Goal: Information Seeking & Learning: Learn about a topic

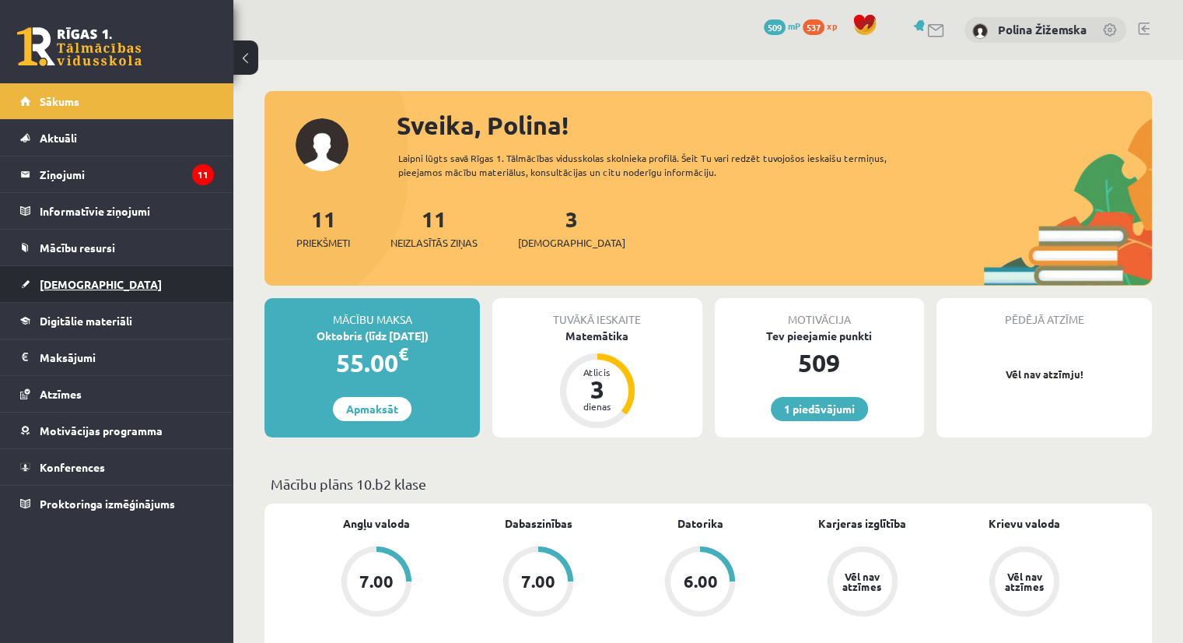
click at [68, 285] on span "[DEMOGRAPHIC_DATA]" at bounding box center [101, 284] width 122 height 14
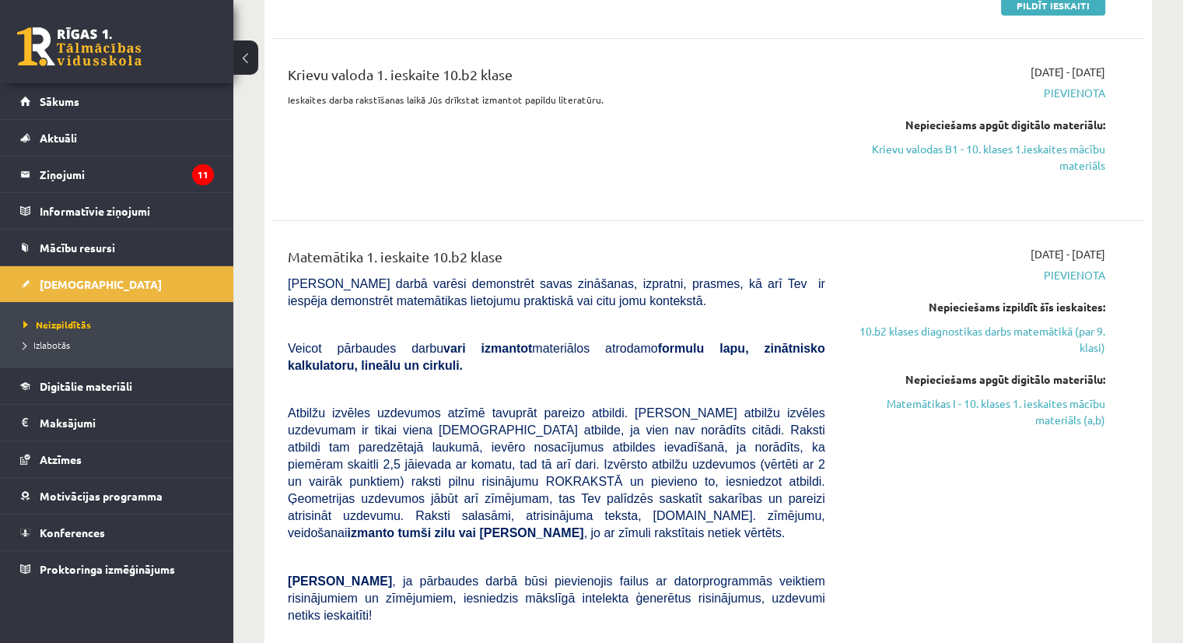
scroll to position [261, 0]
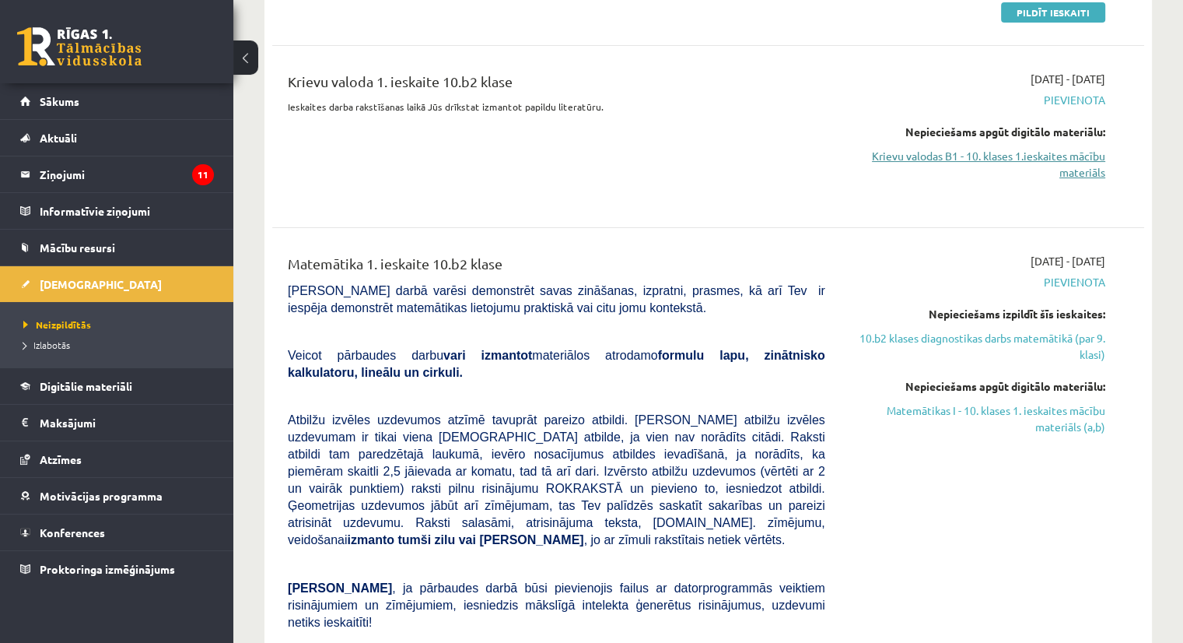
click at [1070, 169] on link "Krievu valodas B1 - 10. klases 1.ieskaites mācību materiāls" at bounding box center [977, 164] width 257 height 33
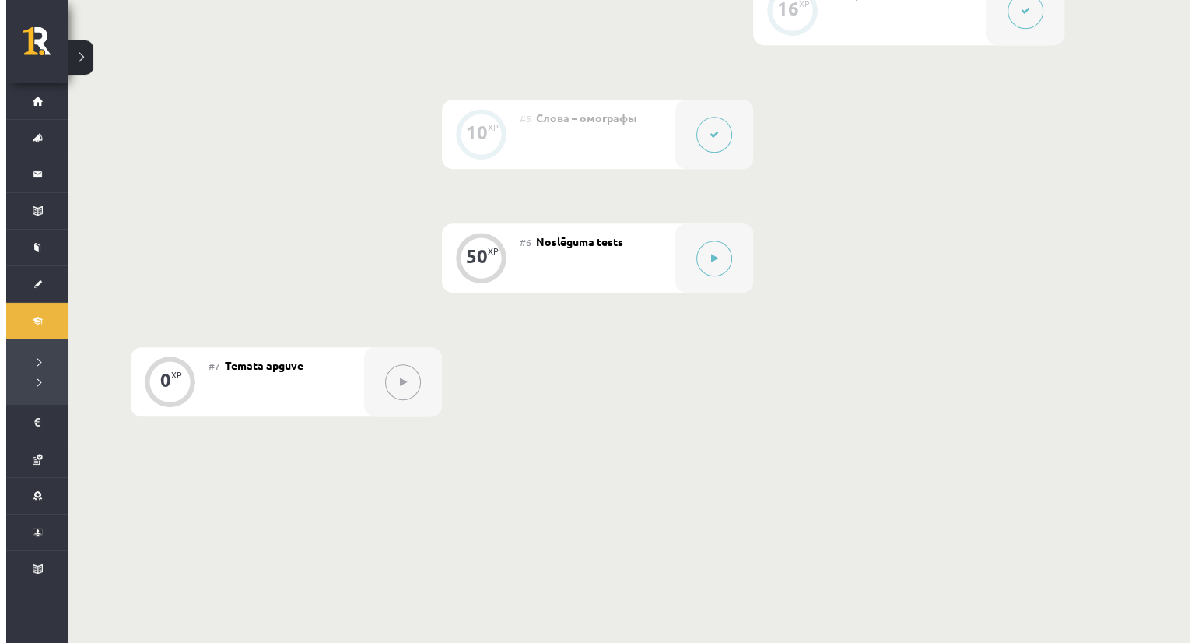
scroll to position [880, 0]
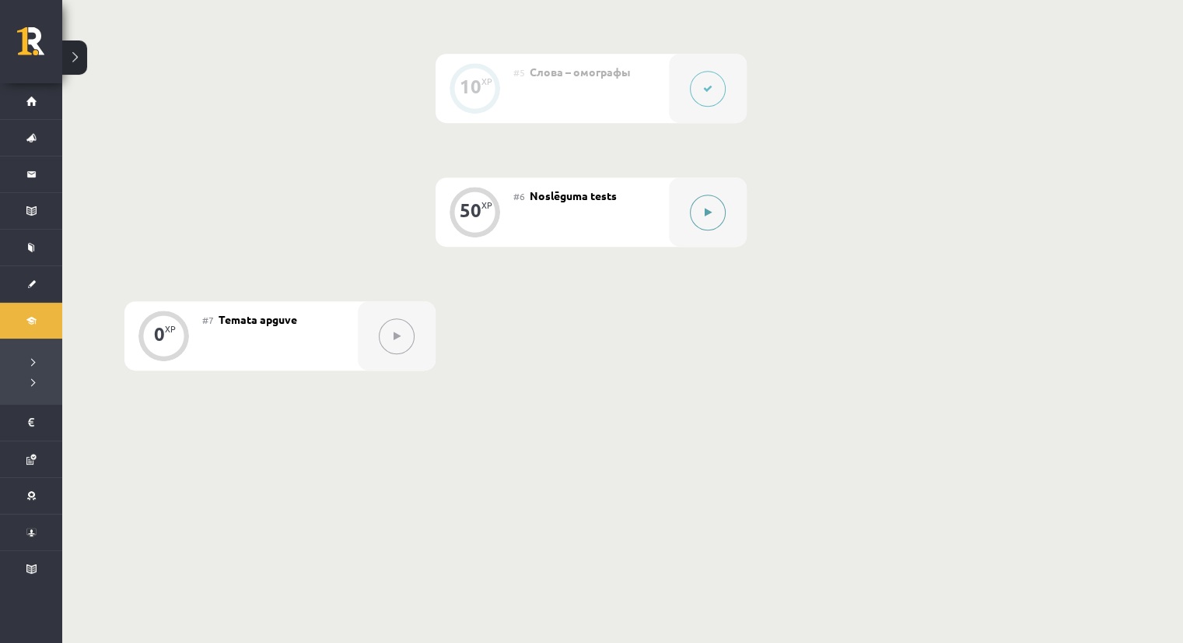
click at [715, 208] on button at bounding box center [708, 212] width 36 height 36
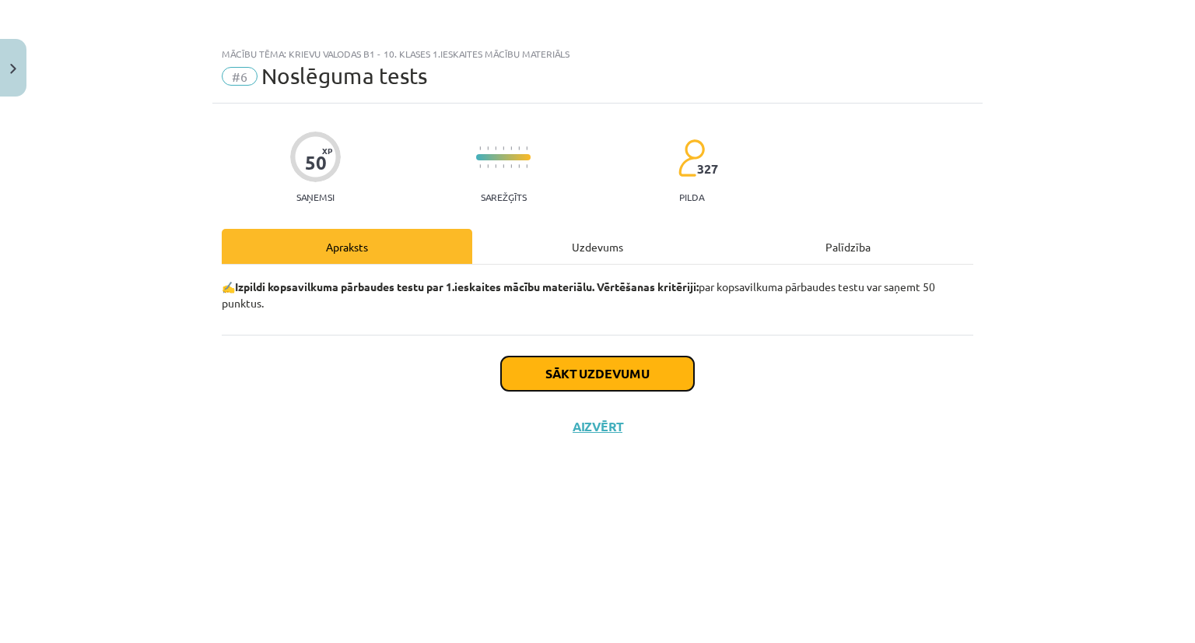
click at [587, 370] on button "Sākt uzdevumu" at bounding box center [597, 373] width 193 height 34
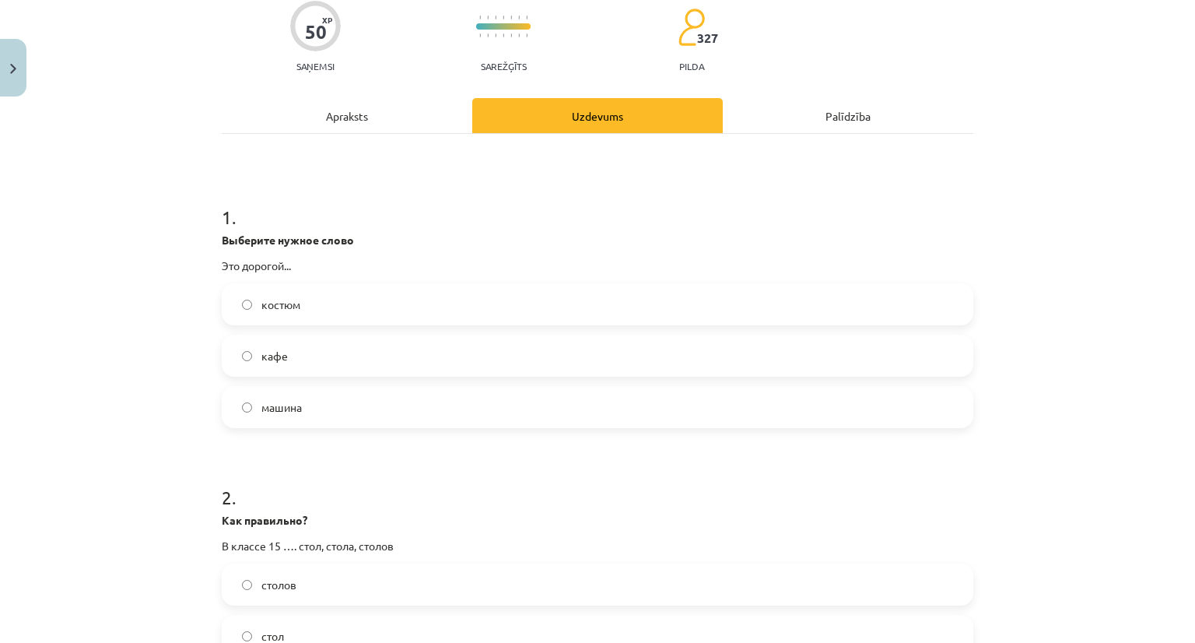
scroll to position [138, 0]
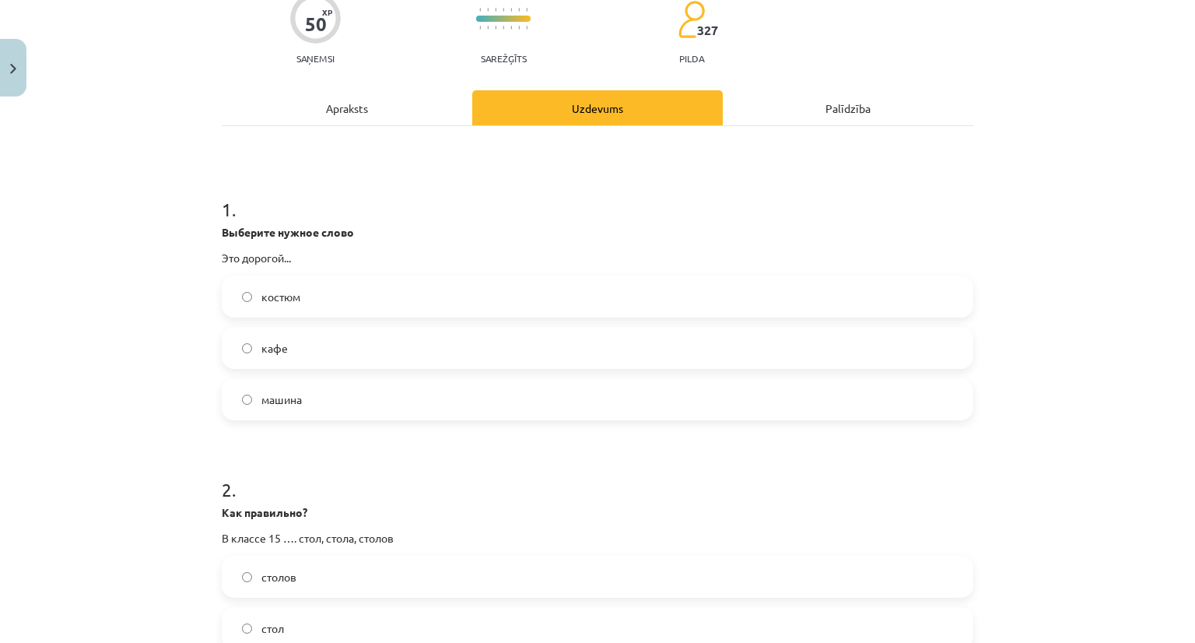
click at [300, 296] on label "костюм" at bounding box center [597, 296] width 748 height 39
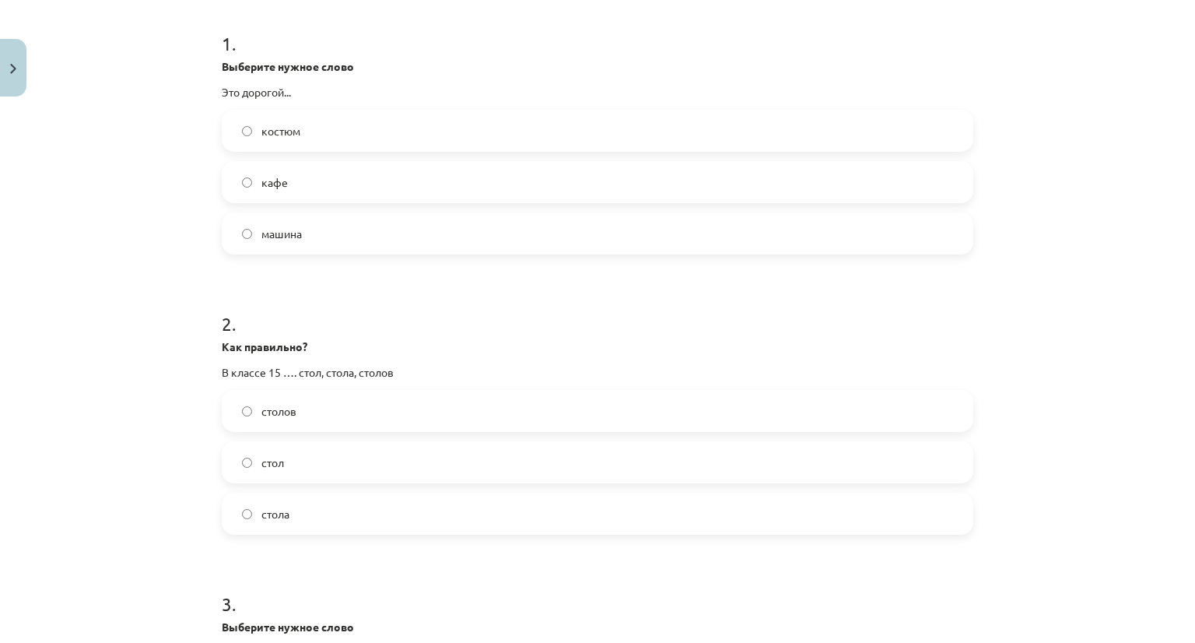
scroll to position [311, 0]
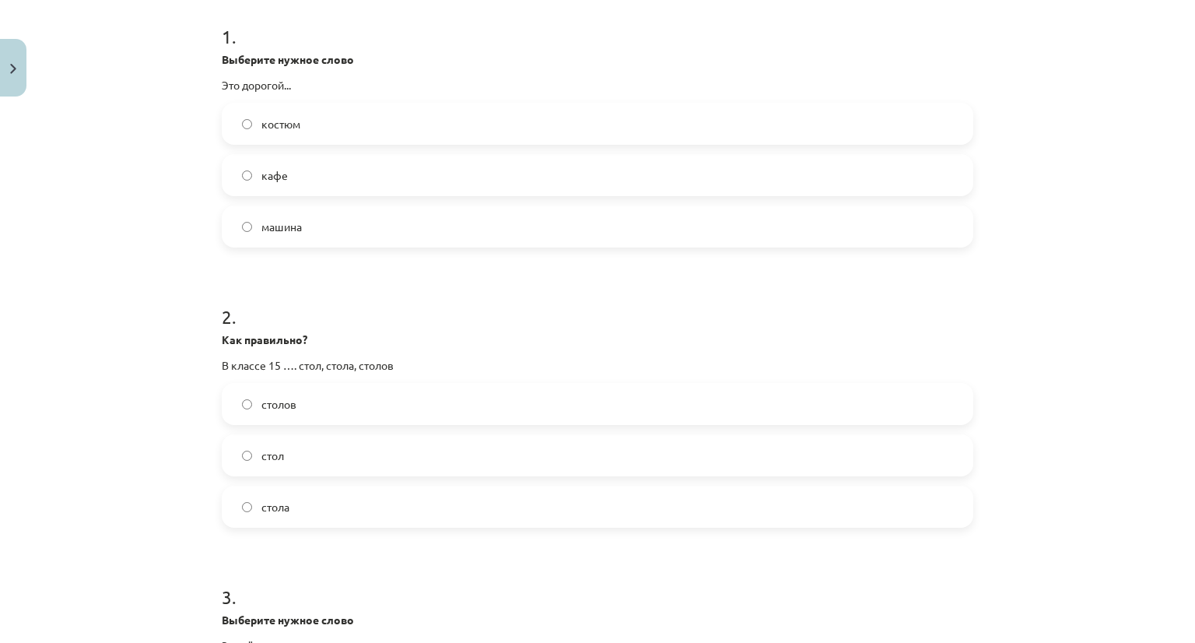
click at [276, 398] on span "столов" at bounding box center [278, 404] width 35 height 16
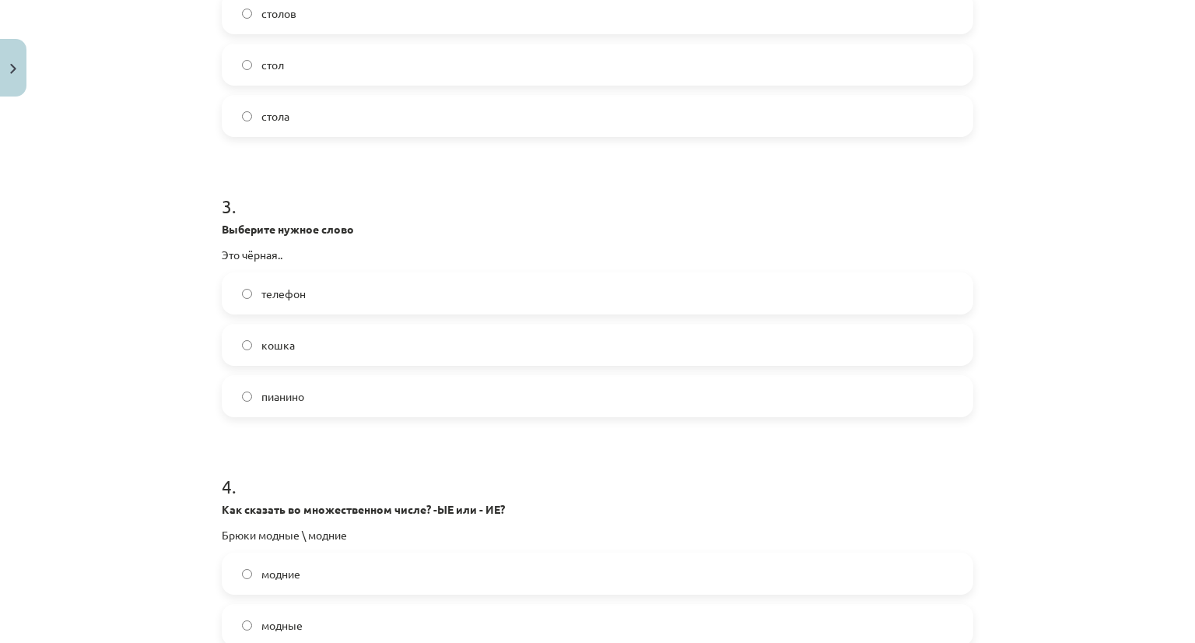
scroll to position [718, 0]
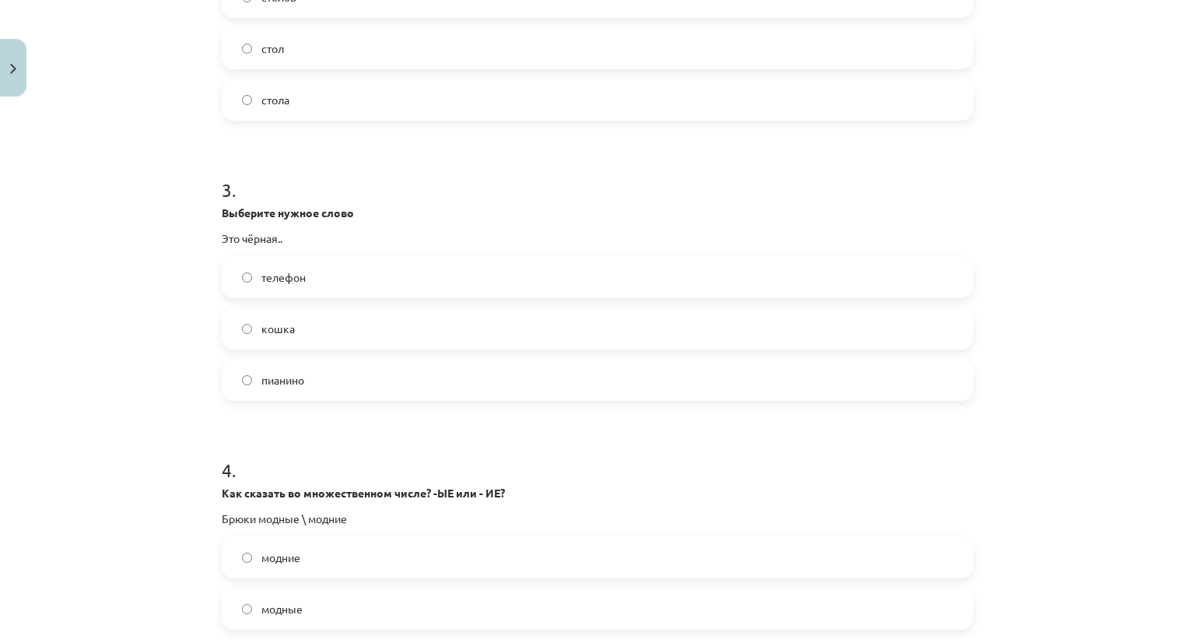
click at [268, 331] on span "кошка" at bounding box center [277, 328] width 33 height 16
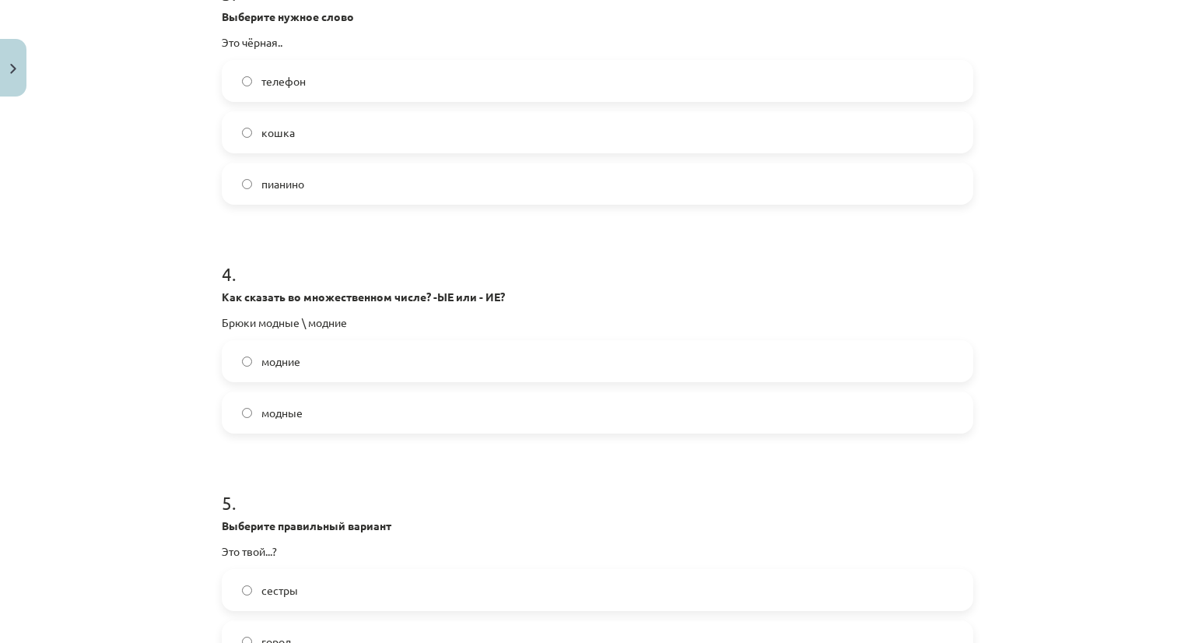
scroll to position [915, 0]
click at [311, 412] on label "модные" at bounding box center [597, 411] width 748 height 39
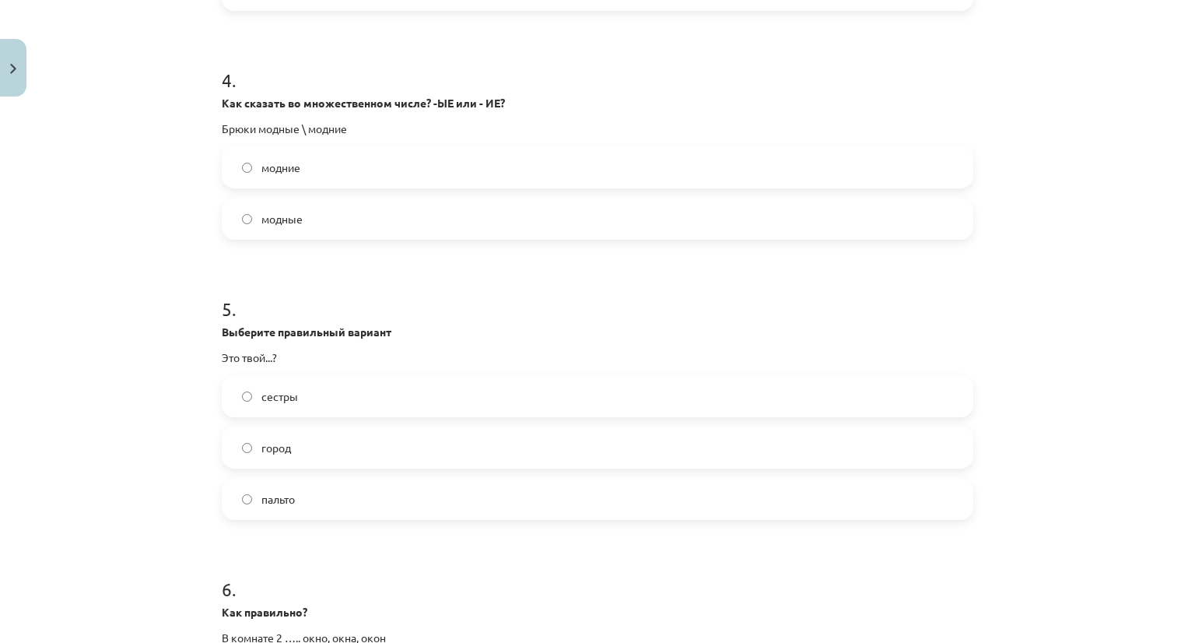
scroll to position [1109, 0]
click at [291, 449] on label "город" at bounding box center [597, 445] width 748 height 39
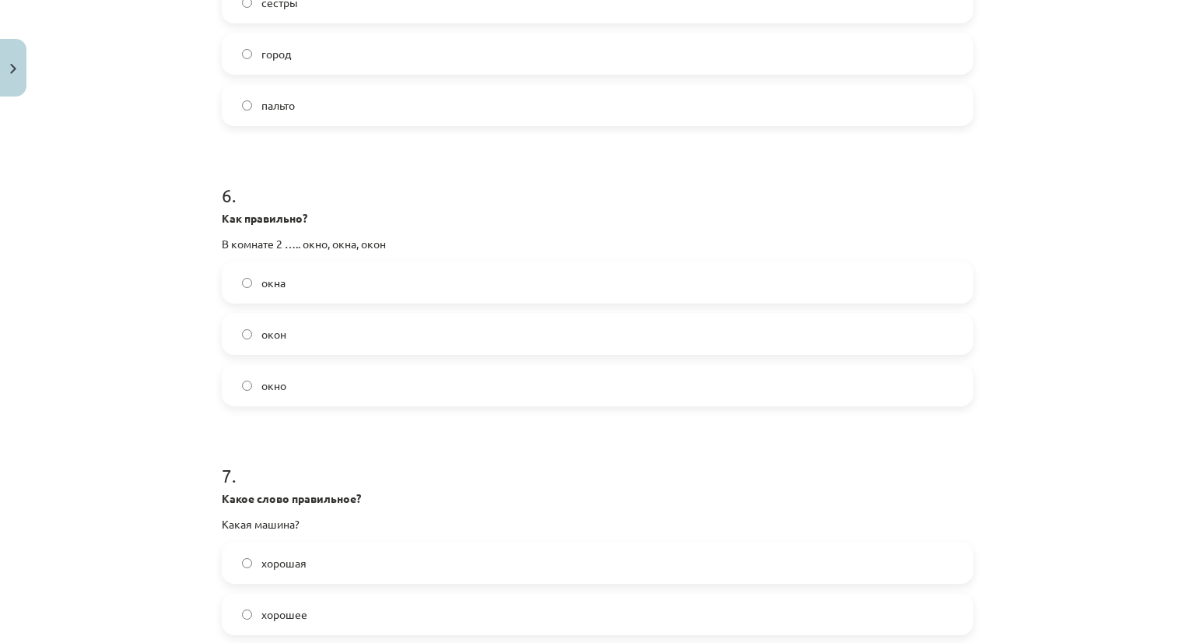
scroll to position [1502, 0]
click at [261, 294] on label "окна" at bounding box center [597, 281] width 748 height 39
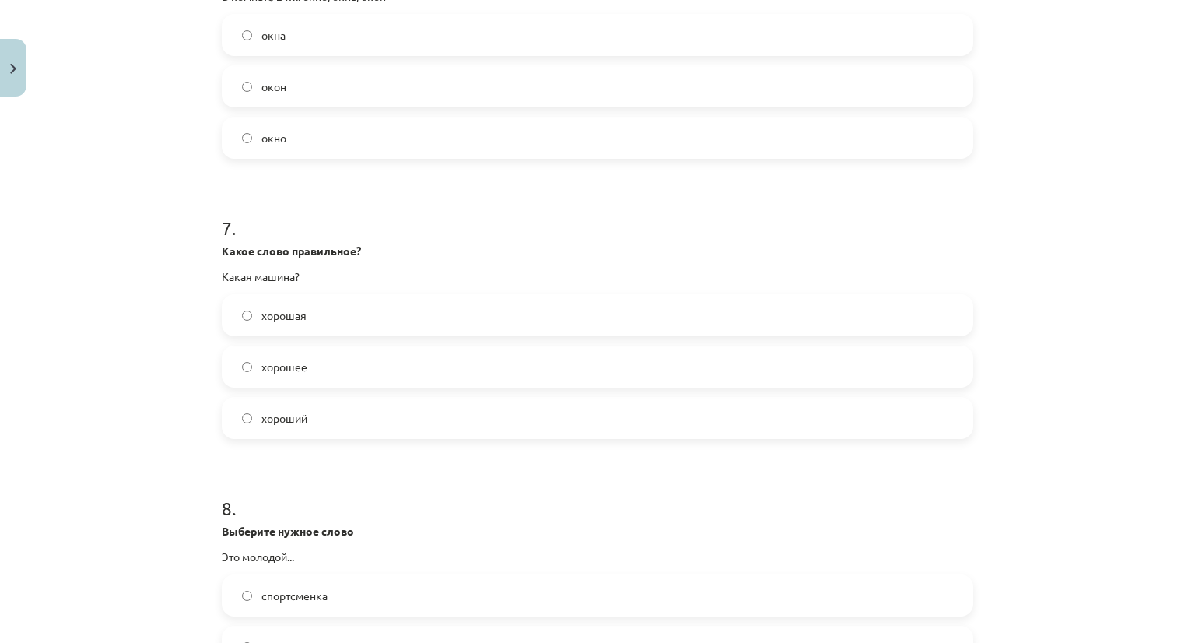
scroll to position [1750, 0]
click at [289, 317] on span "хорошая" at bounding box center [283, 314] width 45 height 16
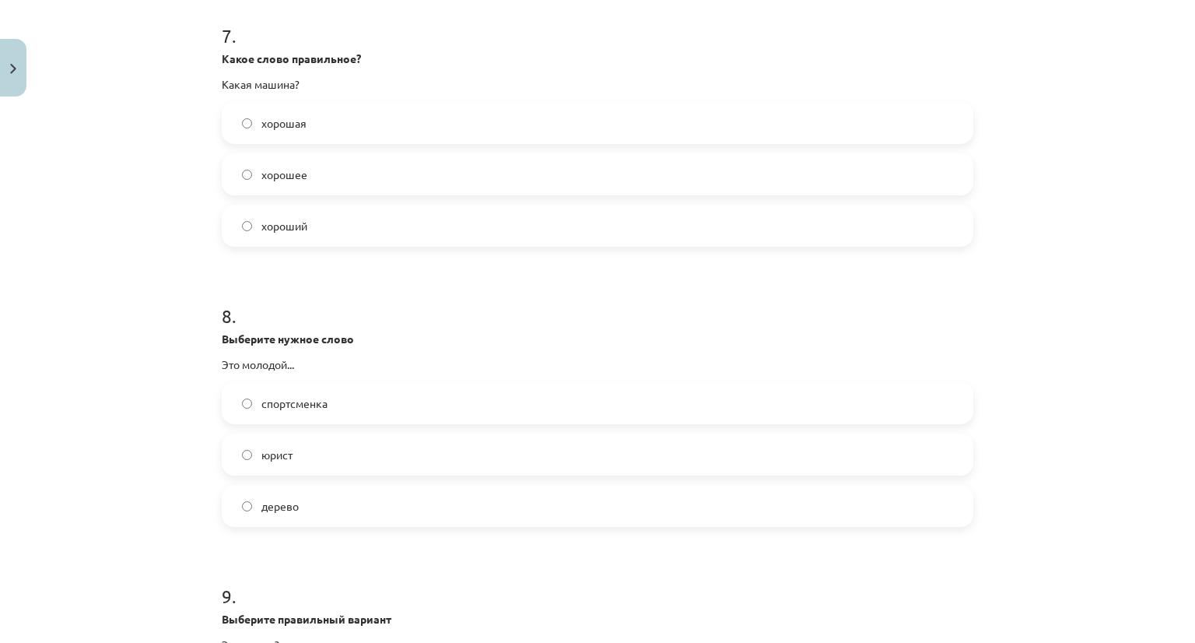
scroll to position [1945, 0]
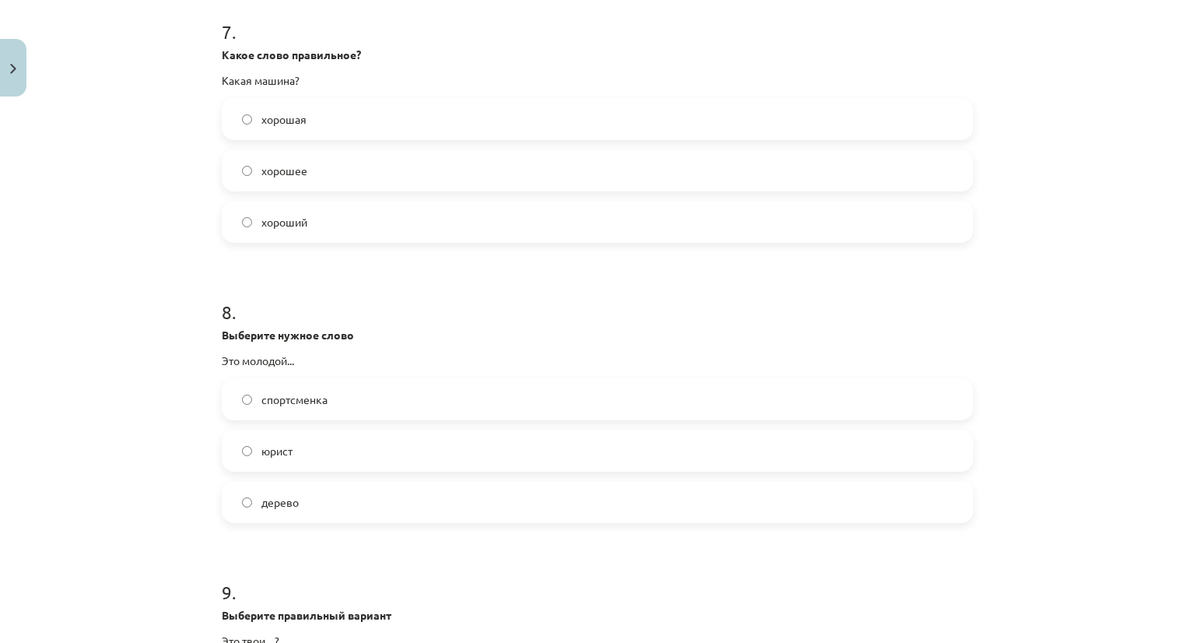
click at [289, 447] on label "юрист" at bounding box center [597, 450] width 748 height 39
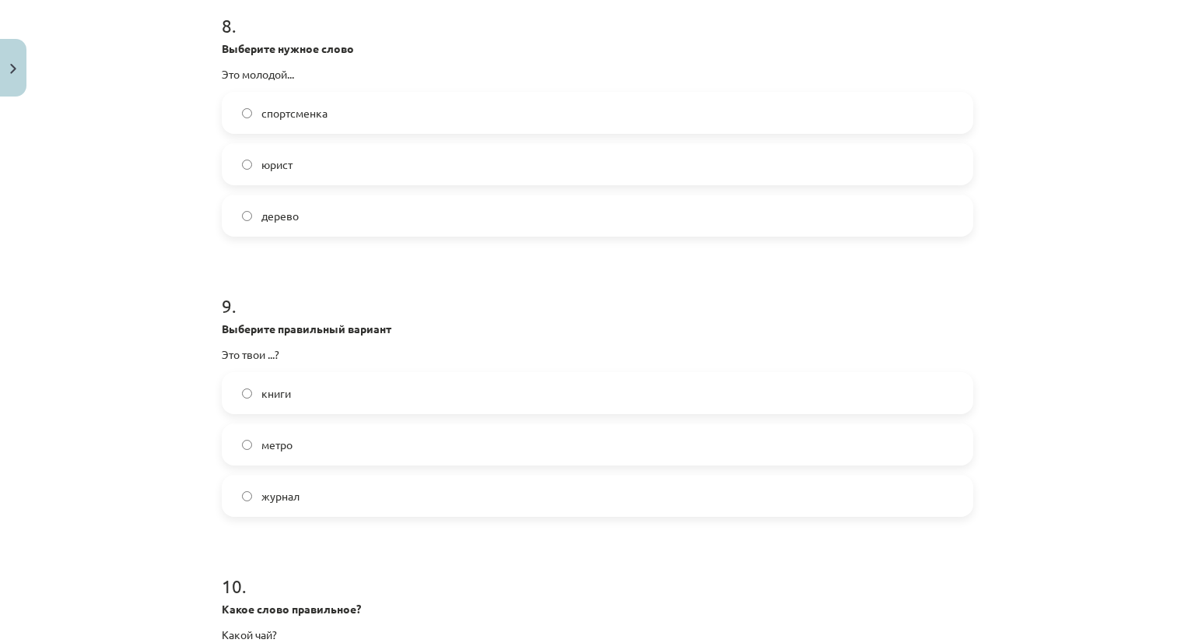
scroll to position [2234, 0]
click at [289, 390] on label "книги" at bounding box center [597, 389] width 748 height 39
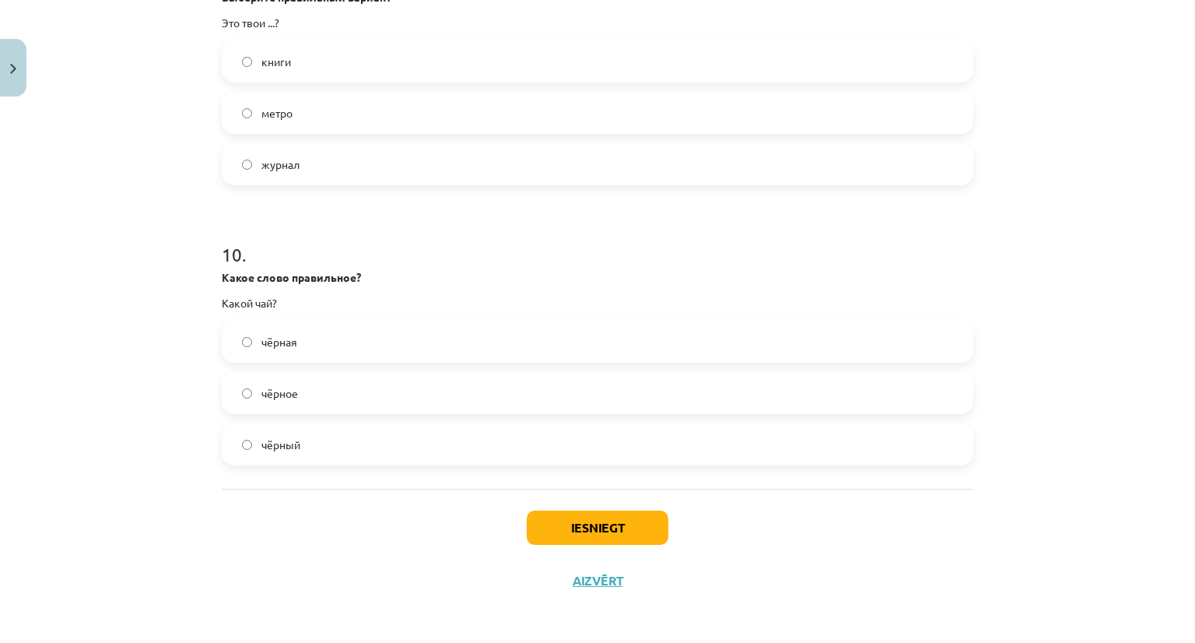
scroll to position [2563, 0]
click at [323, 434] on label "чёрный" at bounding box center [597, 443] width 748 height 39
click at [604, 538] on button "Iesniegt" at bounding box center [598, 527] width 142 height 34
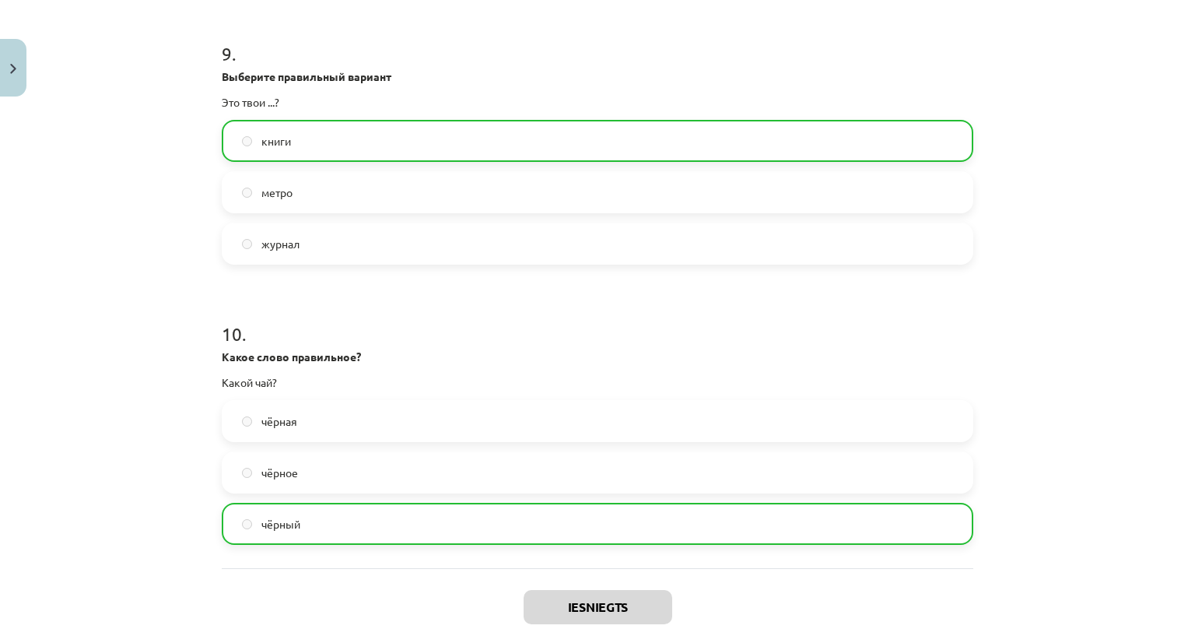
scroll to position [2614, 0]
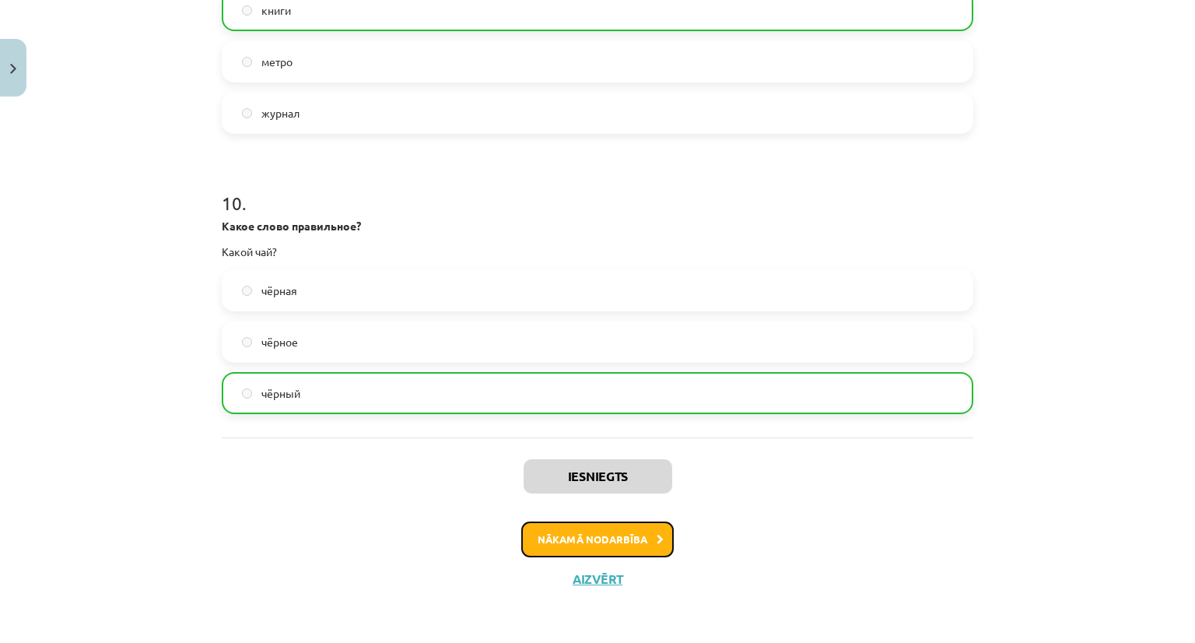
click at [548, 521] on button "Nākamā nodarbība" at bounding box center [597, 539] width 152 height 36
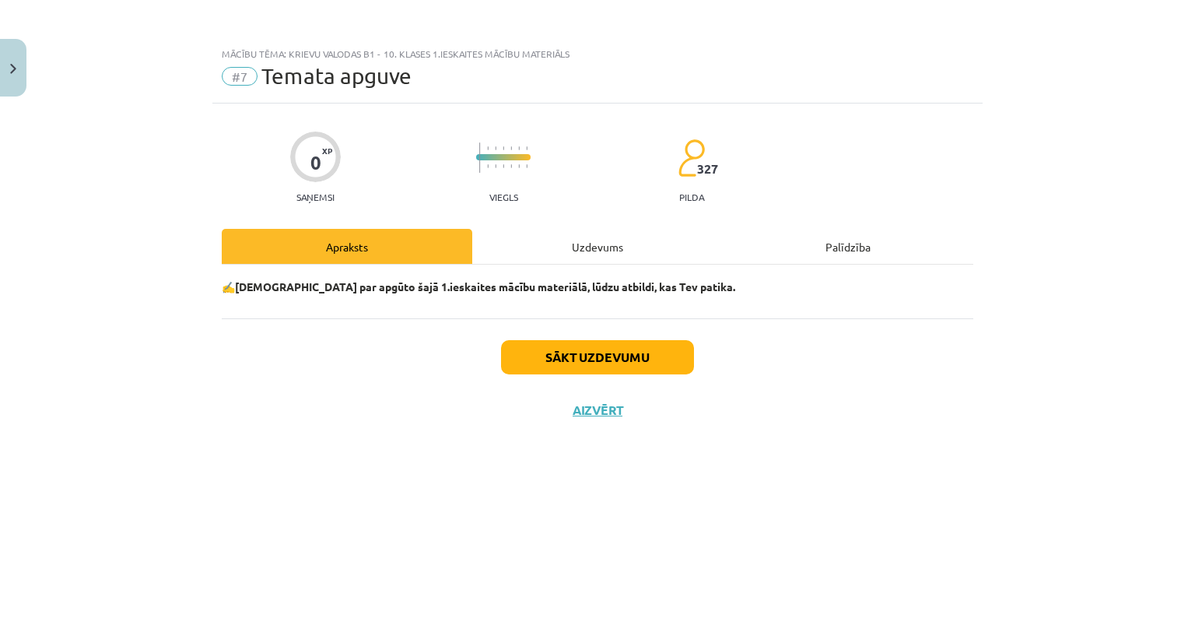
scroll to position [0, 0]
click at [571, 243] on div "Uzdevums" at bounding box center [597, 246] width 250 height 35
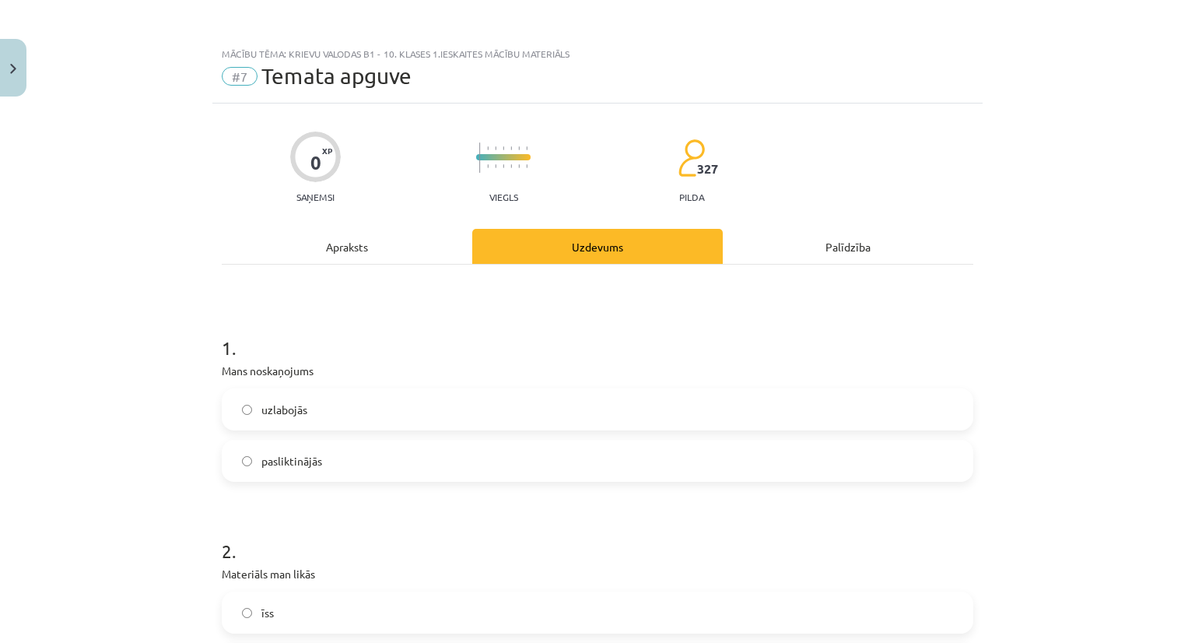
click at [364, 250] on div "Apraksts" at bounding box center [347, 246] width 250 height 35
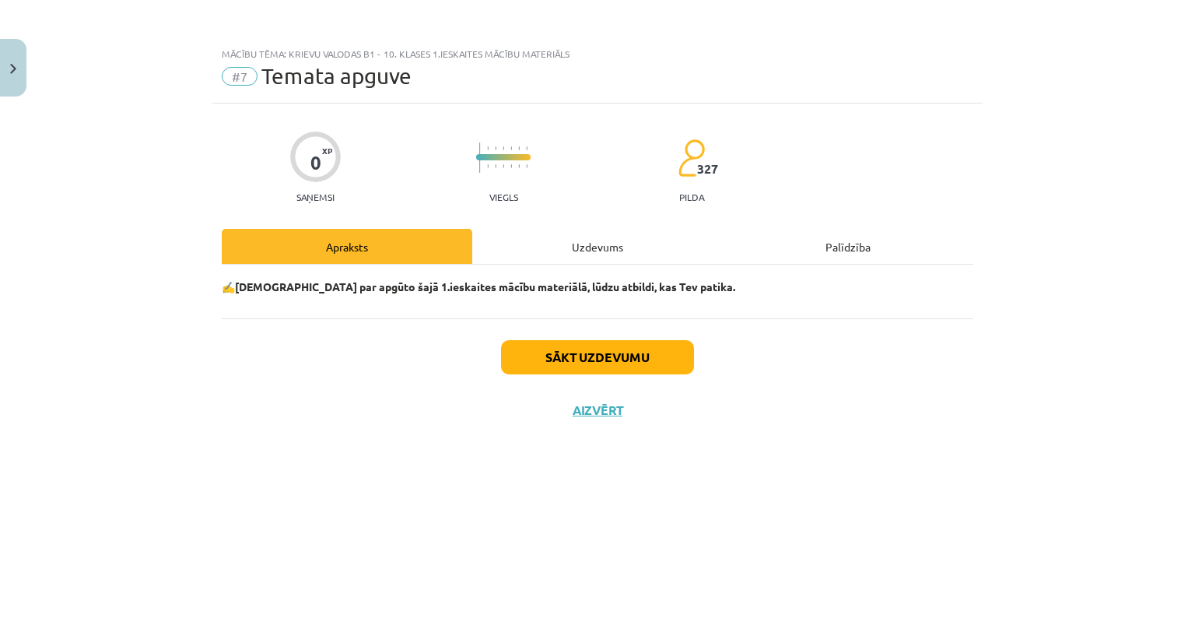
click at [587, 262] on div "Uzdevums" at bounding box center [597, 246] width 250 height 35
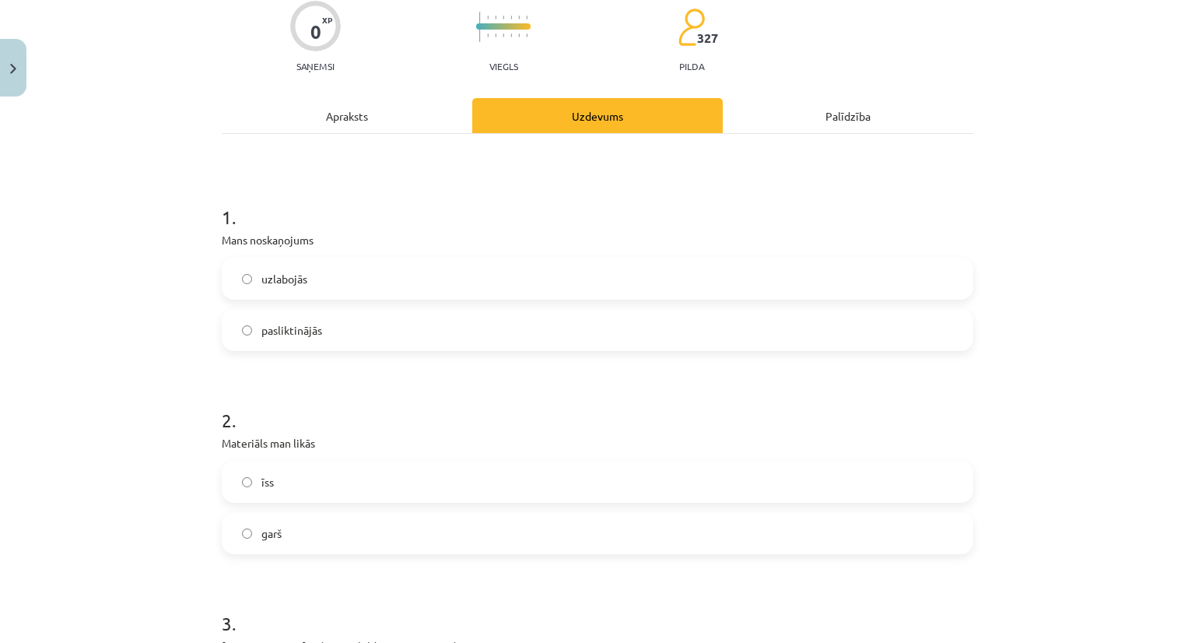
scroll to position [174, 0]
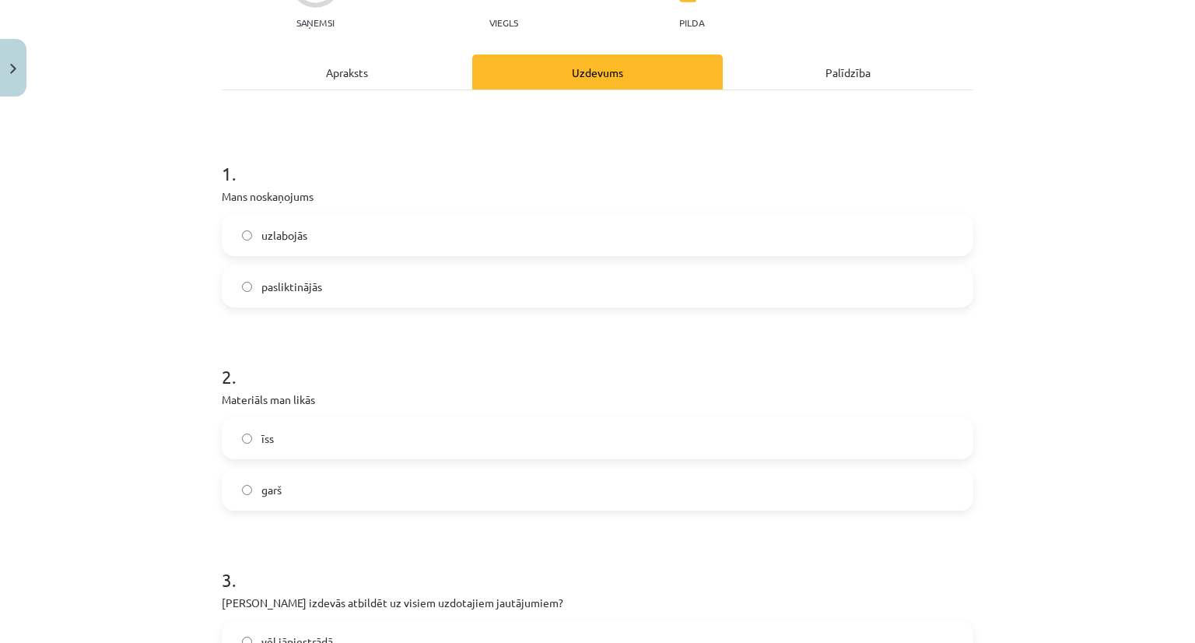
click at [293, 237] on span "uzlabojās" at bounding box center [284, 235] width 46 height 16
click at [226, 449] on label "īss" at bounding box center [597, 438] width 748 height 39
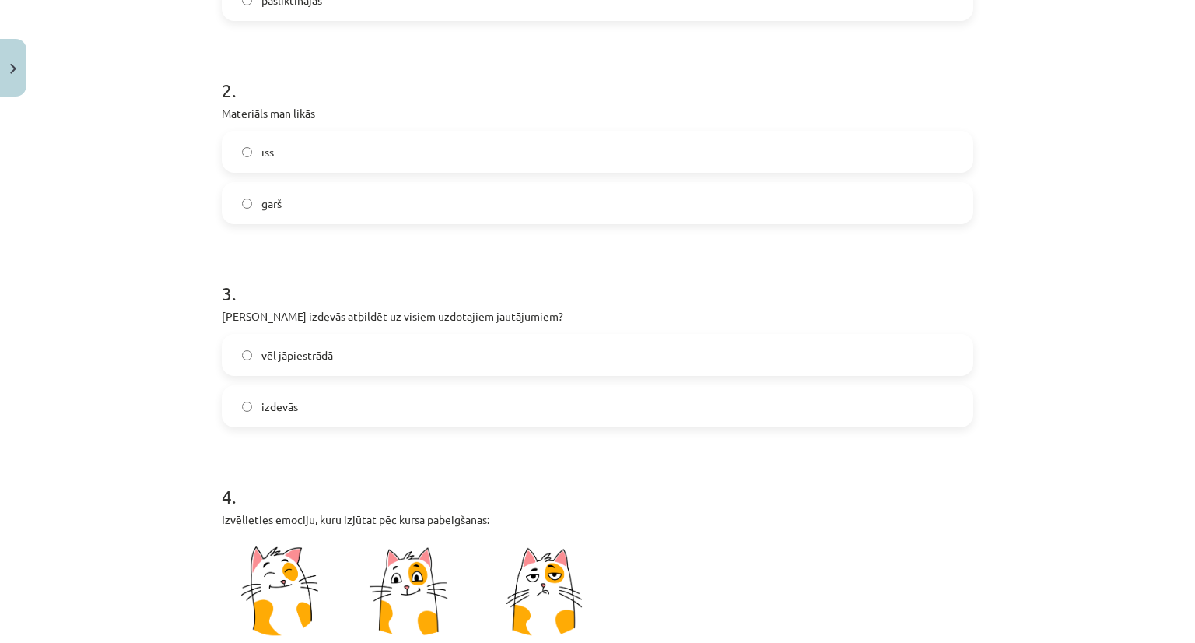
scroll to position [464, 0]
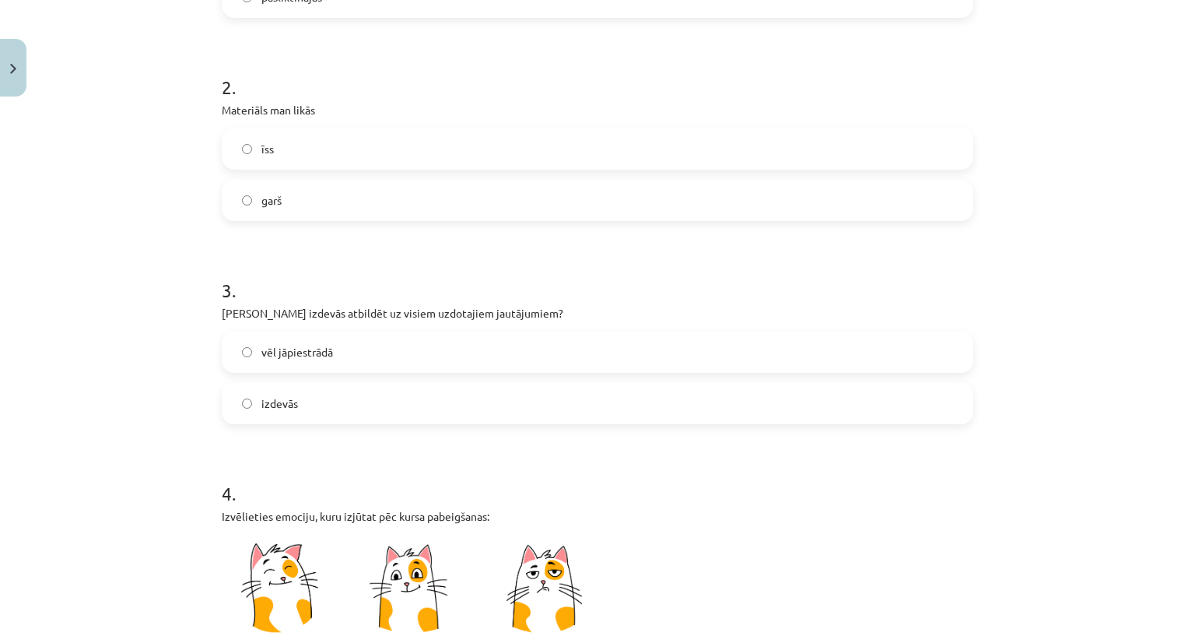
click at [298, 399] on label "izdevās" at bounding box center [597, 403] width 748 height 39
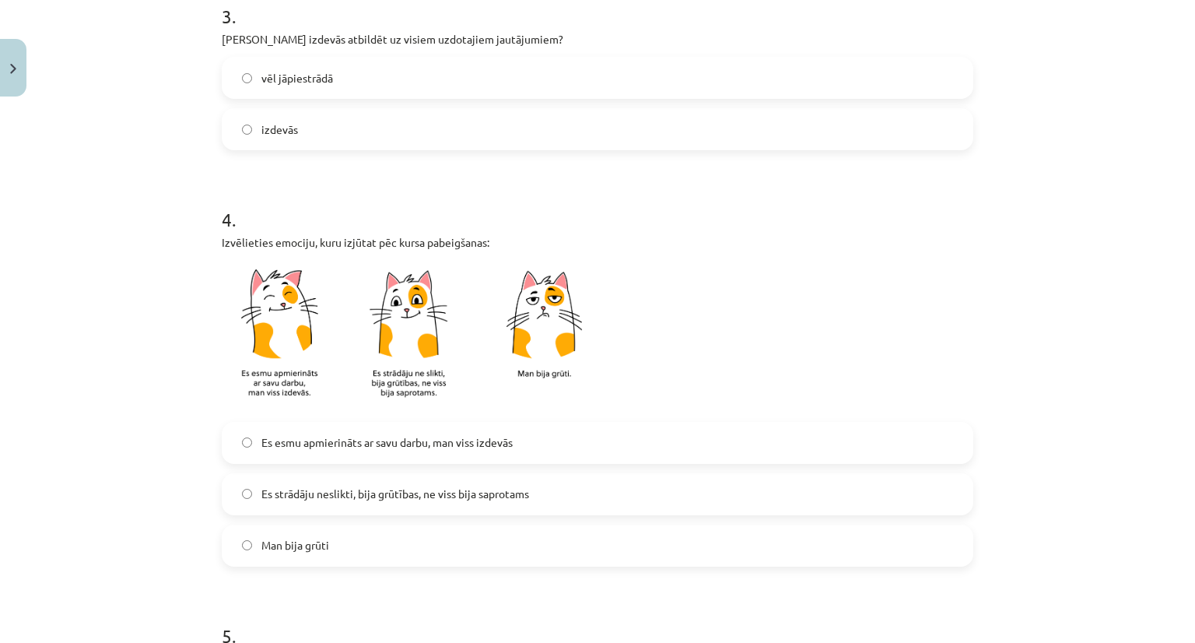
scroll to position [737, 0]
click at [275, 450] on label "Es esmu apmierināts ar savu darbu, man viss izdevās" at bounding box center [597, 442] width 748 height 39
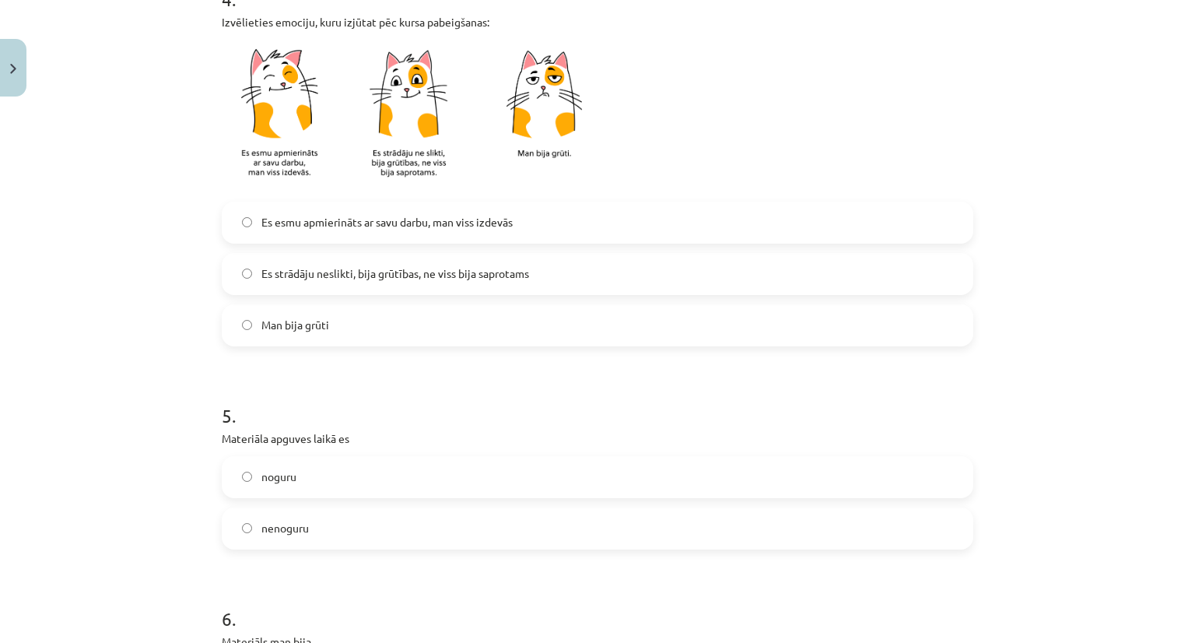
scroll to position [1094, 0]
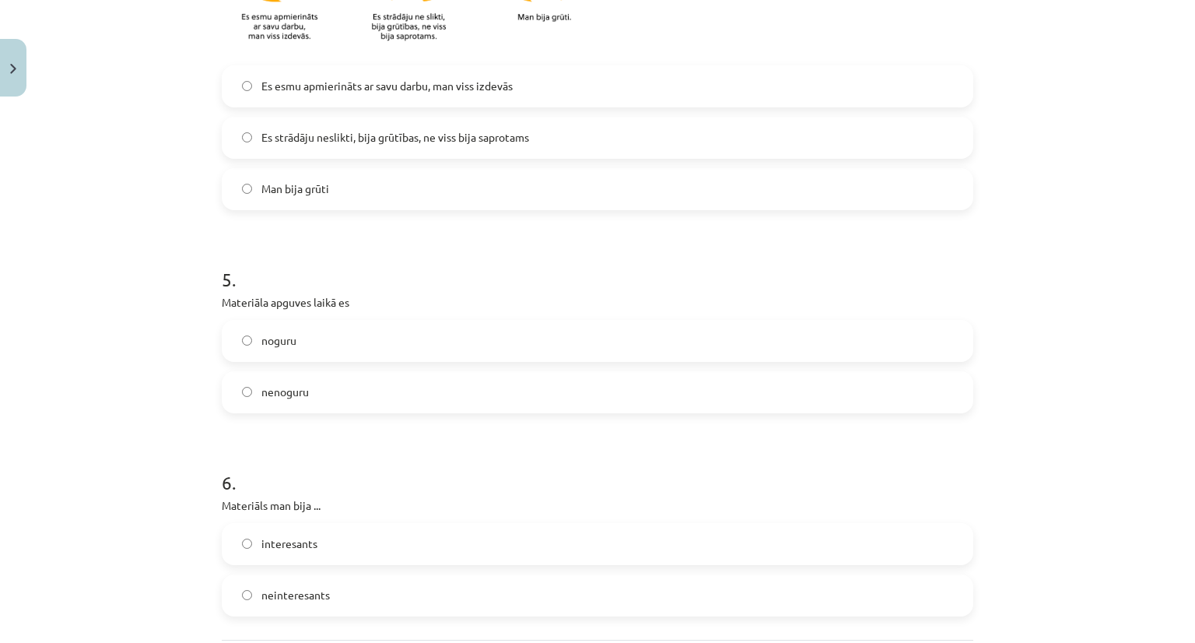
click at [303, 331] on label "noguru" at bounding box center [597, 340] width 748 height 39
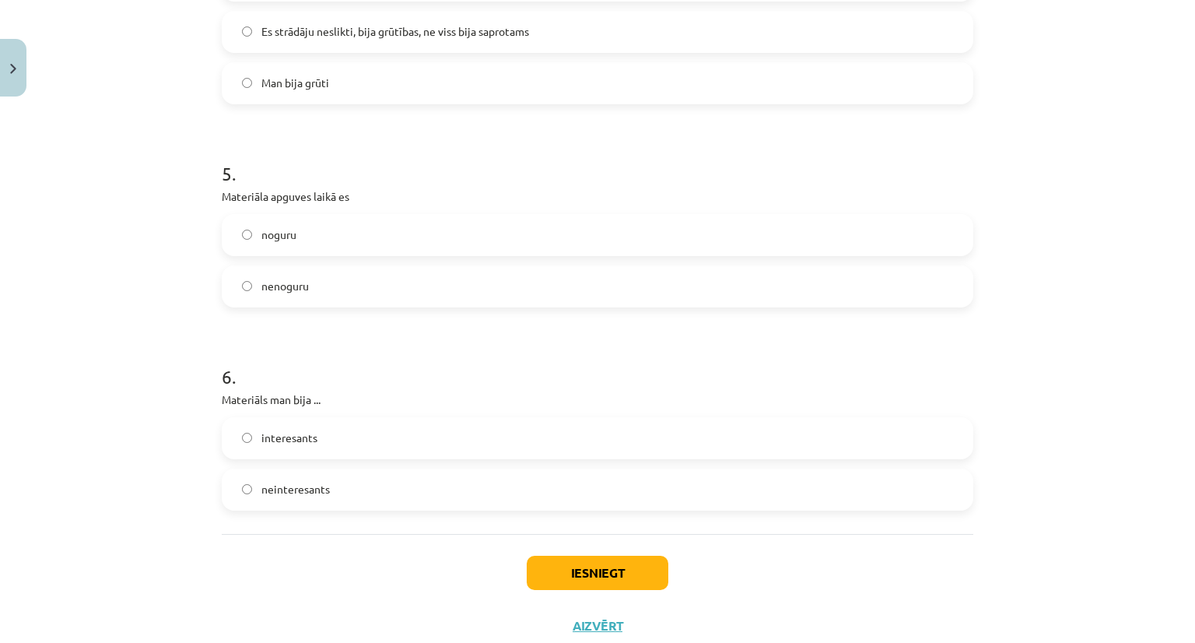
scroll to position [1247, 0]
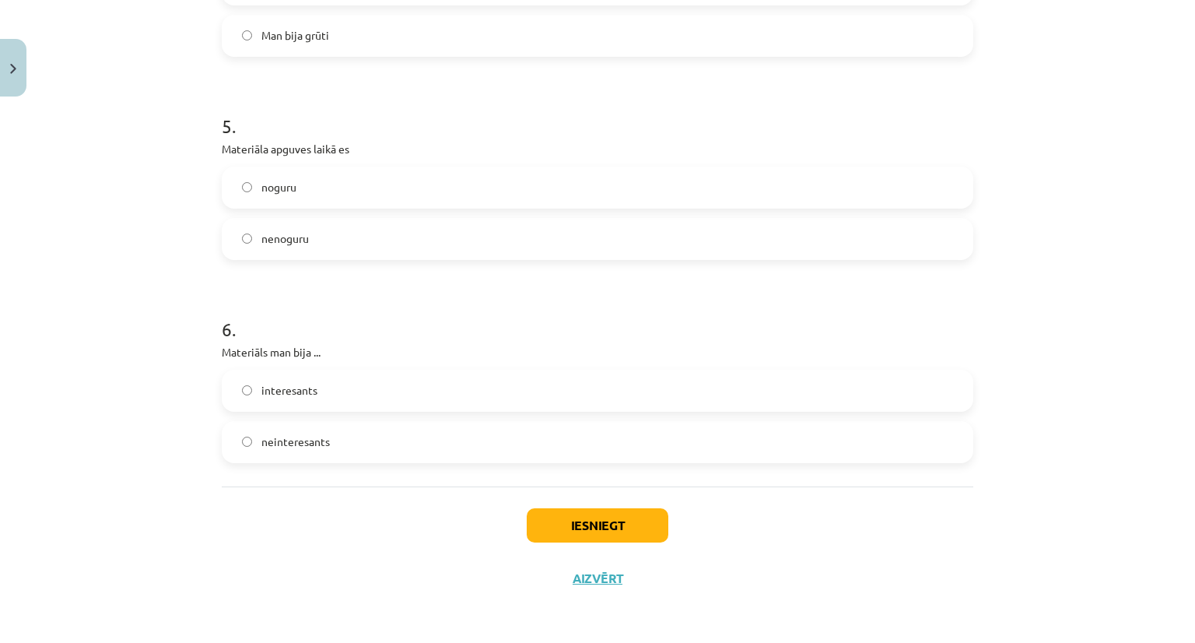
click at [337, 379] on label "interesants" at bounding box center [597, 390] width 748 height 39
click at [610, 515] on button "Iesniegt" at bounding box center [598, 525] width 142 height 34
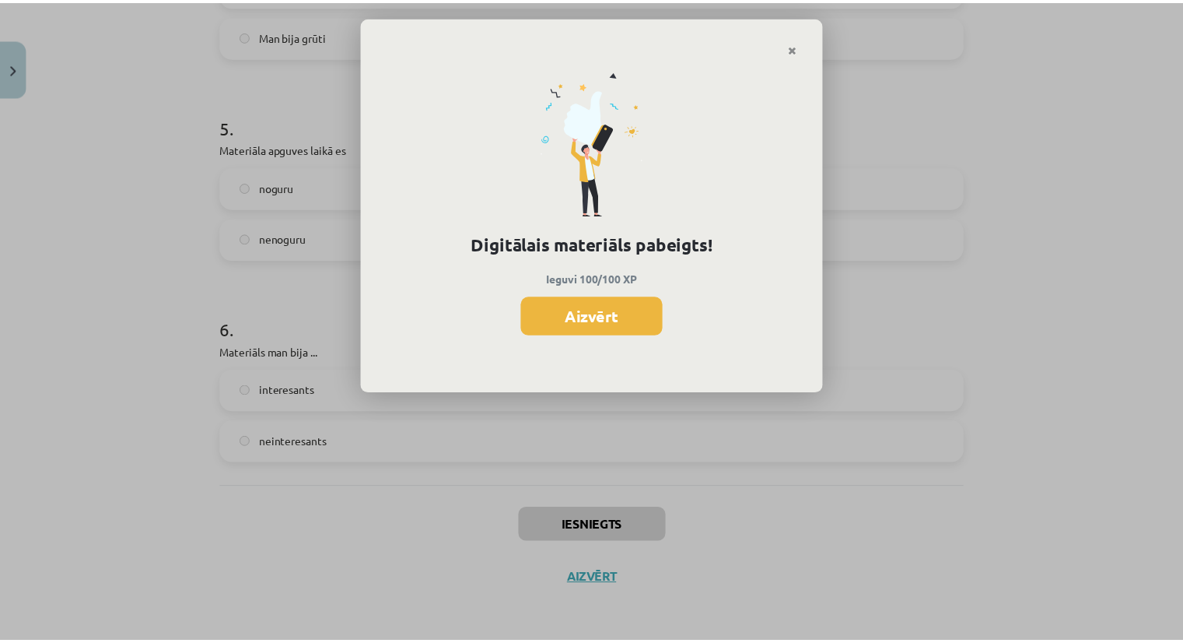
scroll to position [878, 0]
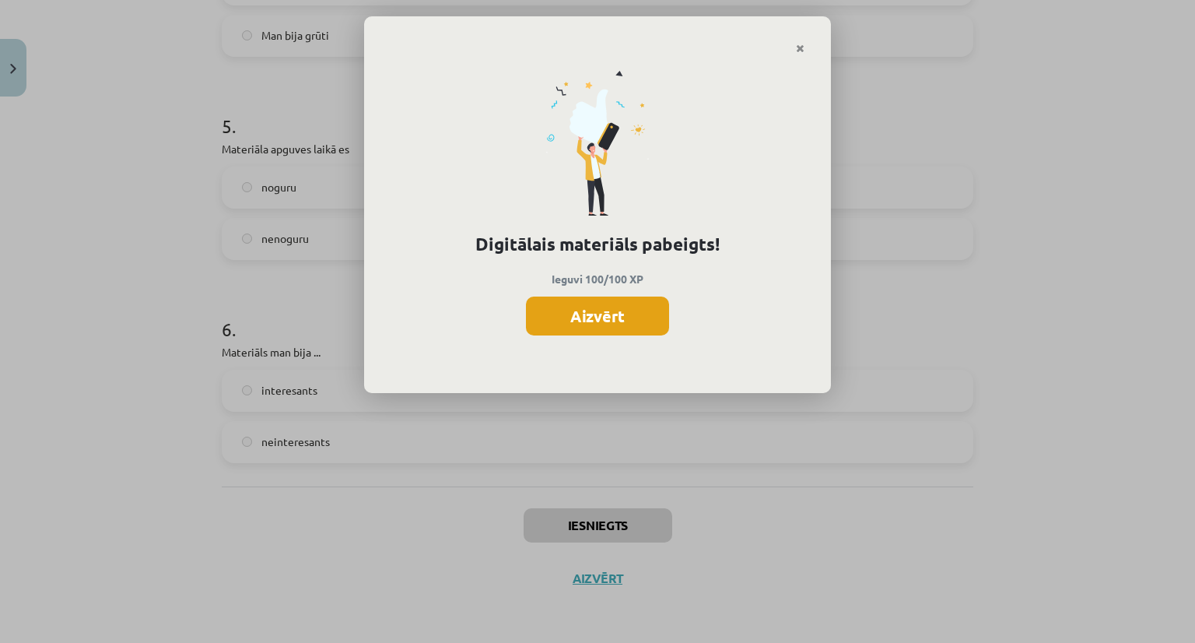
click at [587, 321] on button "Aizvērt" at bounding box center [597, 315] width 143 height 39
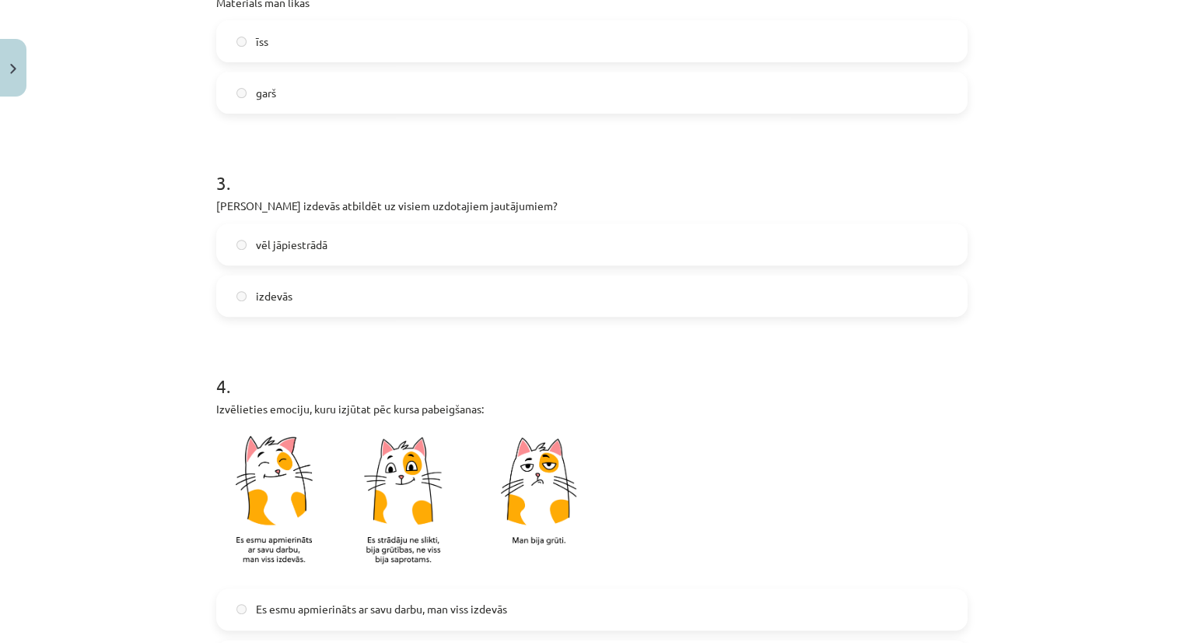
scroll to position [0, 0]
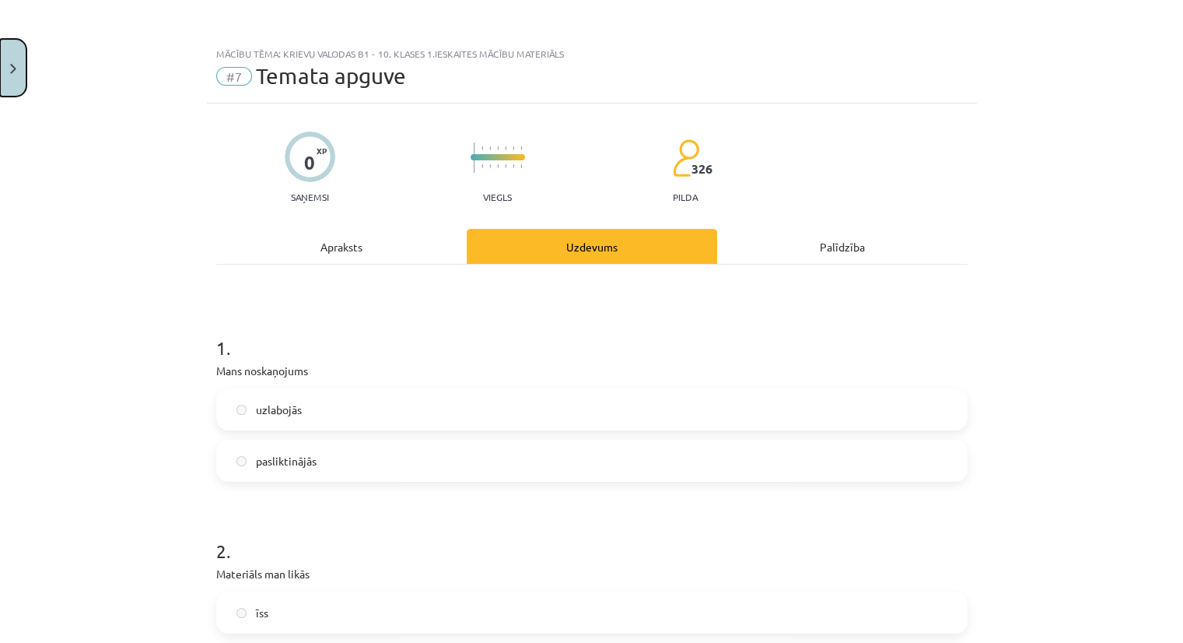
click at [18, 75] on button "Close" at bounding box center [13, 68] width 26 height 58
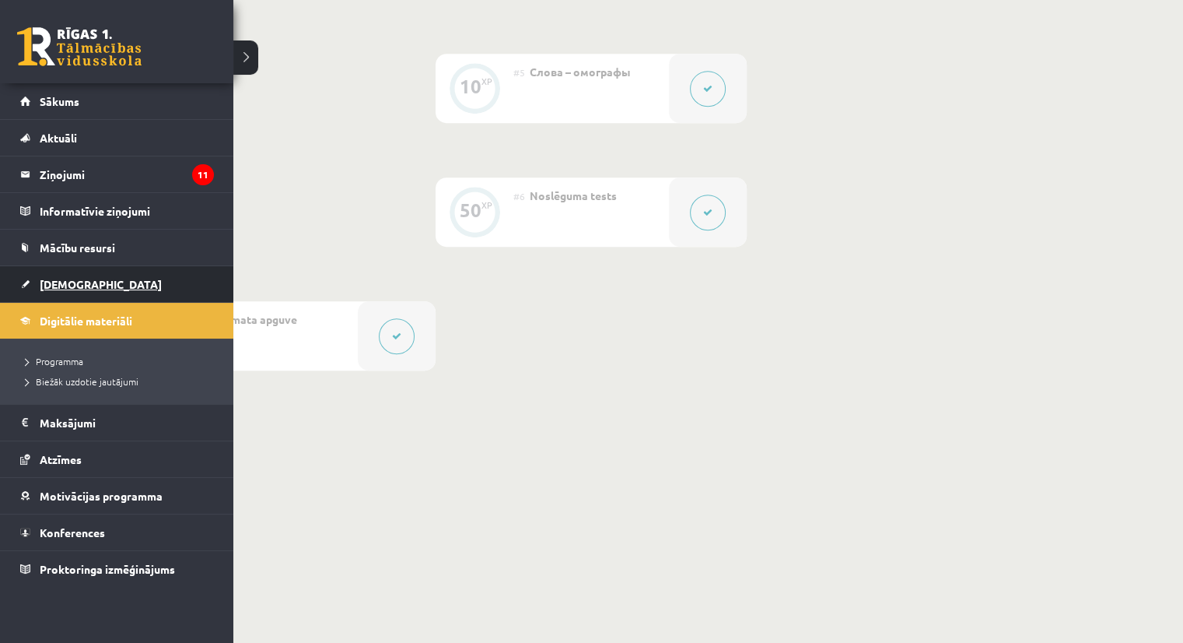
click at [36, 283] on link "[DEMOGRAPHIC_DATA]" at bounding box center [117, 284] width 194 height 36
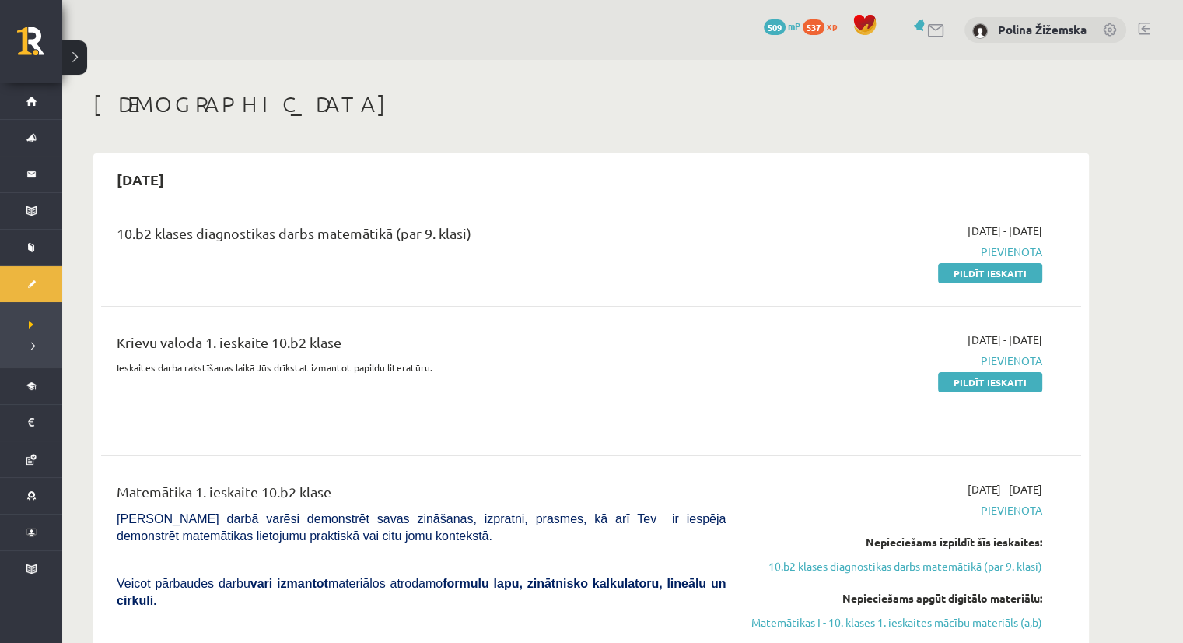
click at [1014, 380] on link "Pildīt ieskaiti" at bounding box center [990, 382] width 104 height 20
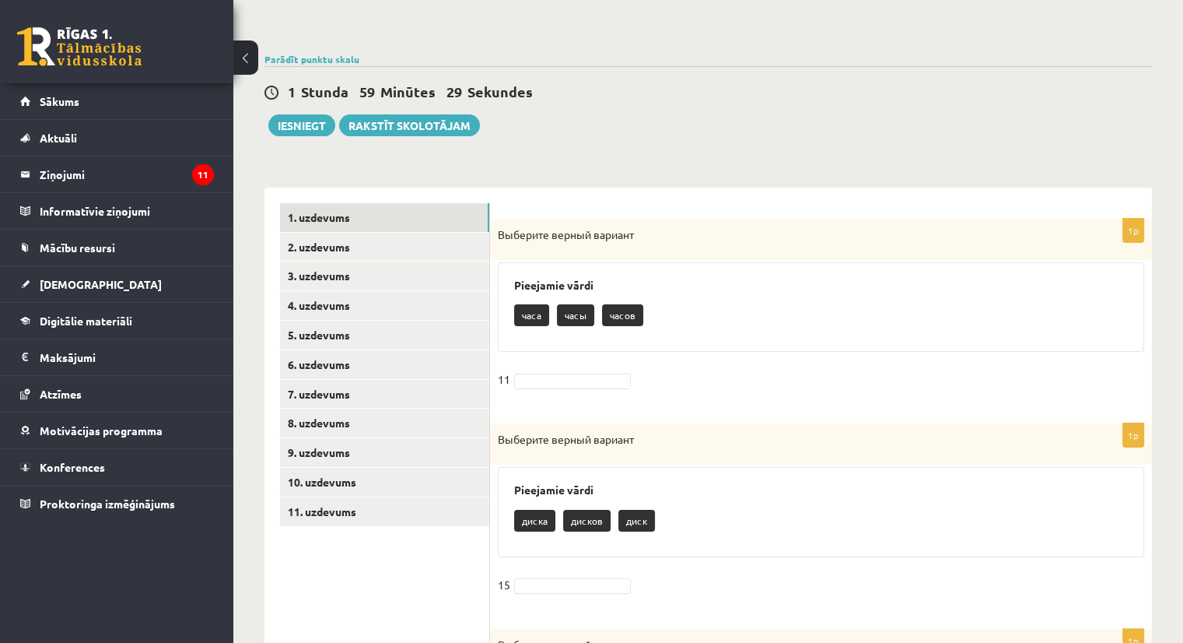
scroll to position [162, 0]
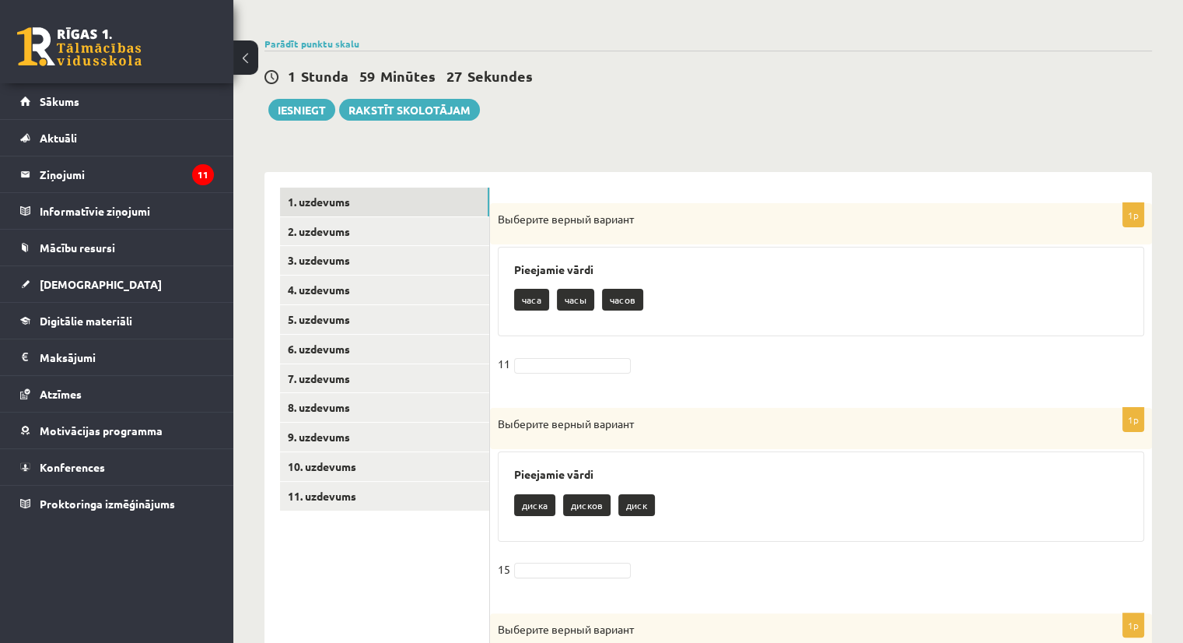
click at [573, 295] on p "часы" at bounding box center [575, 300] width 37 height 22
click at [530, 299] on p "часа" at bounding box center [531, 300] width 35 height 22
click at [627, 307] on p "часов" at bounding box center [622, 300] width 41 height 22
click at [621, 289] on p "часов" at bounding box center [622, 300] width 41 height 22
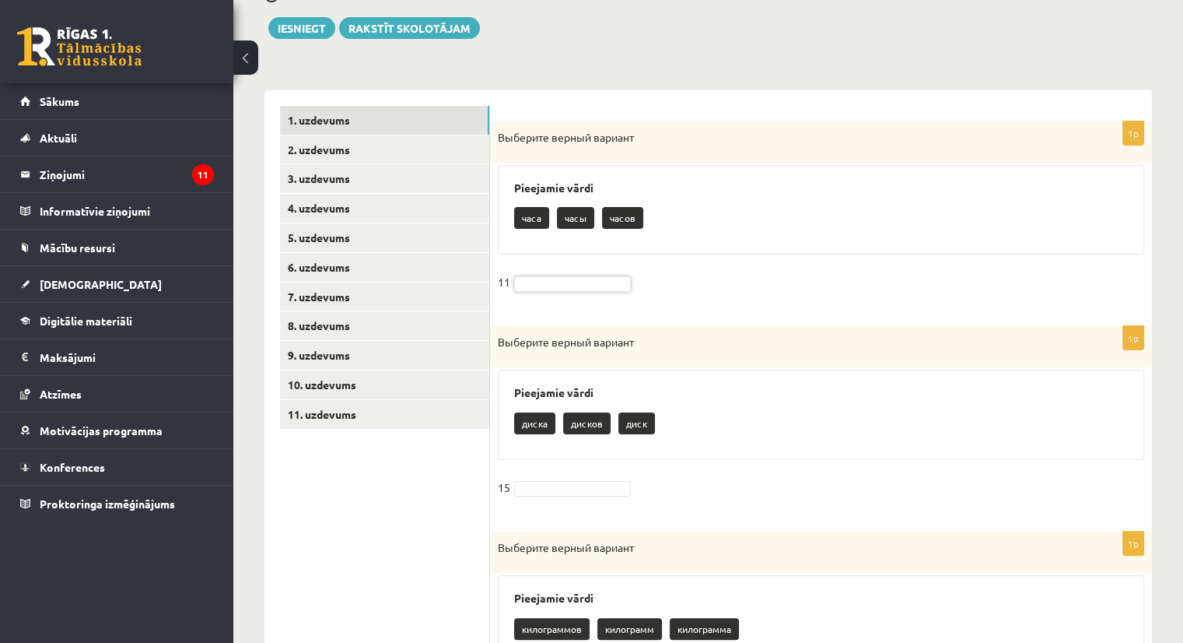
scroll to position [0, 0]
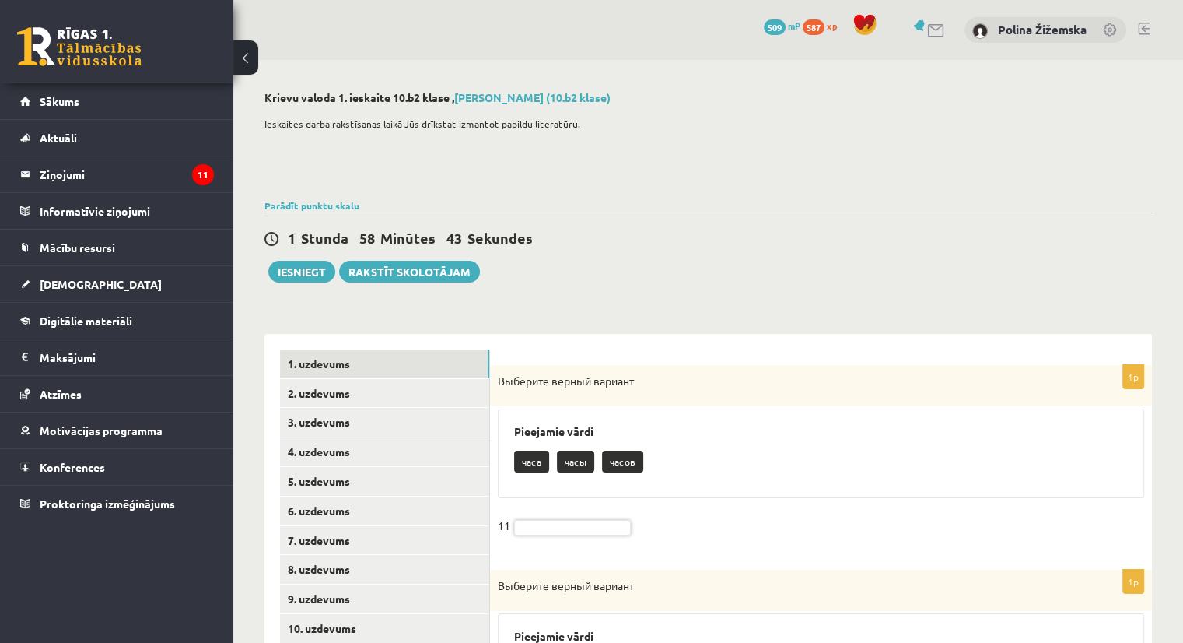
click at [577, 457] on p "часы" at bounding box center [575, 461] width 37 height 22
click at [621, 461] on p "часов" at bounding box center [622, 461] width 41 height 22
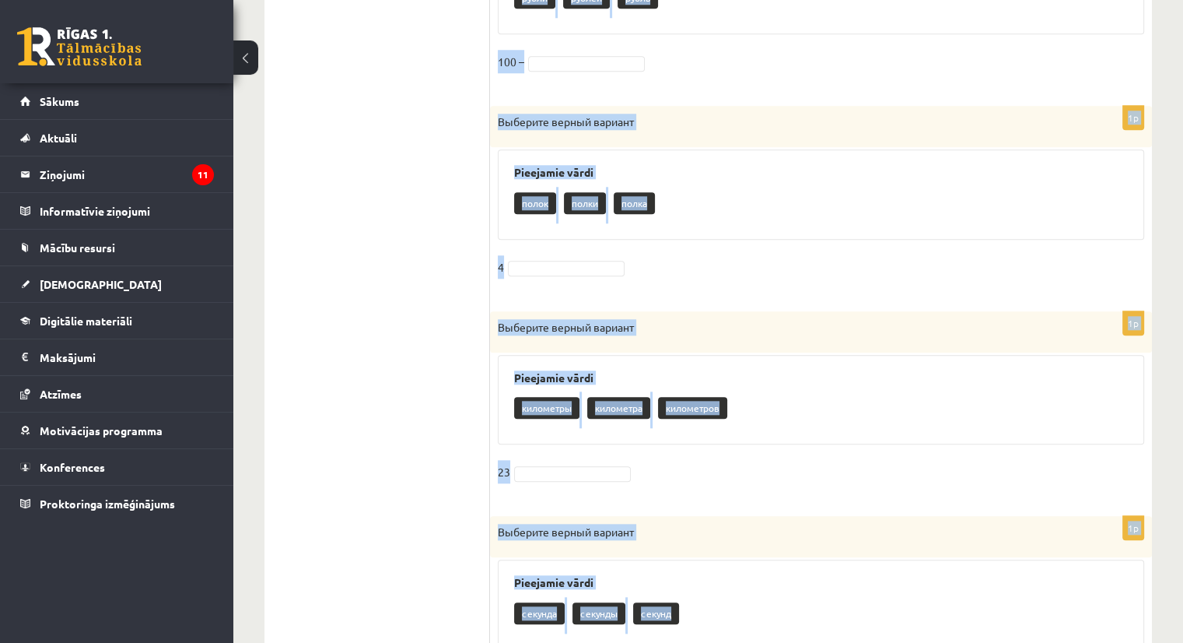
scroll to position [1595, 0]
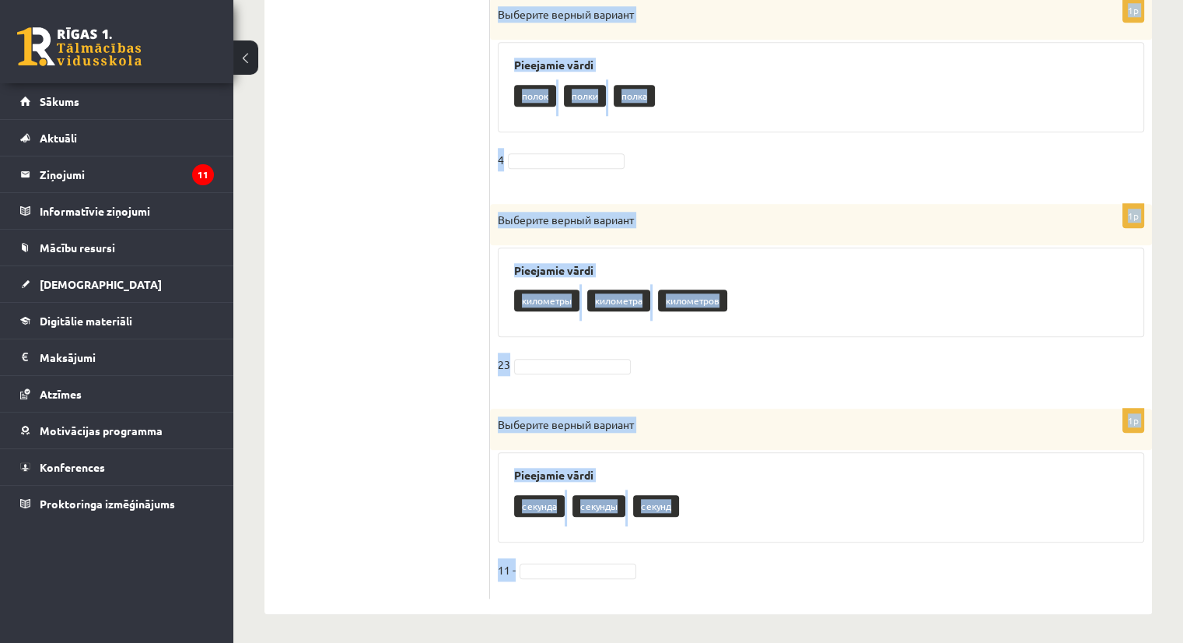
drag, startPoint x: 501, startPoint y: 165, endPoint x: 644, endPoint y: 678, distance: 533.0
copy form "Выберите верный вариант Pieejamie vārdi часа часы часов 11 1p Выберите верный в…"
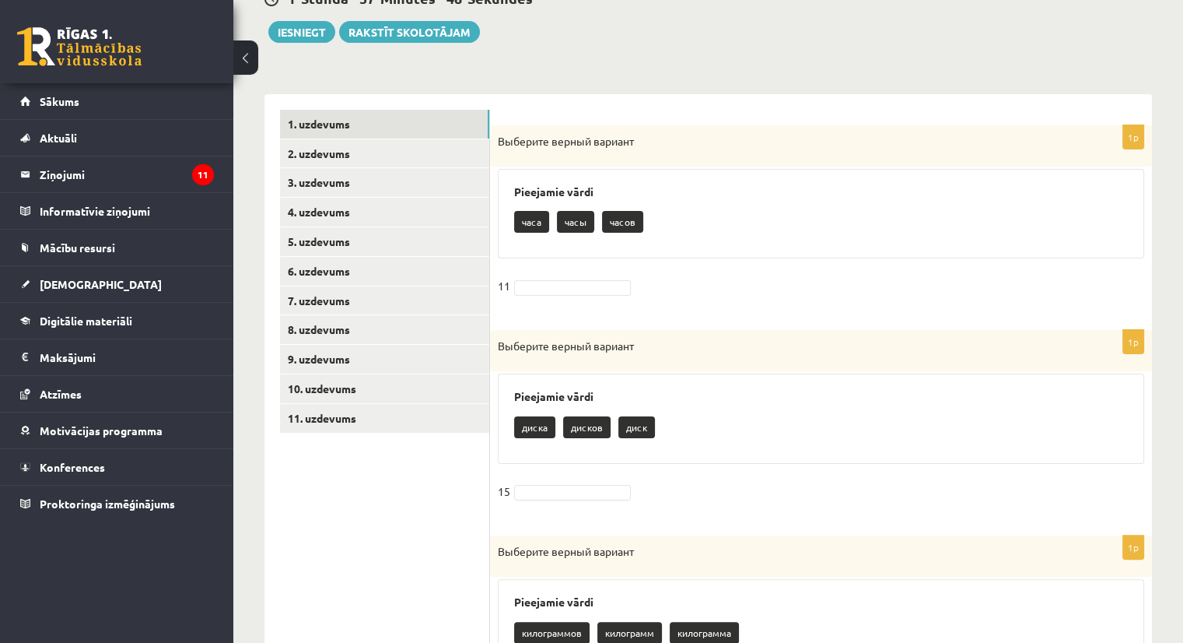
scroll to position [205, 0]
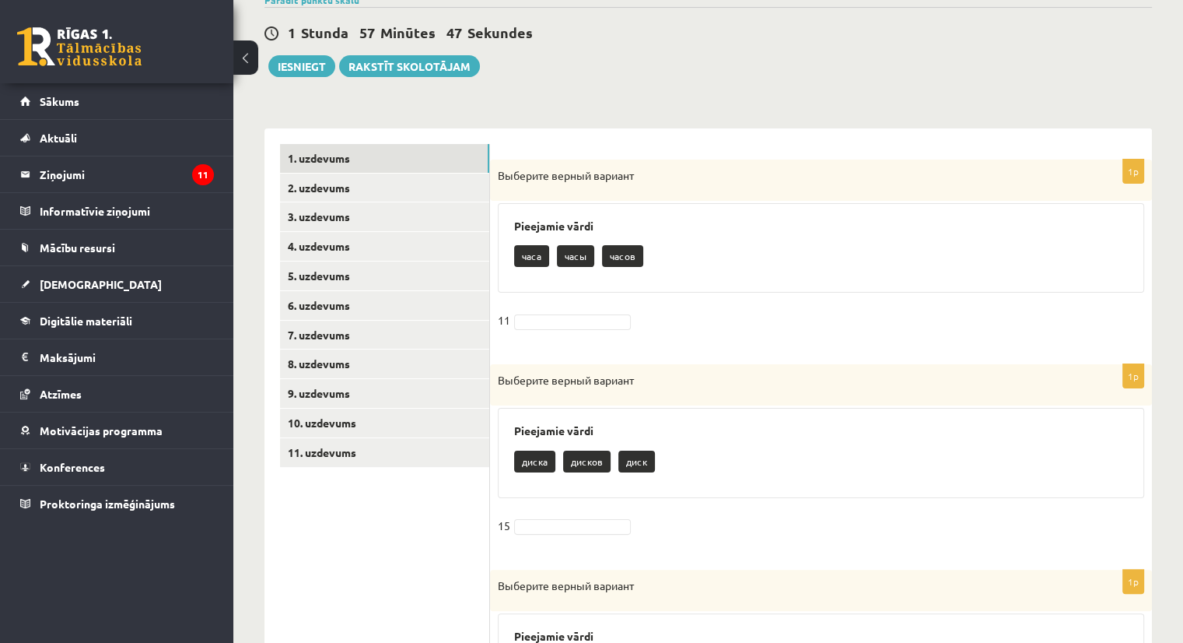
click at [627, 421] on div "Pieejamie vārdi диска дисков диск" at bounding box center [821, 453] width 646 height 90
click at [331, 178] on link "2. uzdevums" at bounding box center [384, 187] width 209 height 29
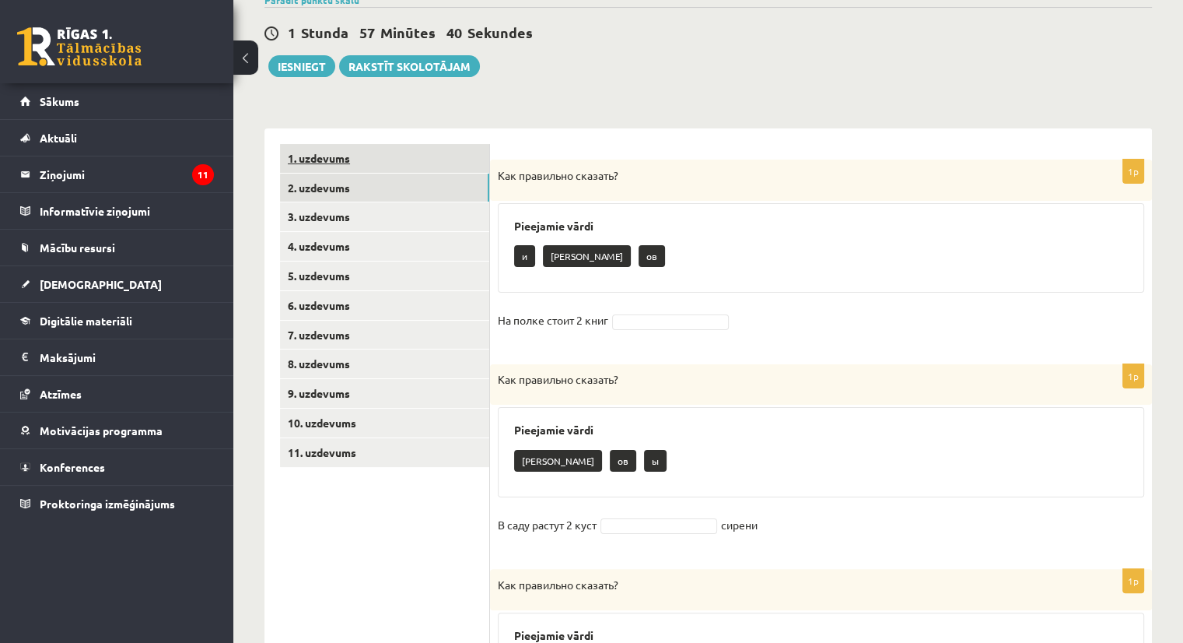
click at [398, 156] on link "1. uzdevums" at bounding box center [384, 158] width 209 height 29
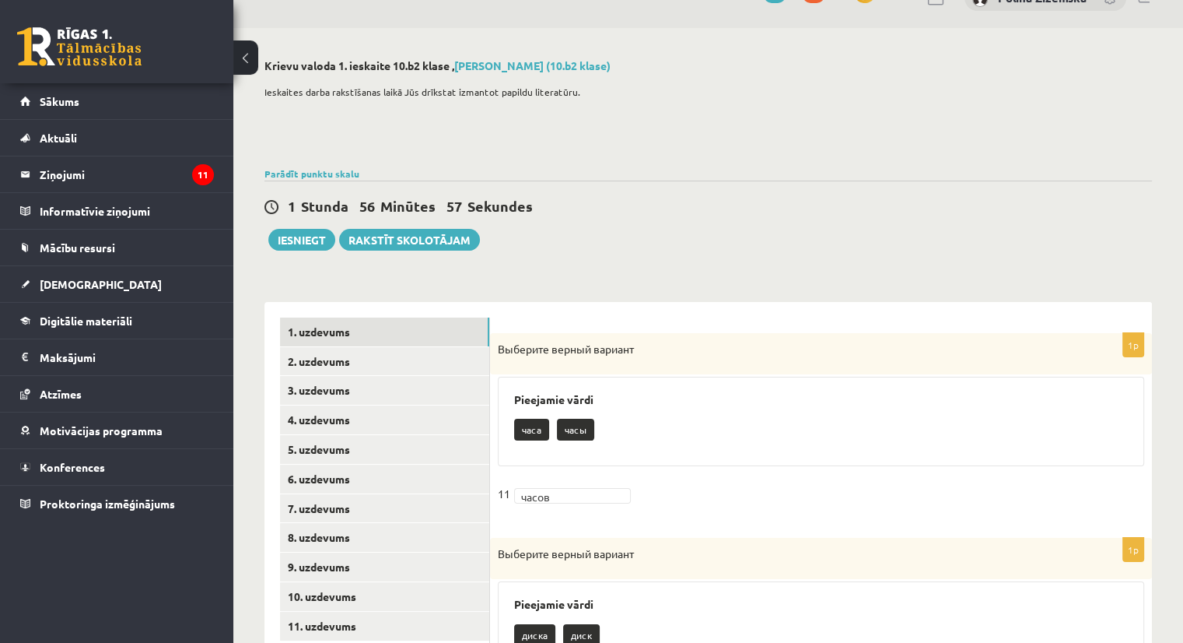
scroll to position [0, 0]
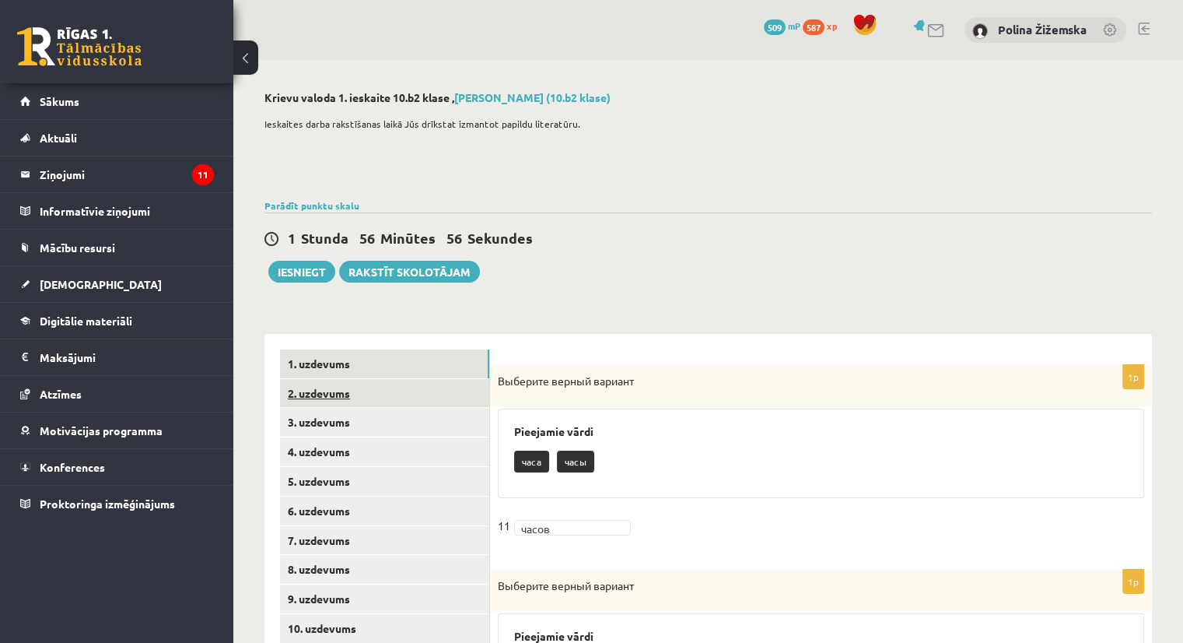
click at [311, 390] on link "2. uzdevums" at bounding box center [384, 393] width 209 height 29
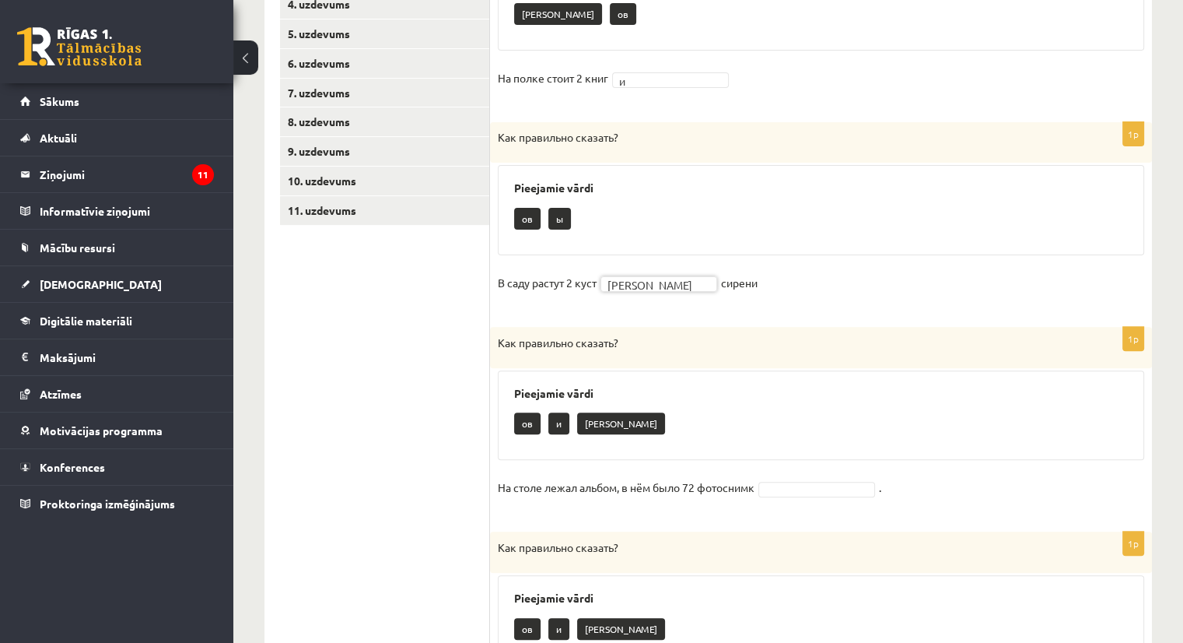
scroll to position [490, 0]
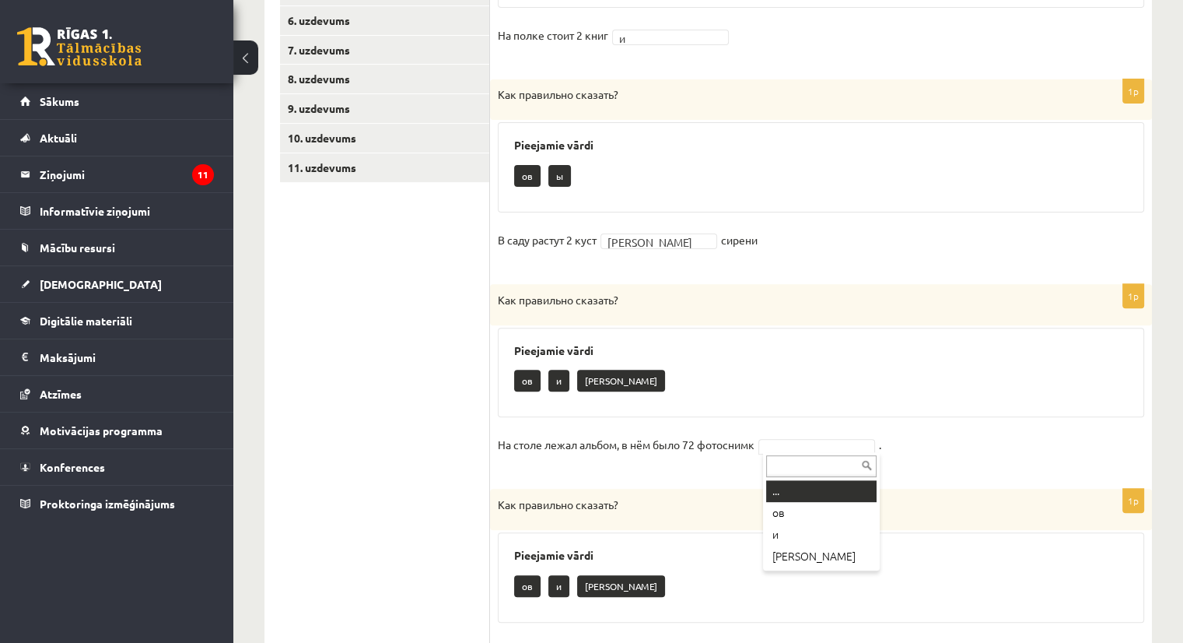
drag, startPoint x: 821, startPoint y: 440, endPoint x: 787, endPoint y: 513, distance: 80.7
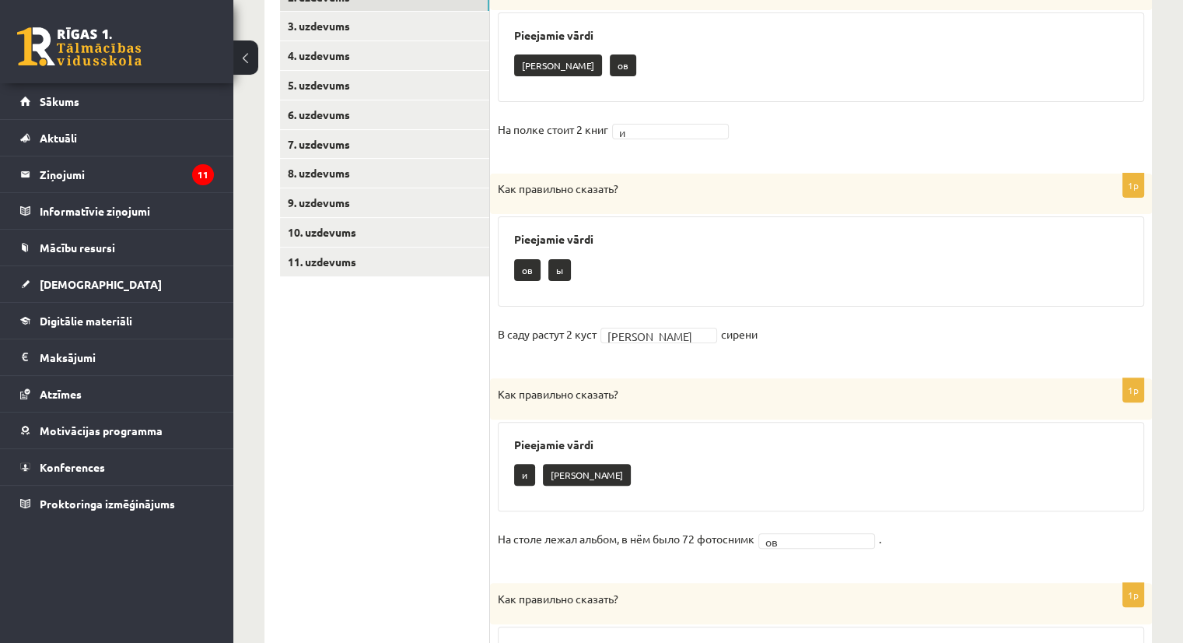
scroll to position [0, 0]
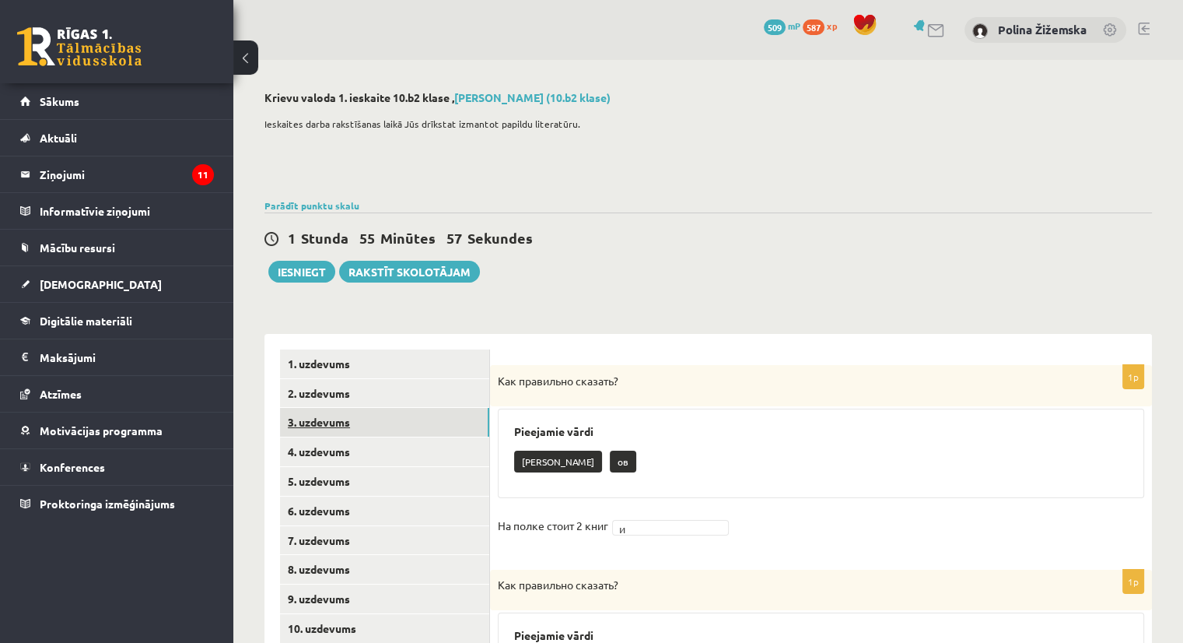
click at [338, 415] on link "3. uzdevums" at bounding box center [384, 422] width 209 height 29
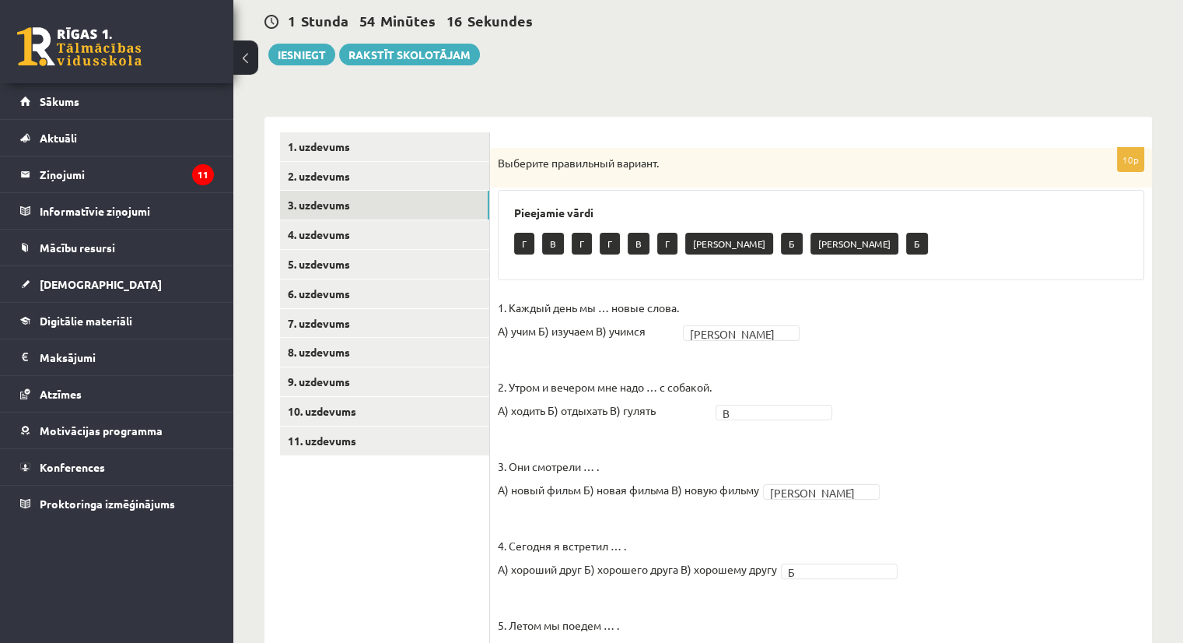
scroll to position [205, 0]
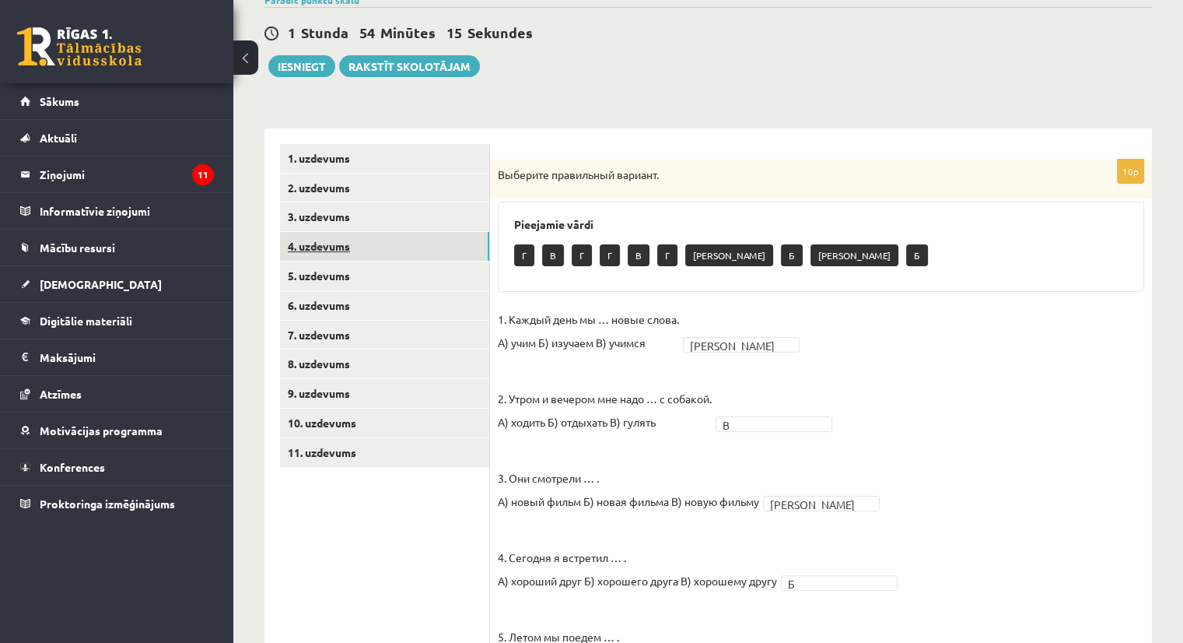
click at [333, 248] on link "4. uzdevums" at bounding box center [384, 246] width 209 height 29
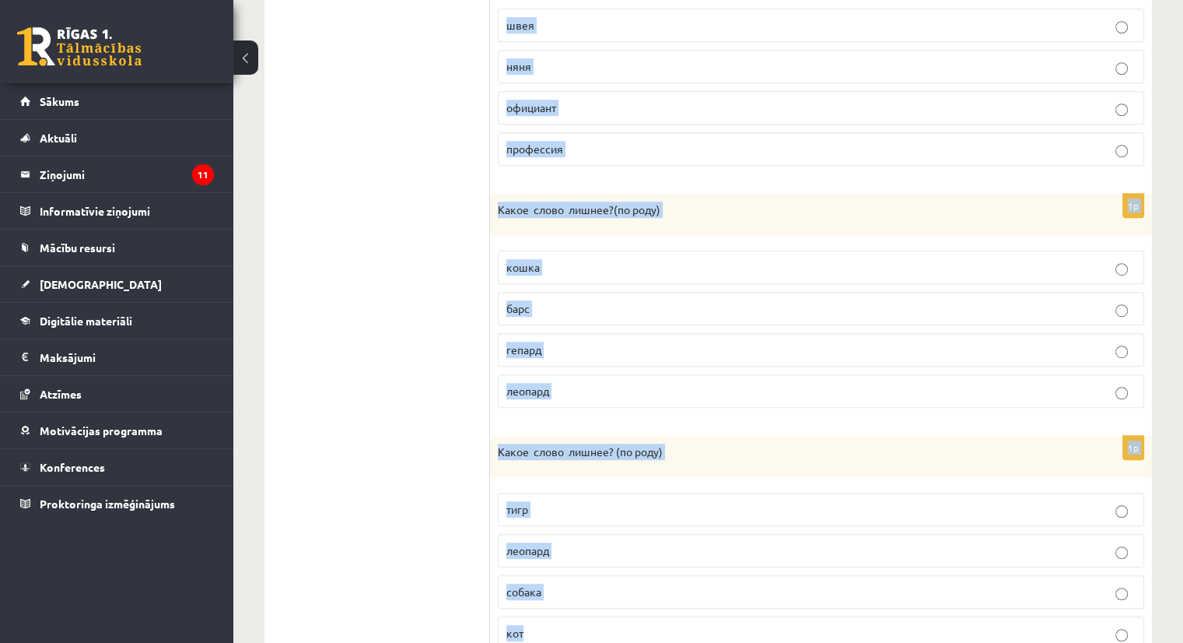
scroll to position [956, 0]
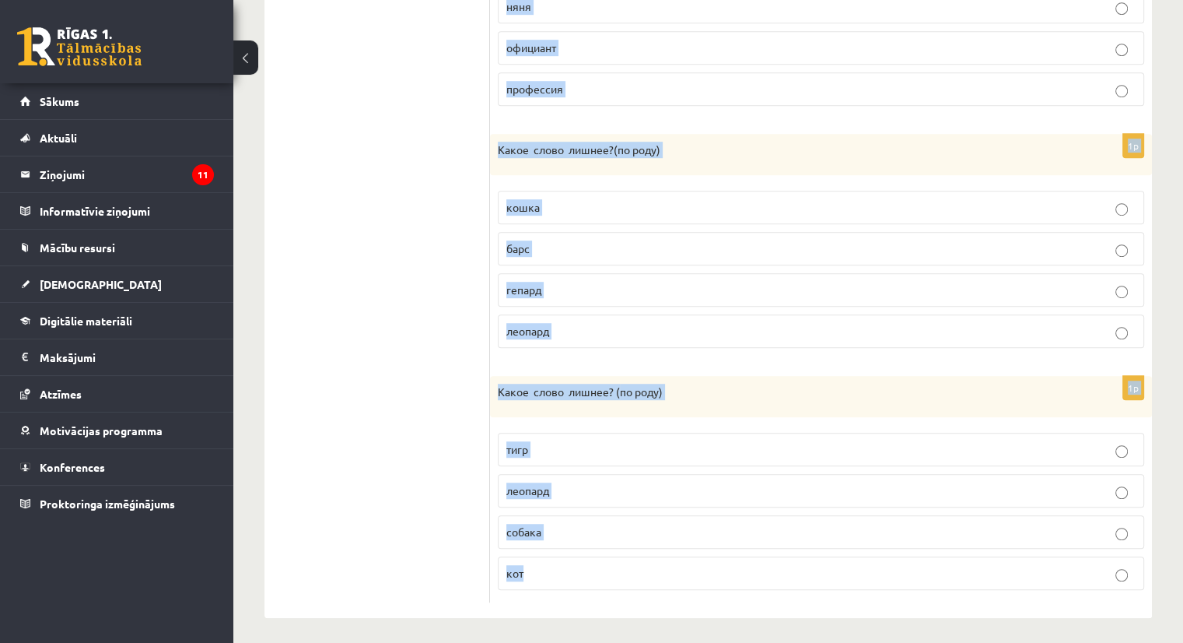
drag, startPoint x: 498, startPoint y: 172, endPoint x: 637, endPoint y: 678, distance: 525.2
copy form "Какое слово лишнее? ( по родy) солнце туча небо облако 1p Какое слово лишнее? (…"
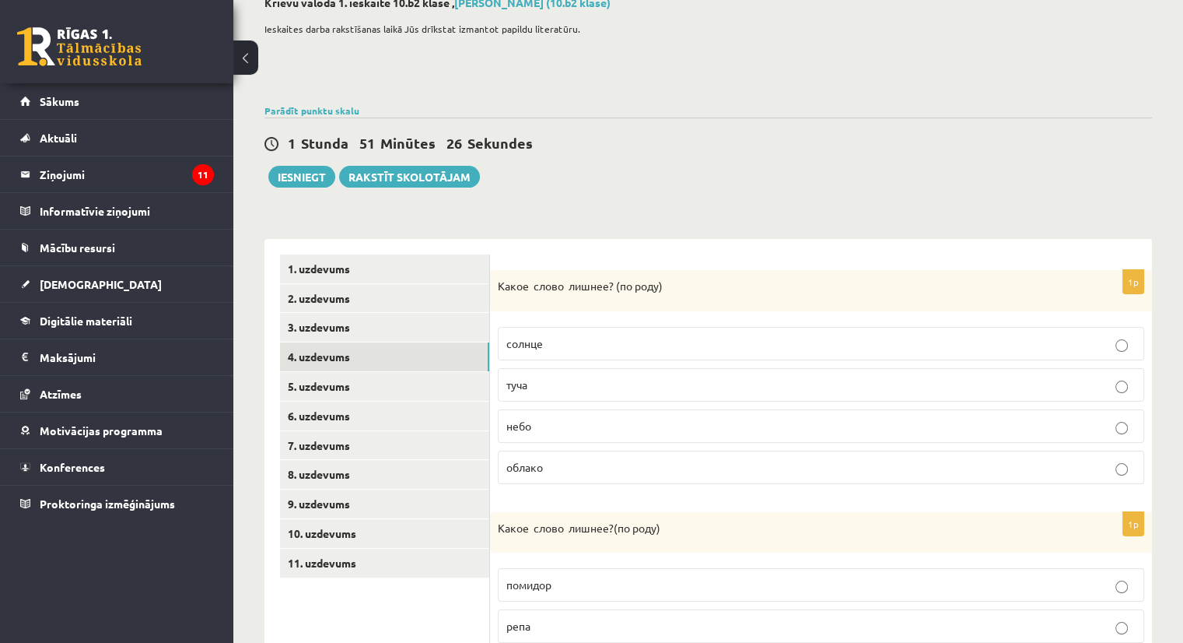
scroll to position [0, 0]
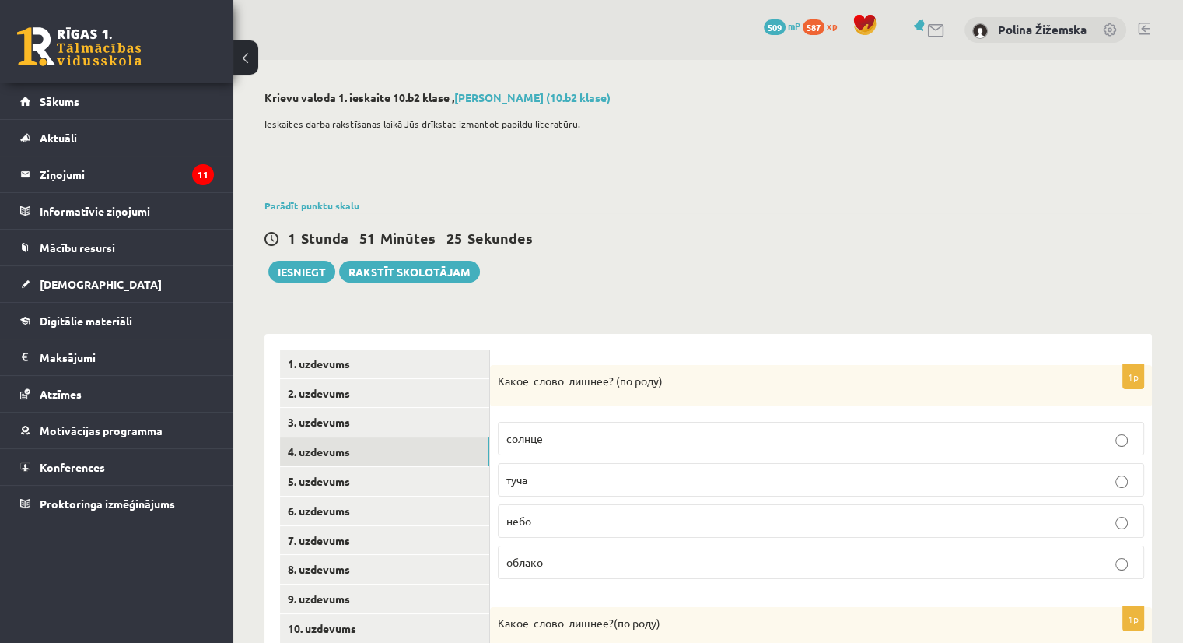
click at [629, 486] on p "туча" at bounding box center [820, 479] width 629 height 16
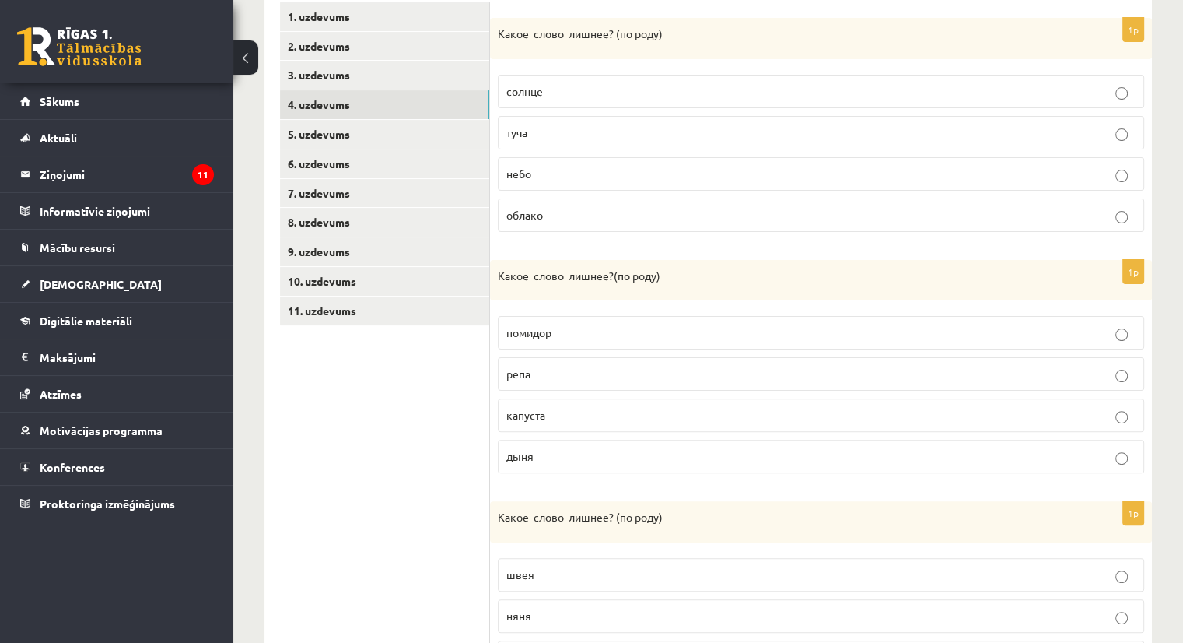
scroll to position [348, 0]
click at [545, 327] on span "помидор" at bounding box center [528, 331] width 45 height 14
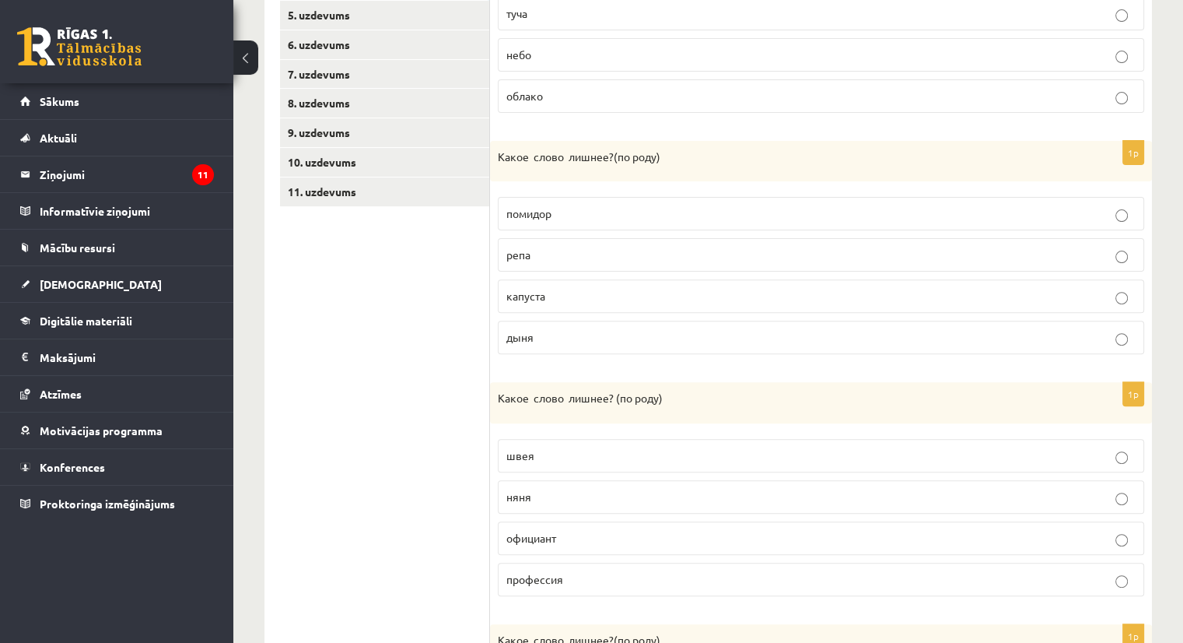
scroll to position [554, 0]
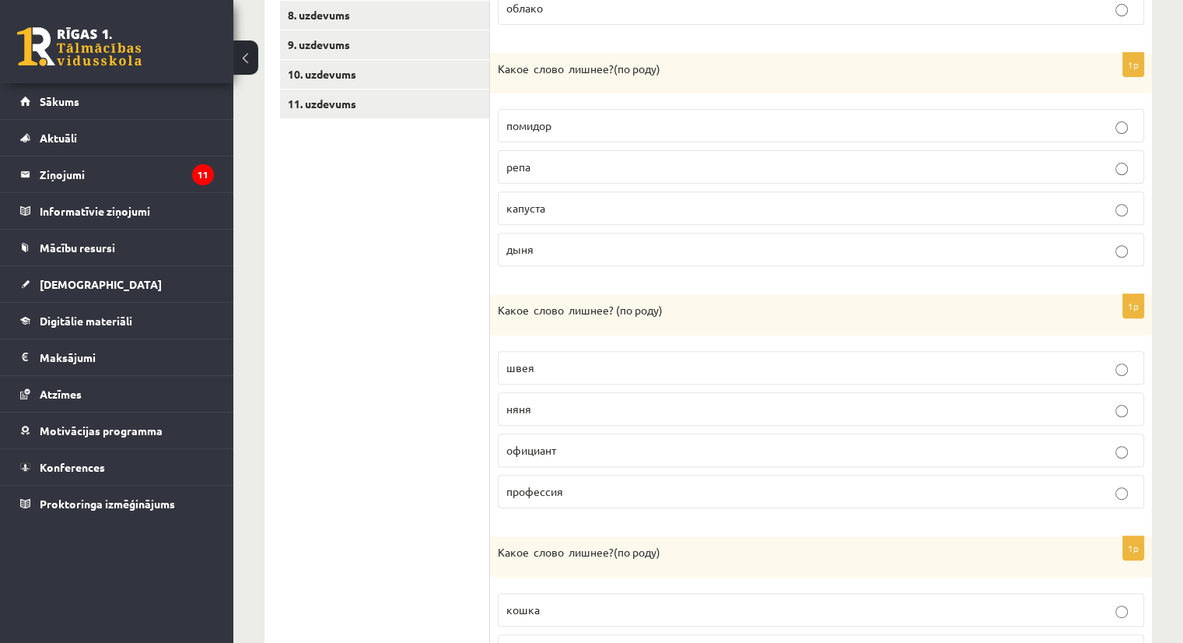
click at [576, 452] on p "официант" at bounding box center [820, 450] width 629 height 16
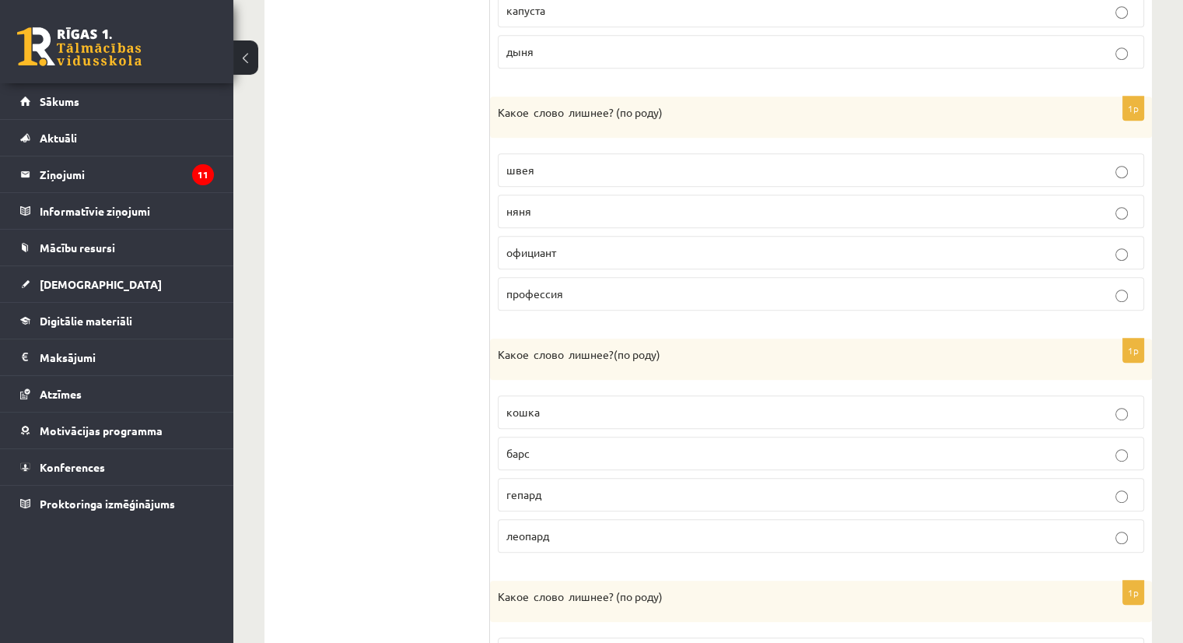
scroll to position [752, 0]
click at [536, 486] on span "гепард" at bounding box center [523, 493] width 35 height 14
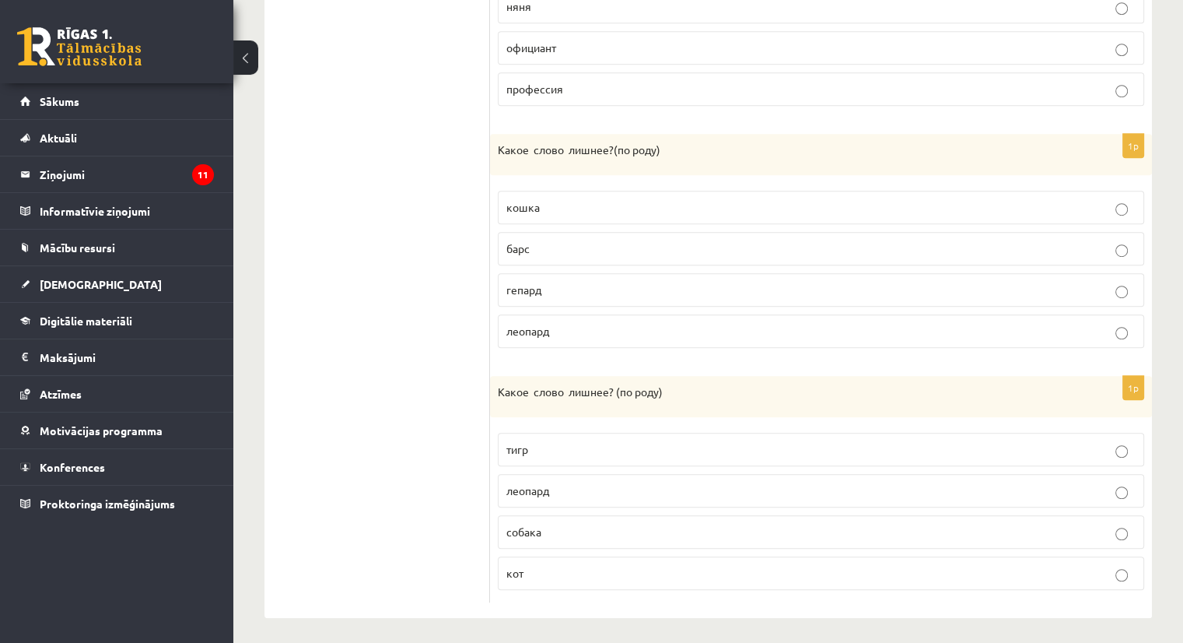
scroll to position [955, 0]
click at [526, 499] on label "леопард" at bounding box center [821, 491] width 646 height 33
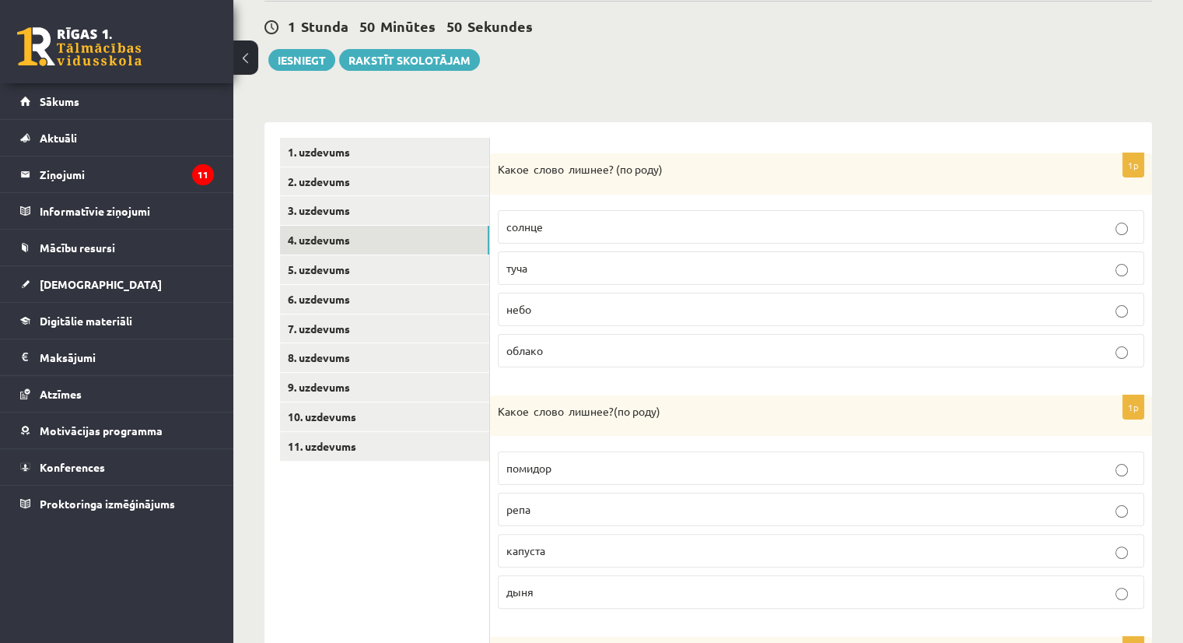
scroll to position [208, 0]
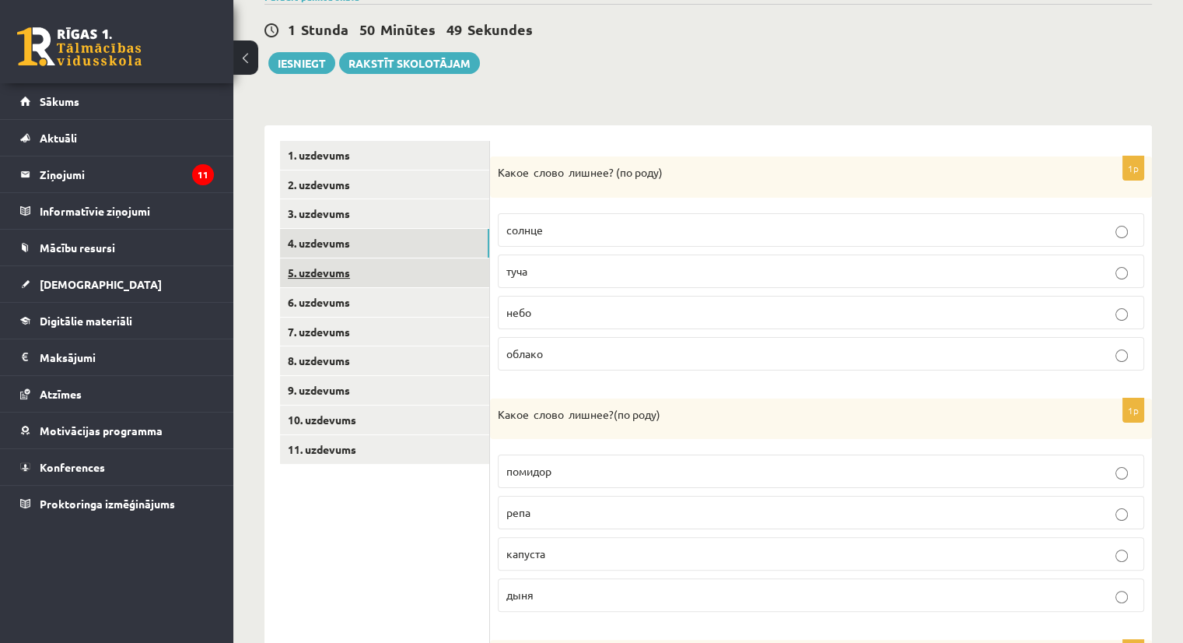
click at [359, 268] on link "5. uzdevums" at bounding box center [384, 272] width 209 height 29
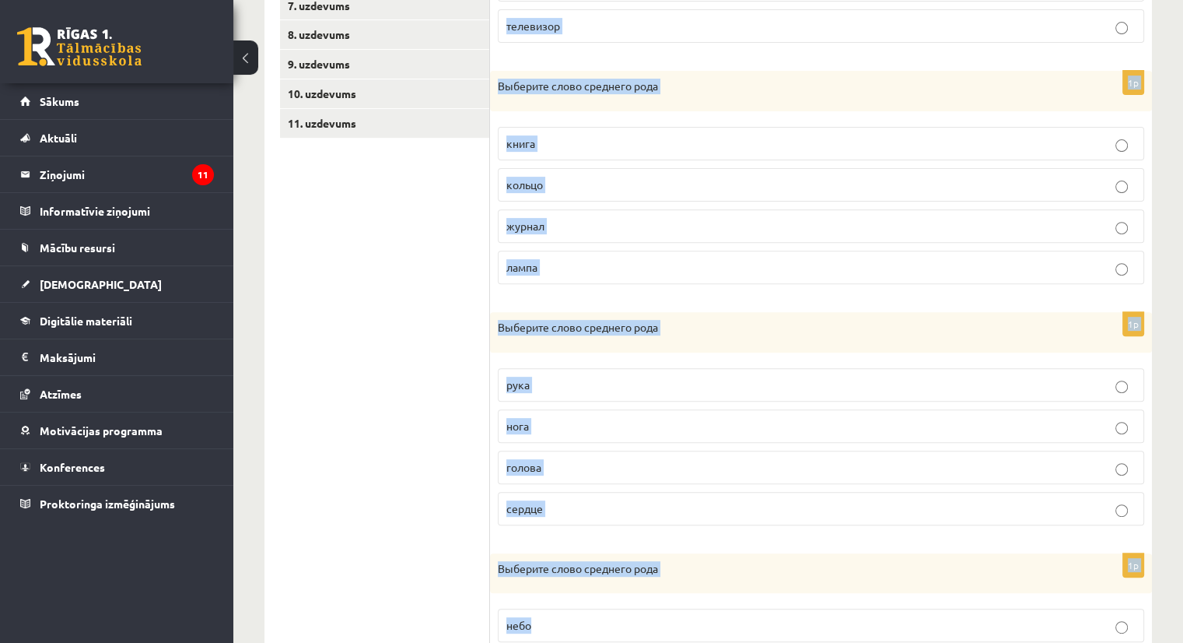
scroll to position [952, 0]
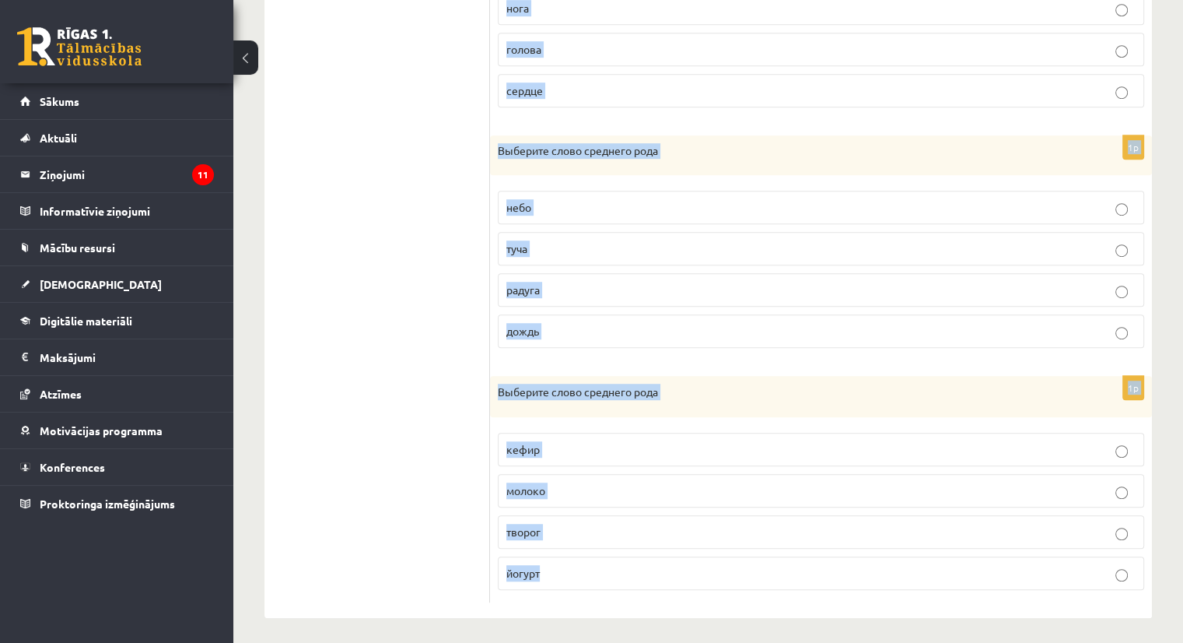
drag, startPoint x: 499, startPoint y: 167, endPoint x: 650, endPoint y: 678, distance: 532.7
copy form "Выберите слово среднего рода диктор известие новость телевизор 1p Выберите слов…"
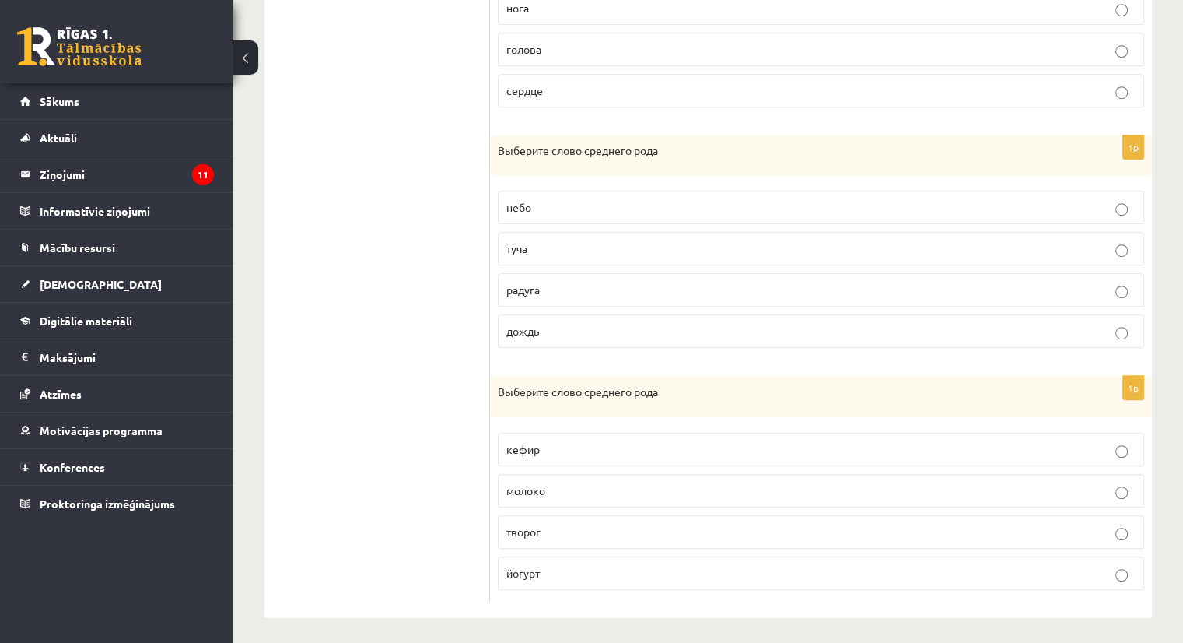
click at [342, 307] on ul "1. uzdevums 2. uzdevums 3. uzdevums 4. uzdevums 5. uzdevums 6. uzdevums 7. uzde…" at bounding box center [385, -1] width 210 height 1205
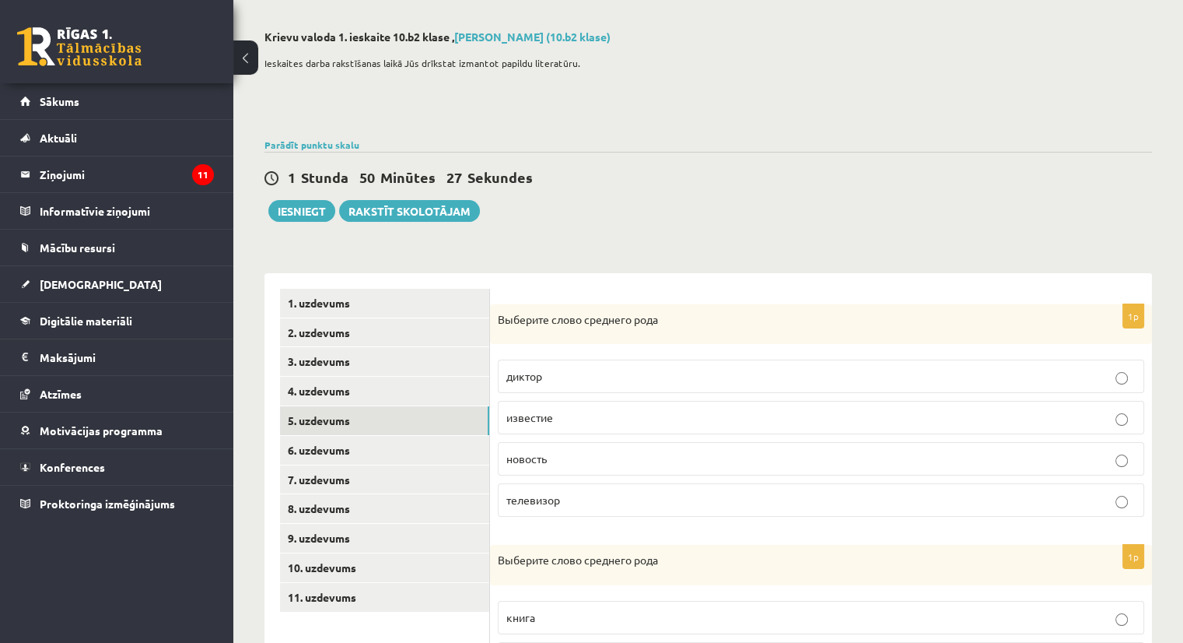
scroll to position [0, 0]
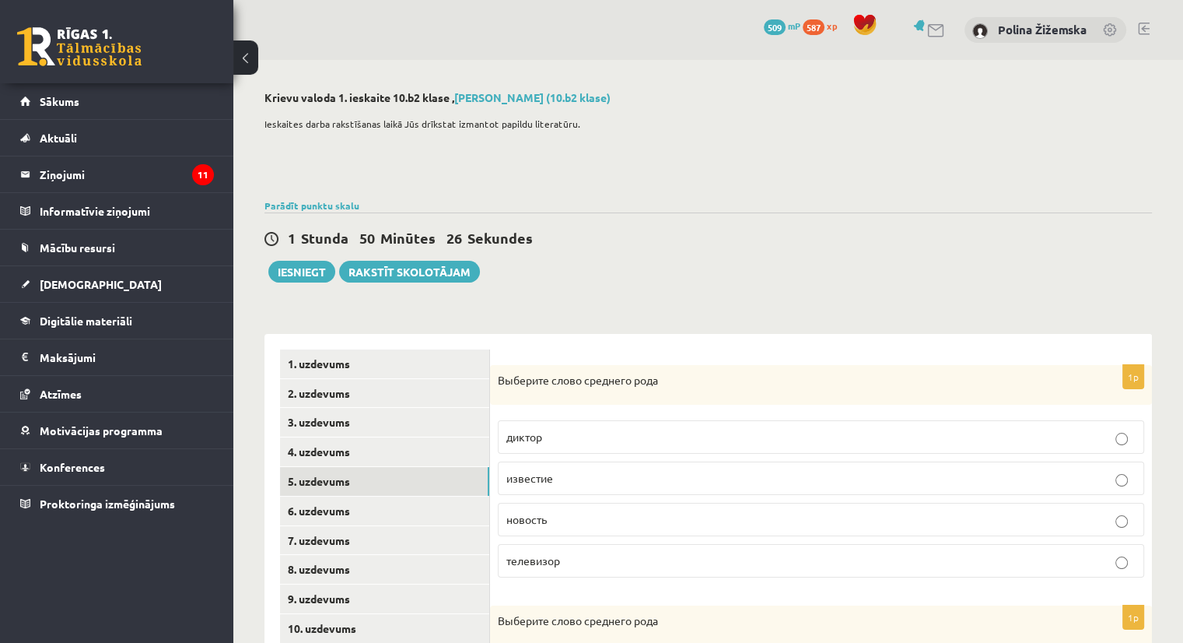
click at [535, 468] on label "известие" at bounding box center [821, 477] width 646 height 33
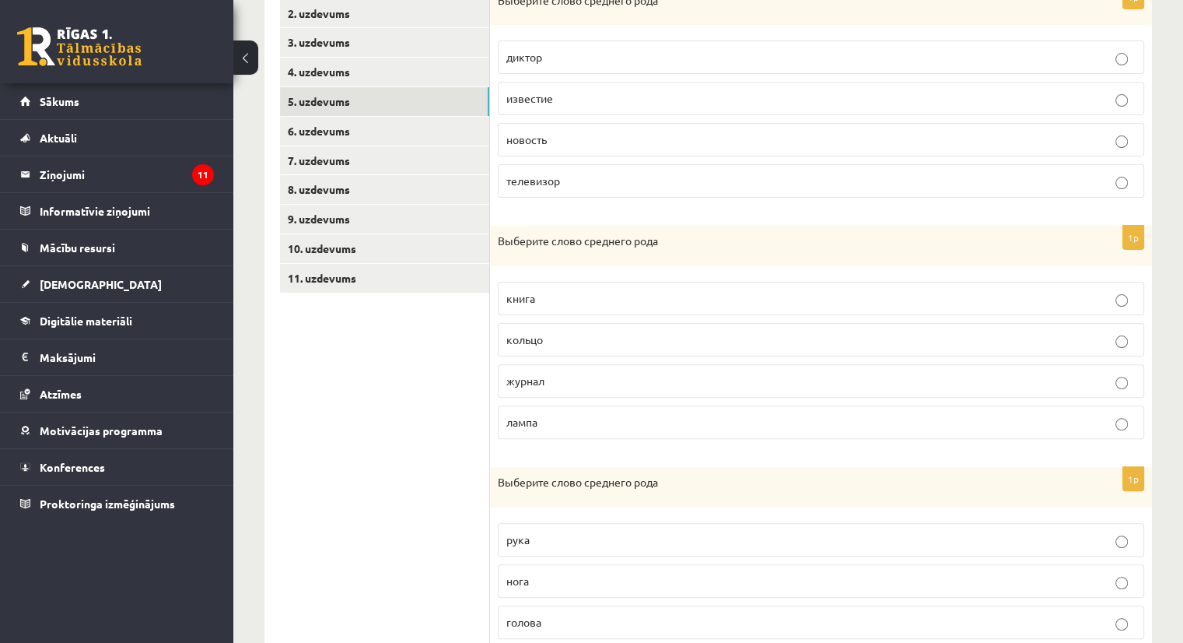
scroll to position [384, 0]
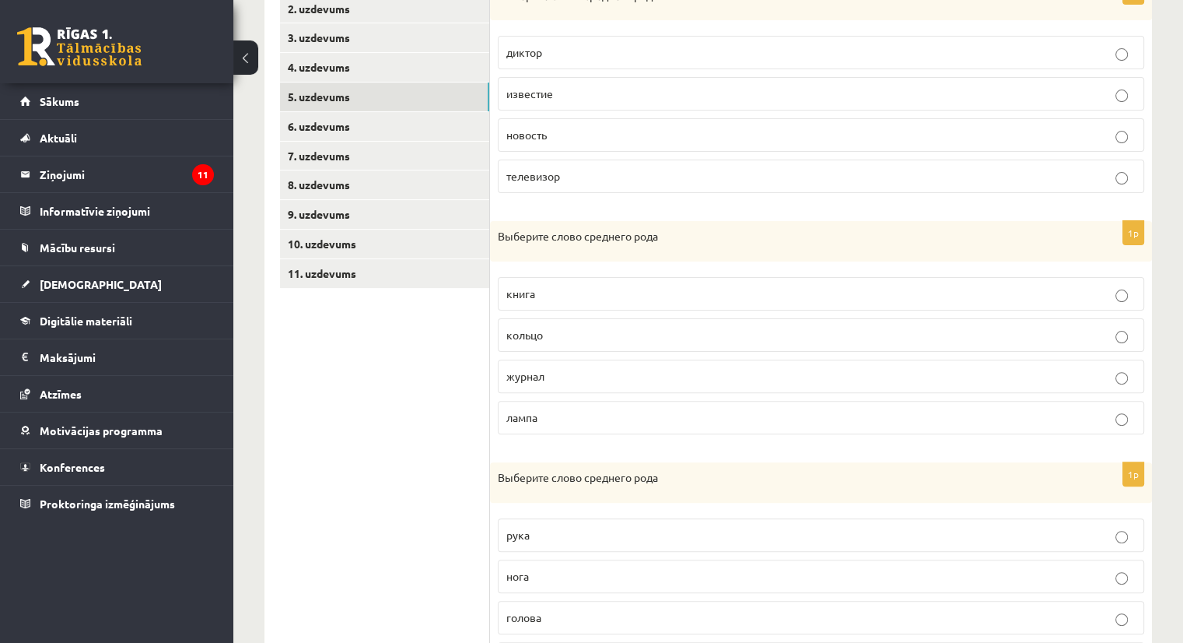
click at [528, 321] on label "кольцо" at bounding box center [821, 334] width 646 height 33
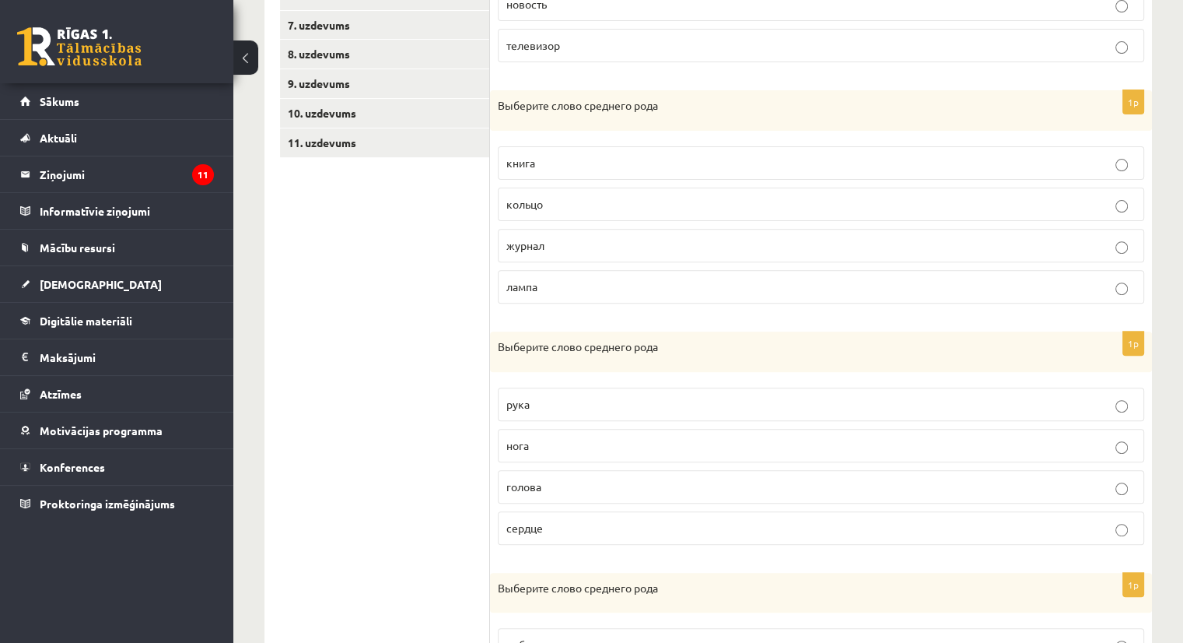
scroll to position [543, 0]
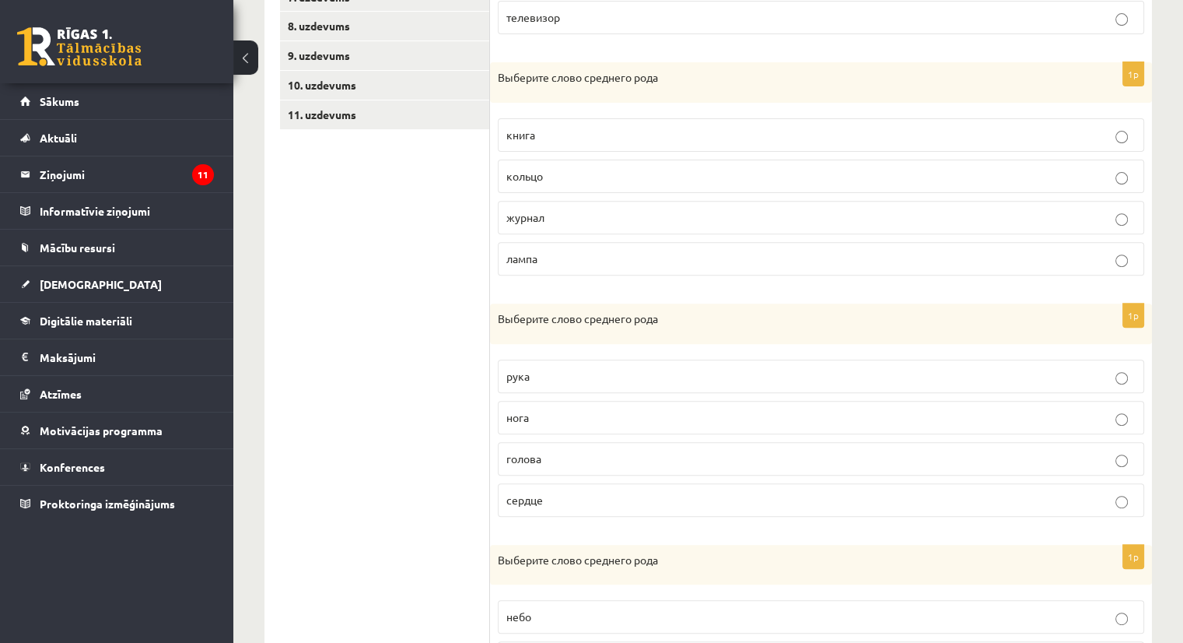
click at [585, 496] on p "сердце" at bounding box center [820, 500] width 629 height 16
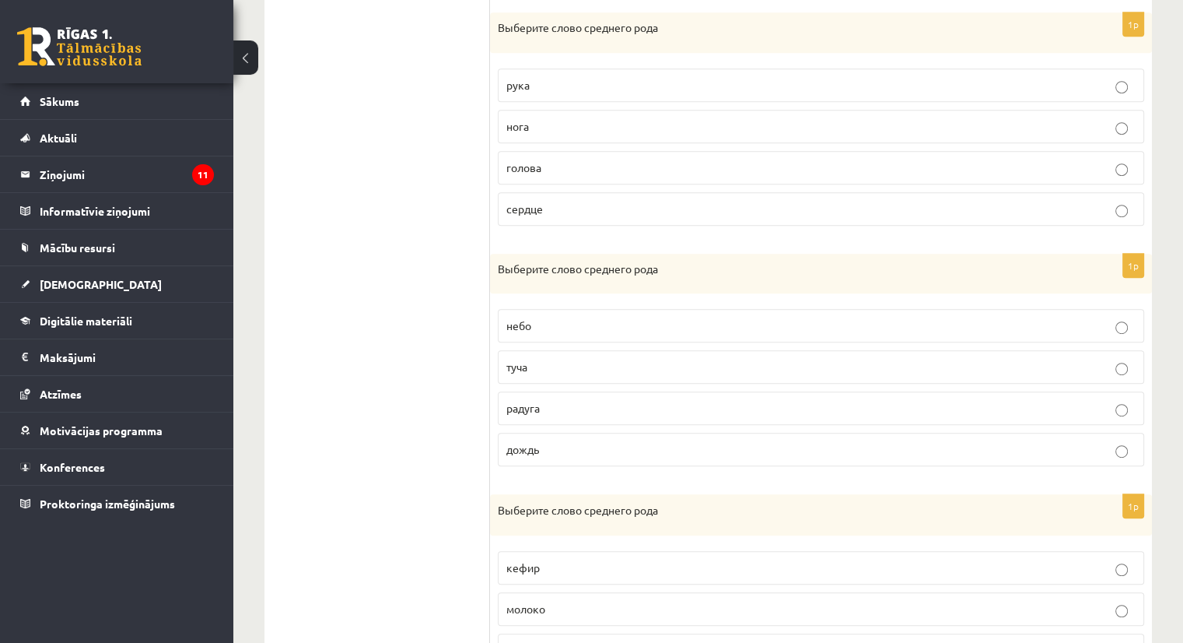
scroll to position [833, 0]
click at [532, 359] on p "туча" at bounding box center [820, 367] width 629 height 16
click at [523, 403] on span "радуга" at bounding box center [522, 408] width 33 height 14
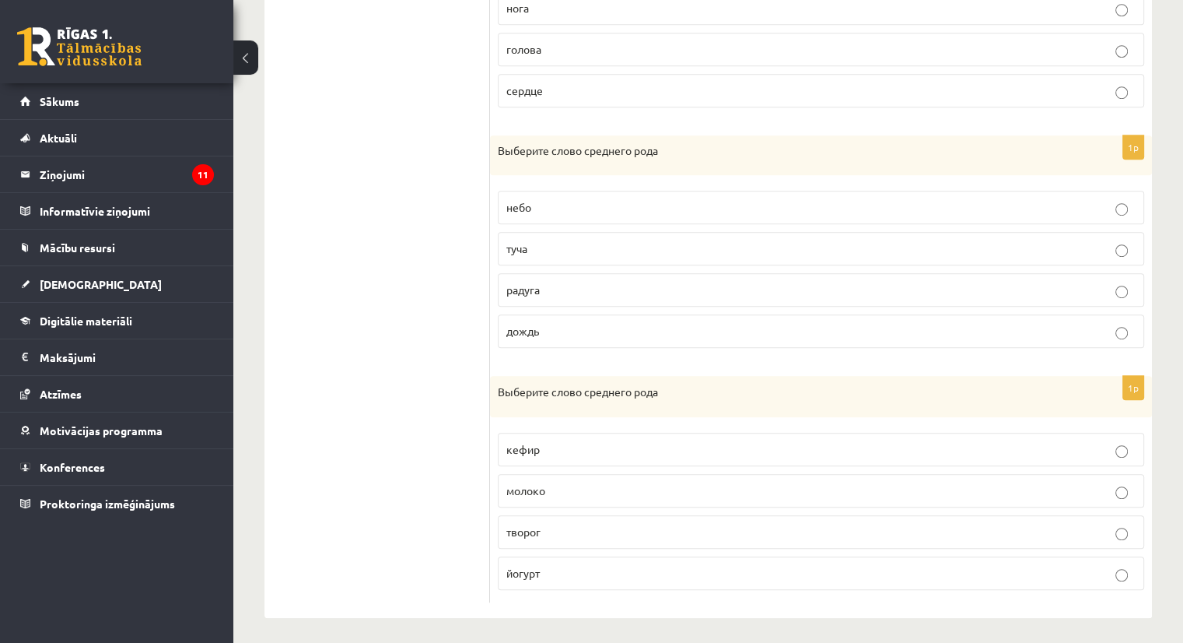
click at [575, 482] on p "молоко" at bounding box center [820, 490] width 629 height 16
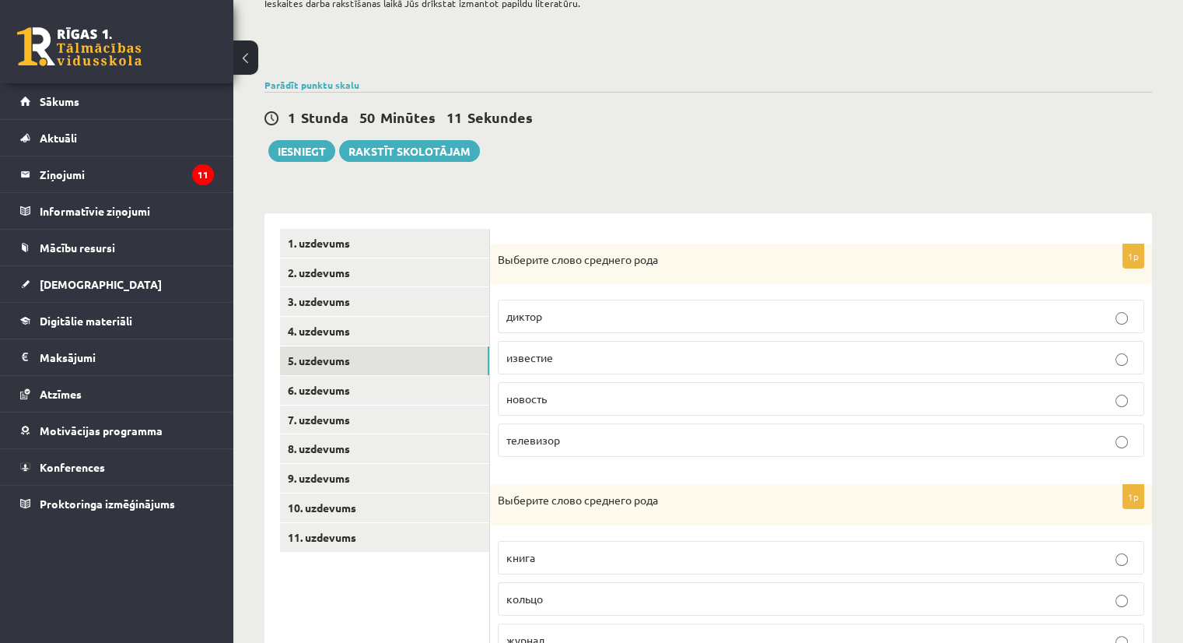
scroll to position [32, 0]
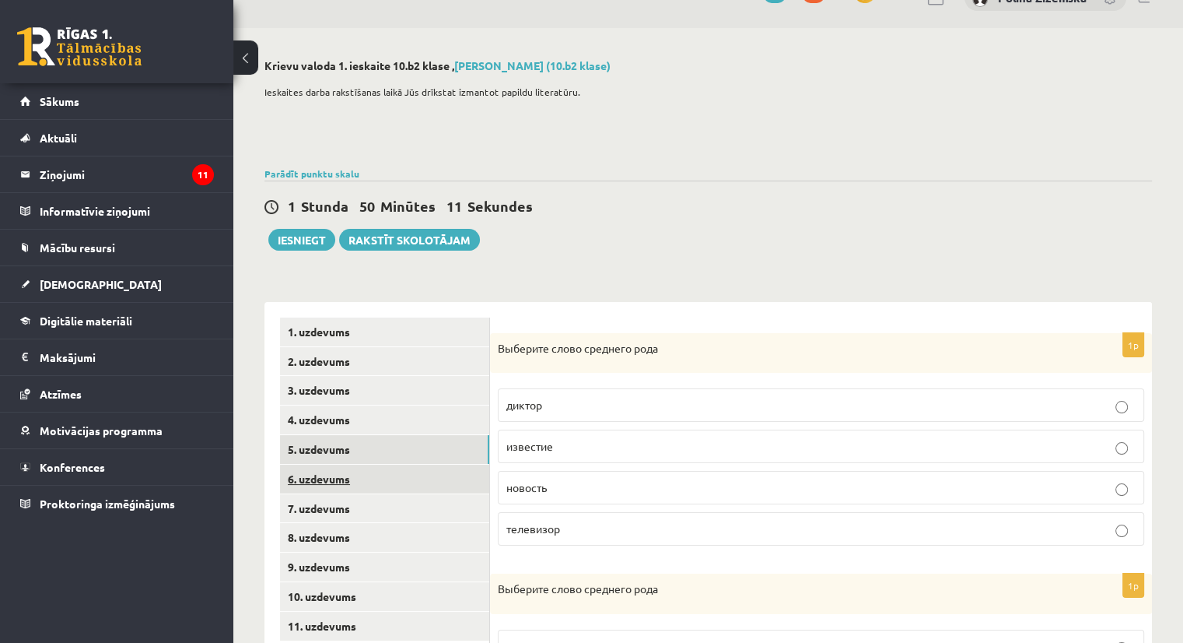
click at [336, 475] on link "6. uzdevums" at bounding box center [384, 478] width 209 height 29
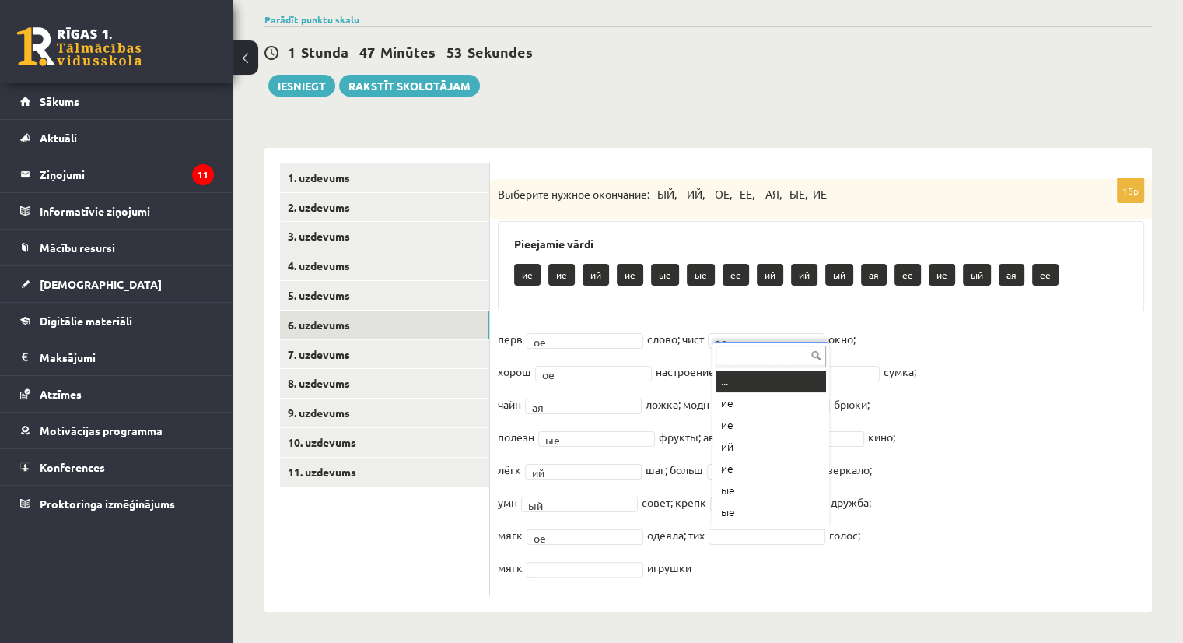
scroll to position [19, 0]
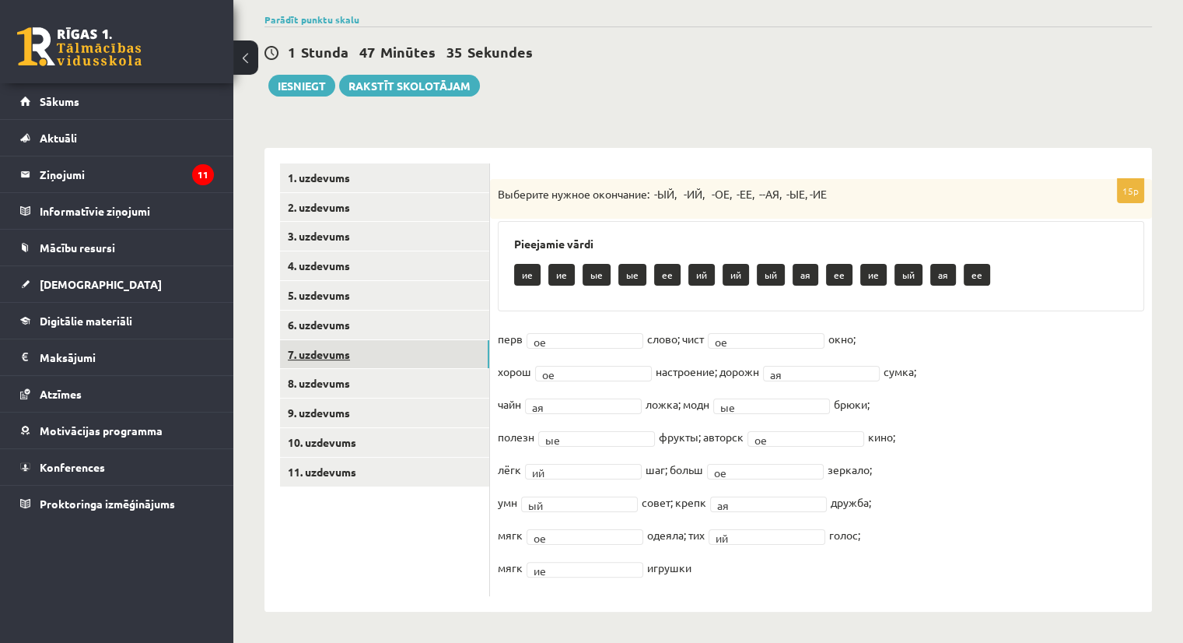
click at [361, 351] on link "7. uzdevums" at bounding box center [384, 354] width 209 height 29
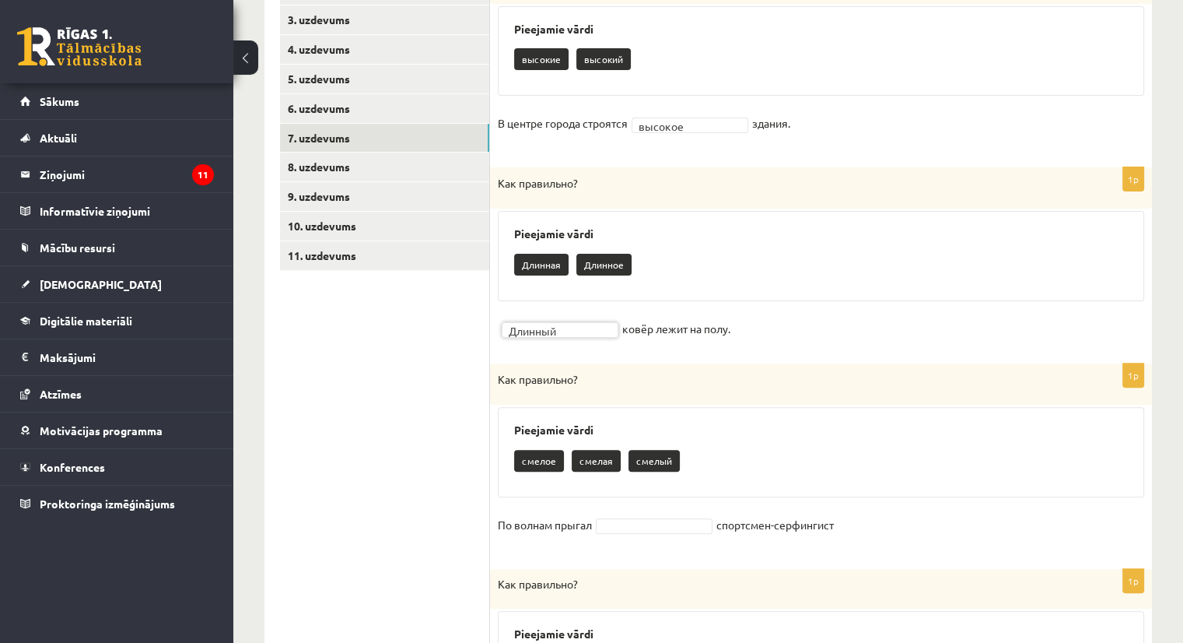
scroll to position [436, 0]
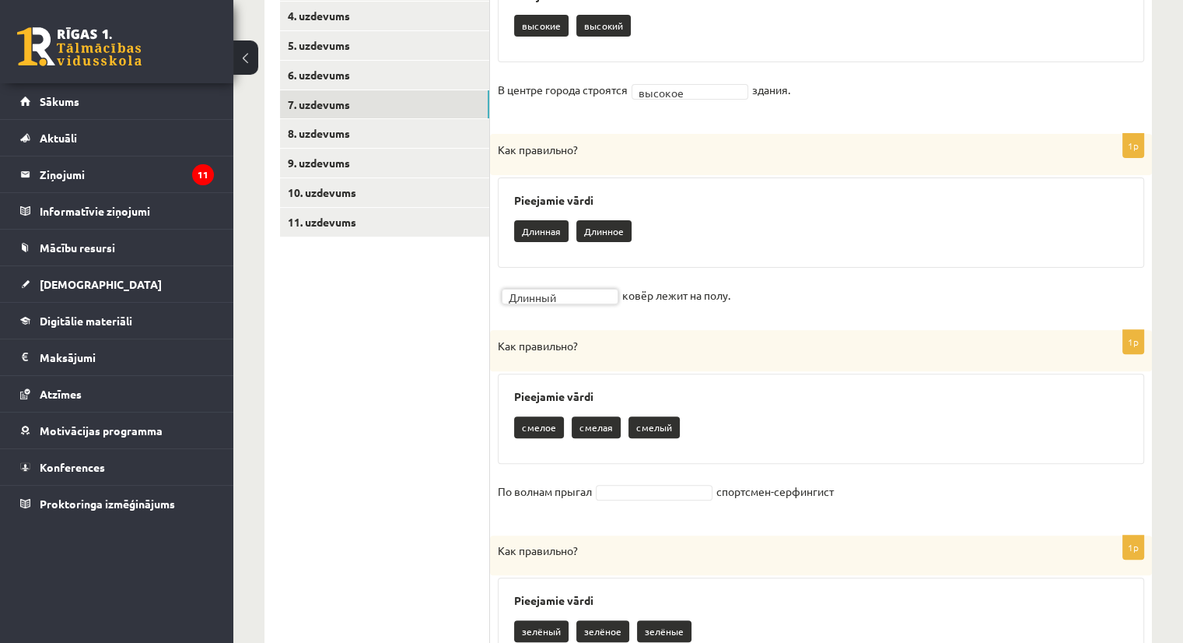
click at [678, 479] on fieldset "По волнам прыгал спортсмен-серфингист" at bounding box center [821, 495] width 646 height 33
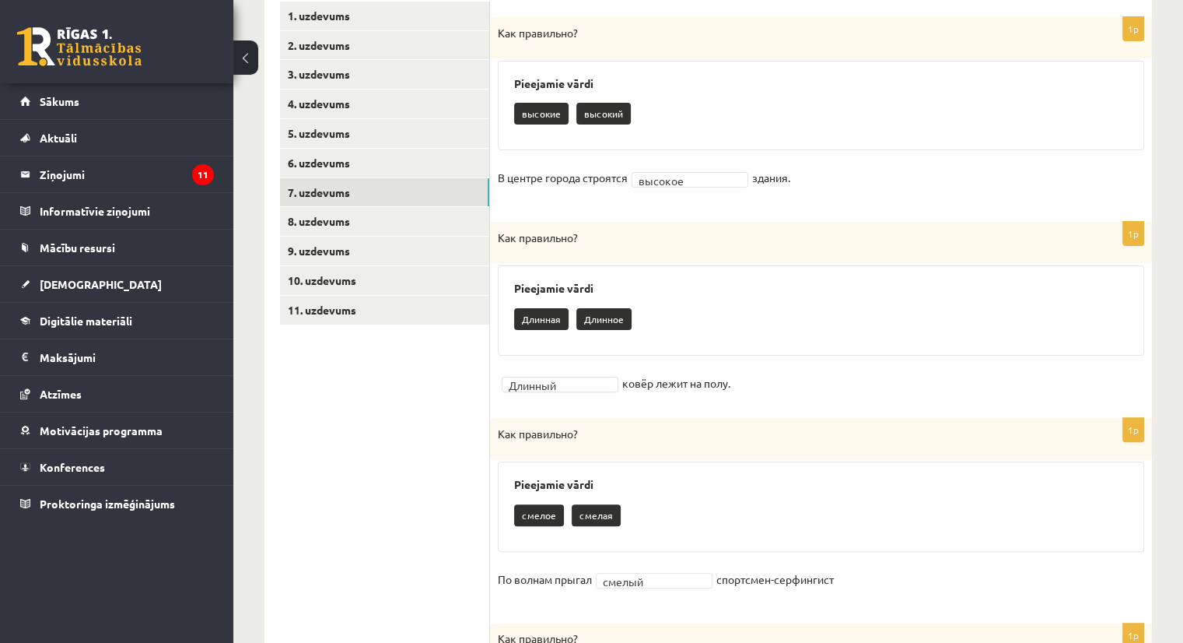
scroll to position [345, 0]
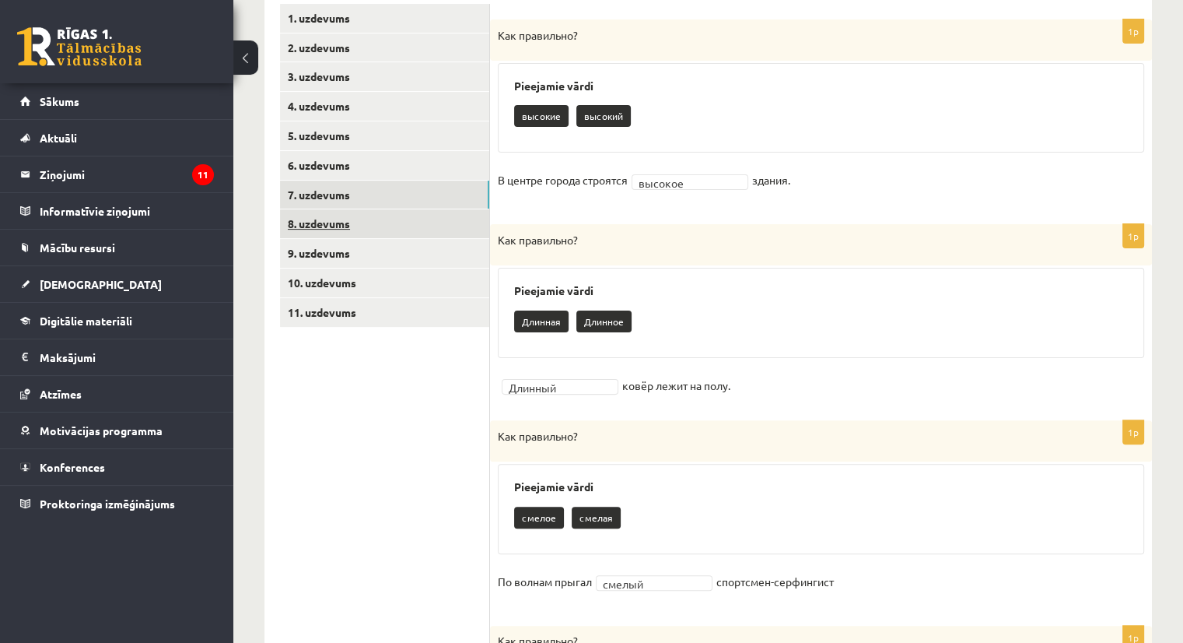
click at [335, 209] on link "8. uzdevums" at bounding box center [384, 223] width 209 height 29
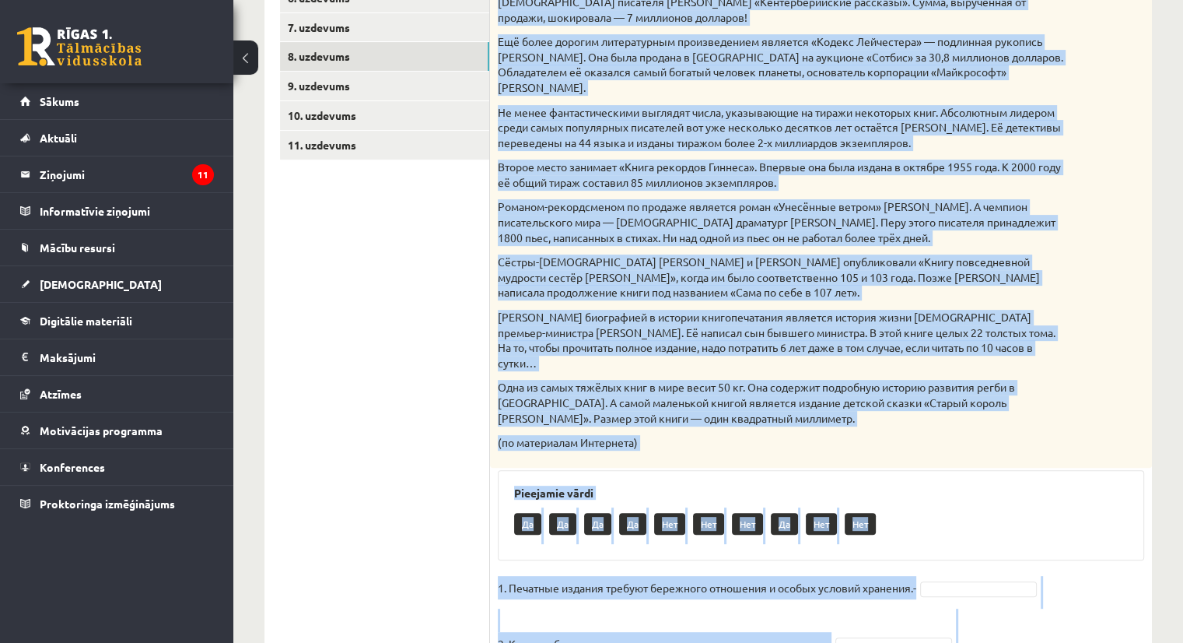
scroll to position [780, 0]
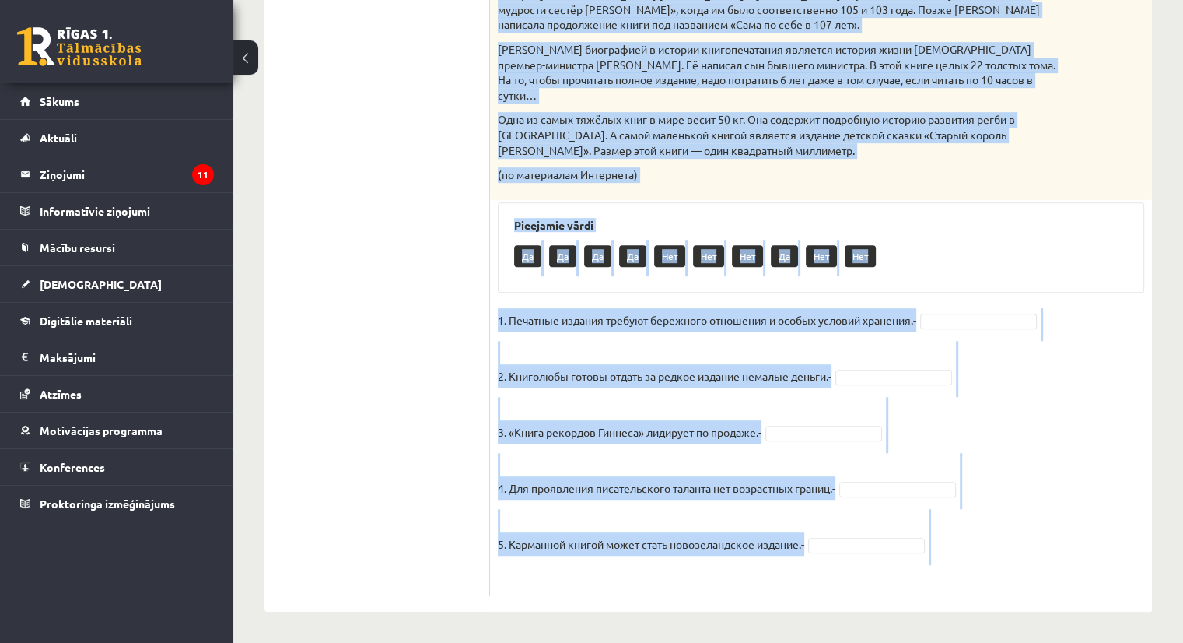
drag, startPoint x: 497, startPoint y: 342, endPoint x: 884, endPoint y: 569, distance: 448.4
click at [884, 569] on div "5p Прочитай текст. Отметь верное утверждение в соответствии с текстом. Интересн…" at bounding box center [821, 90] width 662 height 1011
copy div "Прочитай текст. Отметь верное утверждение в соответствии с текстом. Интересные …"
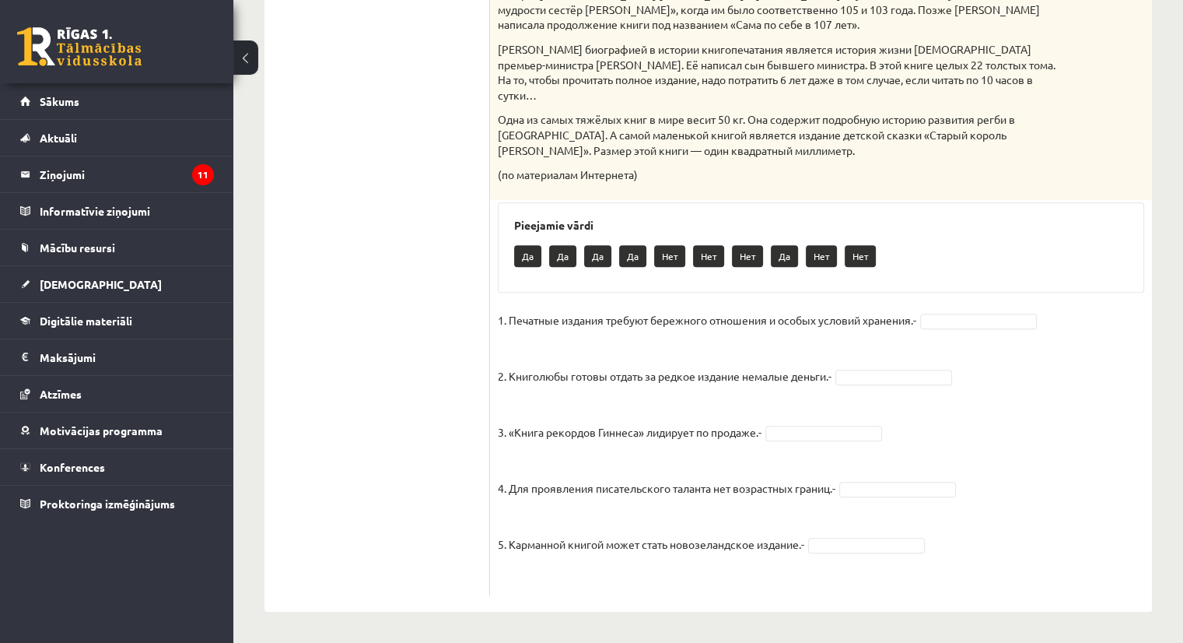
click at [480, 418] on ul "1. uzdevums 2. uzdevums 3. uzdevums 4. uzdevums 5. uzdevums 6. uzdevums 7. uzde…" at bounding box center [385, 82] width 210 height 1027
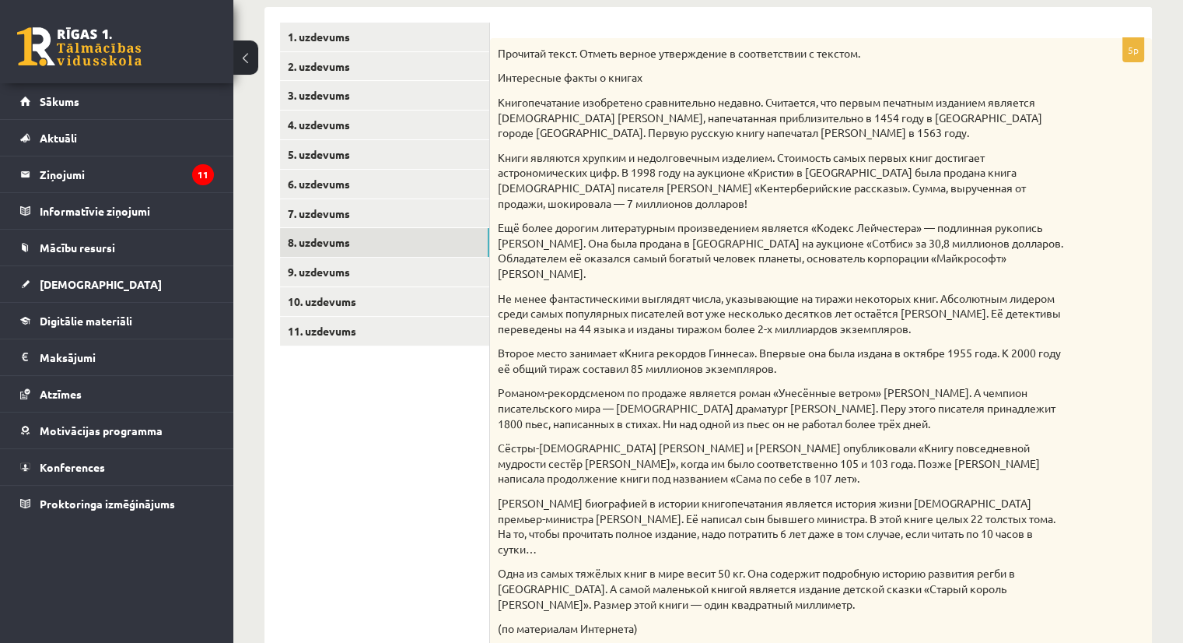
scroll to position [299, 0]
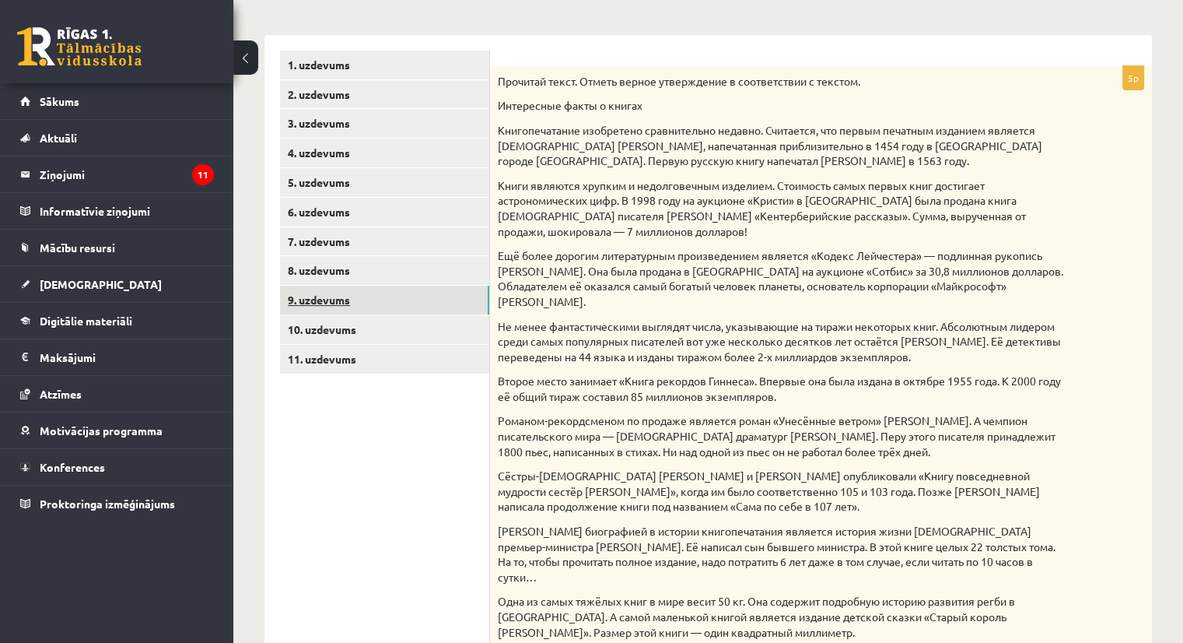
click at [329, 299] on link "9. uzdevums" at bounding box center [384, 299] width 209 height 29
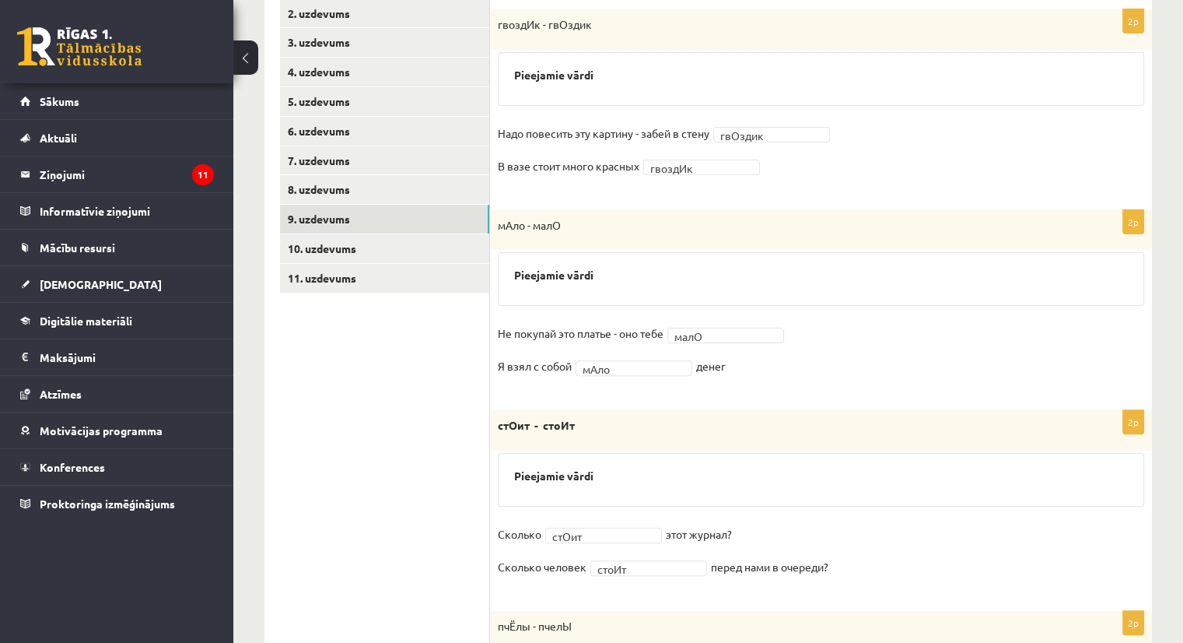
scroll to position [370, 0]
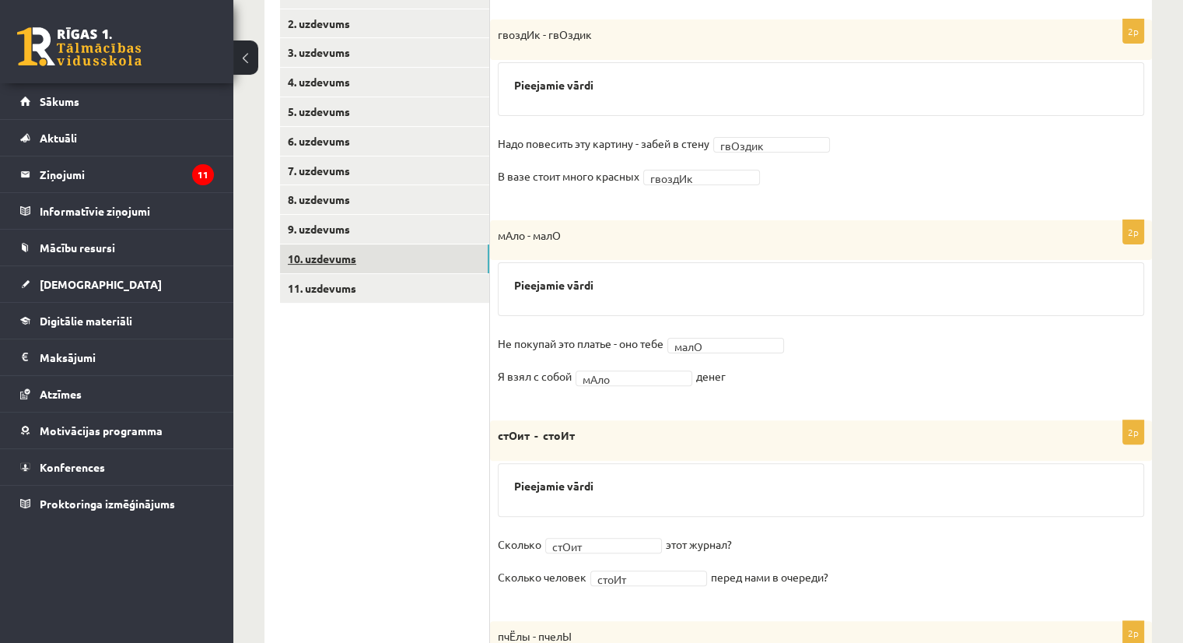
click at [334, 252] on link "10. uzdevums" at bounding box center [384, 258] width 209 height 29
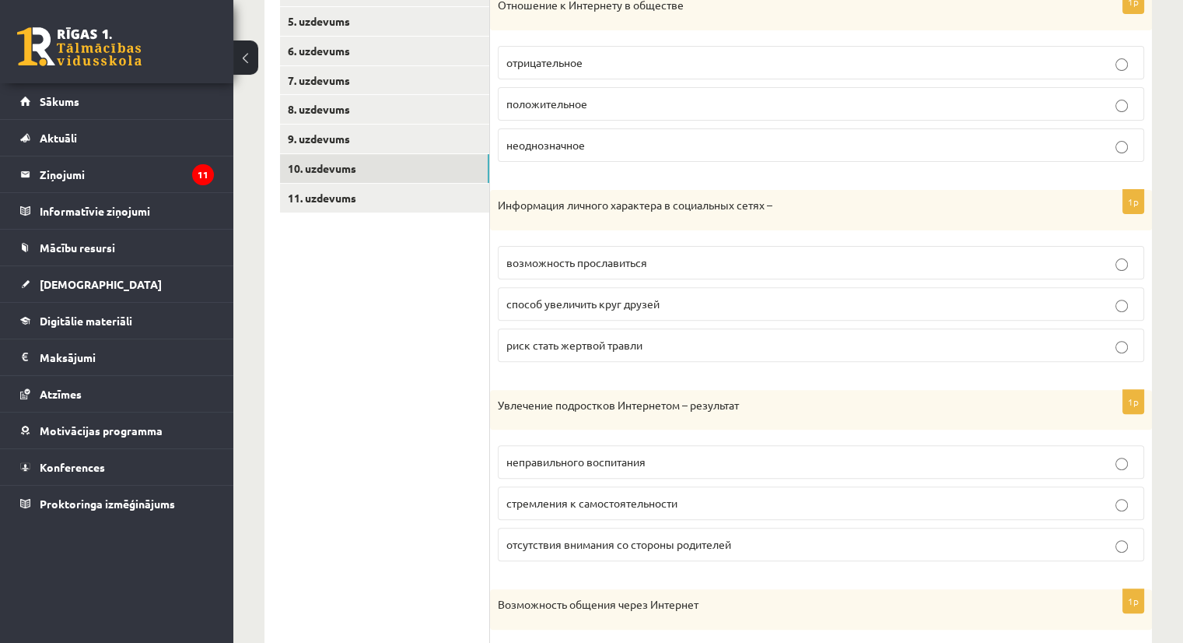
scroll to position [320, 0]
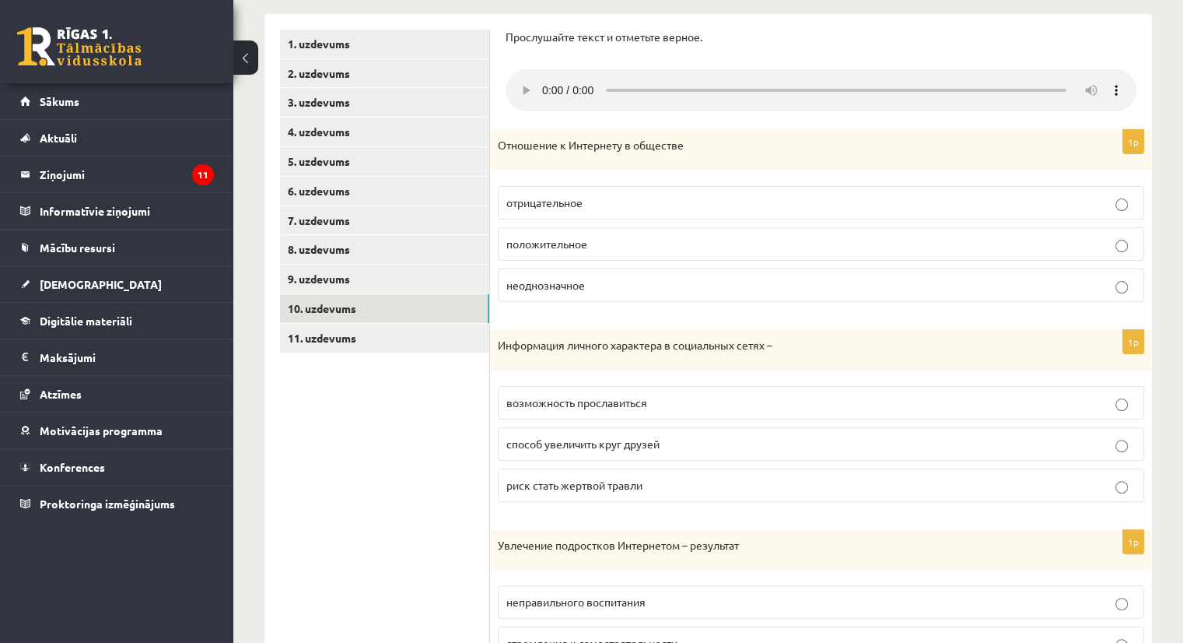
click at [562, 286] on span "неоднозначное" at bounding box center [545, 285] width 79 height 14
click at [562, 477] on p "риск стать жертвой травли" at bounding box center [820, 485] width 629 height 16
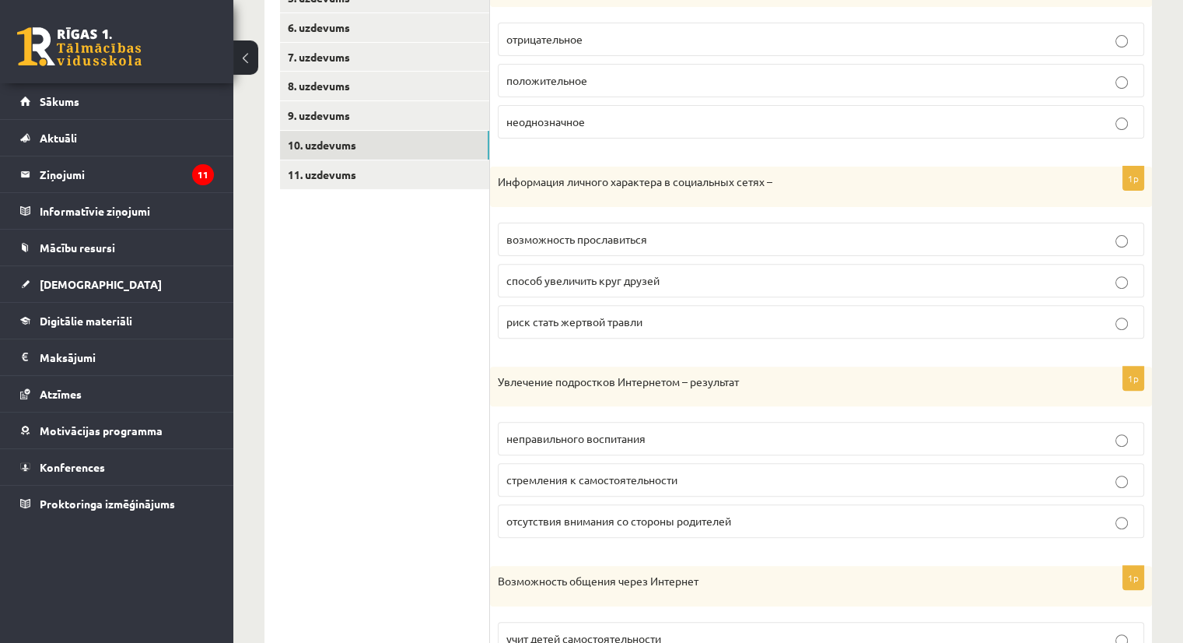
scroll to position [482, 0]
click at [538, 511] on label "отсутствия внимания со стороны родителей" at bounding box center [821, 521] width 646 height 33
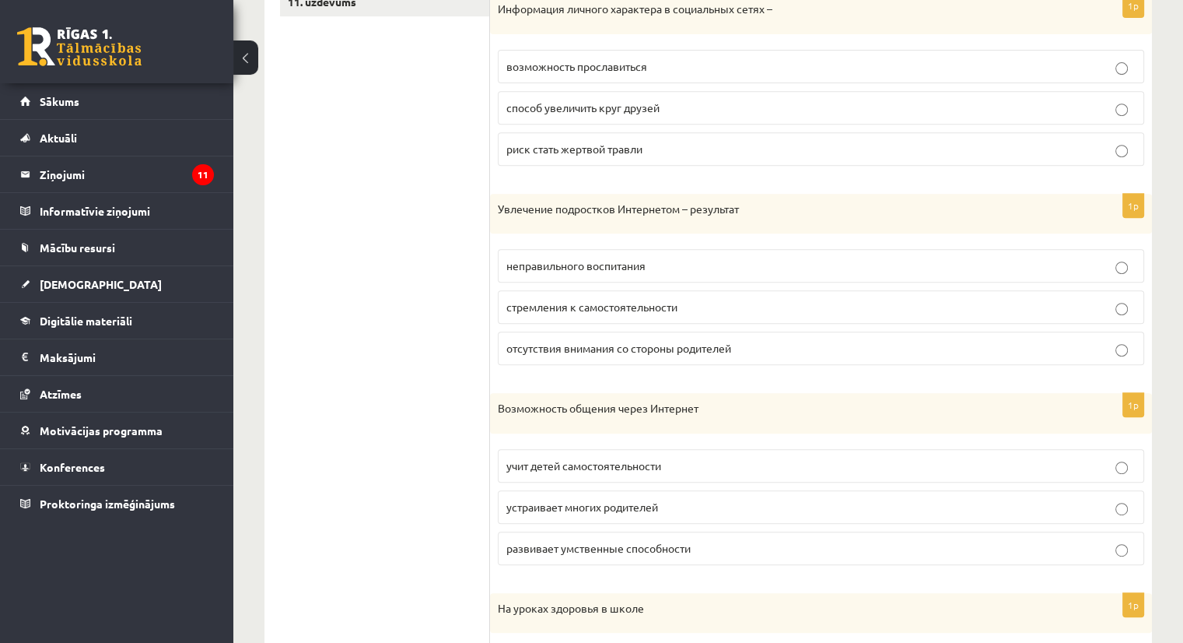
scroll to position [664, 0]
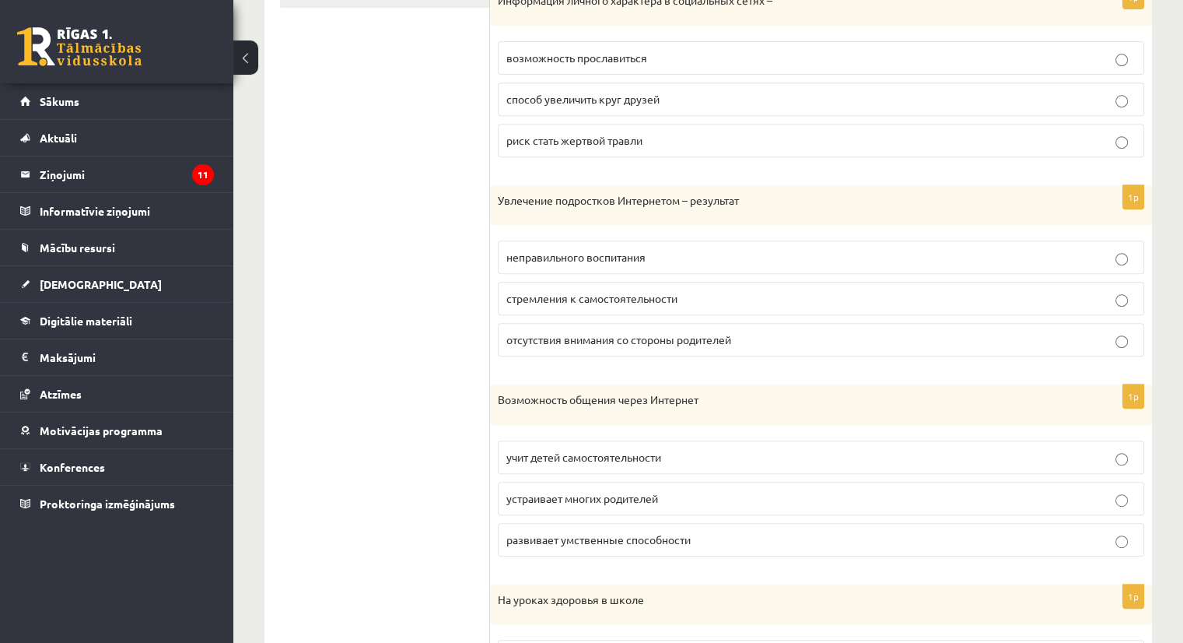
click at [540, 499] on span "устраивает многих родителей" at bounding box center [582, 498] width 152 height 14
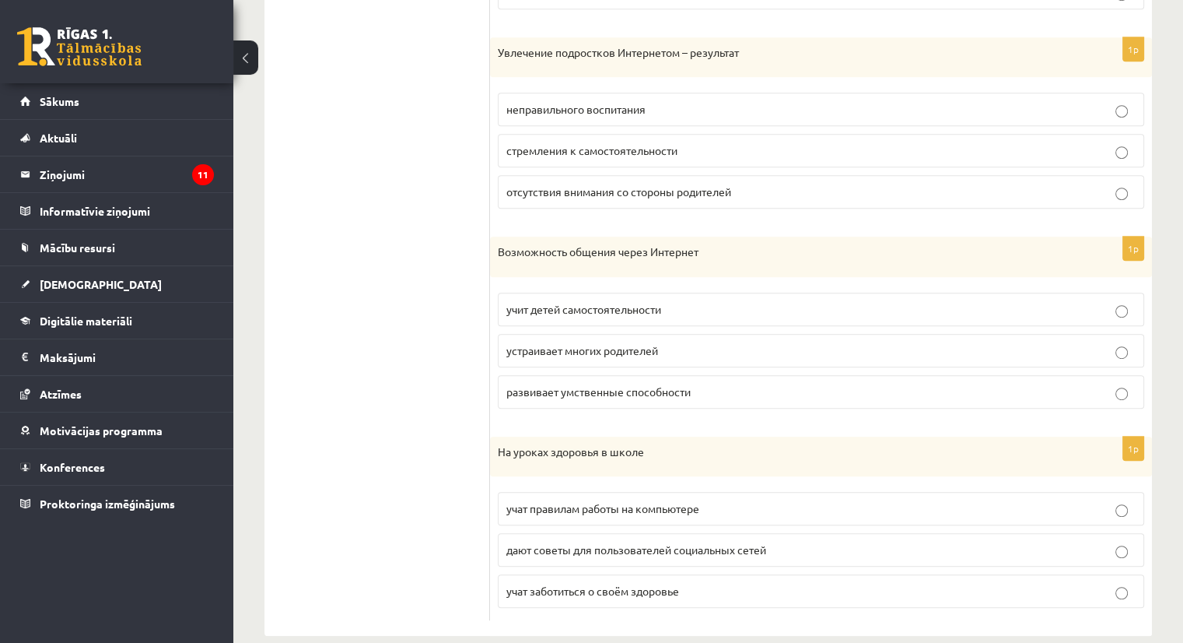
scroll to position [833, 0]
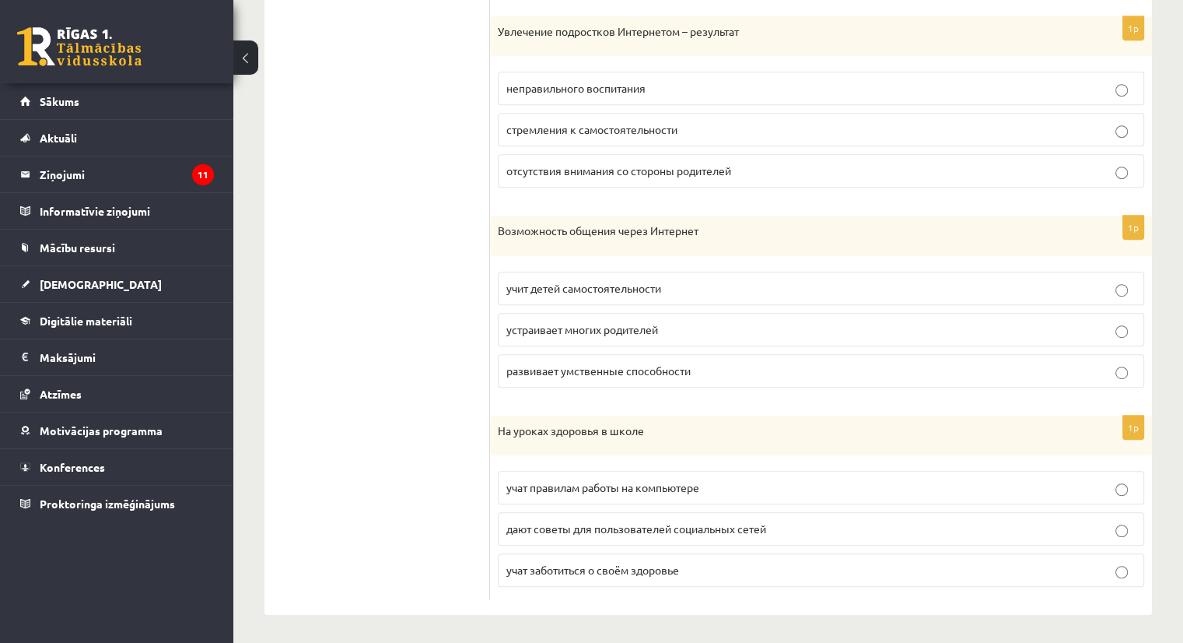
click at [565, 564] on span "учат заботиться о своём здоровье" at bounding box center [592, 569] width 173 height 14
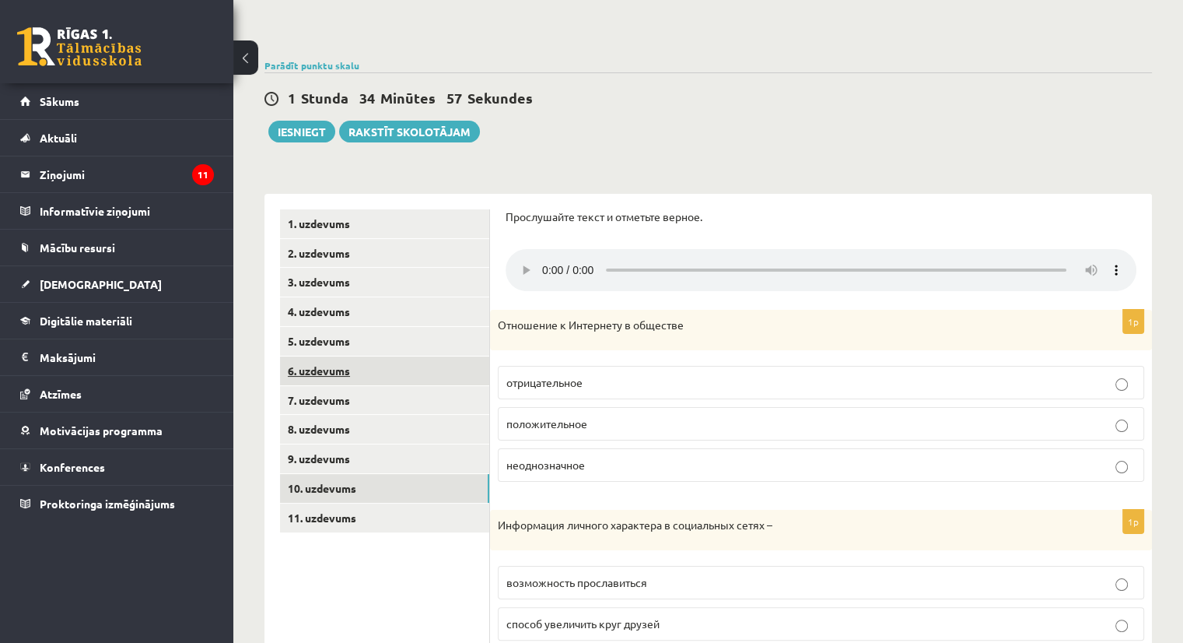
scroll to position [134, 0]
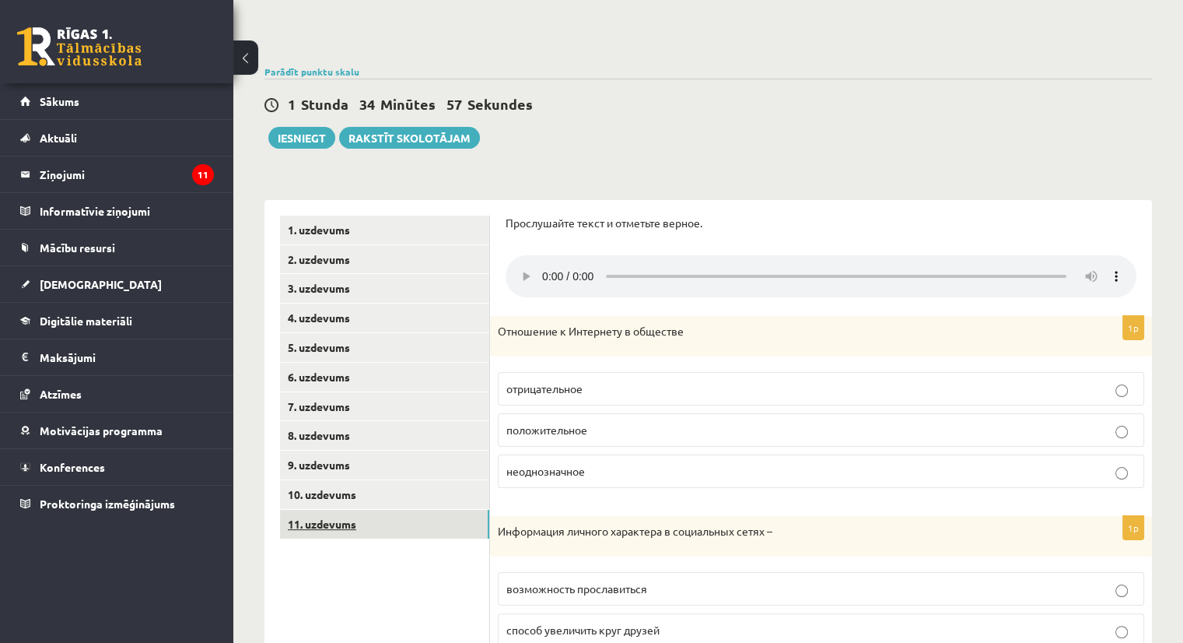
click at [330, 515] on link "11. uzdevums" at bounding box center [384, 524] width 209 height 29
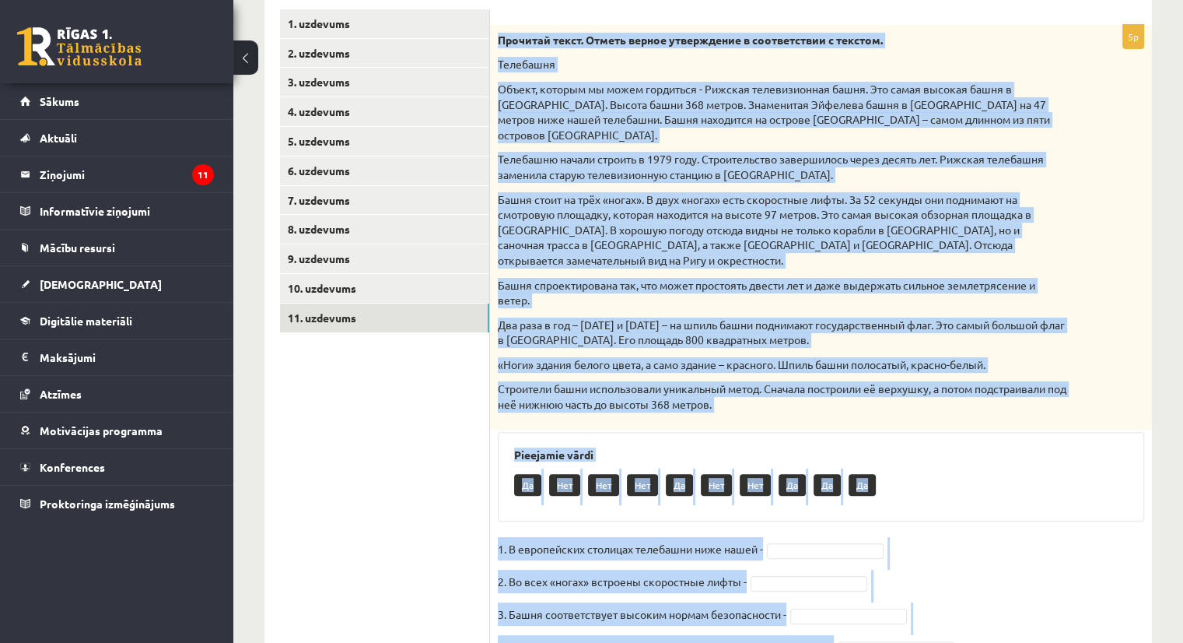
scroll to position [422, 0]
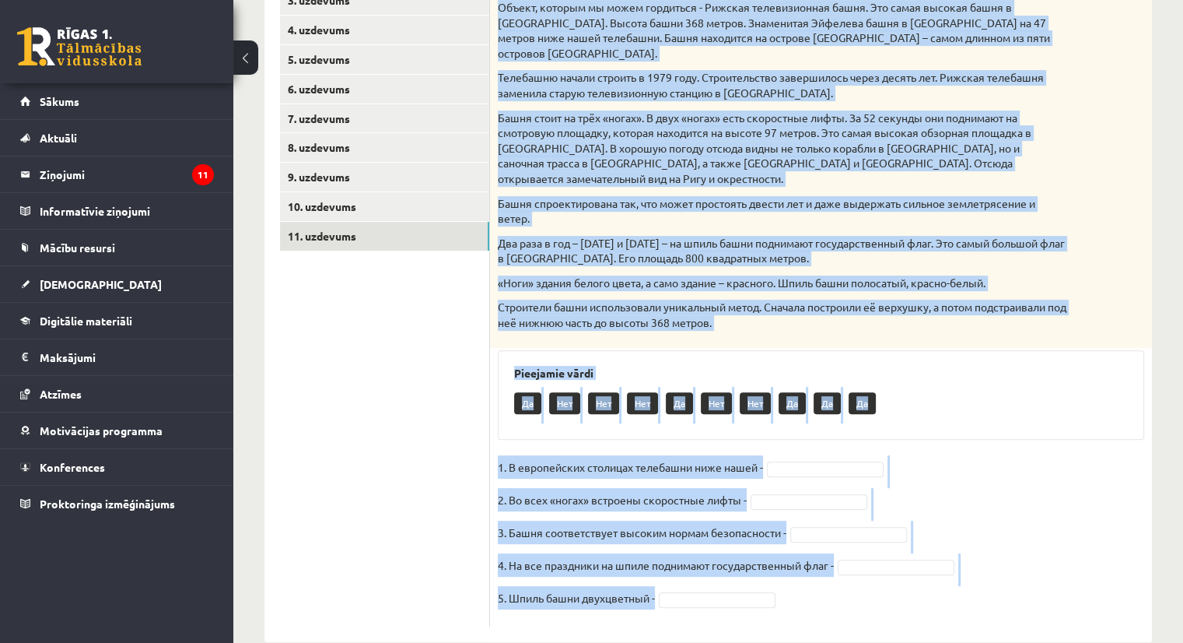
drag, startPoint x: 500, startPoint y: 85, endPoint x: 883, endPoint y: 678, distance: 706.2
copy div "Прочитай текст. Отметь верное утверждение в соответствии с текстом. Телебашня О…"
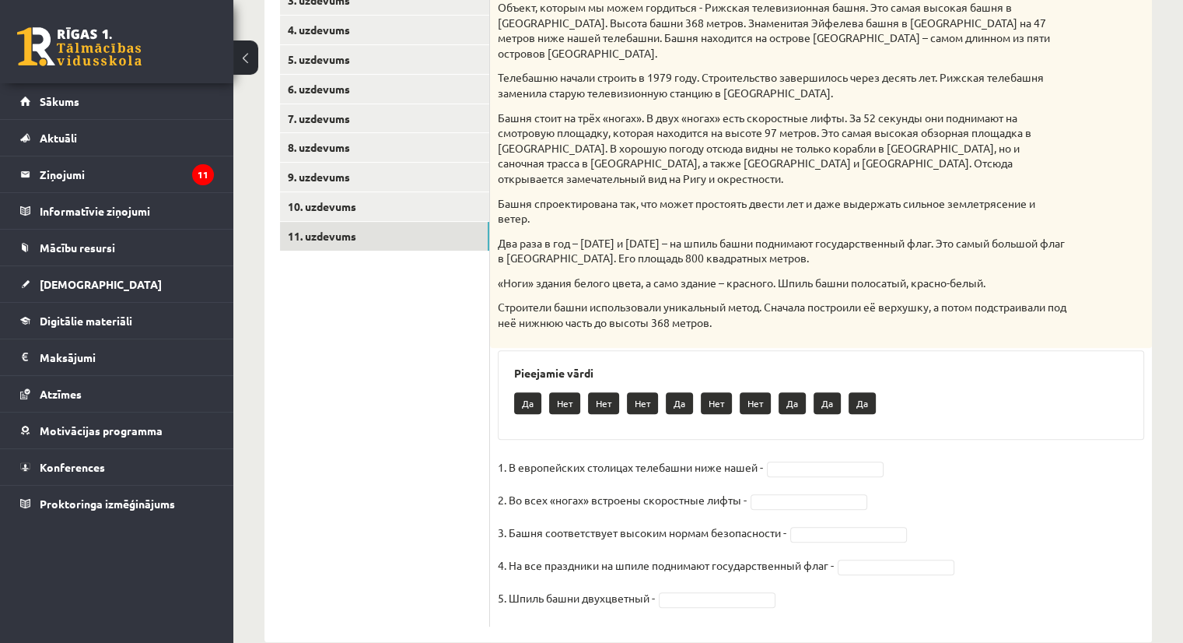
click at [395, 446] on ul "1. uzdevums 2. uzdevums 3. uzdevums 4. uzdevums 5. uzdevums 6. uzdevums 7. uzde…" at bounding box center [385, 277] width 210 height 699
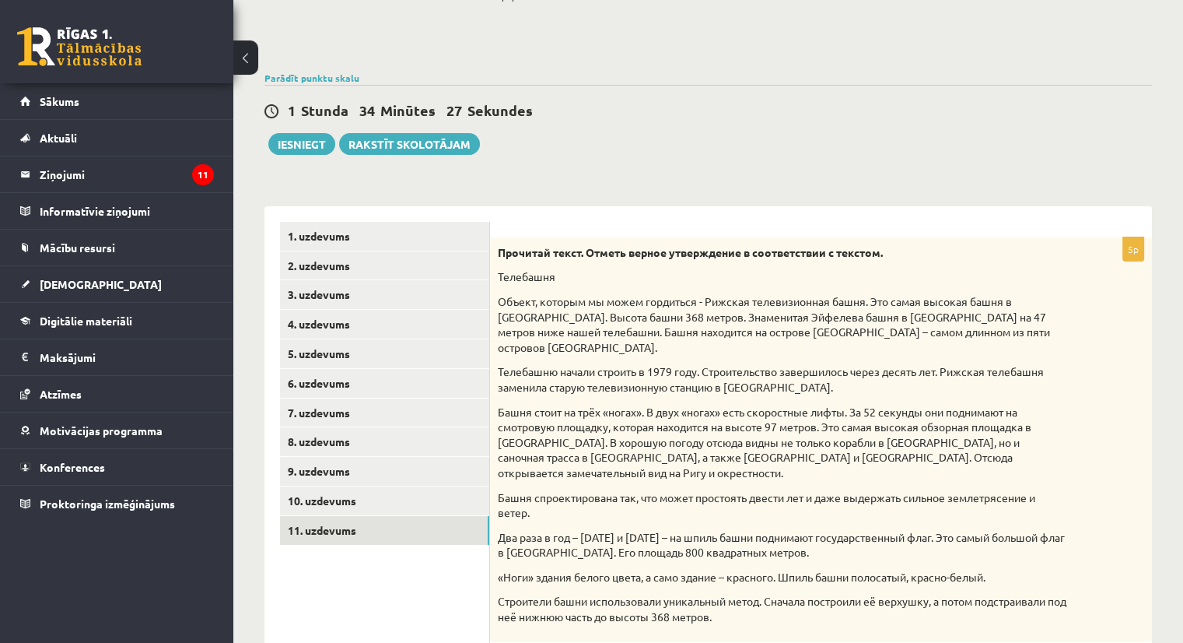
scroll to position [87, 0]
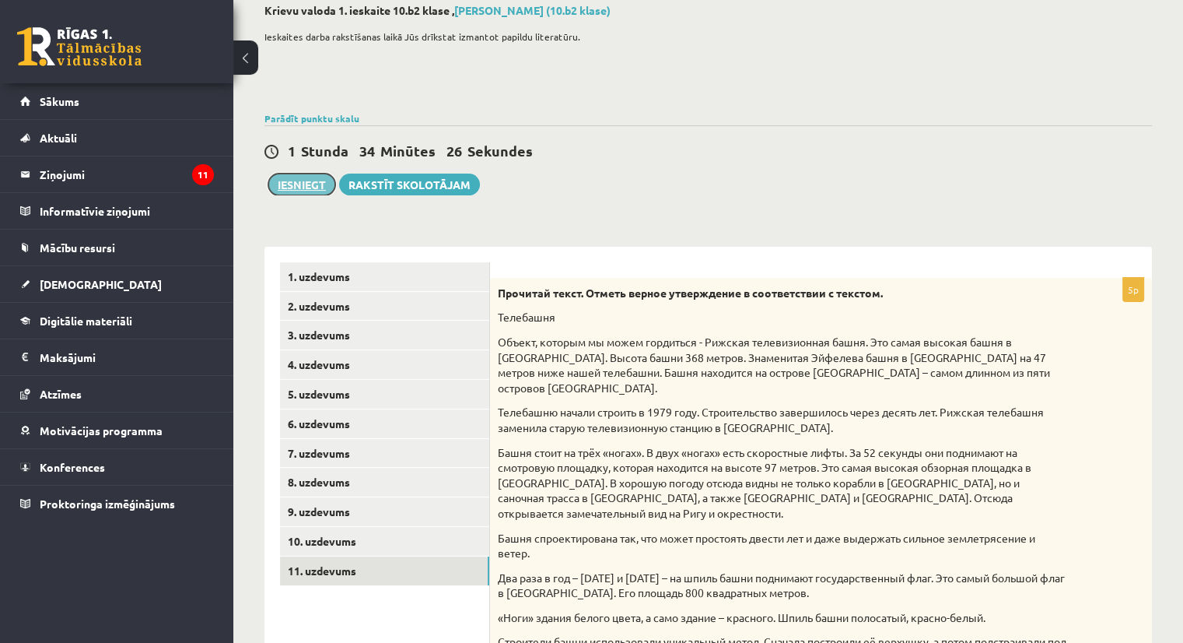
click at [314, 184] on button "Iesniegt" at bounding box center [301, 184] width 67 height 22
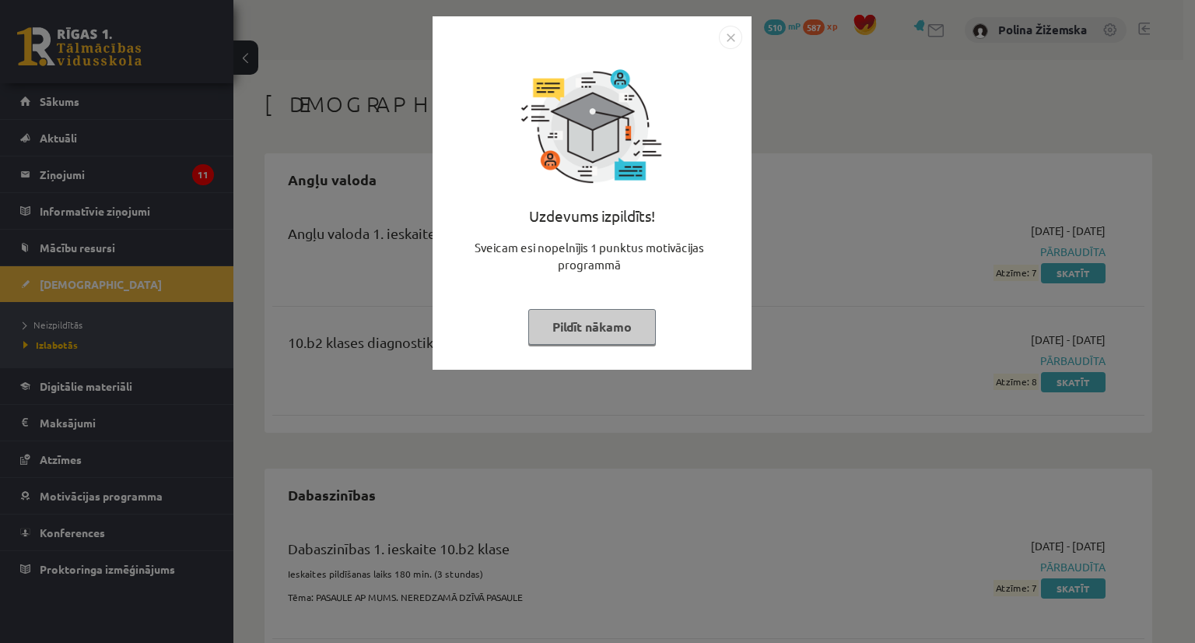
click at [618, 315] on button "Pildīt nākamo" at bounding box center [592, 327] width 128 height 36
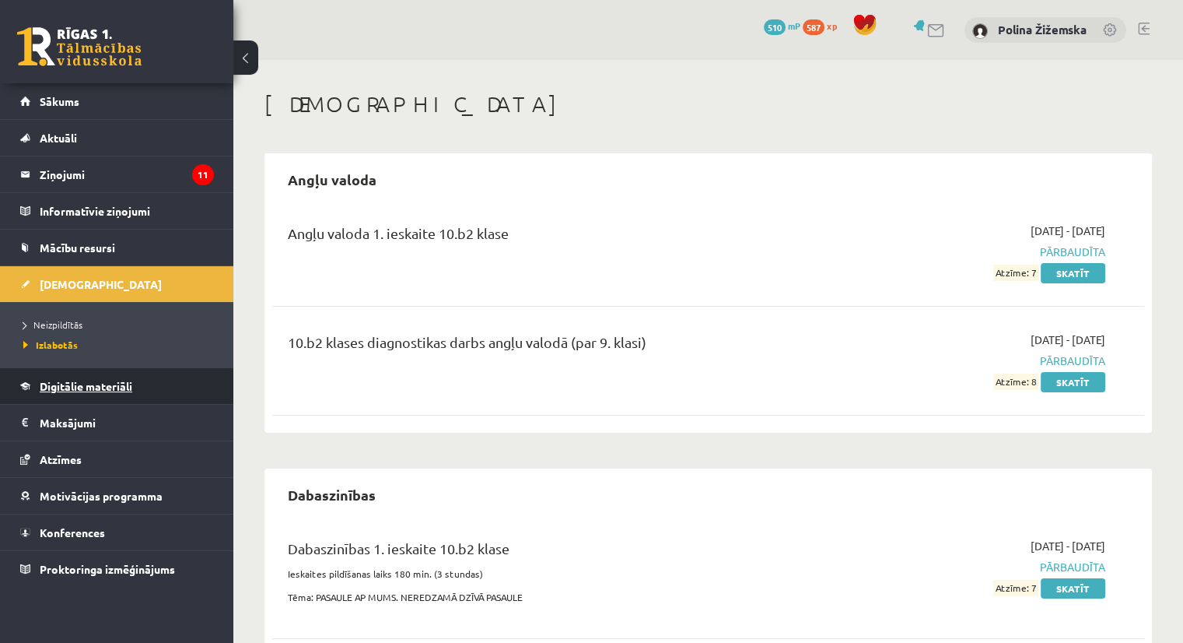
click at [109, 390] on span "Digitālie materiāli" at bounding box center [86, 386] width 93 height 14
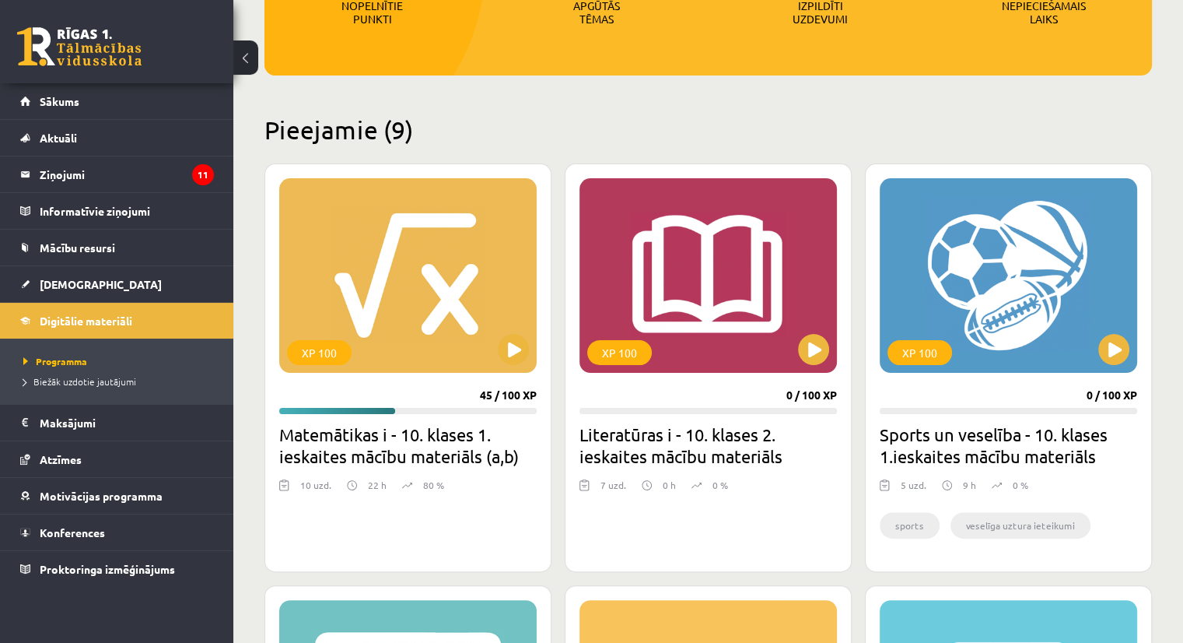
scroll to position [282, 0]
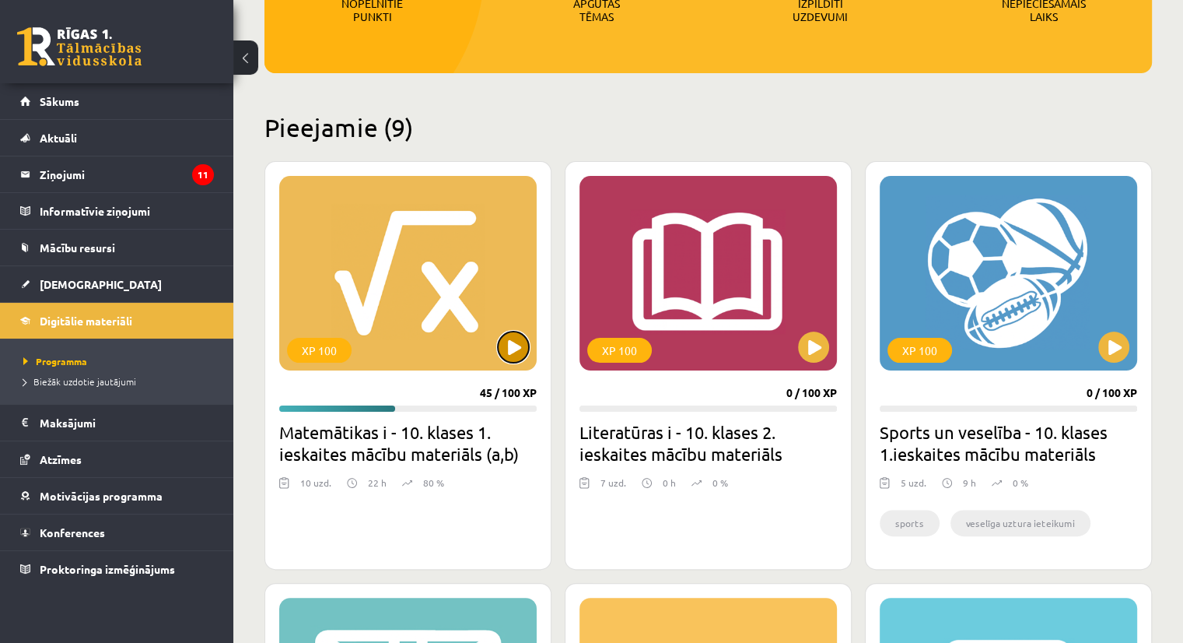
click at [504, 343] on button at bounding box center [513, 346] width 31 height 31
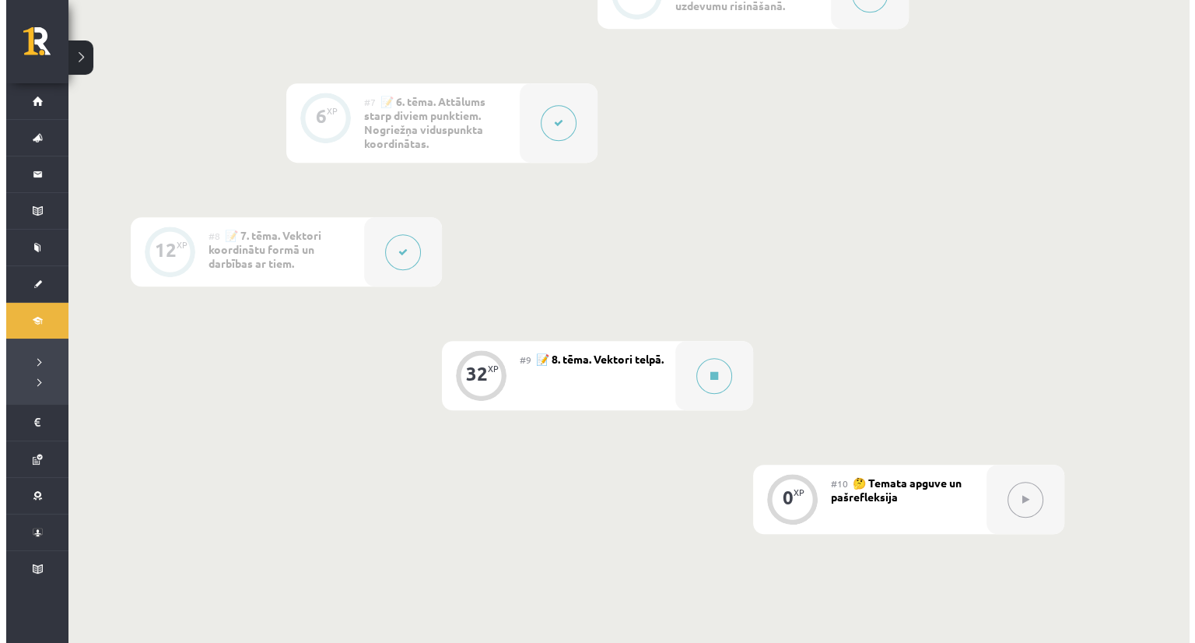
scroll to position [1148, 0]
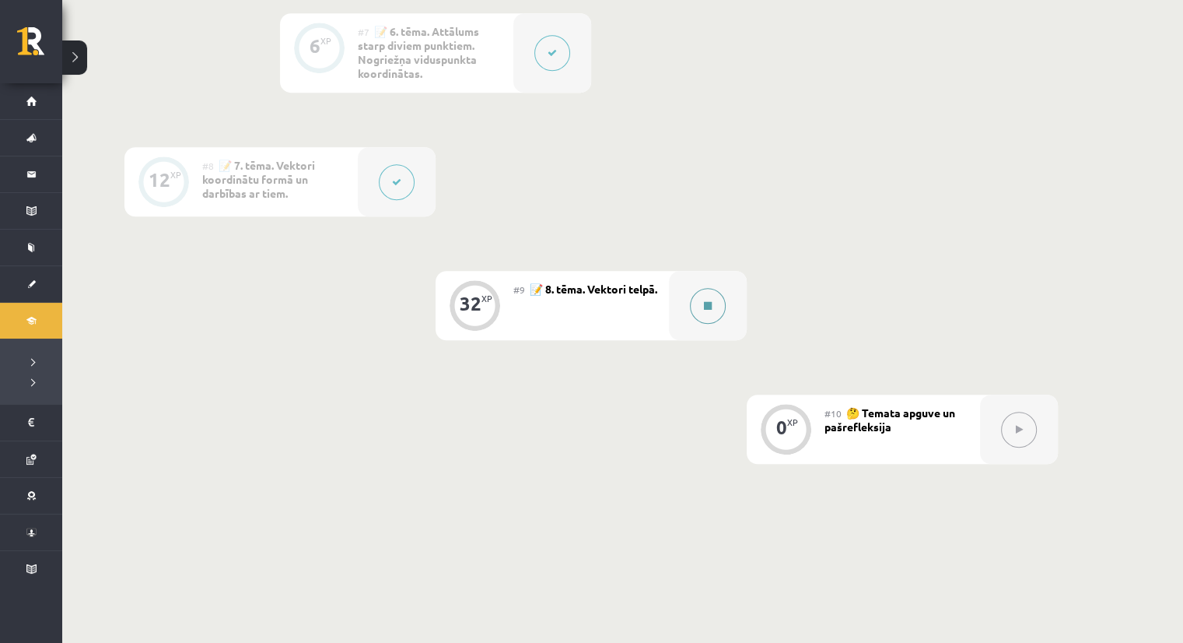
click at [703, 313] on button at bounding box center [708, 306] width 36 height 36
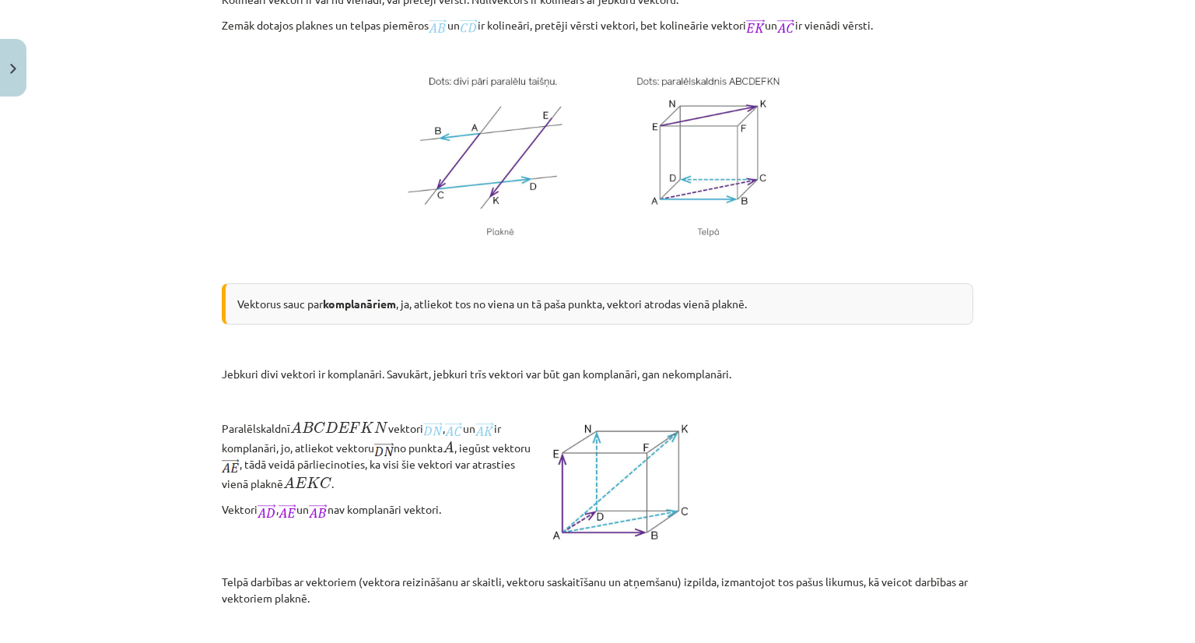
scroll to position [940, 0]
click at [234, 290] on div "Vektorus sauc par komplanāriem , ja, atliekot tos no viena un tā paša punkta, v…" at bounding box center [597, 302] width 751 height 41
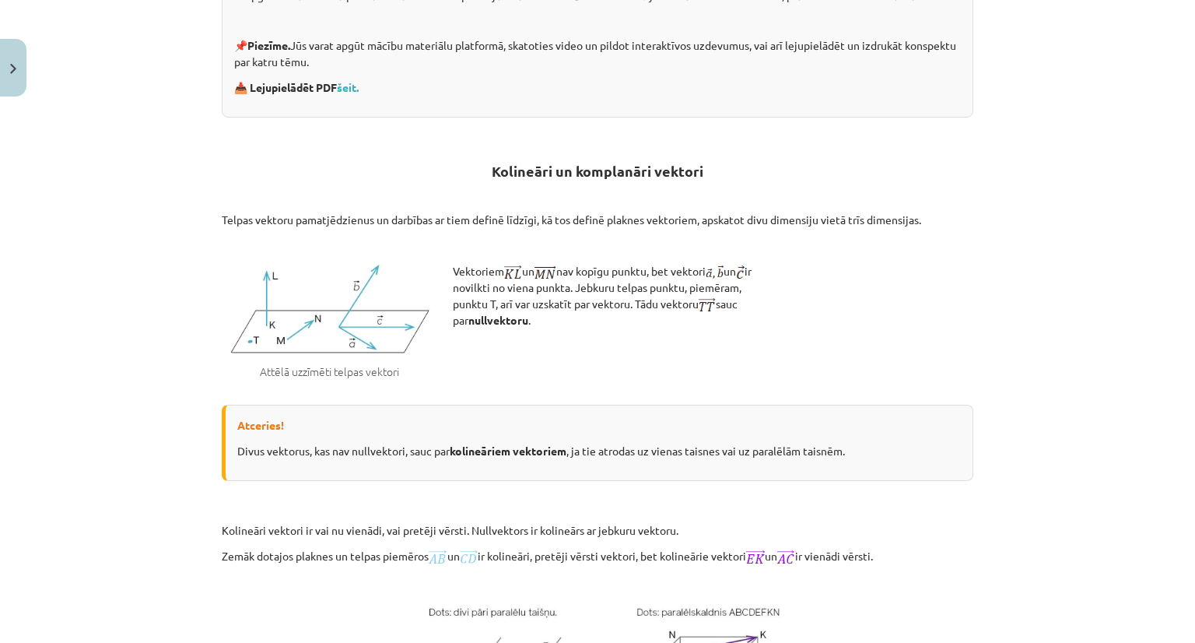
scroll to position [398, 0]
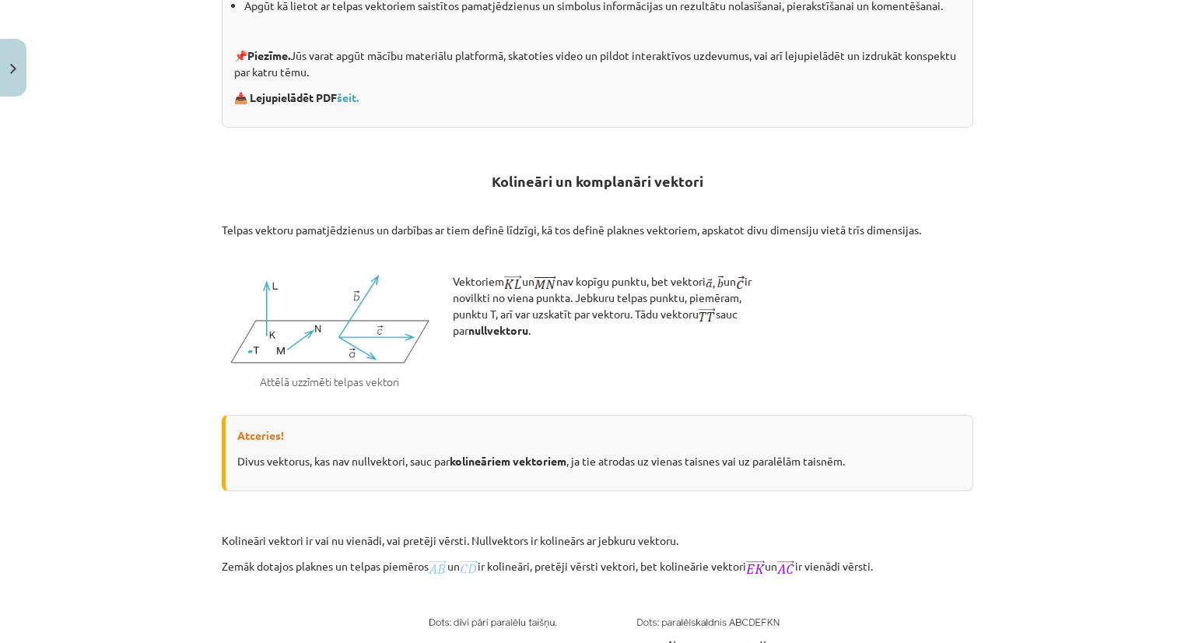
click at [110, 498] on div "Mācību tēma: Matemātikas i - 10. klases 1. ieskaites mācību materiāls (a,b) #9 …" at bounding box center [597, 321] width 1195 height 643
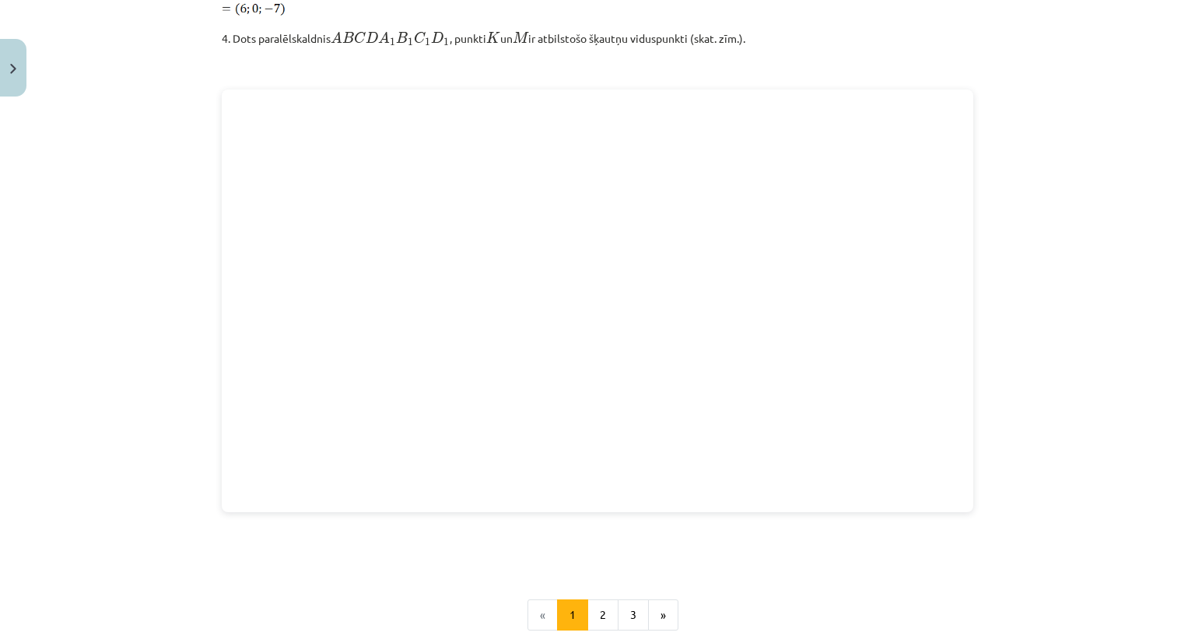
scroll to position [1936, 0]
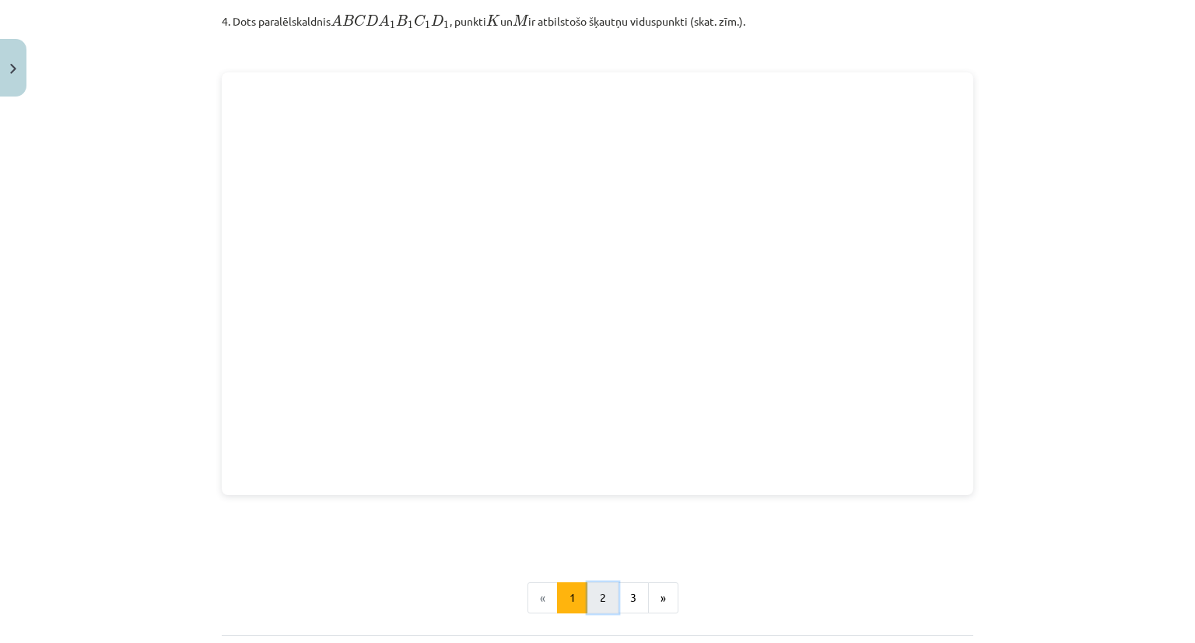
click at [597, 592] on button "2" at bounding box center [602, 597] width 31 height 31
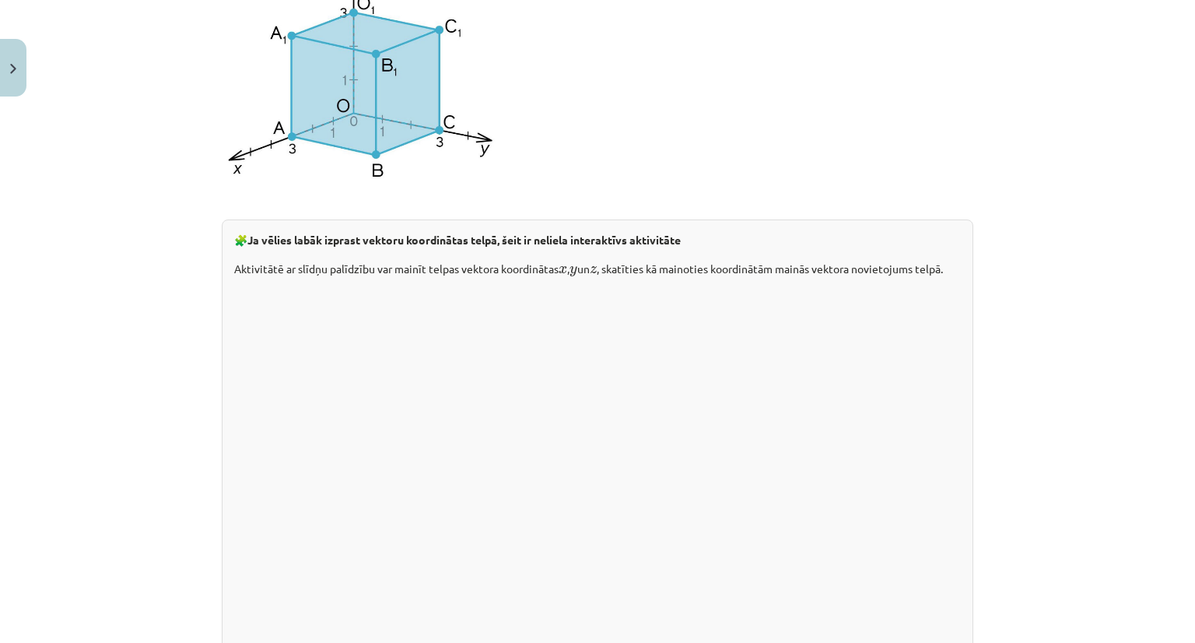
scroll to position [1746, 0]
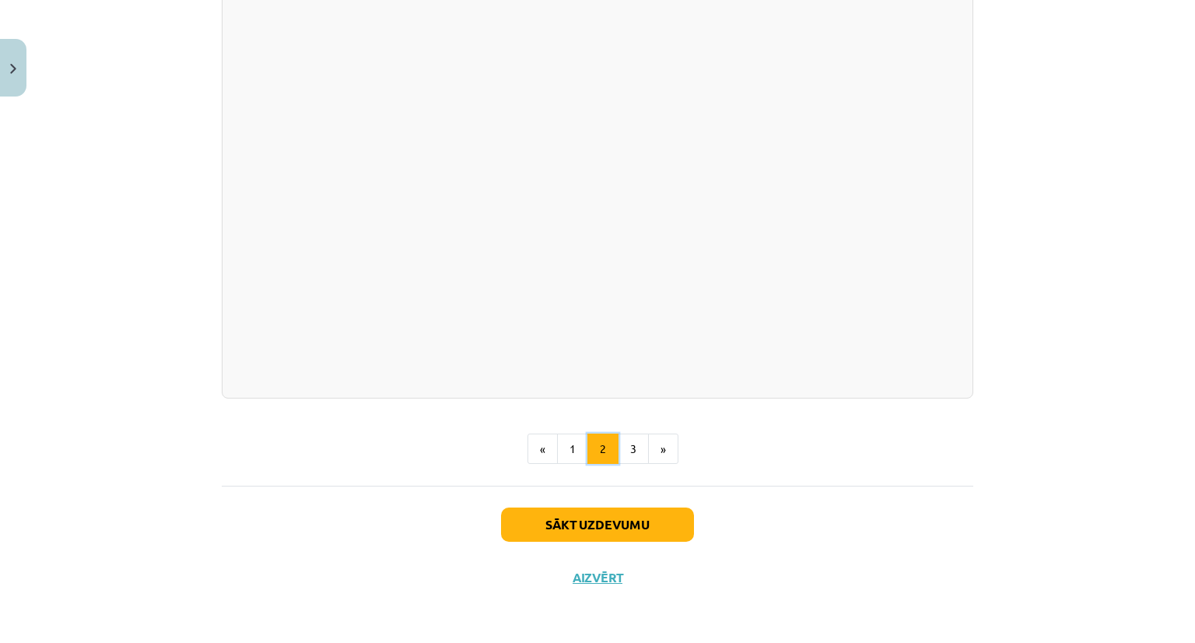
click at [608, 452] on button "2" at bounding box center [602, 448] width 31 height 31
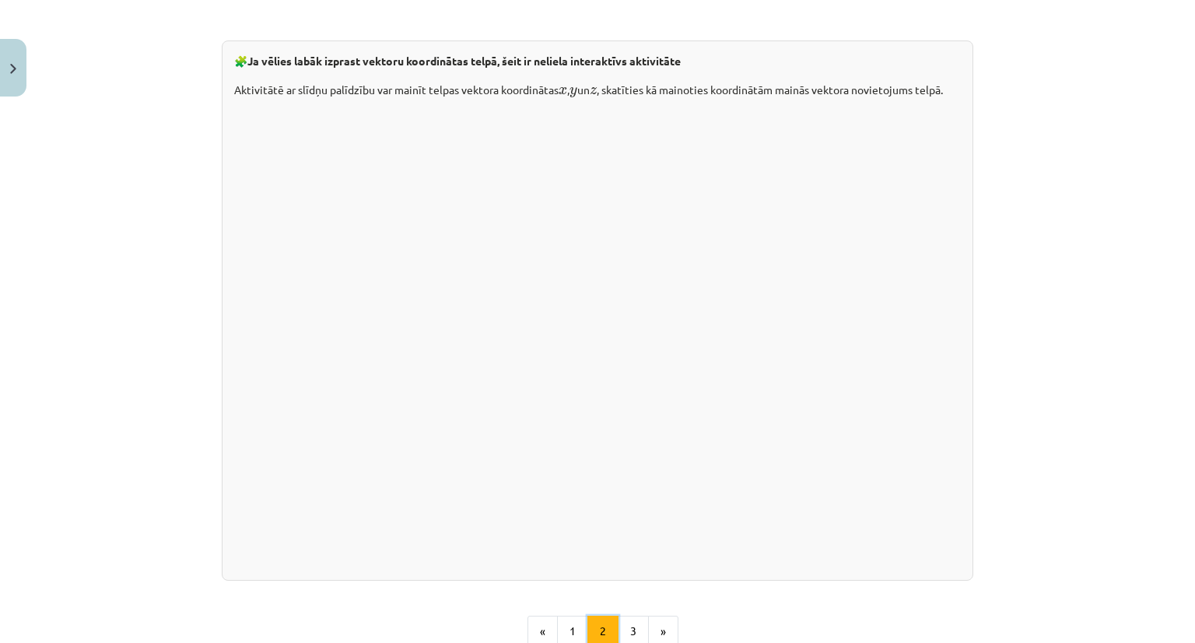
scroll to position [2068, 0]
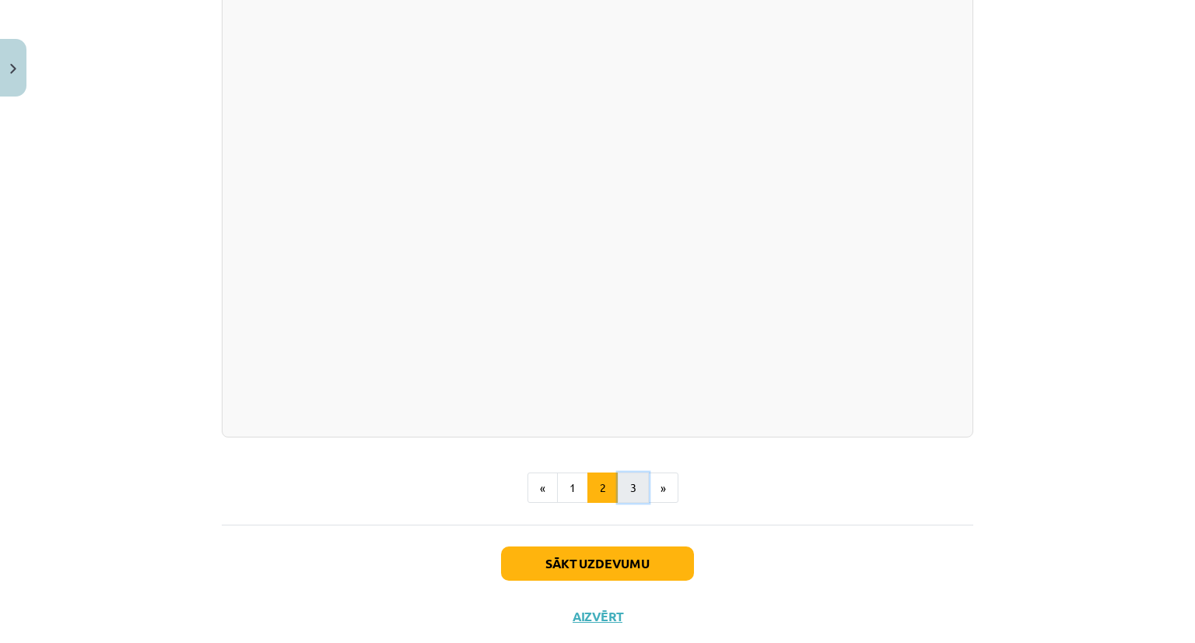
click at [618, 503] on button "3" at bounding box center [633, 487] width 31 height 31
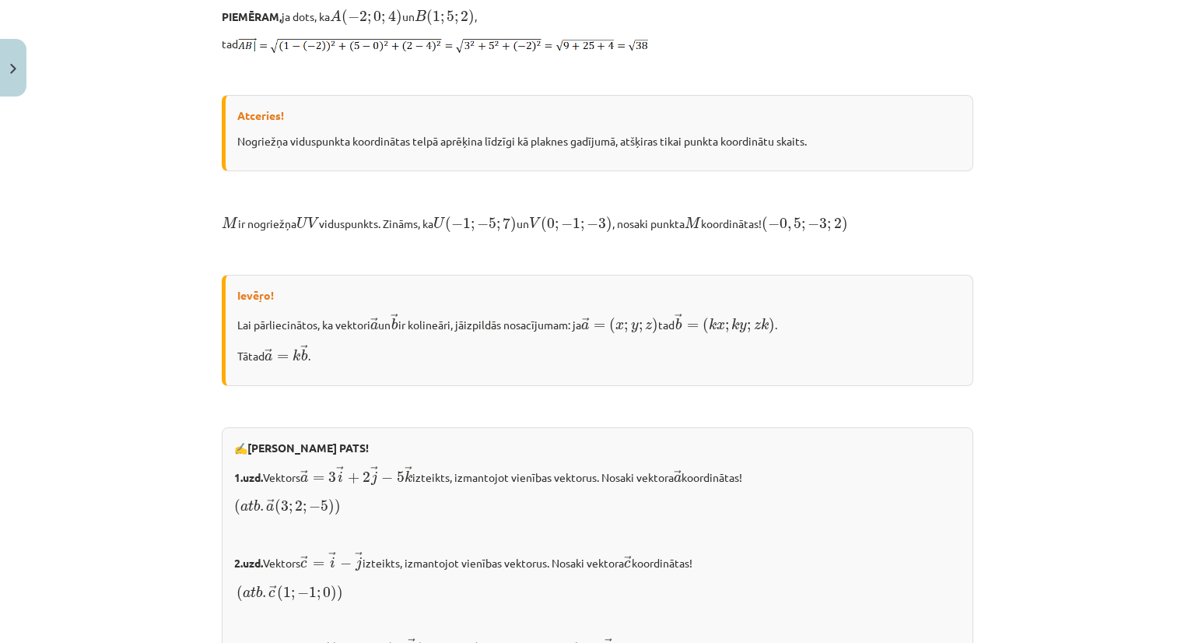
scroll to position [818, 0]
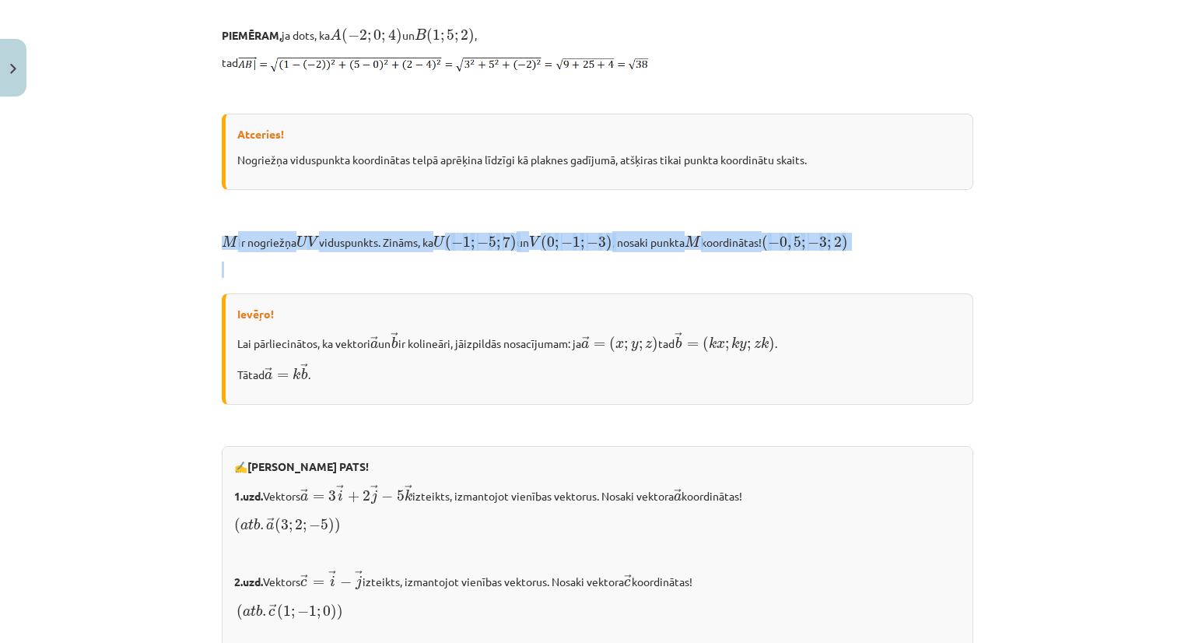
drag, startPoint x: 216, startPoint y: 237, endPoint x: 965, endPoint y: 253, distance: 748.5
click at [965, 253] on div "Vektora koordinātas, tā garums telpā Jebkuru vektoru telpā var izteikt, izmanto…" at bounding box center [597, 324] width 751 height 1728
copy div "M M ir nogriežņa U V U V viduspunkts. [PERSON_NAME] ( − 1 ; − 5 ; 7 ) U ( − 1 ;…"
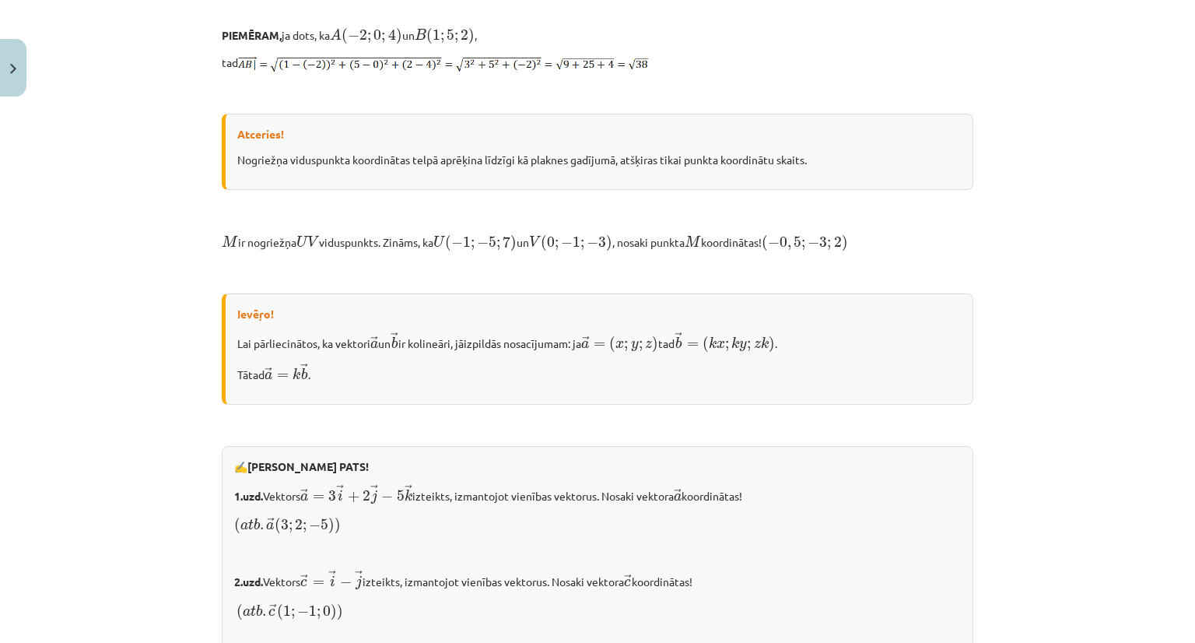
click at [200, 489] on div "Mācību tēma: Matemātikas i - 10. klases 1. ieskaites mācību materiāls (a,b) #9 …" at bounding box center [597, 321] width 1195 height 643
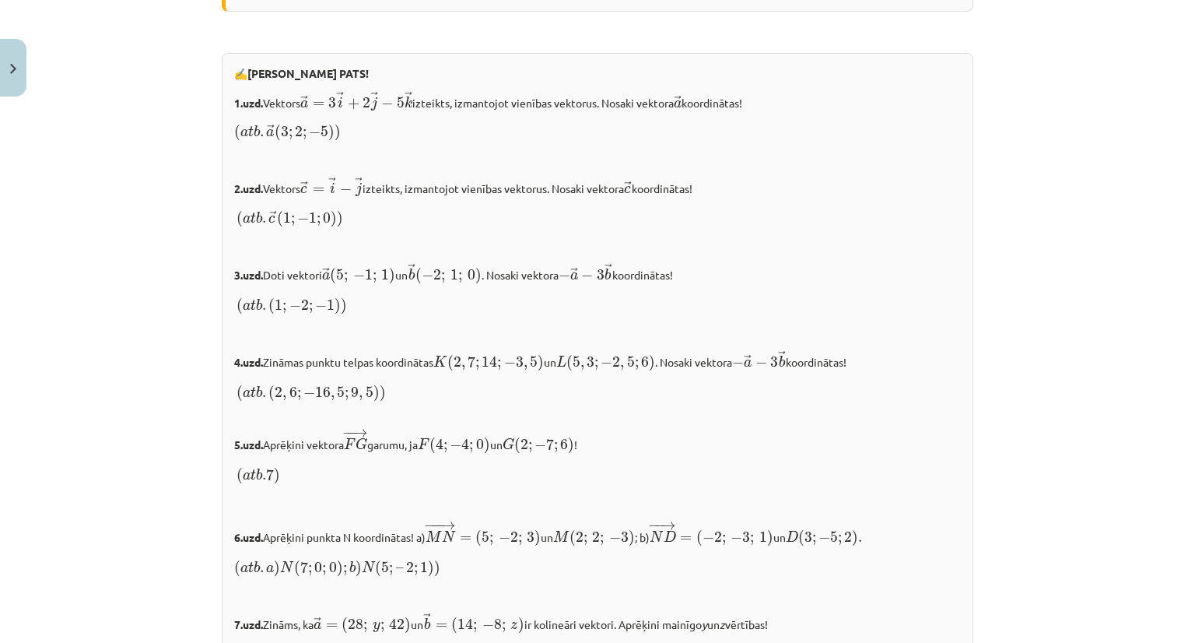
scroll to position [1210, 0]
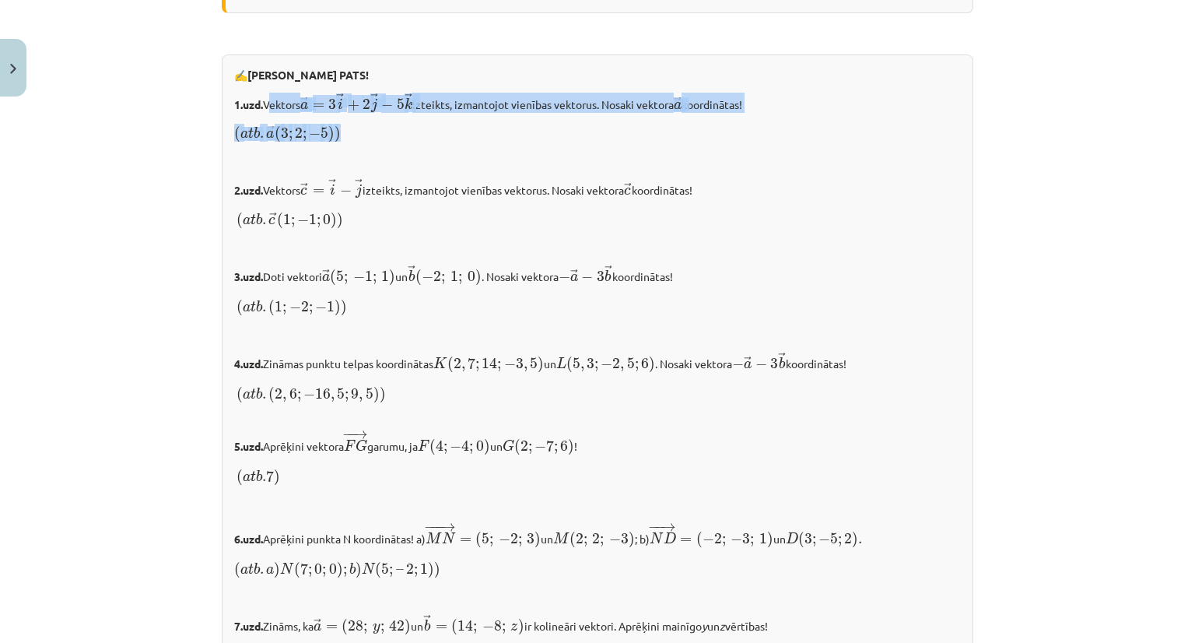
drag, startPoint x: 263, startPoint y: 99, endPoint x: 351, endPoint y: 136, distance: 95.5
click at [351, 136] on div "✍️ [PERSON_NAME] PATS! 1.uzd. Vektors → a = 3 → i + 2 → j − 5 → k a → = 3 i → +…" at bounding box center [597, 425] width 751 height 742
copy div "Vektors → a = 3 → i + 2 → j − 5 → k a → = 3 i → + 2 j → − 5 k → izteikts, izman…"
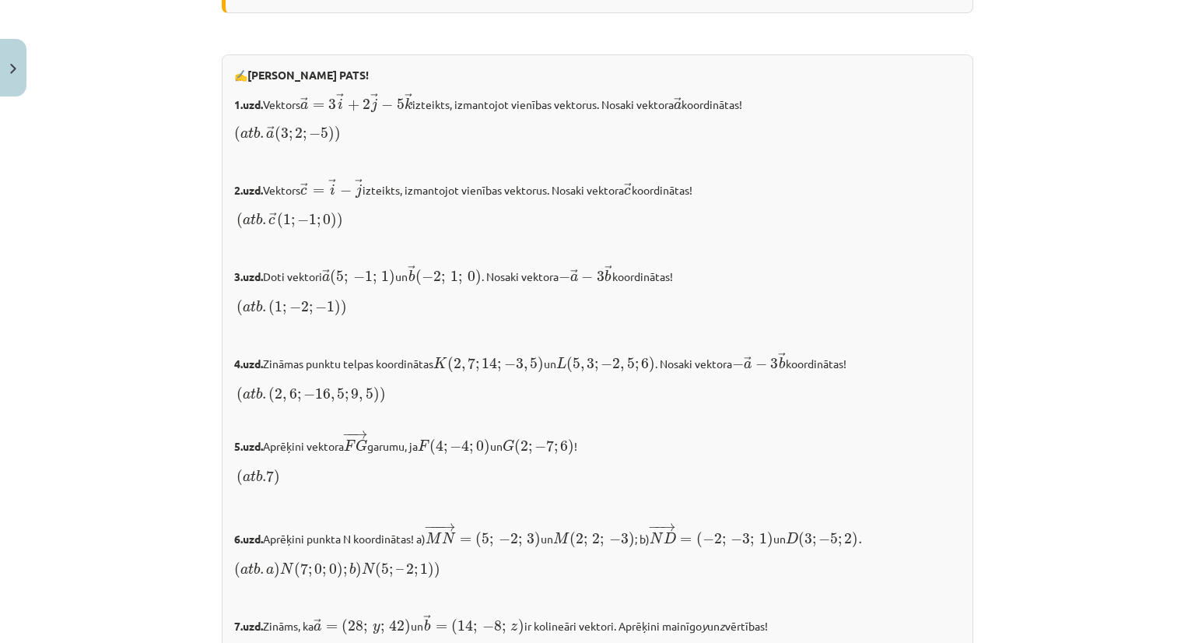
click at [222, 261] on div "✍️ [PERSON_NAME] PATS! 1.uzd. Vektors → a = 3 → i + 2 → j − 5 → k a → = 3 i → +…" at bounding box center [597, 425] width 751 height 742
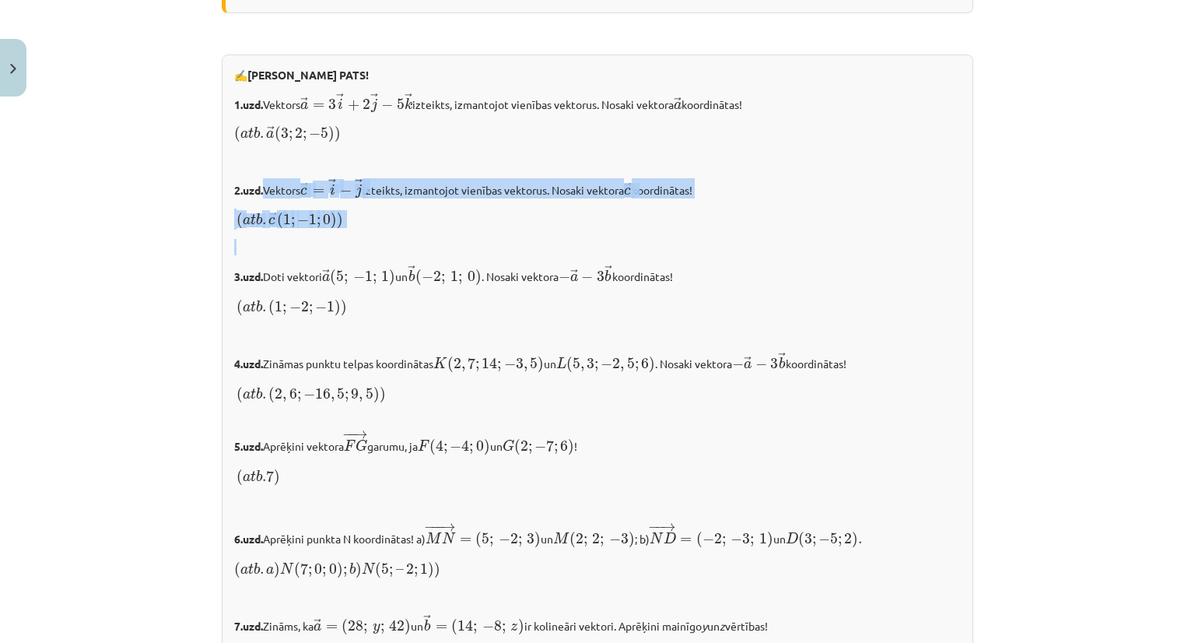
drag, startPoint x: 258, startPoint y: 184, endPoint x: 345, endPoint y: 232, distance: 99.2
click at [345, 232] on div "✍️ [PERSON_NAME] PATS! 1.uzd. Vektors → a = 3 → i + 2 → j − 5 → k a → = 3 i → +…" at bounding box center [597, 425] width 751 height 742
copy div "Vektors → c = → i − → j c → = i → − j → izteikts, izmantojot vienības vektorus.…"
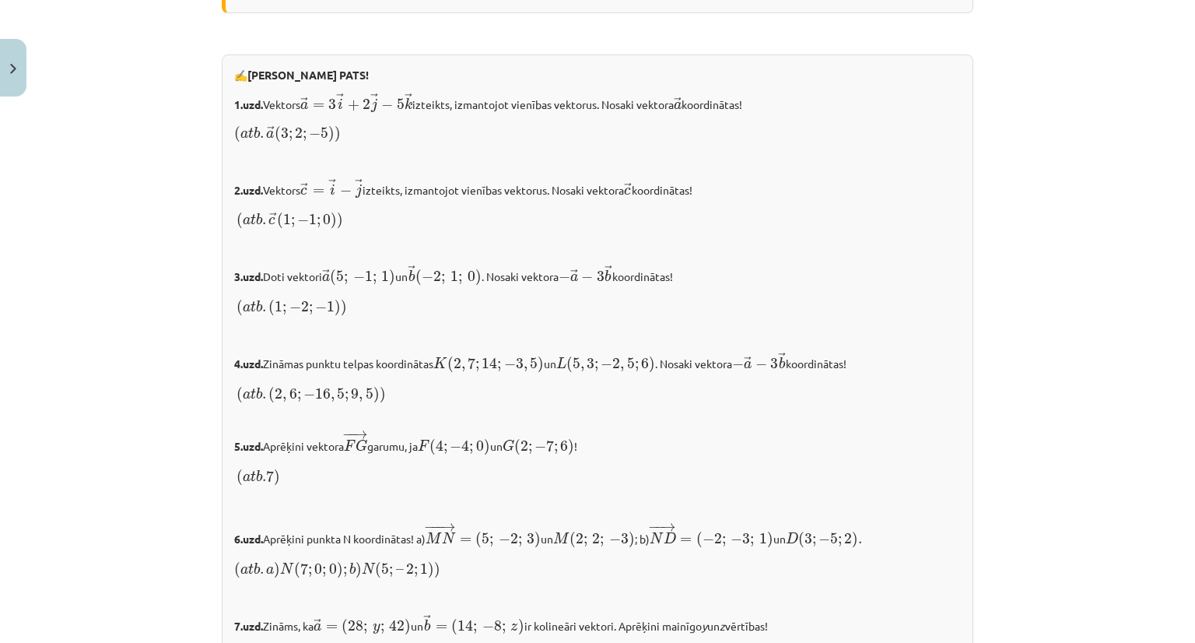
click at [261, 405] on div "✍️ [PERSON_NAME] PATS! 1.uzd. Vektors → a = 3 → i + 2 → j − 5 → k a → = 3 i → +…" at bounding box center [597, 425] width 751 height 742
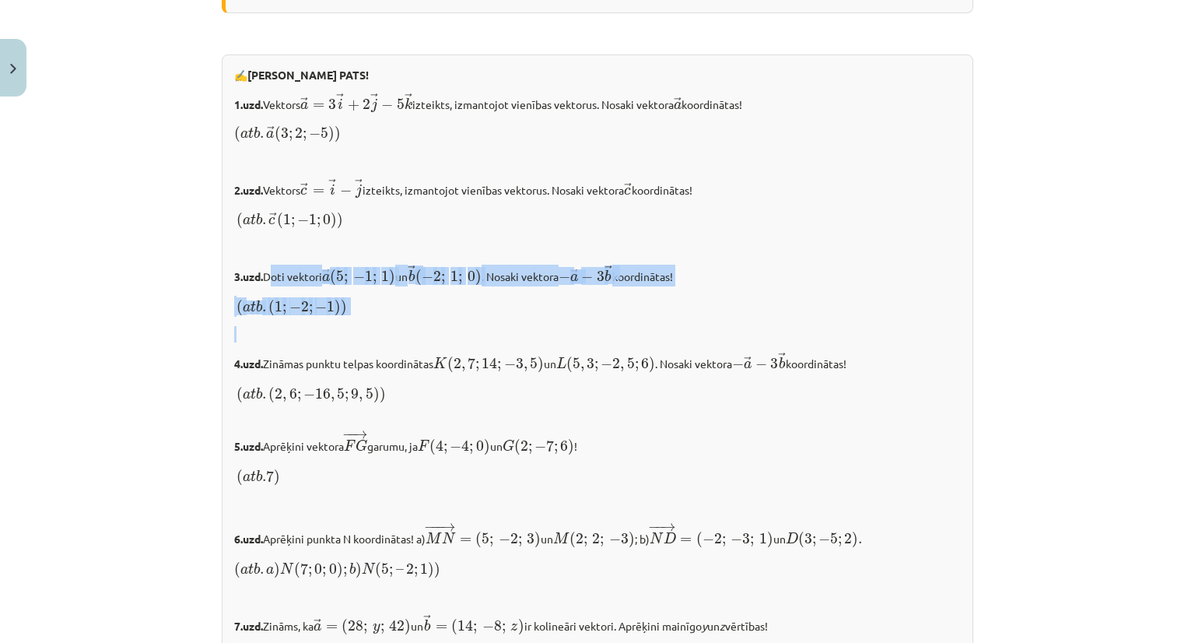
drag, startPoint x: 260, startPoint y: 271, endPoint x: 353, endPoint y: 317, distance: 103.7
click at [353, 317] on div "✍️ [PERSON_NAME] PATS! 1.uzd. Vektors → a = 3 → i + 2 → j − 5 → k a → = 3 i → +…" at bounding box center [597, 425] width 751 height 742
copy div "Doti vektori → a ( 5 ; − 1 ; 1 ) a → ( 5 ; − 1 ; 1 ) un → b ( − 2 ; 1 ; 0 ) b →…"
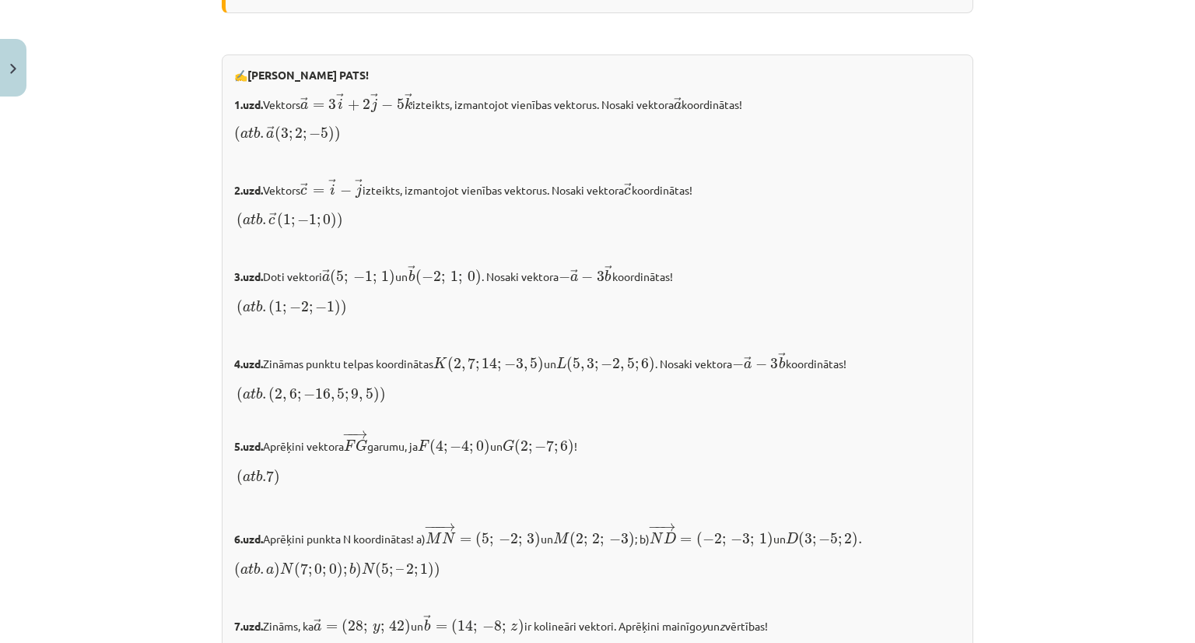
click at [164, 461] on div "Mācību tēma: Matemātikas i - 10. klases 1. ieskaites mācību materiāls (a,b) #9 …" at bounding box center [597, 321] width 1195 height 643
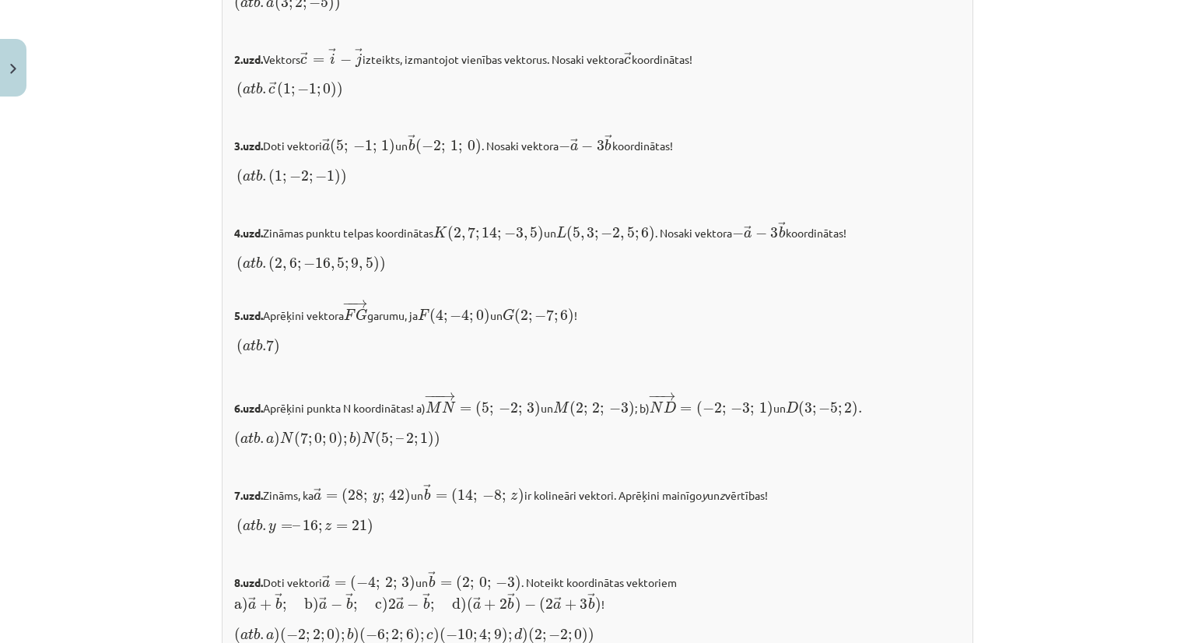
scroll to position [1340, 0]
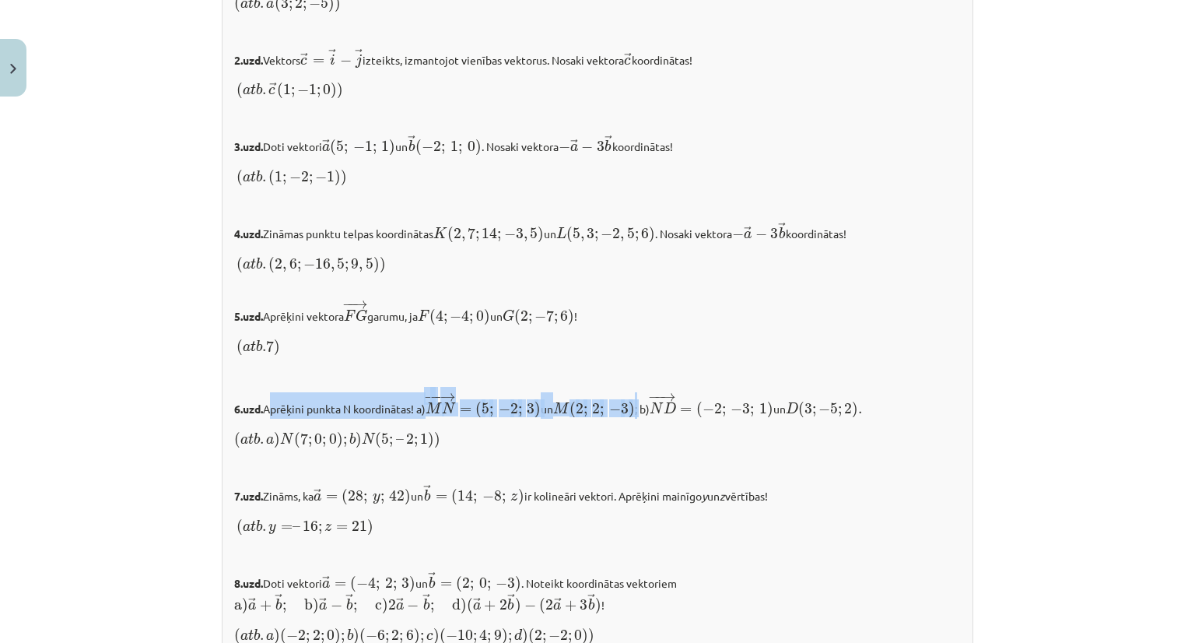
drag, startPoint x: 262, startPoint y: 402, endPoint x: 645, endPoint y: 409, distance: 382.8
click at [645, 409] on p "6.uzd. Aprēķini punkta N koordinātas! a) − −− → M N = ( 5 ; − 2 ; 3 ) M N → = (…" at bounding box center [597, 405] width 727 height 26
copy p "Aprēķini punkta N koordinātas! a) − −− → M N = ( 5 ; − 2 ; 3 ) M N → = ( 5 ; − …"
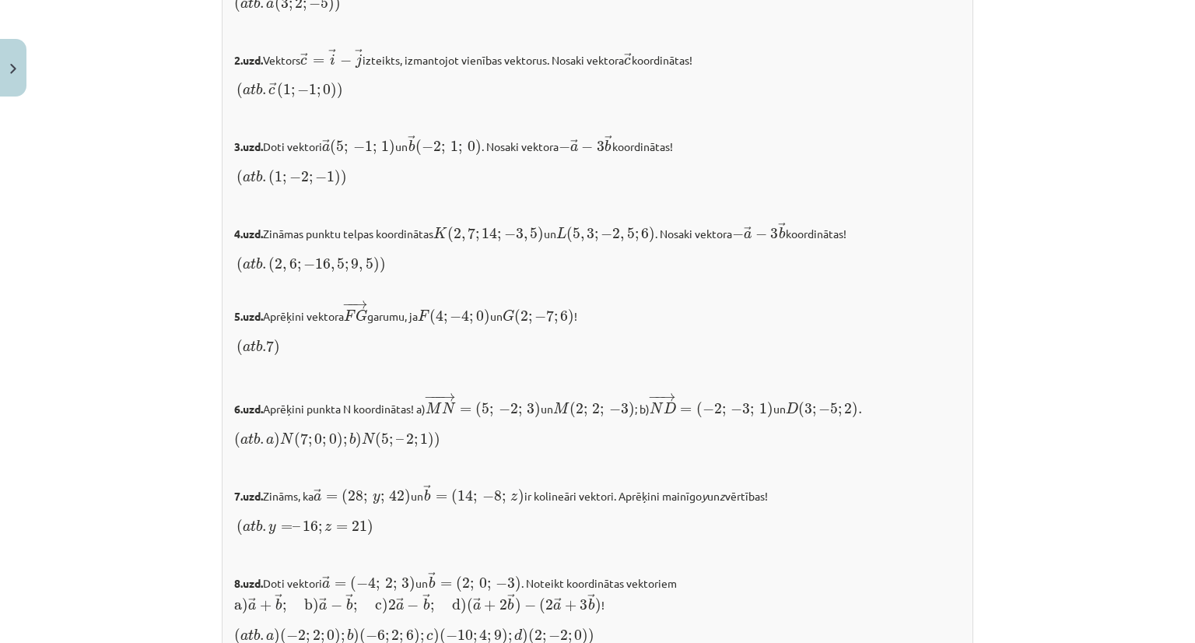
click at [551, 295] on p "5.uzd. Aprēķini vektora − − → F G F G → garumu, ja F ( 4 ; − 4 ; 0 ) F ( 4 ; − …" at bounding box center [597, 304] width 727 height 43
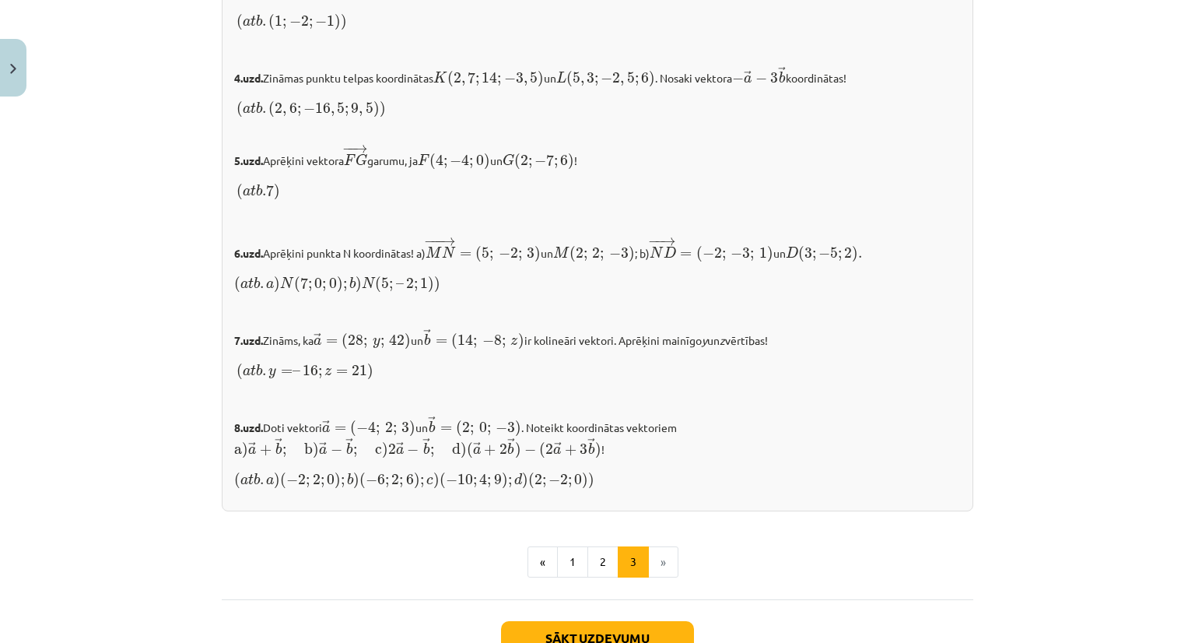
scroll to position [1533, 0]
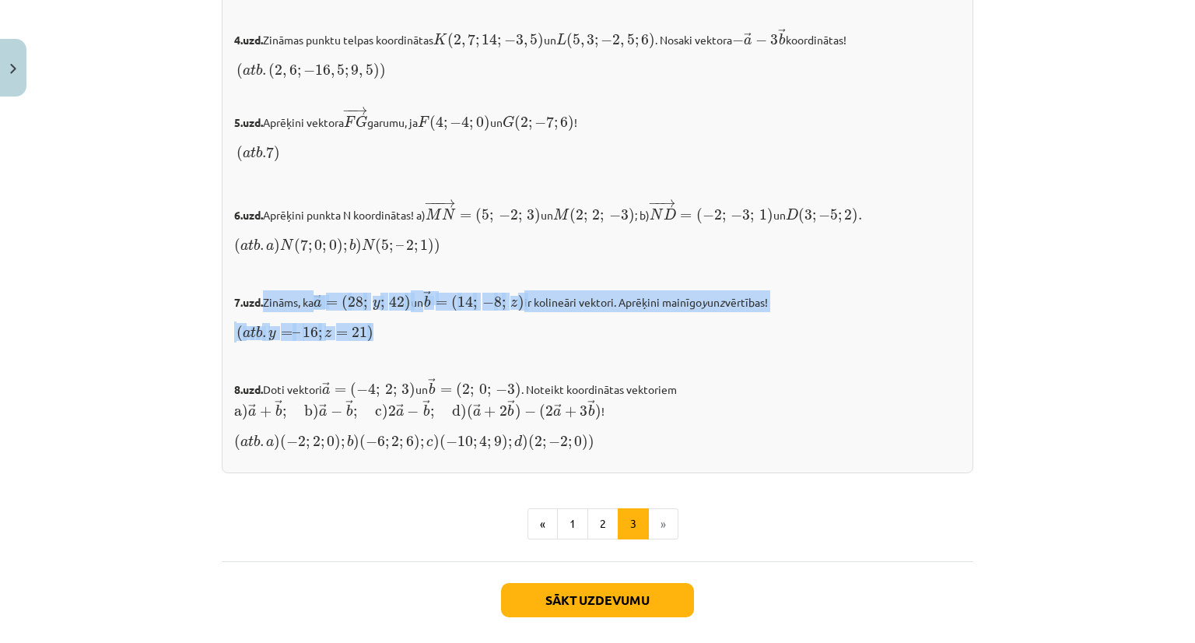
drag, startPoint x: 261, startPoint y: 293, endPoint x: 370, endPoint y: 324, distance: 113.3
click at [370, 324] on div "✍️ [PERSON_NAME] PATS! 1.uzd. Vektors → a = 3 → i + 2 → j − 5 → k a → = 3 i → +…" at bounding box center [597, 102] width 751 height 742
copy div "Zināms, ka → a = ( 28 ; y ; 42 ) a → = ( 28 ; y ; 42 ) un → b = ( 14 ; − 8 ; z …"
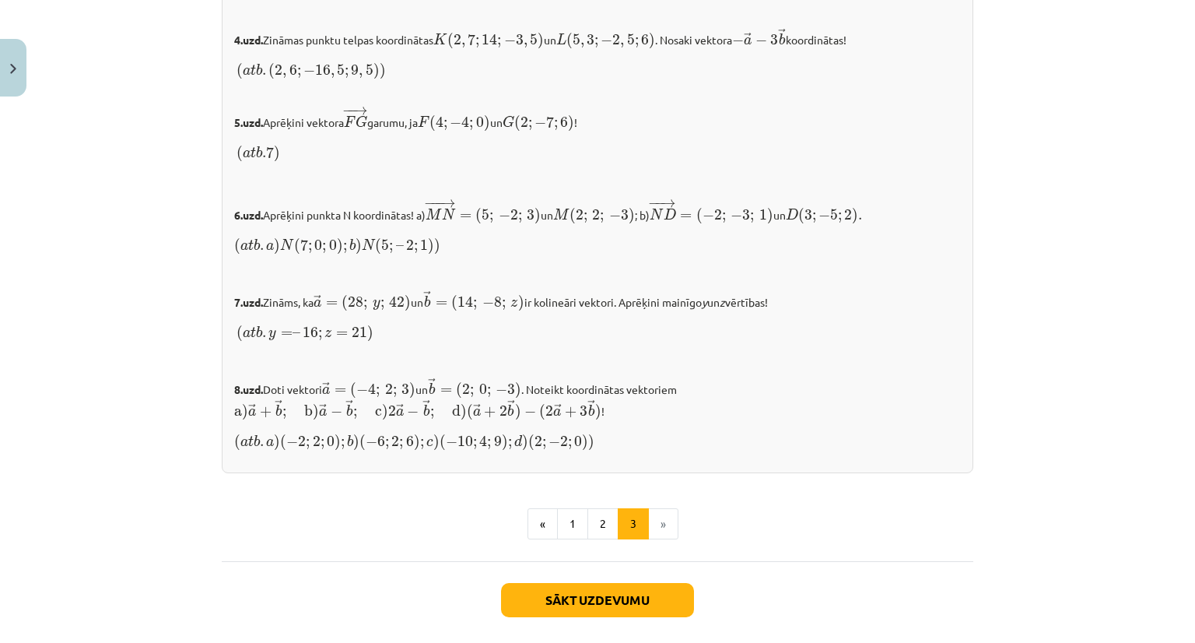
click at [177, 395] on div "Mācību tēma: Matemātikas i - 10. klases 1. ieskaites mācību materiāls (a,b) #9 …" at bounding box center [597, 321] width 1195 height 643
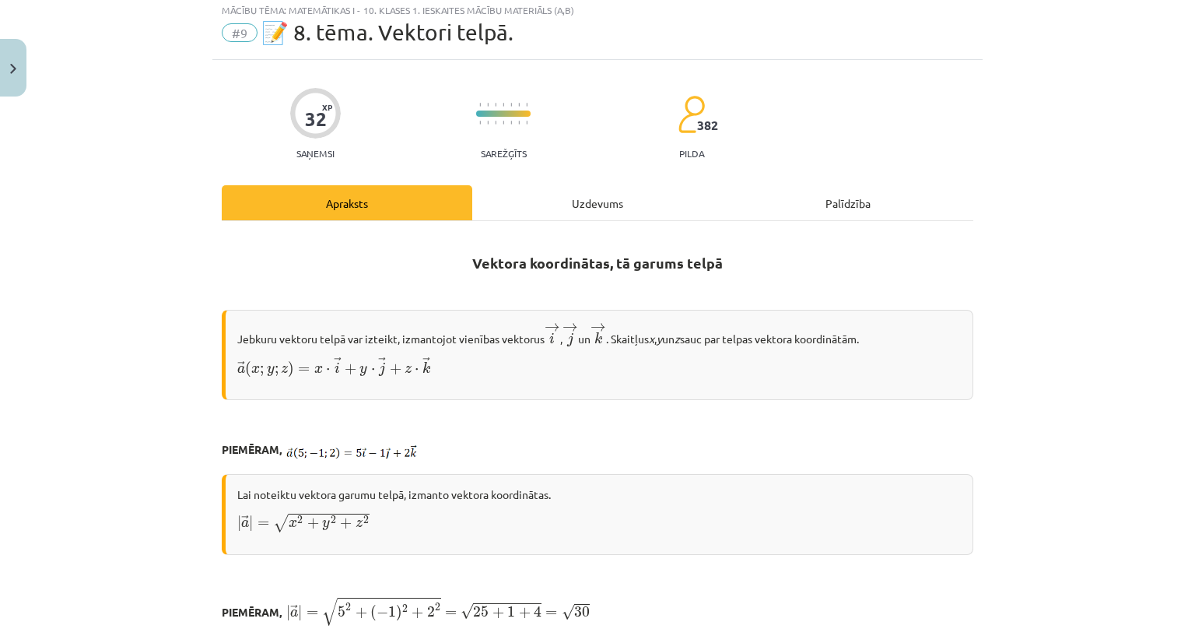
scroll to position [0, 0]
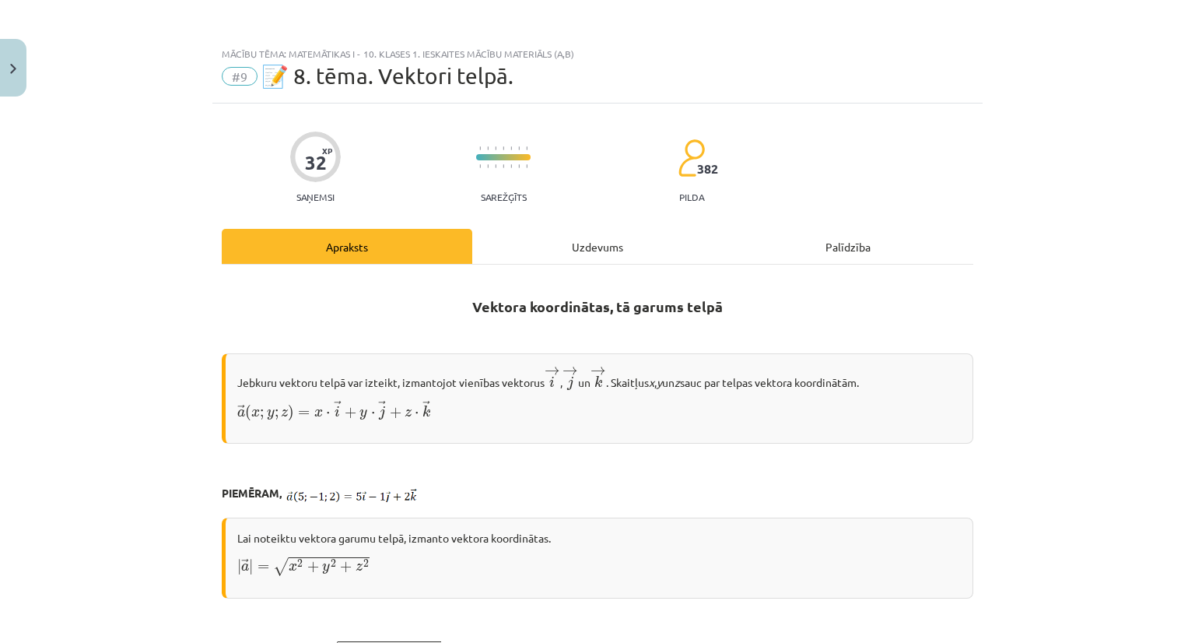
click at [555, 245] on div "Uzdevums" at bounding box center [597, 246] width 250 height 35
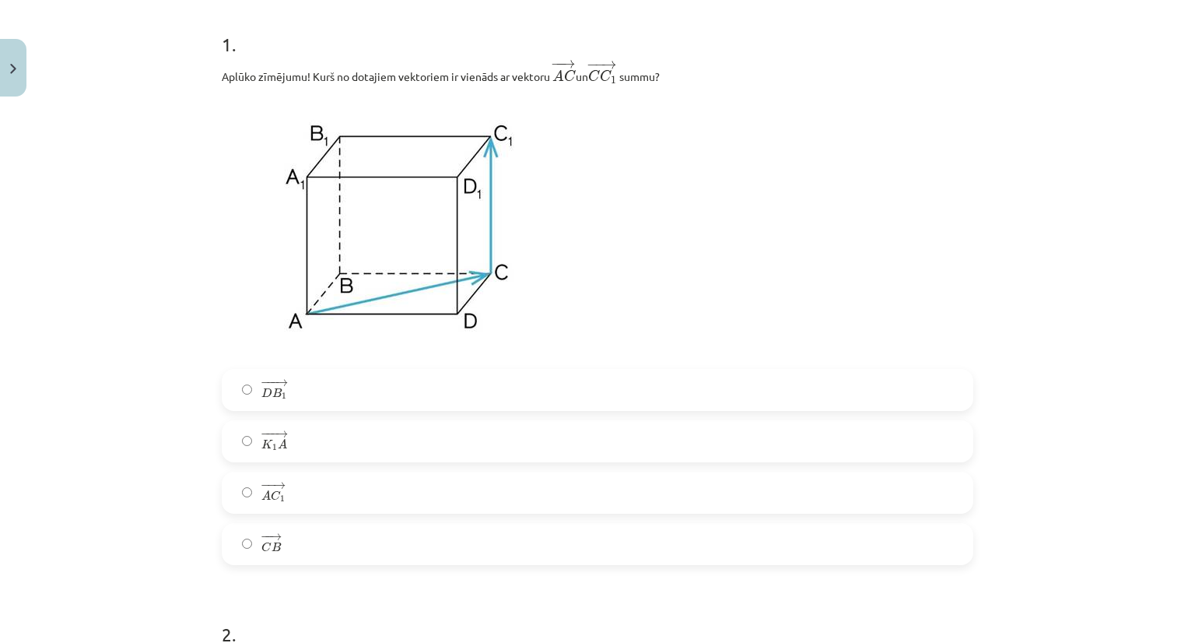
scroll to position [304, 0]
click at [271, 490] on span "C" at bounding box center [276, 494] width 10 height 10
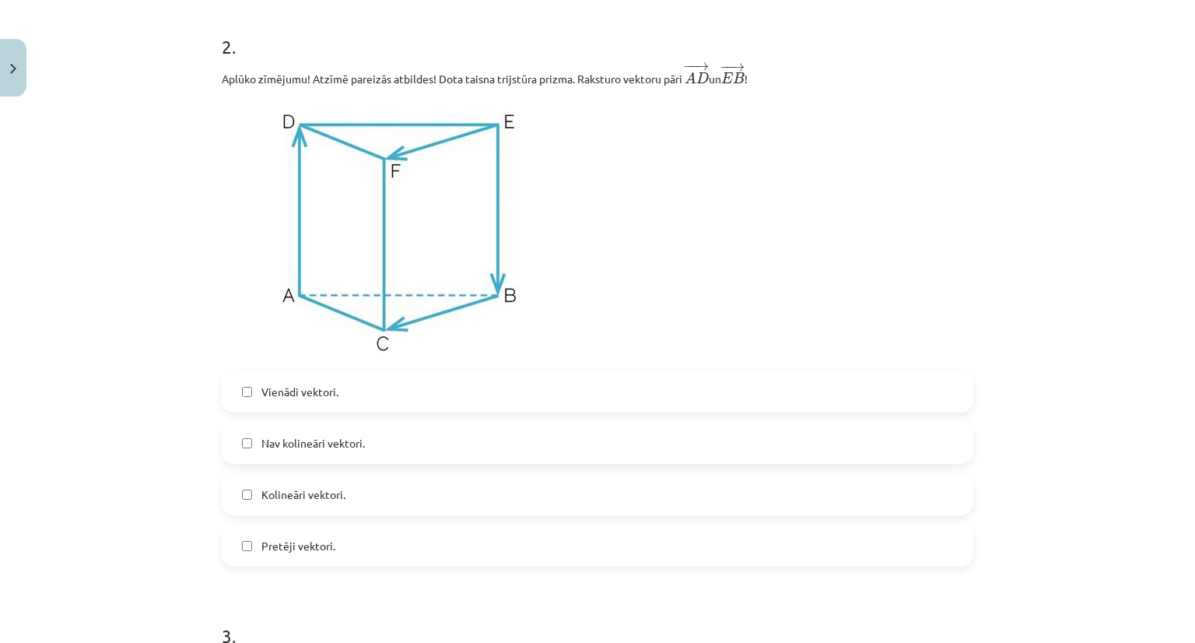
scroll to position [890, 0]
click at [229, 553] on label "Pretēji vektori." at bounding box center [597, 546] width 748 height 39
click at [242, 505] on label "Kolineāri vektori." at bounding box center [597, 494] width 748 height 39
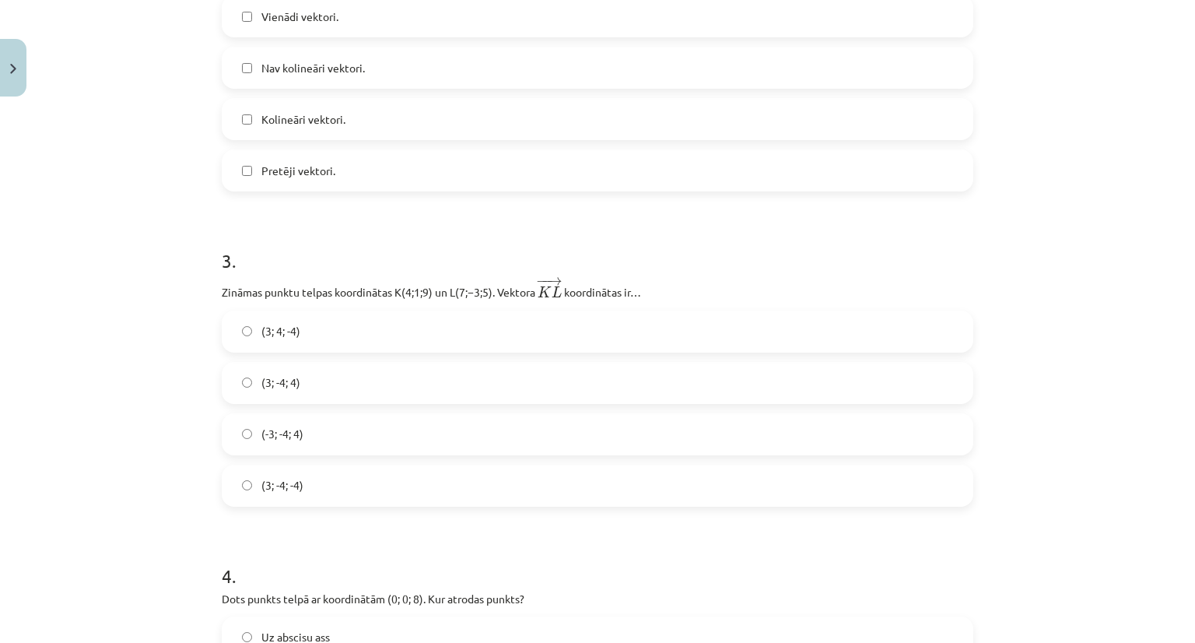
scroll to position [1268, 0]
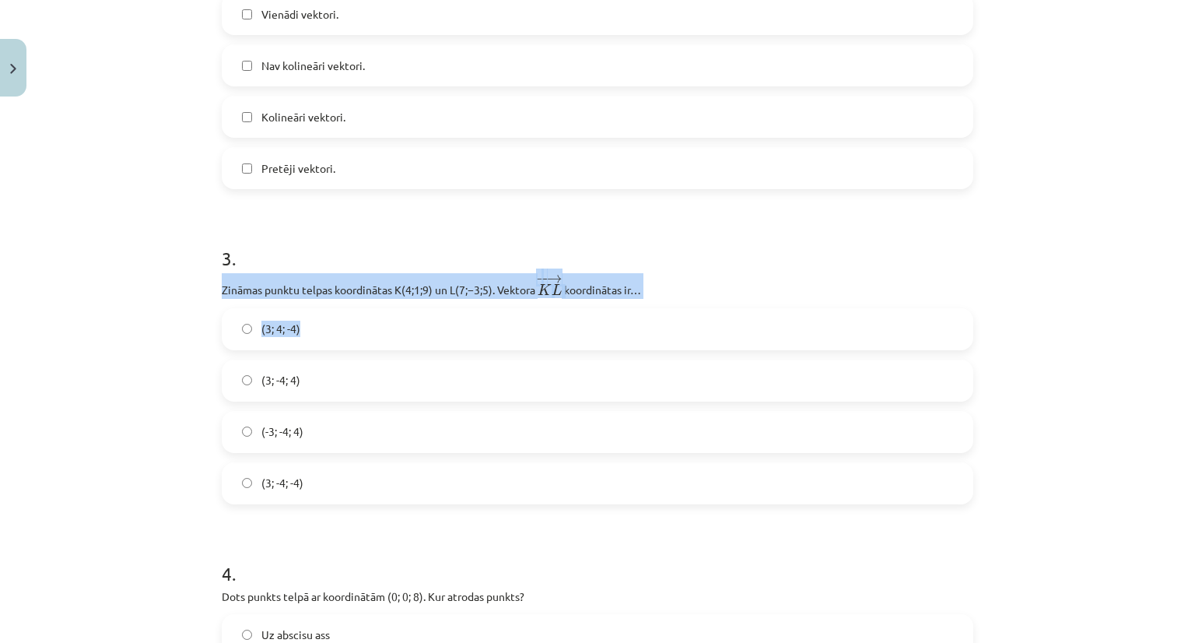
drag, startPoint x: 214, startPoint y: 290, endPoint x: 650, endPoint y: 302, distance: 436.6
click at [183, 317] on div "Mācību tēma: Matemātikas i - 10. klases 1. ieskaites mācību materiāls (a,b) #9 …" at bounding box center [597, 321] width 1195 height 643
drag, startPoint x: 218, startPoint y: 290, endPoint x: 630, endPoint y: 299, distance: 412.4
click at [630, 299] on p "Zināmas punktu telpas koordinātas ﻿K(4;1;9)﻿ un ﻿L(7;−3;5)﻿. Vektora ﻿ − − → K …" at bounding box center [597, 286] width 751 height 26
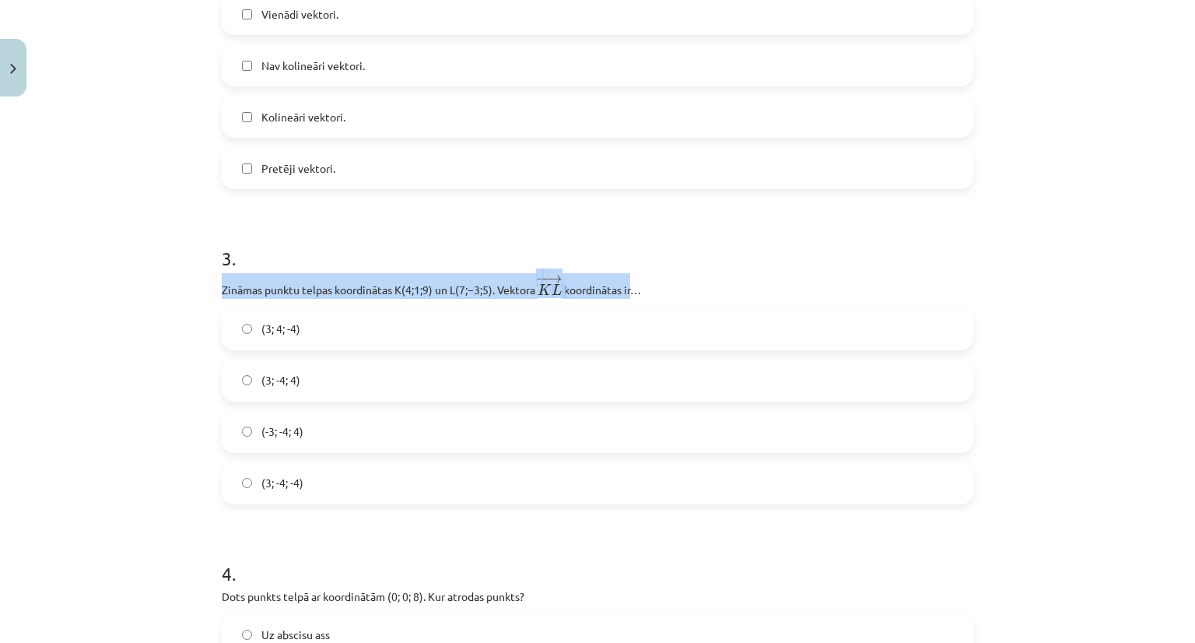
copy p "Zināmas punktu telpas koordinātas ﻿K(4;1;9)﻿ un ﻿L(7;−3;5)﻿. Vektora ﻿ − − → K …"
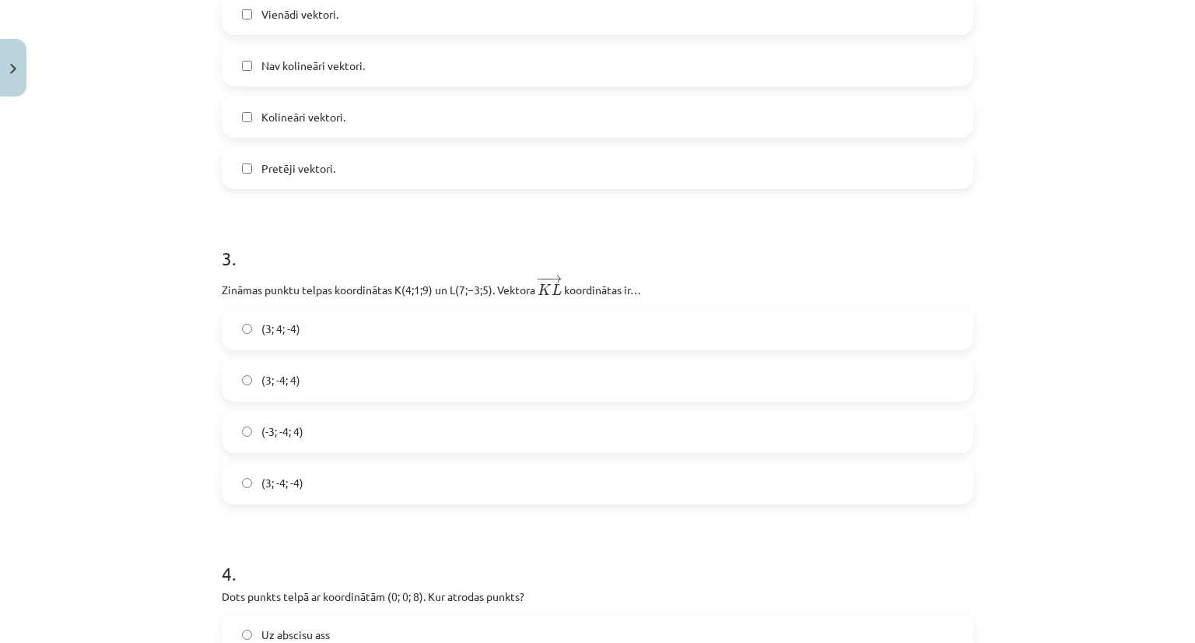
click at [123, 409] on div "Mācību tēma: Matemātikas i - 10. klases 1. ieskaites mācību materiāls (a,b) #9 …" at bounding box center [597, 321] width 1195 height 643
click at [307, 488] on label "(3; -4; -4)" at bounding box center [597, 483] width 748 height 39
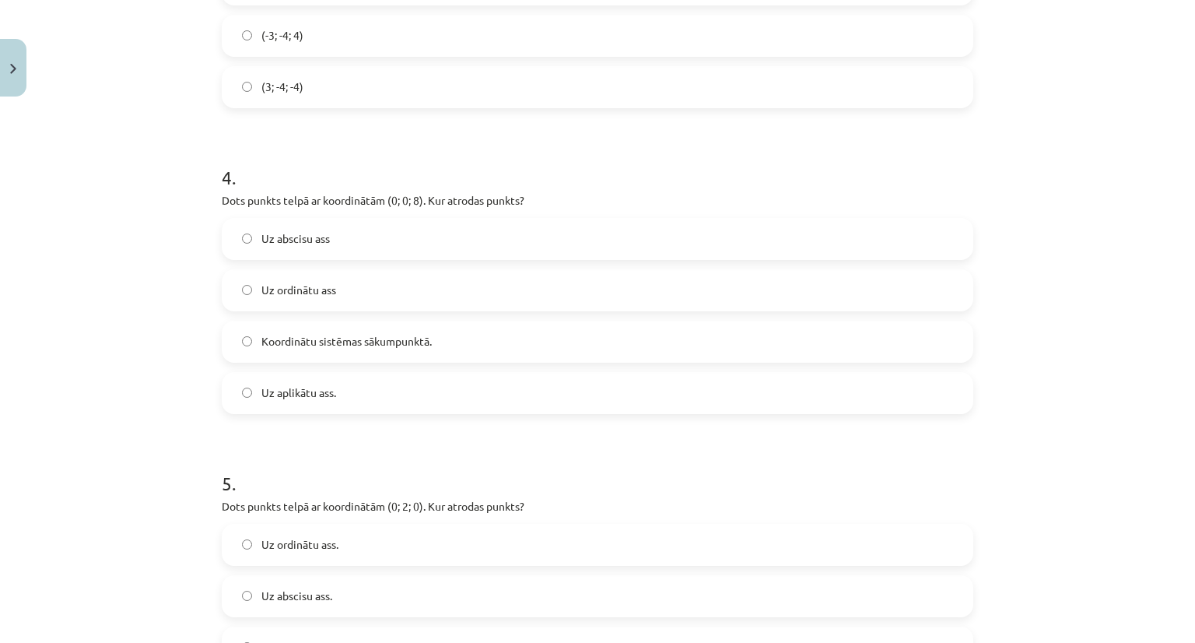
scroll to position [1666, 0]
click at [264, 405] on label "Uz aplikātu ass." at bounding box center [597, 390] width 748 height 39
drag, startPoint x: 215, startPoint y: 197, endPoint x: 546, endPoint y: 196, distance: 330.6
click at [546, 196] on p "Dots punkts telpā ar koordinātām (0; 0; 8). Kur atrodas punkts?" at bounding box center [597, 198] width 751 height 16
copy p "Dots punkts telpā ar koordinātām (0; 0; 8). Kur atrodas punkts?"
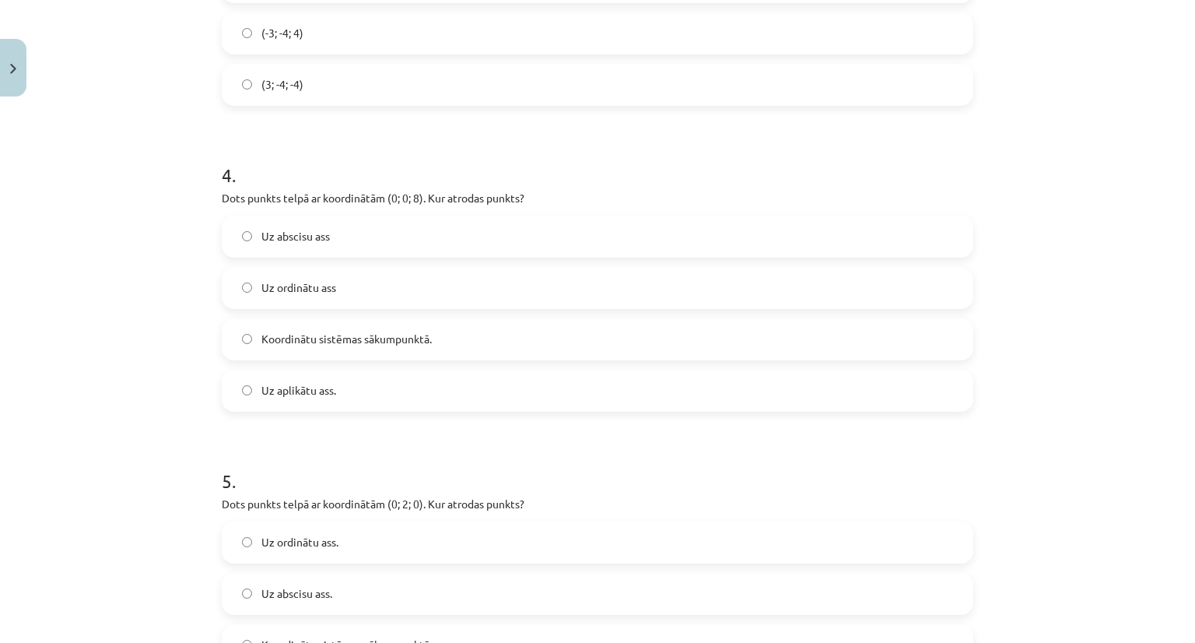
click at [140, 247] on div "Mācību tēma: Matemātikas i - 10. klases 1. ieskaites mācību materiāls (a,b) #9 …" at bounding box center [597, 321] width 1195 height 643
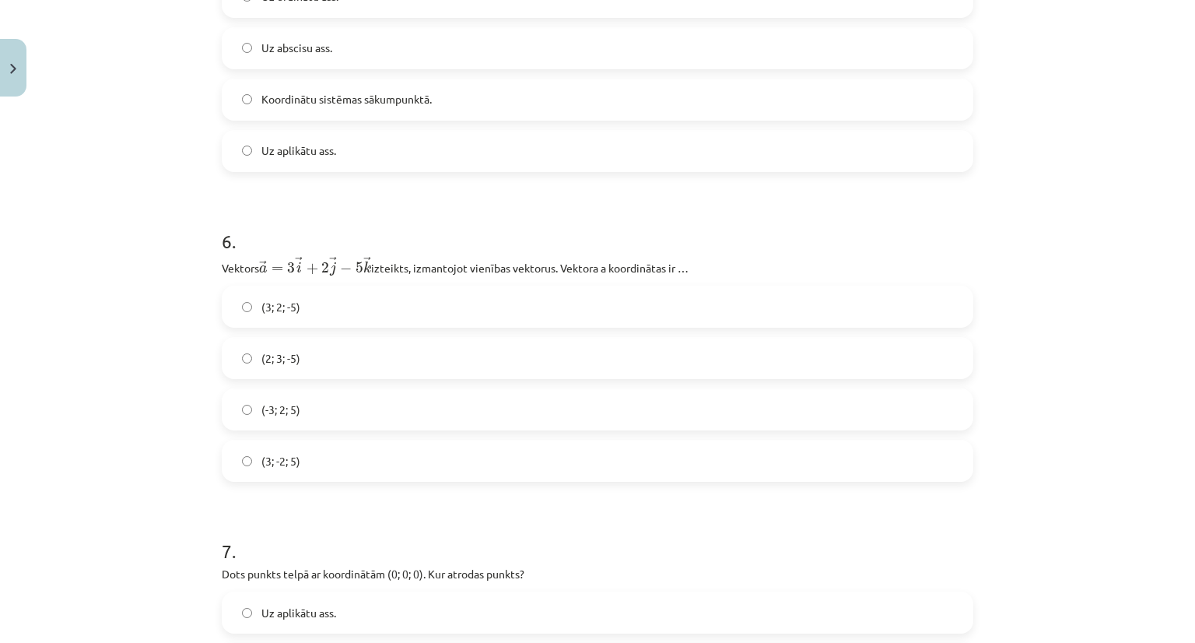
scroll to position [2214, 0]
click at [284, 308] on span "(3; 2; -5)" at bounding box center [280, 304] width 39 height 16
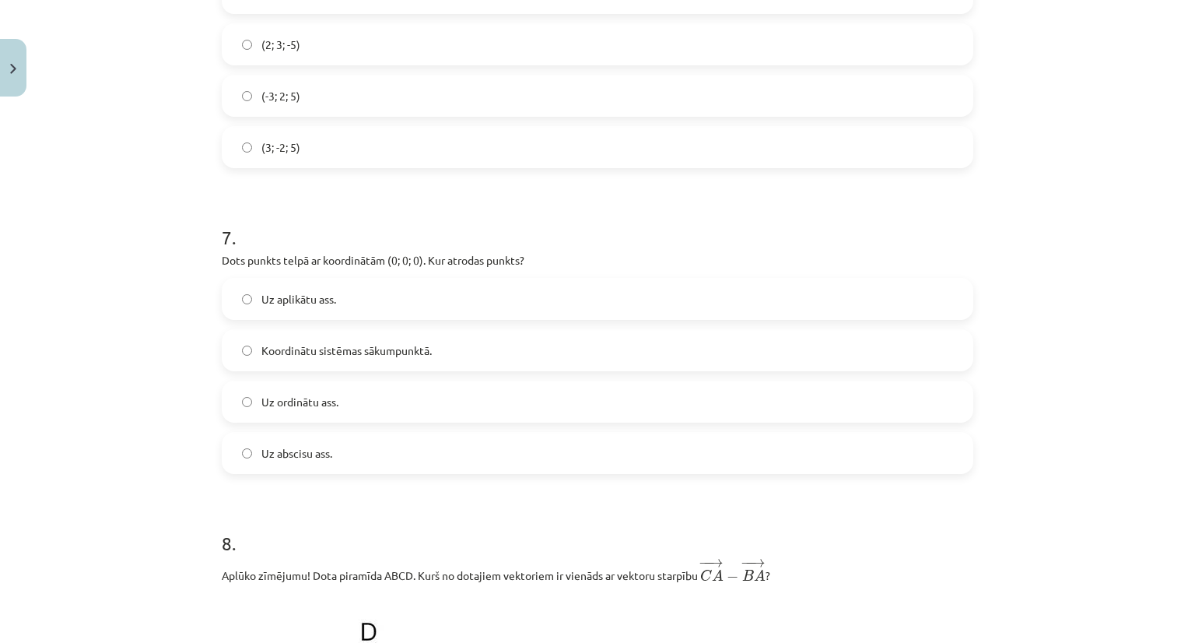
scroll to position [2526, 0]
click at [314, 349] on span "Koordinātu sistēmas sākumpunktā." at bounding box center [346, 350] width 170 height 16
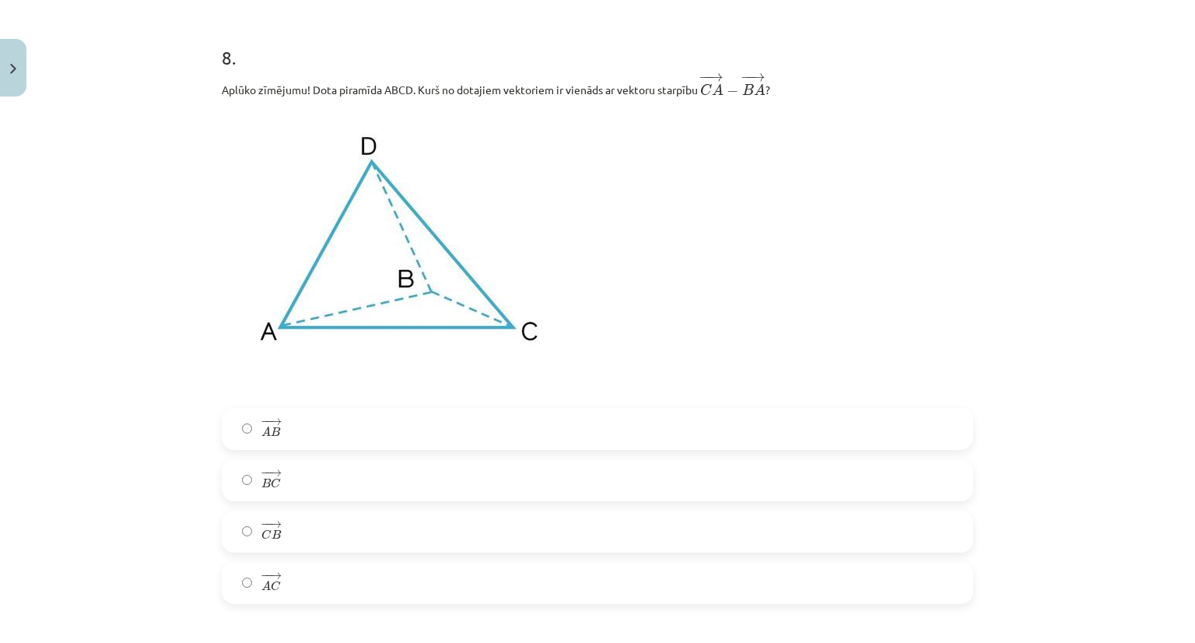
scroll to position [3016, 0]
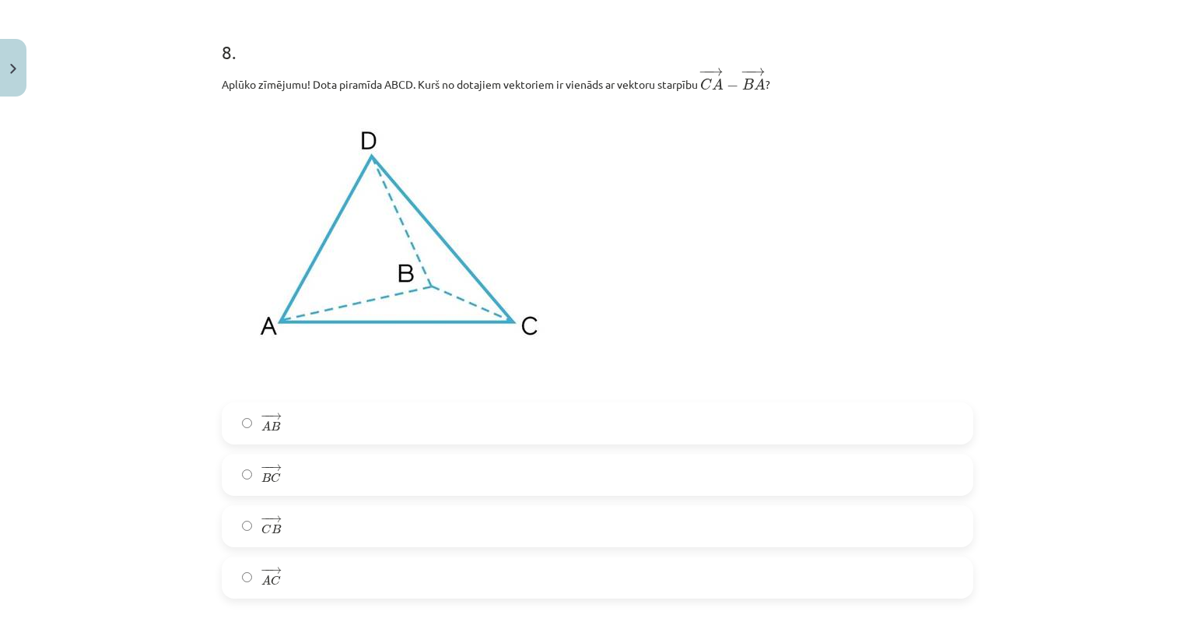
click at [258, 492] on label "− − → B C B C →" at bounding box center [597, 474] width 748 height 39
click at [352, 545] on label "− − → C B C B →" at bounding box center [597, 525] width 748 height 39
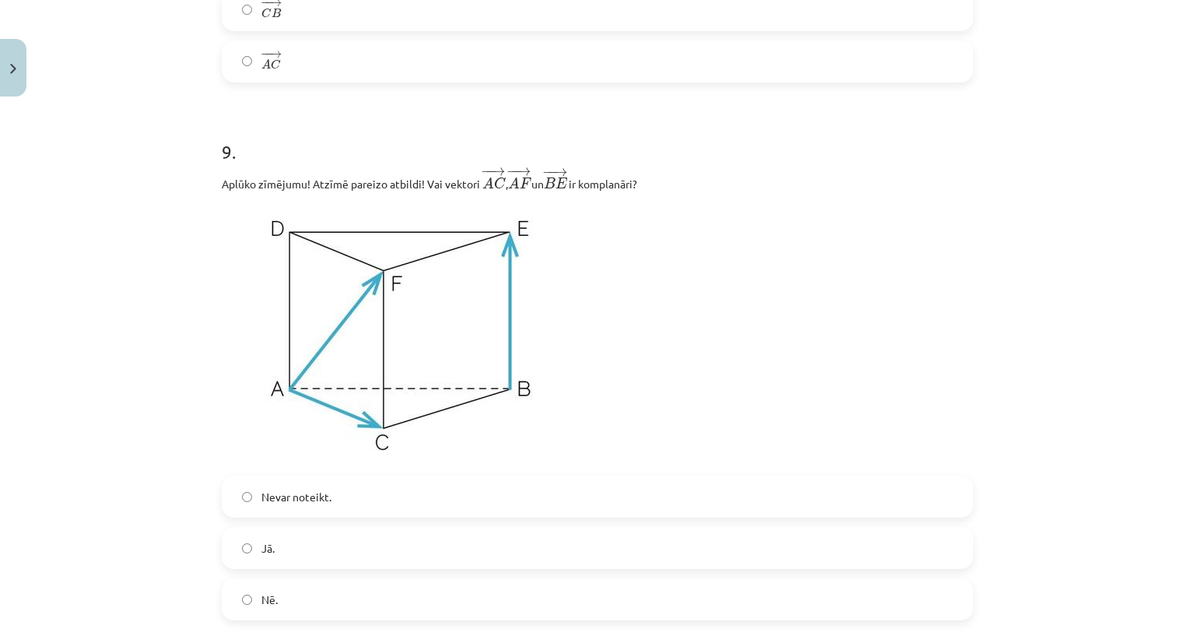
scroll to position [3596, 0]
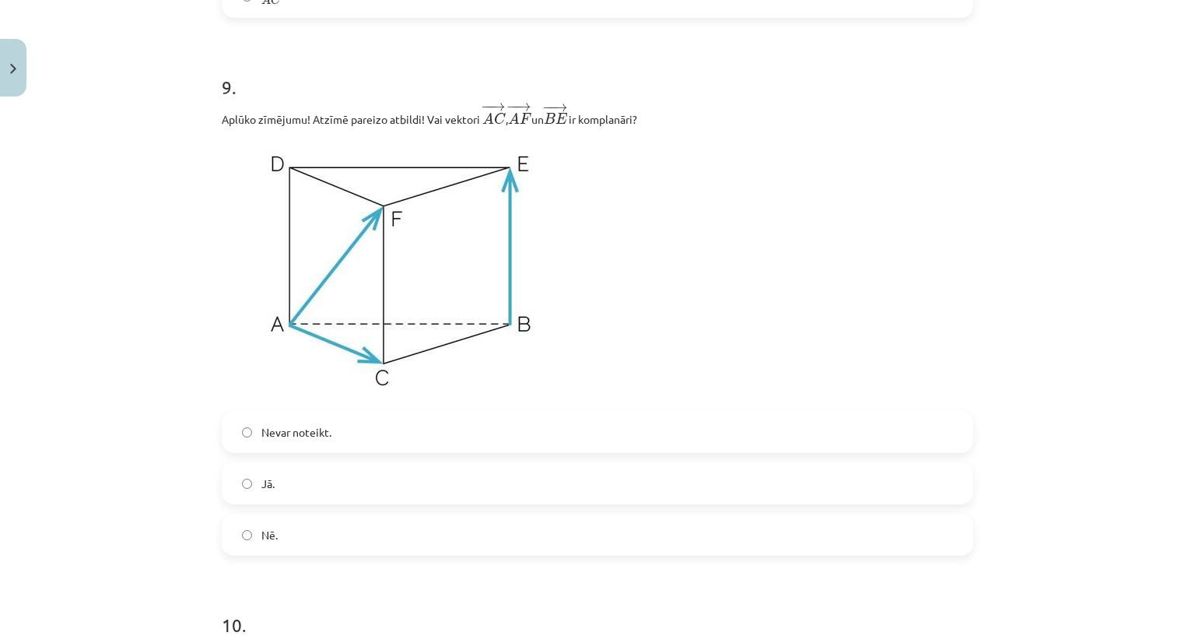
click at [261, 485] on span "Jā." at bounding box center [267, 483] width 13 height 16
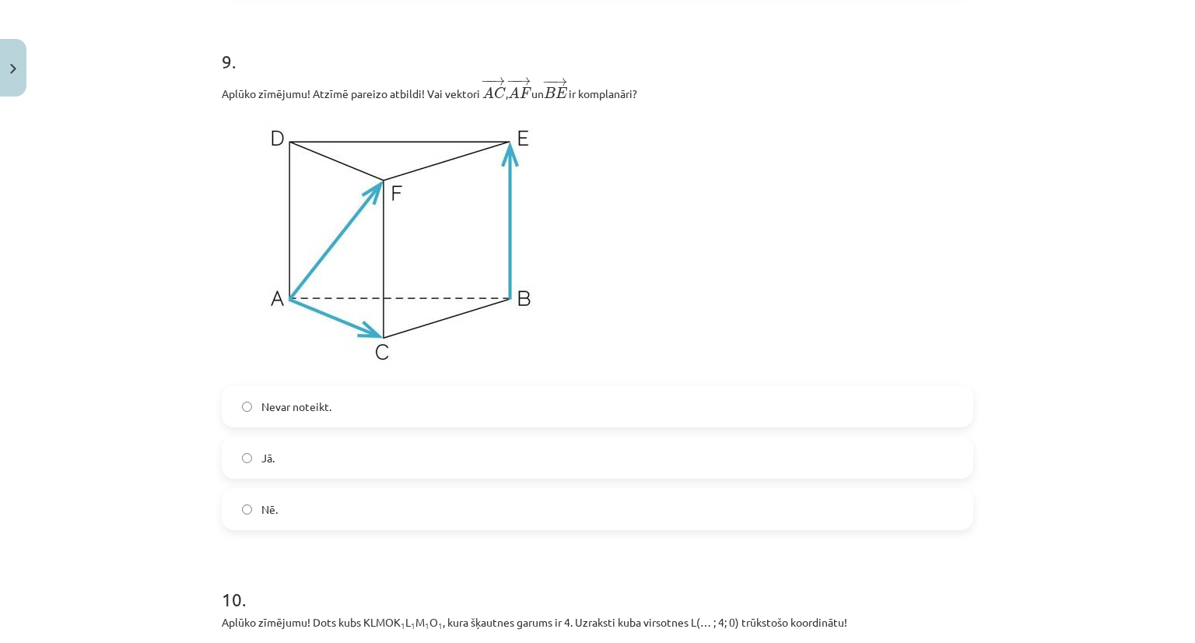
scroll to position [3621, 0]
click at [261, 513] on span "Nē." at bounding box center [269, 510] width 16 height 16
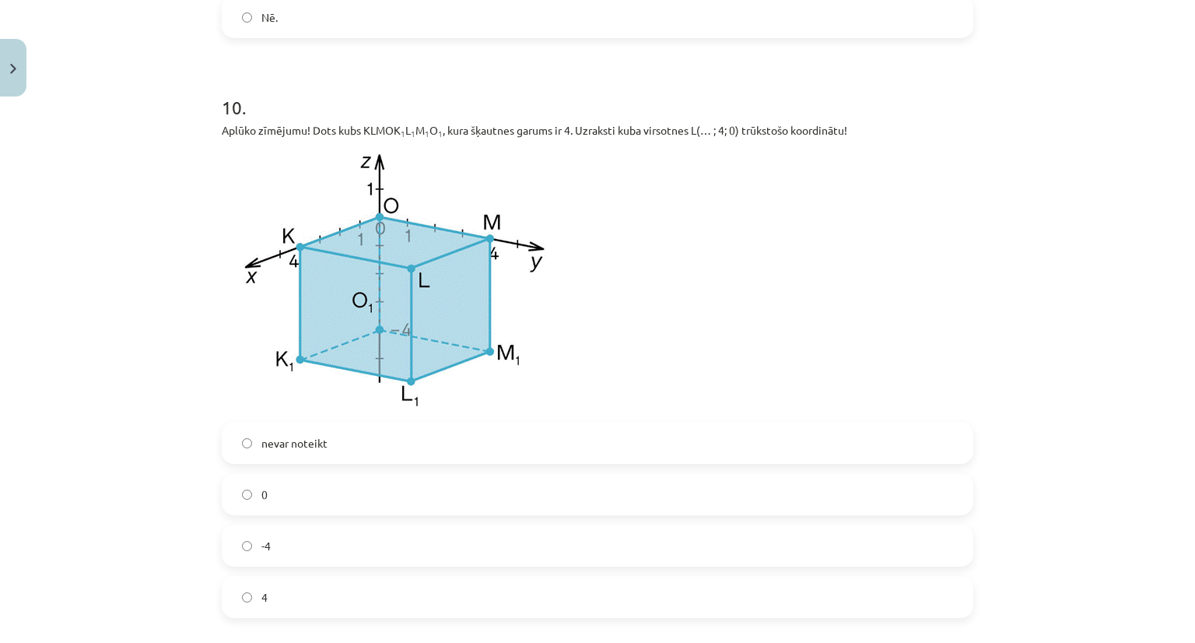
scroll to position [4114, 0]
click at [254, 592] on label "4" at bounding box center [597, 595] width 748 height 39
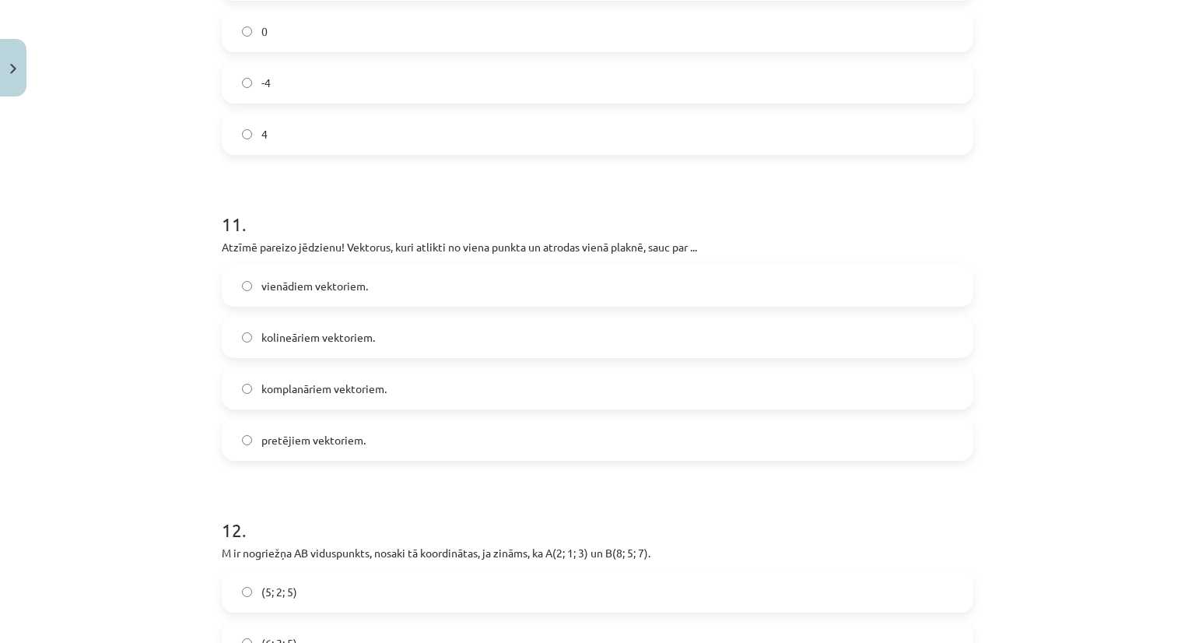
scroll to position [4581, 0]
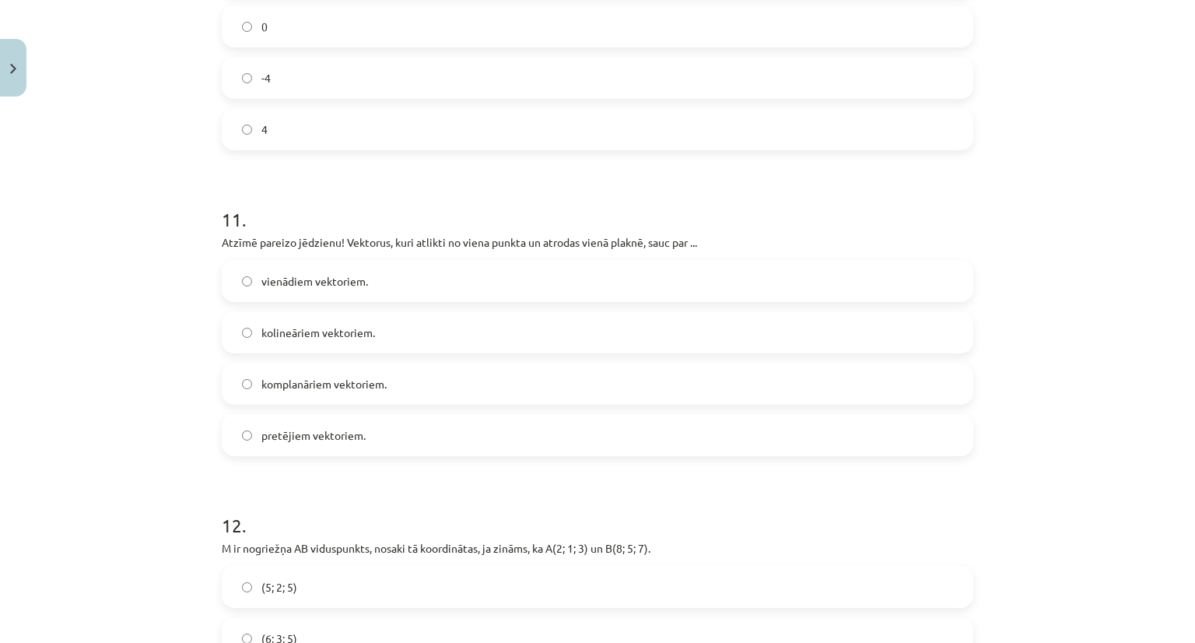
click at [299, 392] on span "komplanāriem vektoriem." at bounding box center [323, 384] width 125 height 16
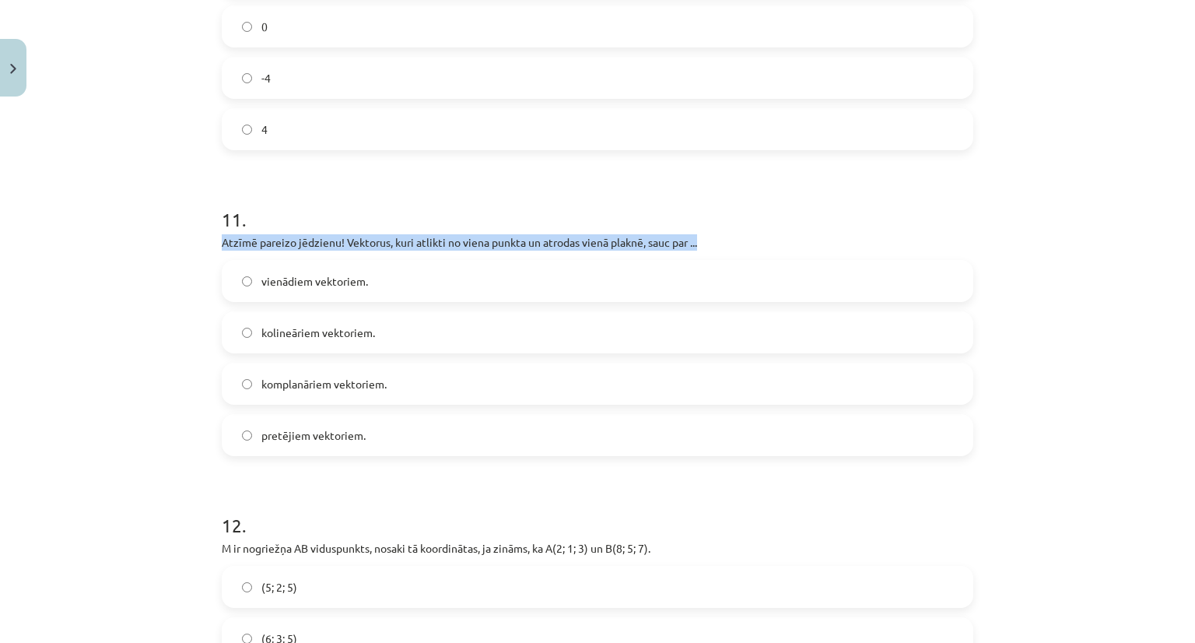
drag, startPoint x: 217, startPoint y: 250, endPoint x: 704, endPoint y: 250, distance: 487.0
click at [704, 250] on p "Atzīmē pareizo jēdzienu! Vektorus, kuri atlikti no viena punkta un atrodas vien…" at bounding box center [597, 242] width 751 height 16
copy p "Atzīmē pareizo jēdzienu! Vektorus, kuri atlikti no viena punkta un atrodas vien…"
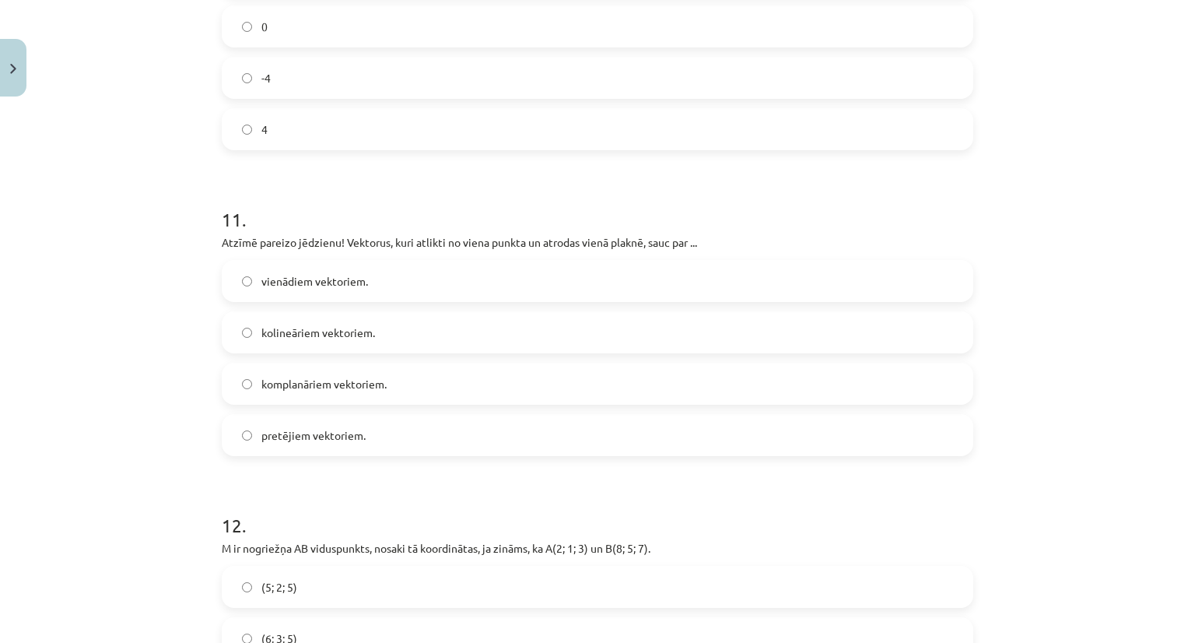
click at [191, 446] on div "Mācību tēma: Matemātikas i - 10. klases 1. ieskaites mācību materiāls (a,b) #9 …" at bounding box center [597, 321] width 1195 height 643
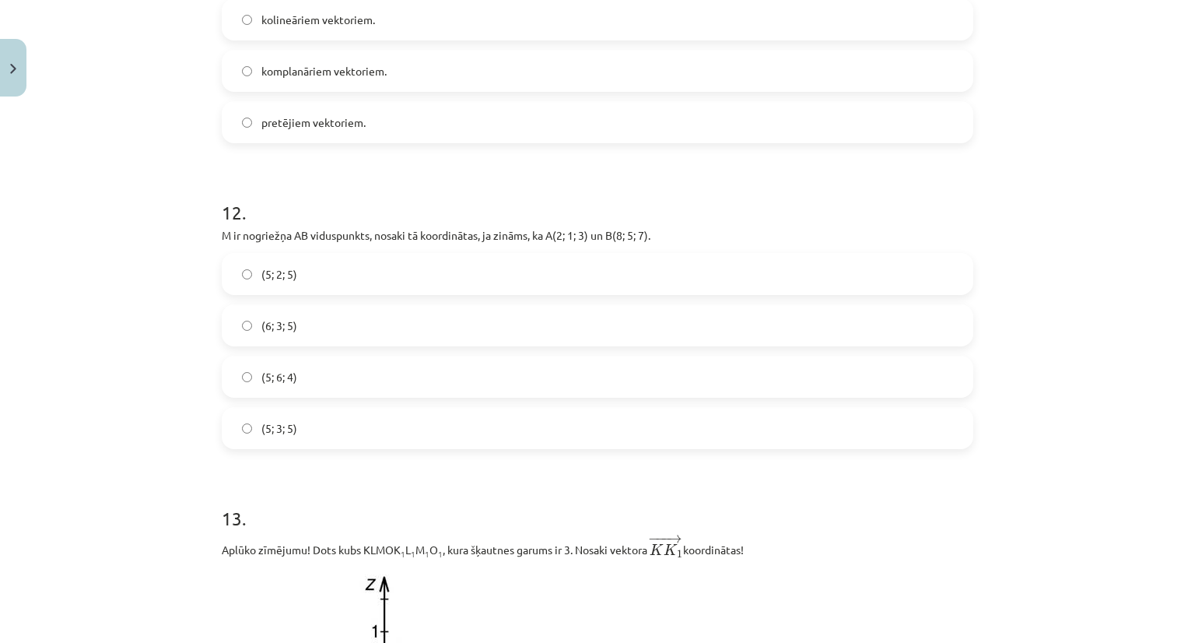
scroll to position [4900, 0]
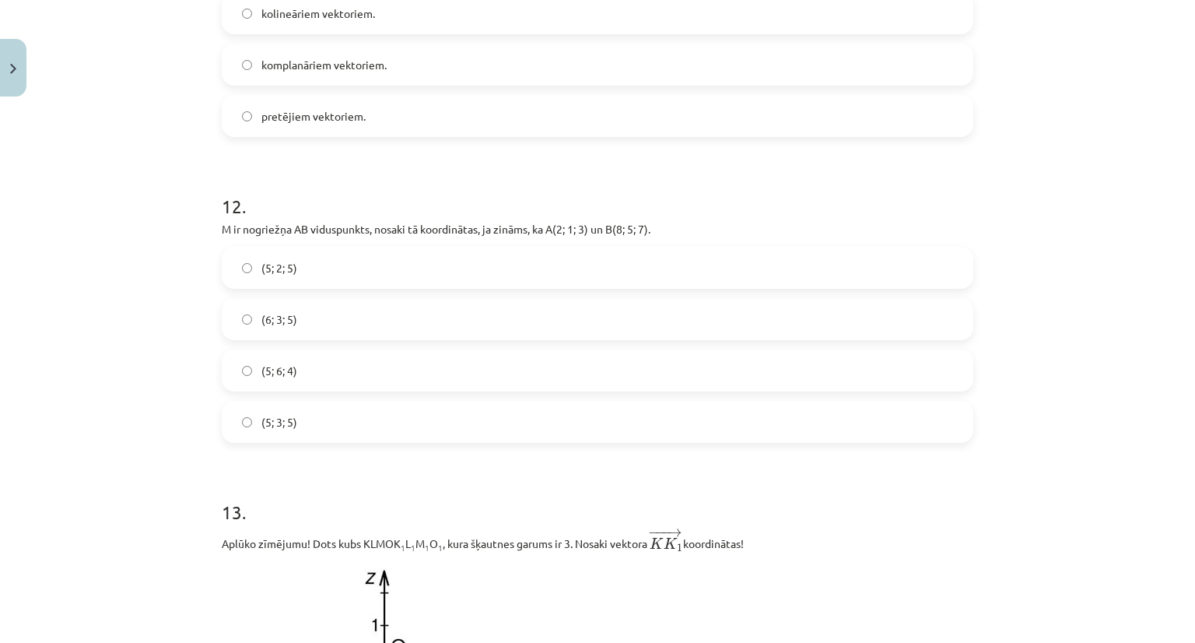
click at [303, 440] on label "(5; 3; 5)" at bounding box center [597, 421] width 748 height 39
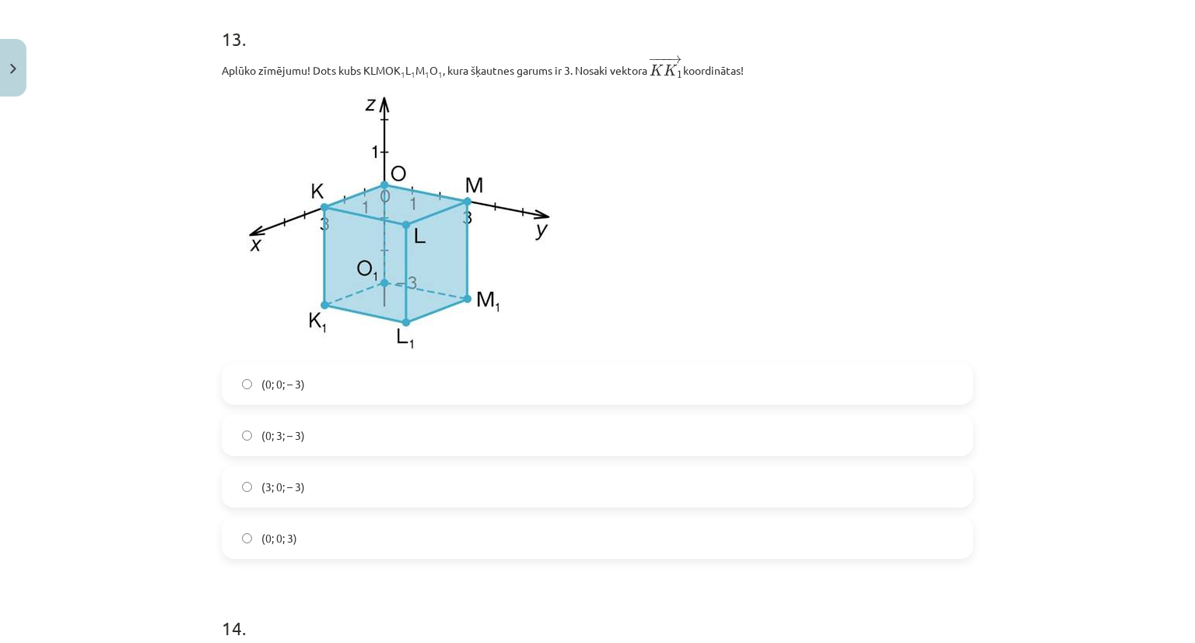
scroll to position [5374, 0]
click at [264, 487] on span "(3; 0; – 3)" at bounding box center [283, 486] width 44 height 16
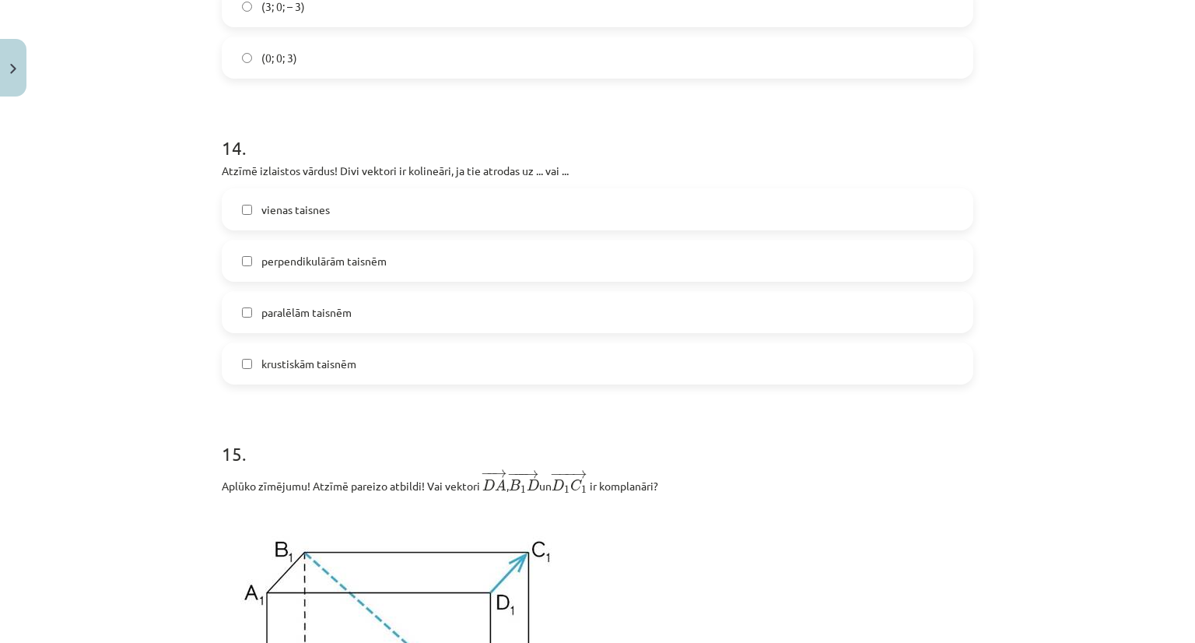
scroll to position [5857, 0]
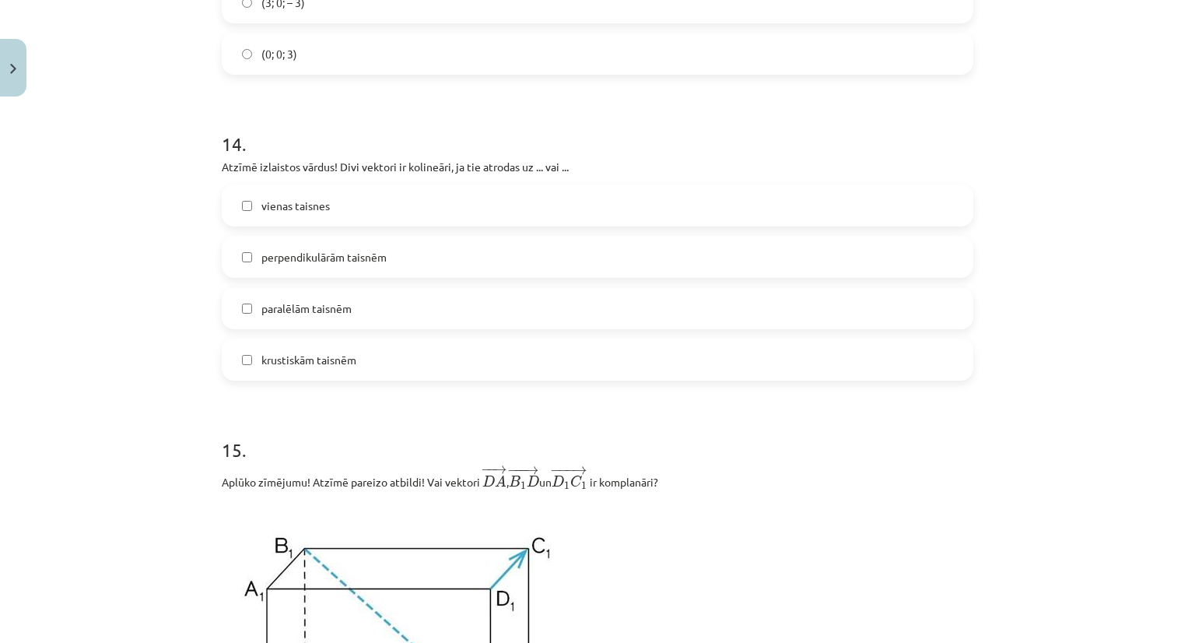
click at [271, 214] on span "vienas taisnes" at bounding box center [295, 206] width 68 height 16
click at [283, 317] on span "paralēlām taisnēm" at bounding box center [306, 308] width 90 height 16
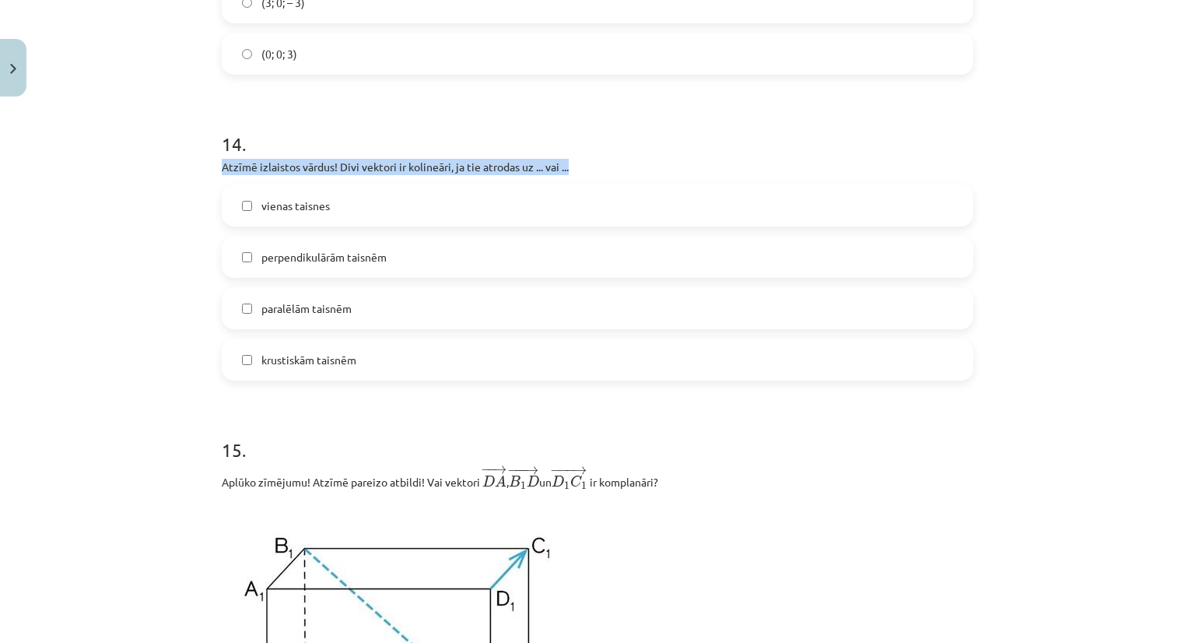
drag, startPoint x: 218, startPoint y: 170, endPoint x: 578, endPoint y: 179, distance: 360.3
click at [578, 175] on p "Atzīmē izlaistos vārdus! Divi vektori ir kolineāri, ja tie atrodas uz ... vai .…" at bounding box center [597, 167] width 751 height 16
copy p "Atzīmē izlaistos vārdus! Divi vektori ir kolineāri, ja tie atrodas uz ... vai .…"
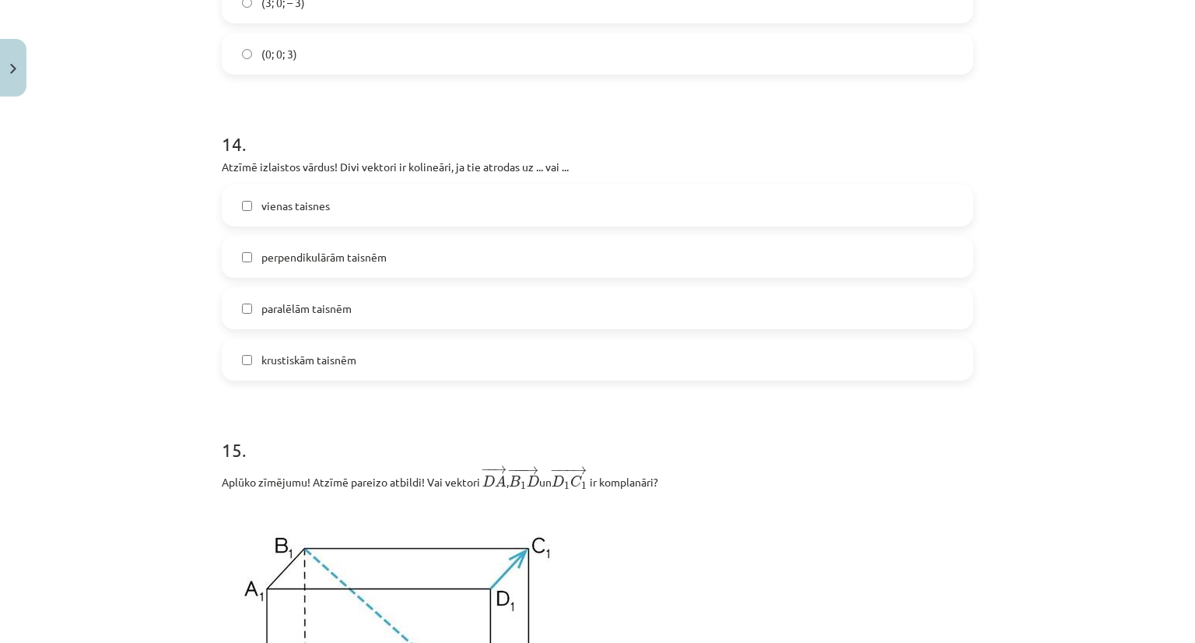
click at [159, 366] on div "Mācību tēma: Matemātikas i - 10. klases 1. ieskaites mācību materiāls (a,b) #9 …" at bounding box center [597, 321] width 1195 height 643
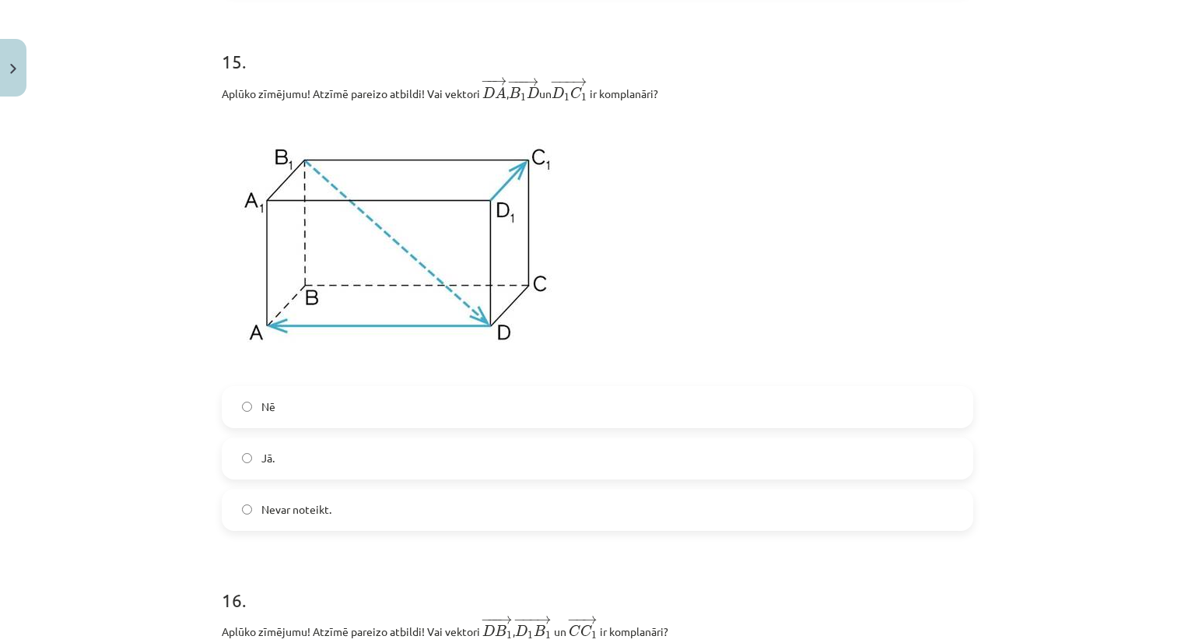
scroll to position [6248, 0]
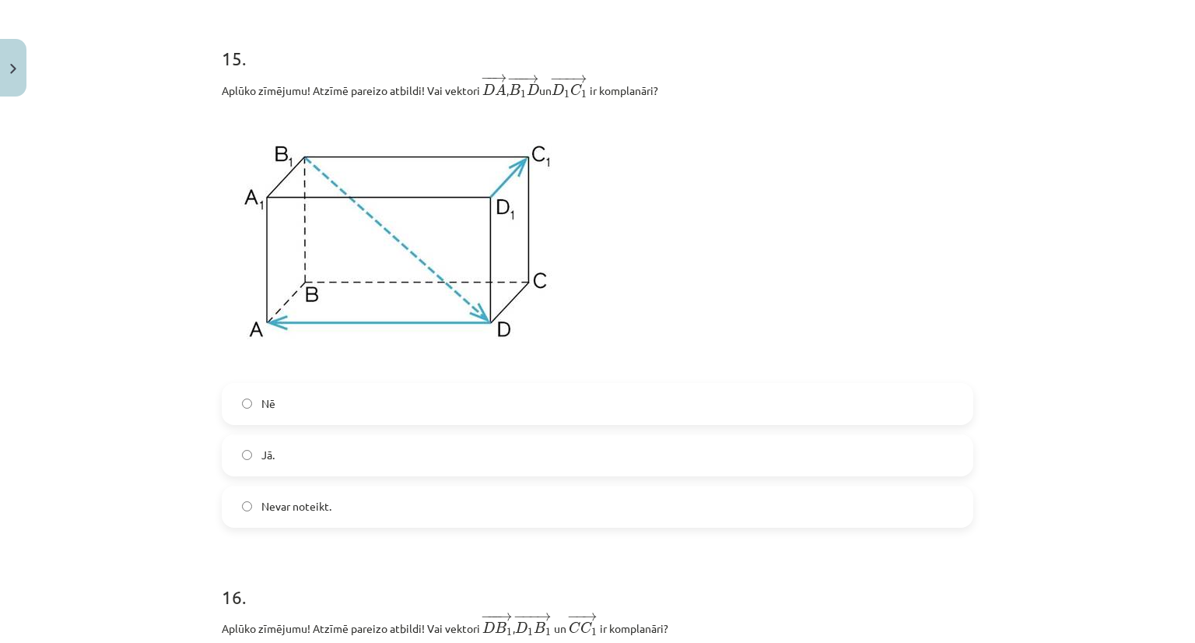
click at [269, 407] on label "Nē" at bounding box center [597, 403] width 748 height 39
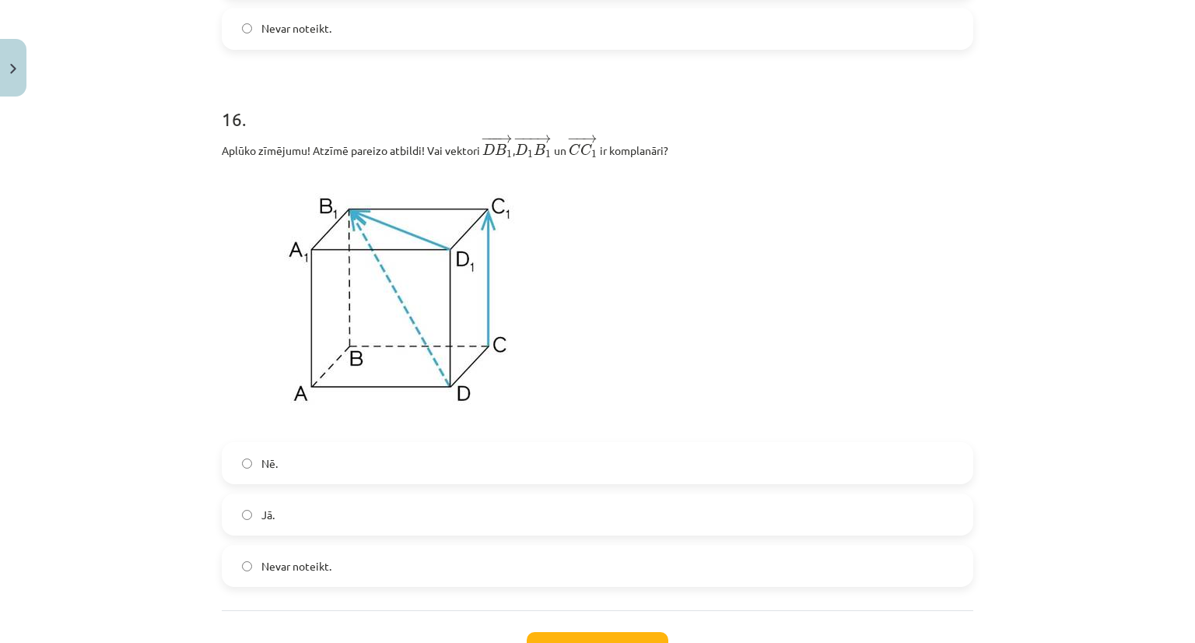
scroll to position [6727, 0]
click at [297, 533] on label "Jā." at bounding box center [597, 513] width 748 height 39
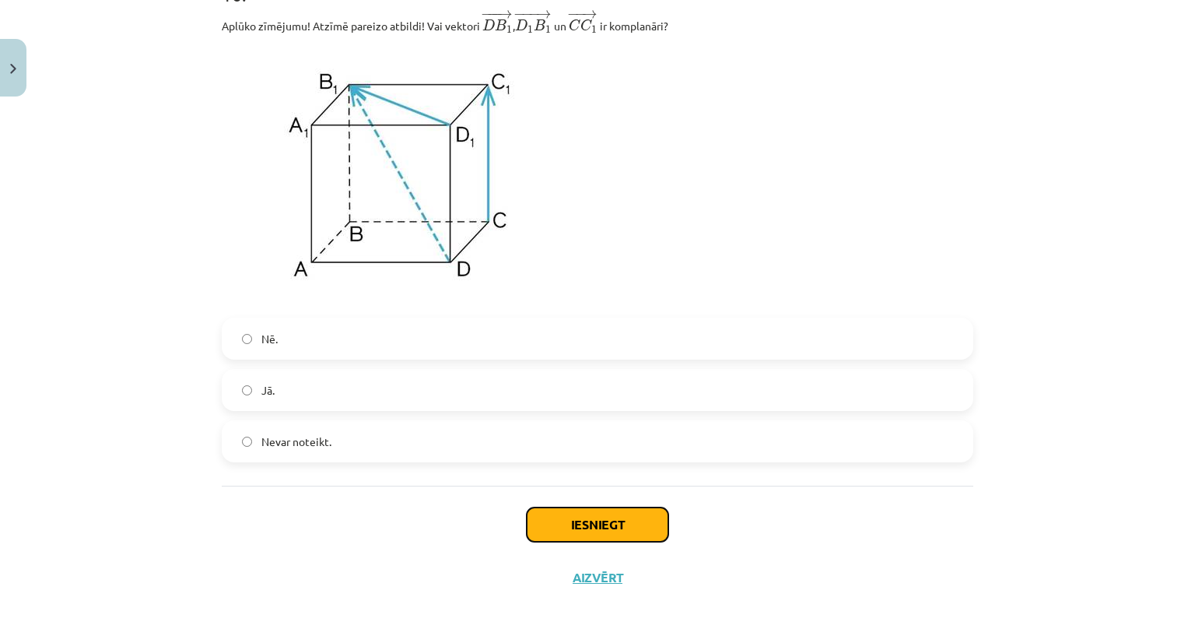
click at [558, 531] on button "Iesniegt" at bounding box center [598, 524] width 142 height 34
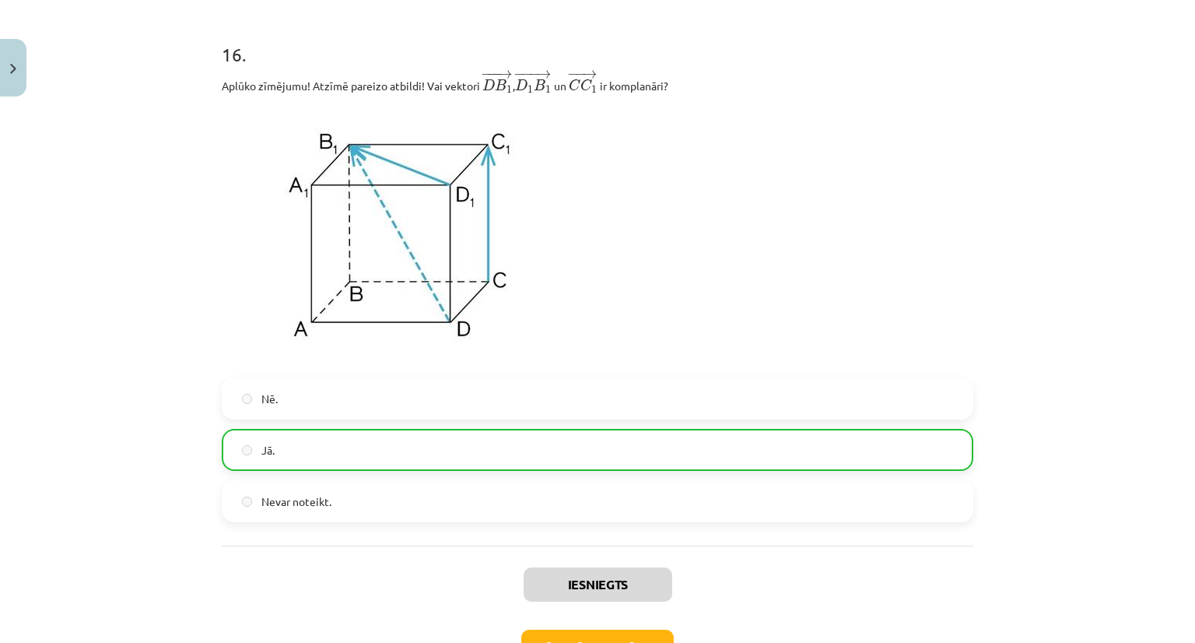
scroll to position [6909, 0]
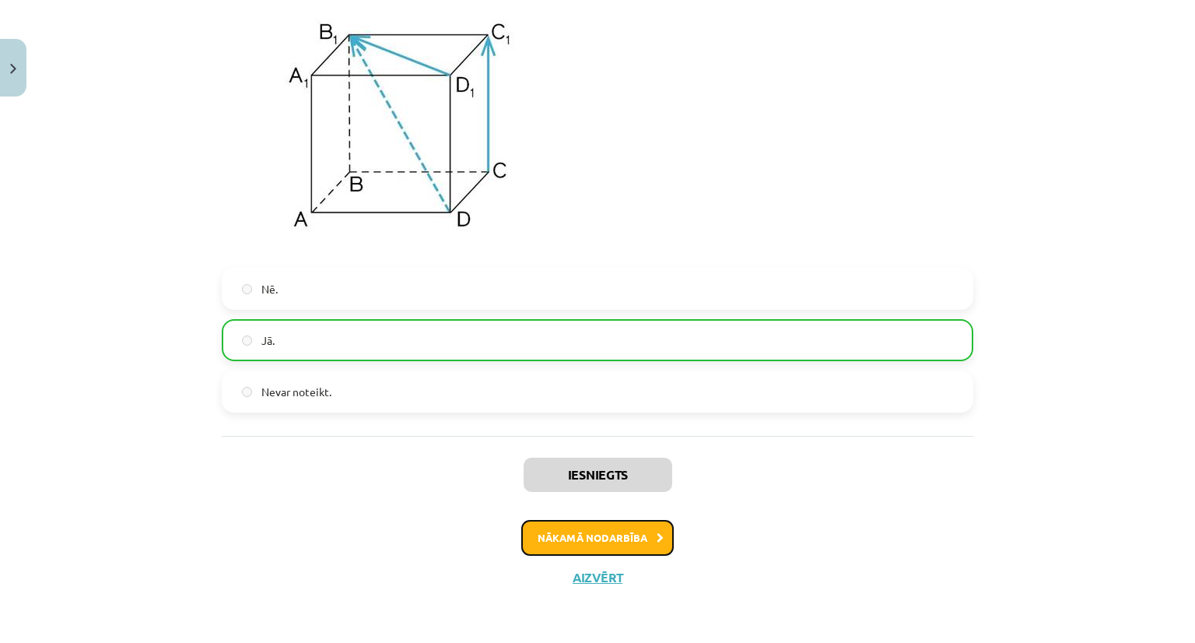
click at [554, 530] on button "Nākamā nodarbība" at bounding box center [597, 538] width 152 height 36
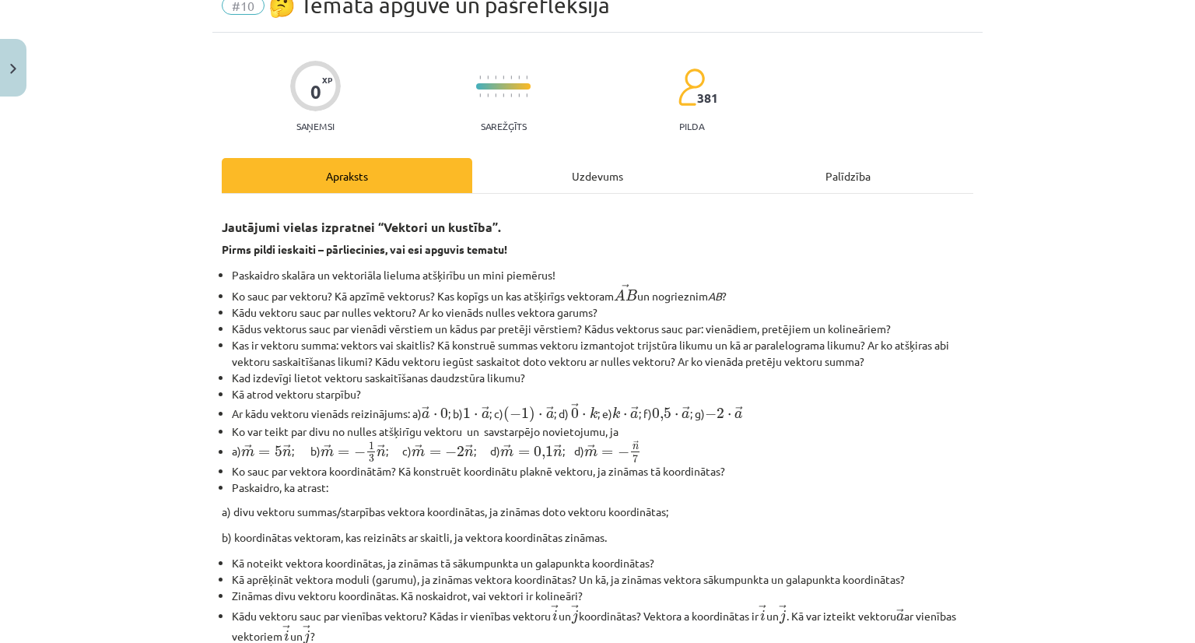
scroll to position [0, 0]
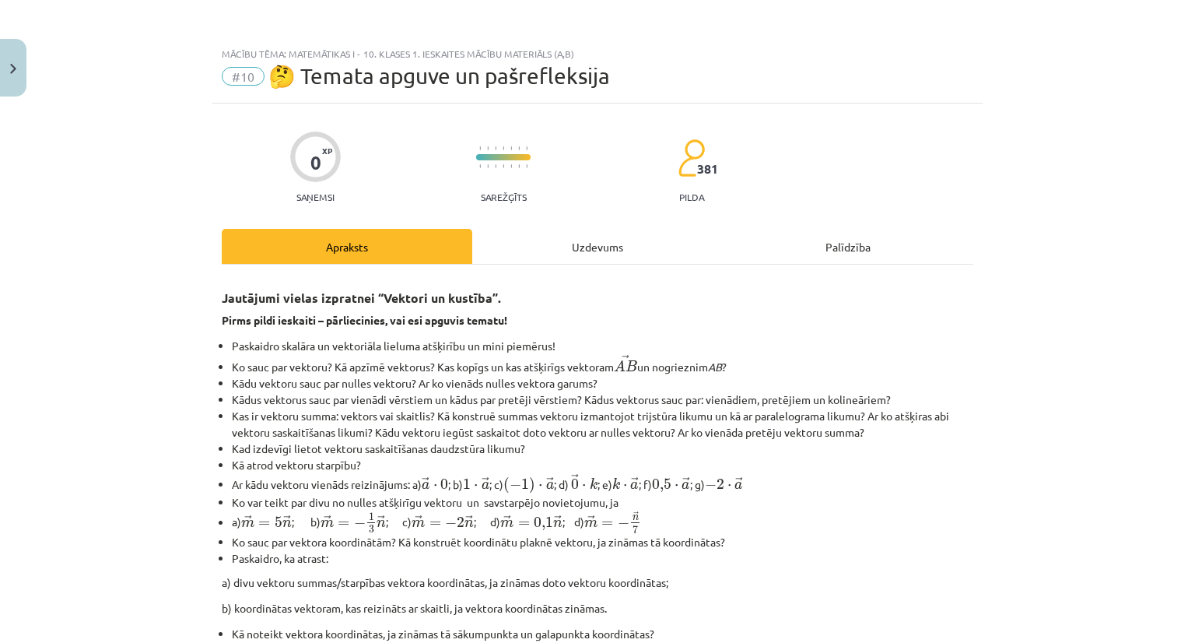
click at [588, 256] on div "Uzdevums" at bounding box center [597, 246] width 250 height 35
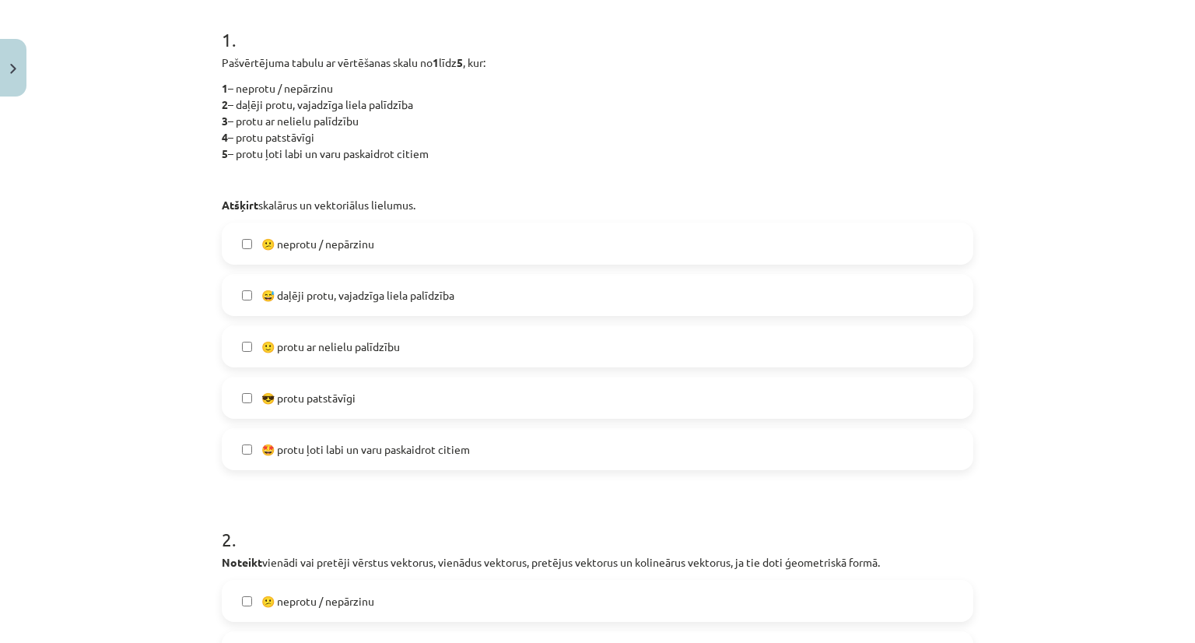
scroll to position [308, 0]
click at [320, 451] on span "🤩 protu ļoti labi un varu paskaidrot citiem" at bounding box center [365, 449] width 208 height 16
click at [279, 402] on span "😎 protu patstāvīgi" at bounding box center [308, 398] width 94 height 16
click at [305, 441] on span "🤩 protu ļoti labi un varu paskaidrot citiem" at bounding box center [365, 449] width 208 height 16
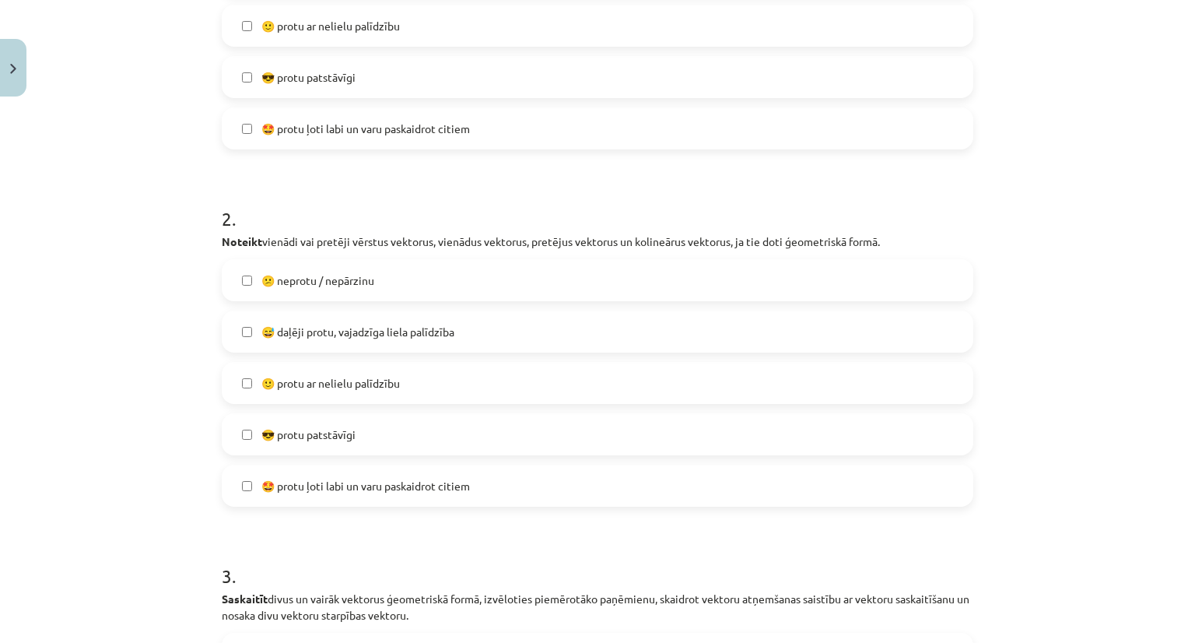
scroll to position [644, 0]
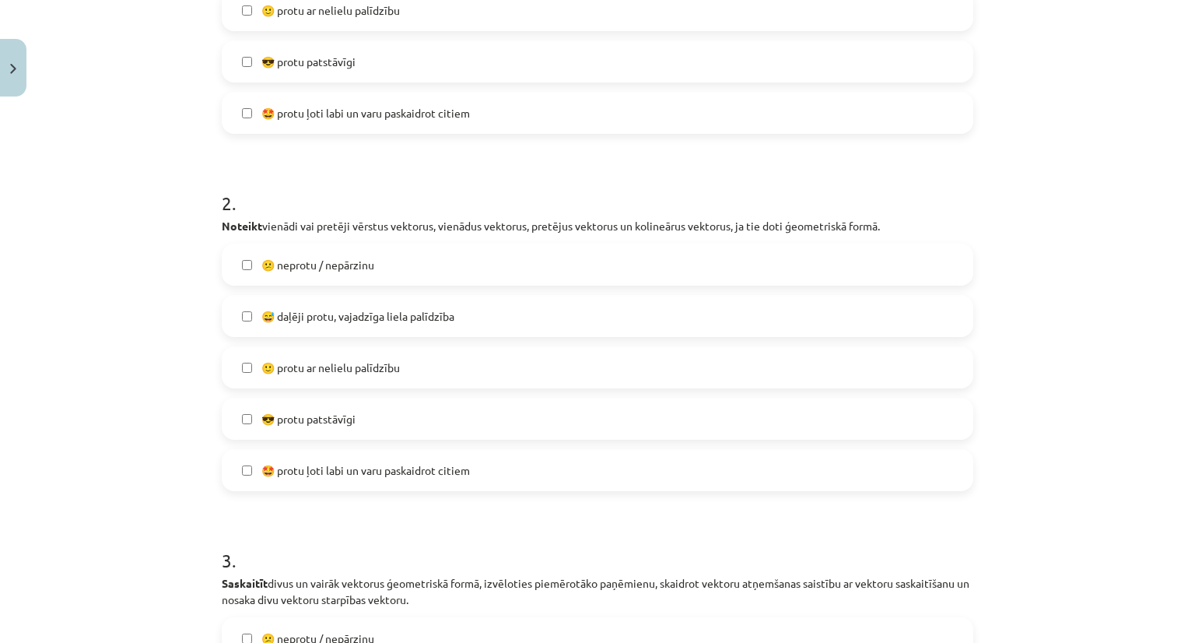
click at [299, 423] on span "😎 protu patstāvīgi" at bounding box center [308, 419] width 94 height 16
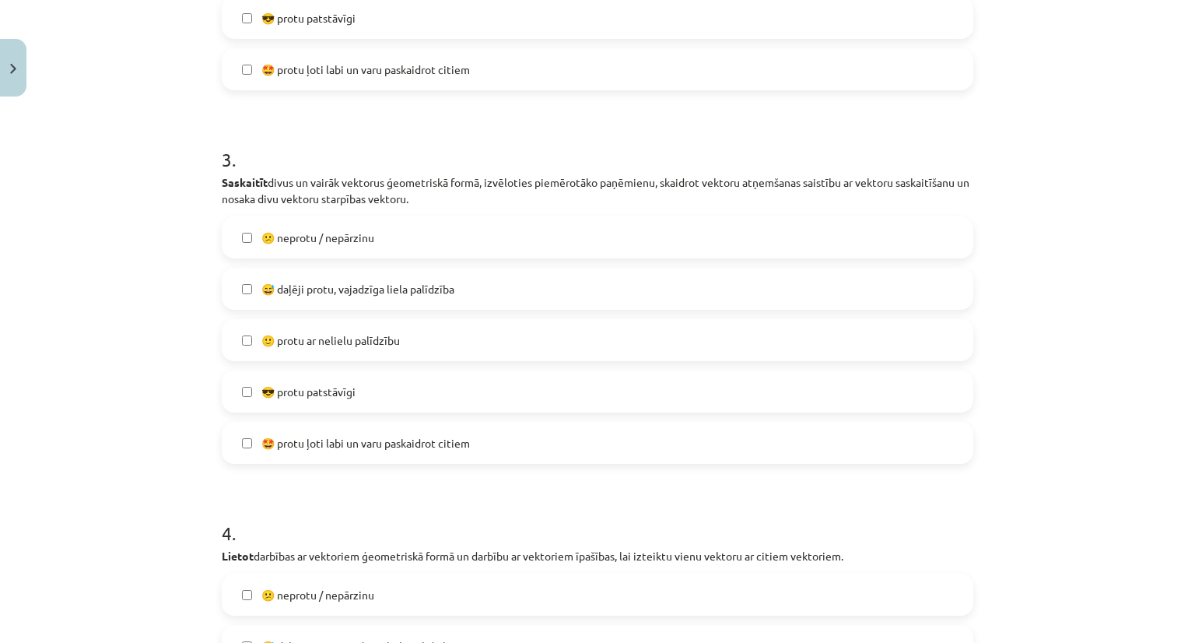
scroll to position [1046, 0]
click at [306, 384] on span "😎 protu patstāvīgi" at bounding box center [308, 391] width 94 height 16
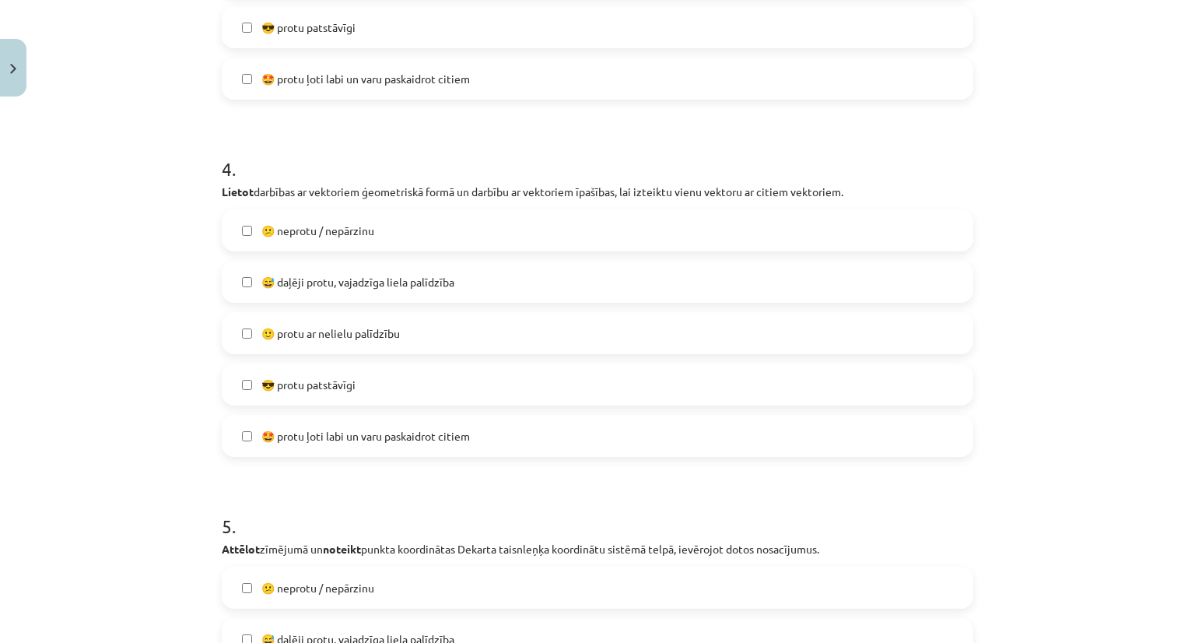
scroll to position [1427, 0]
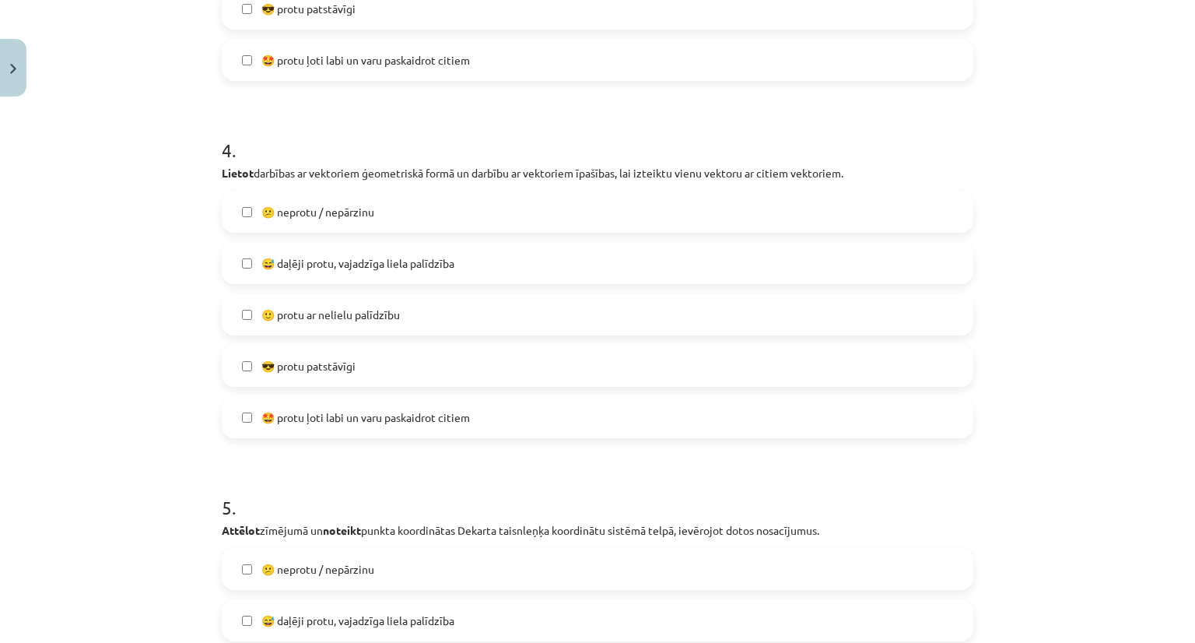
click at [310, 379] on label "😎 protu patstāvīgi" at bounding box center [597, 365] width 748 height 39
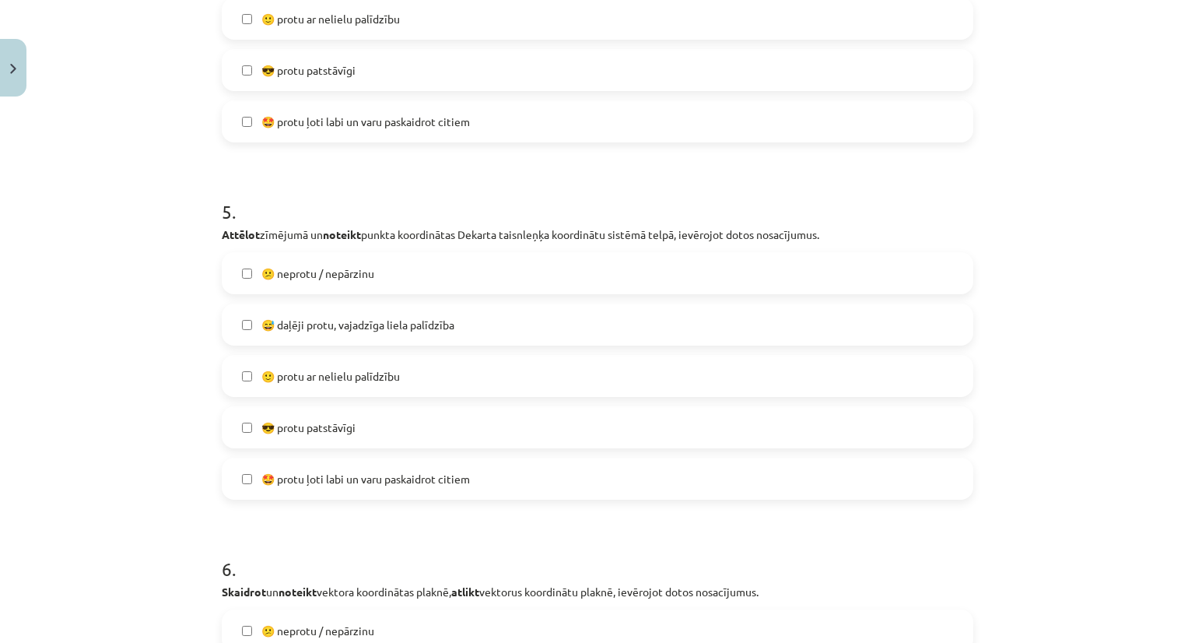
scroll to position [1729, 0]
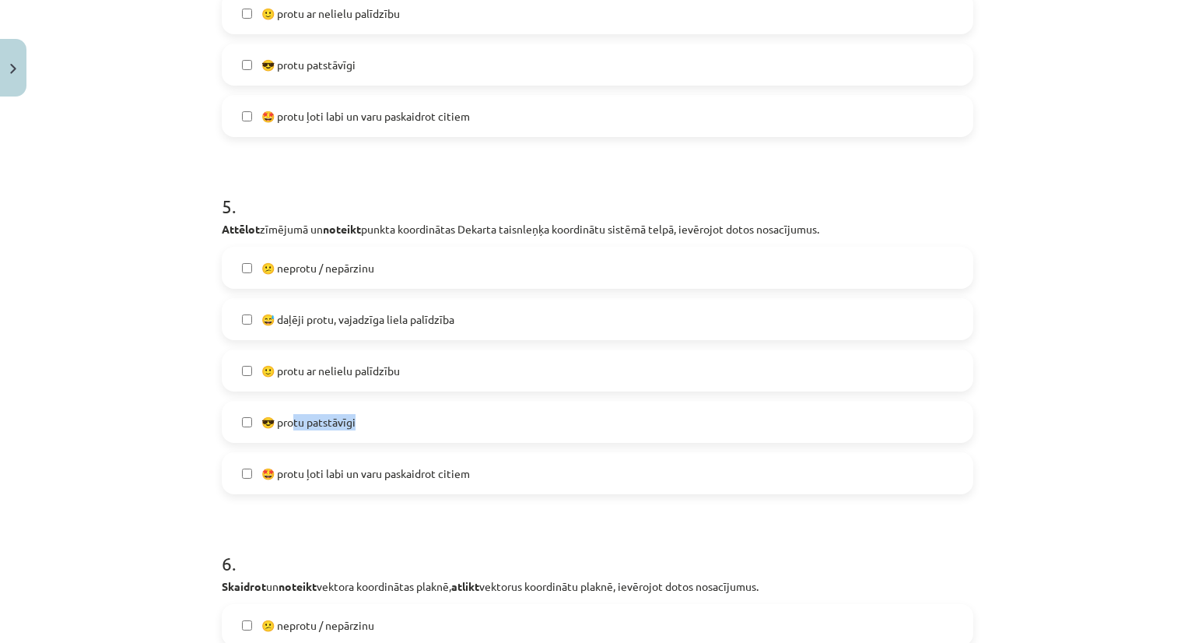
drag, startPoint x: 289, startPoint y: 412, endPoint x: 96, endPoint y: 515, distance: 219.6
click at [96, 515] on div "Mācību tēma: Matemātikas i - 10. klases 1. ieskaites mācību materiāls (a,b) #10…" at bounding box center [597, 321] width 1195 height 643
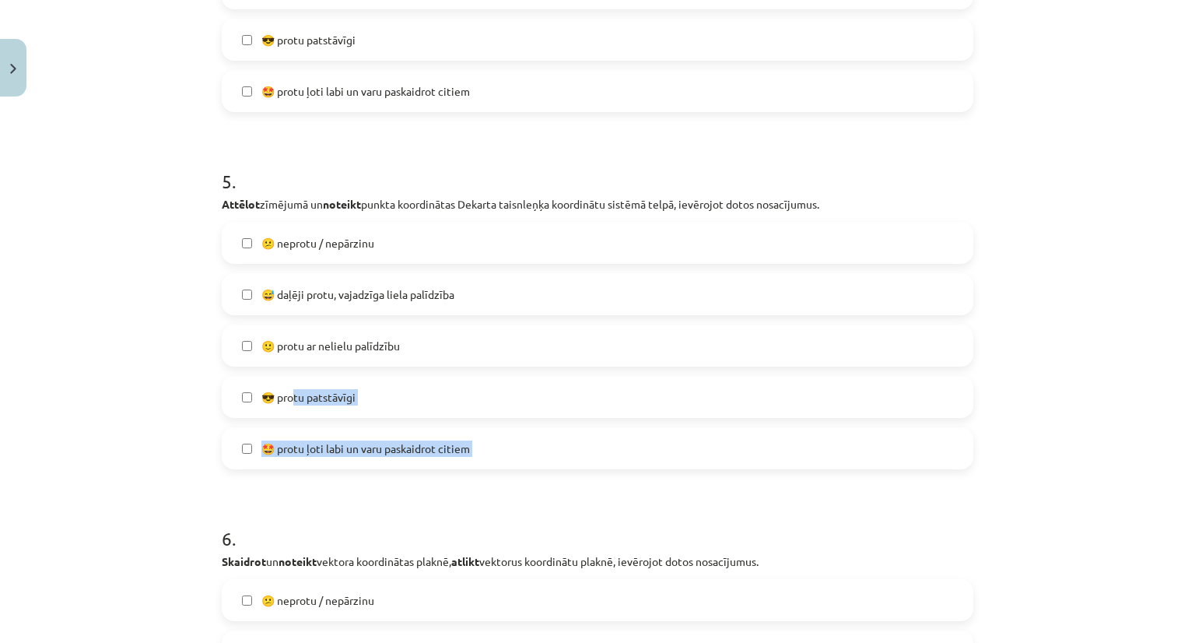
click at [96, 515] on div "Mācību tēma: Matemātikas i - 10. klases 1. ieskaites mācību materiāls (a,b) #10…" at bounding box center [597, 321] width 1195 height 643
drag, startPoint x: 332, startPoint y: 396, endPoint x: 109, endPoint y: 532, distance: 261.5
click at [109, 532] on div "Mācību tēma: Matemātikas i - 10. klases 1. ieskaites mācību materiāls (a,b) #10…" at bounding box center [597, 321] width 1195 height 643
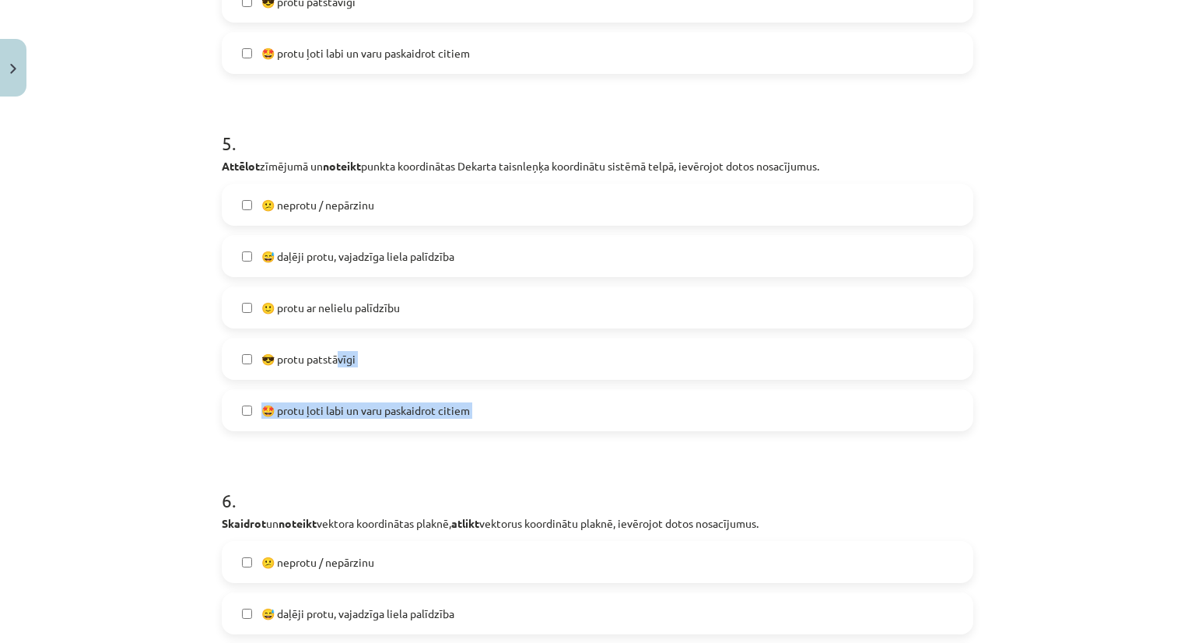
click at [165, 473] on div "Mācību tēma: Matemātikas i - 10. klases 1. ieskaites mācību materiāls (a,b) #10…" at bounding box center [597, 321] width 1195 height 643
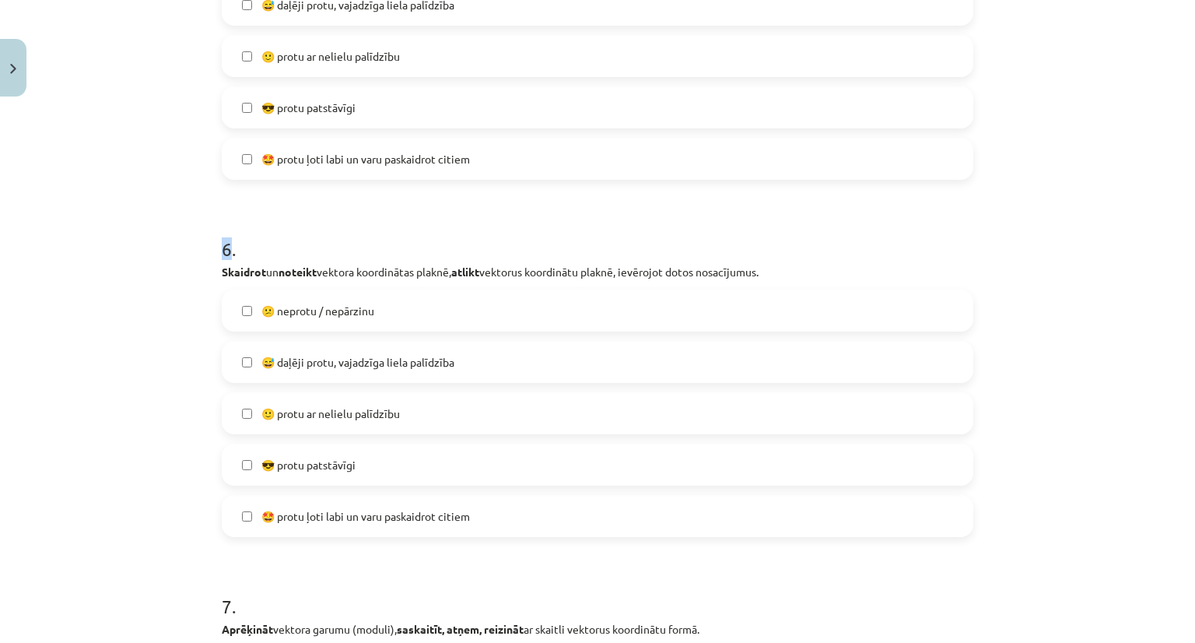
scroll to position [2050, 0]
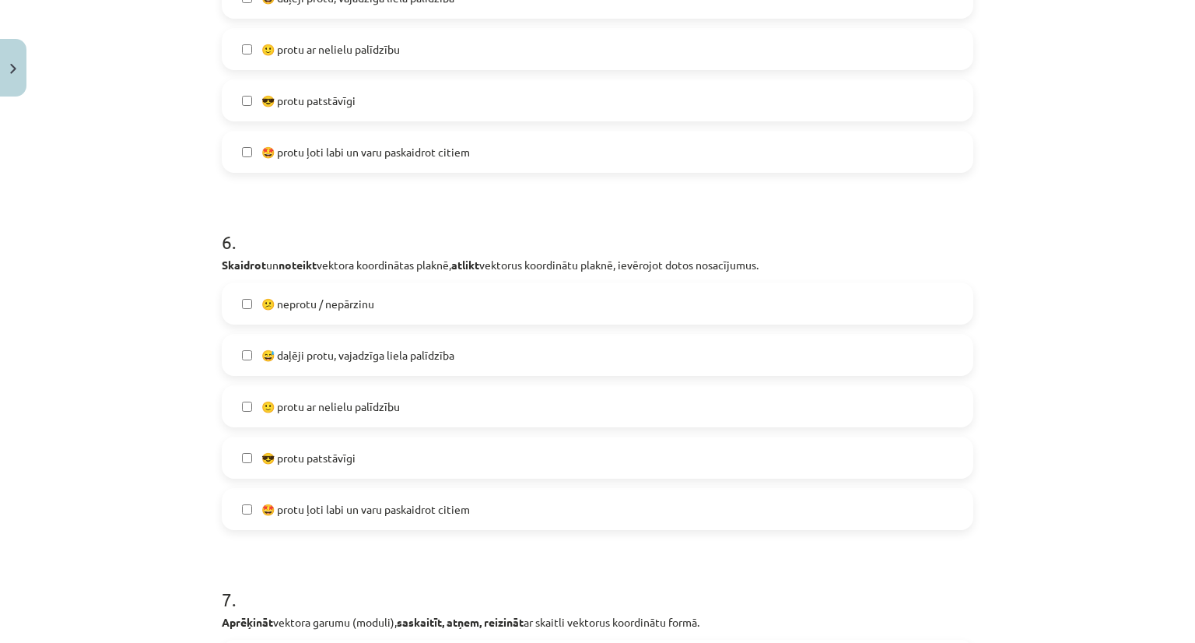
click at [246, 443] on label "😎 protu patstāvīgi" at bounding box center [597, 457] width 748 height 39
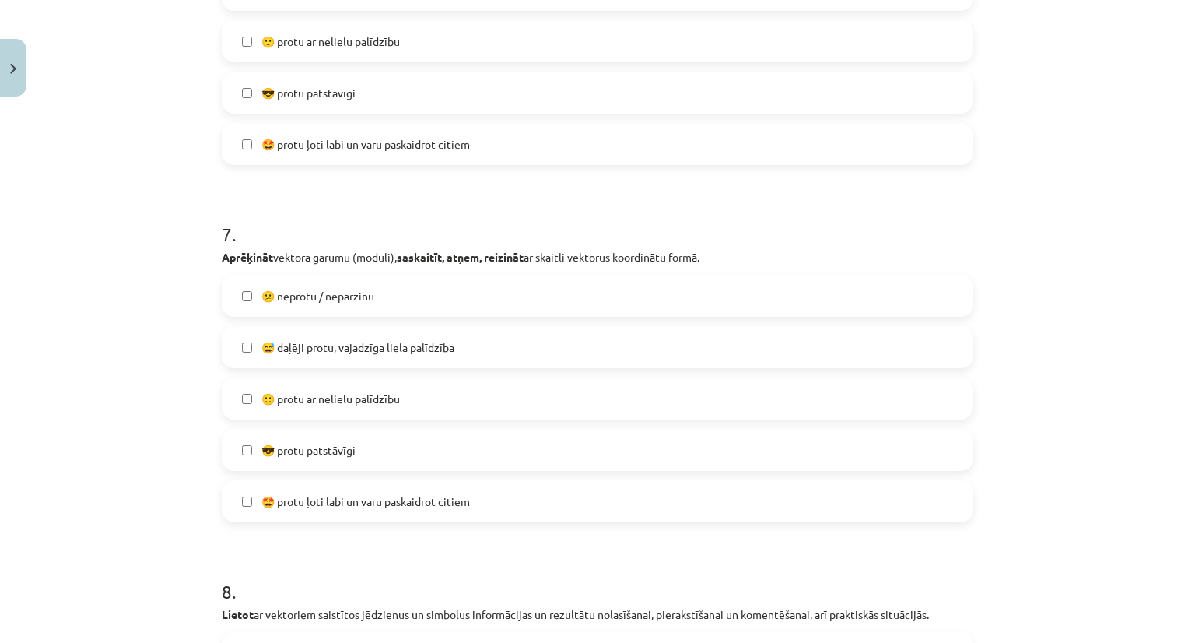
scroll to position [2429, 0]
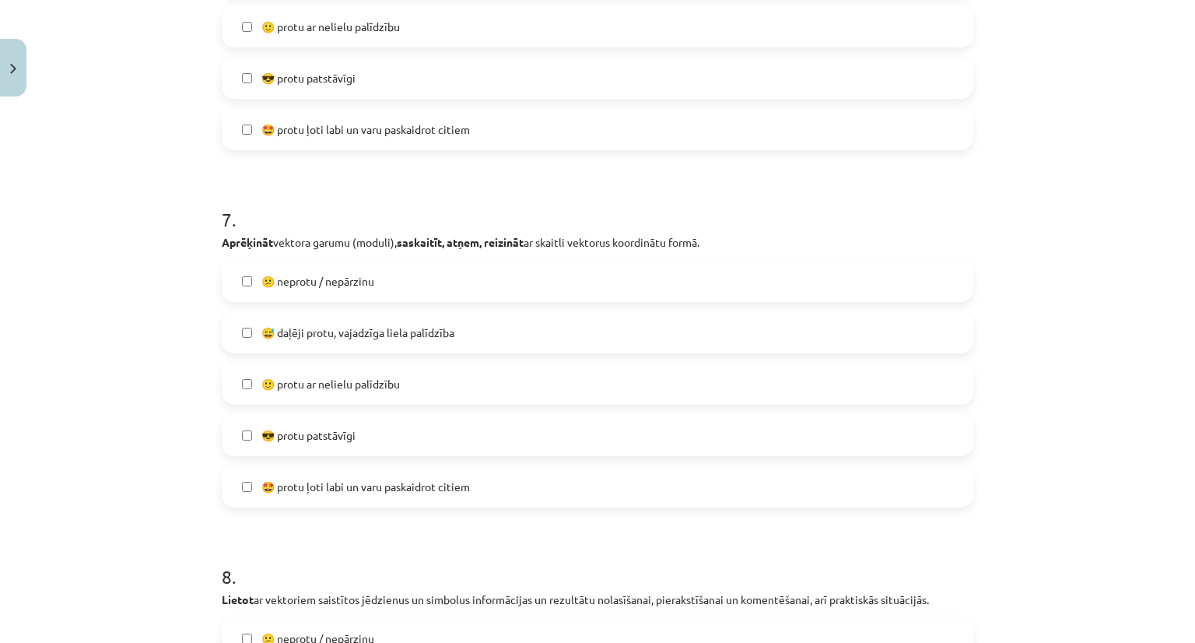
click at [253, 436] on label "😎 protu patstāvīgi" at bounding box center [597, 434] width 748 height 39
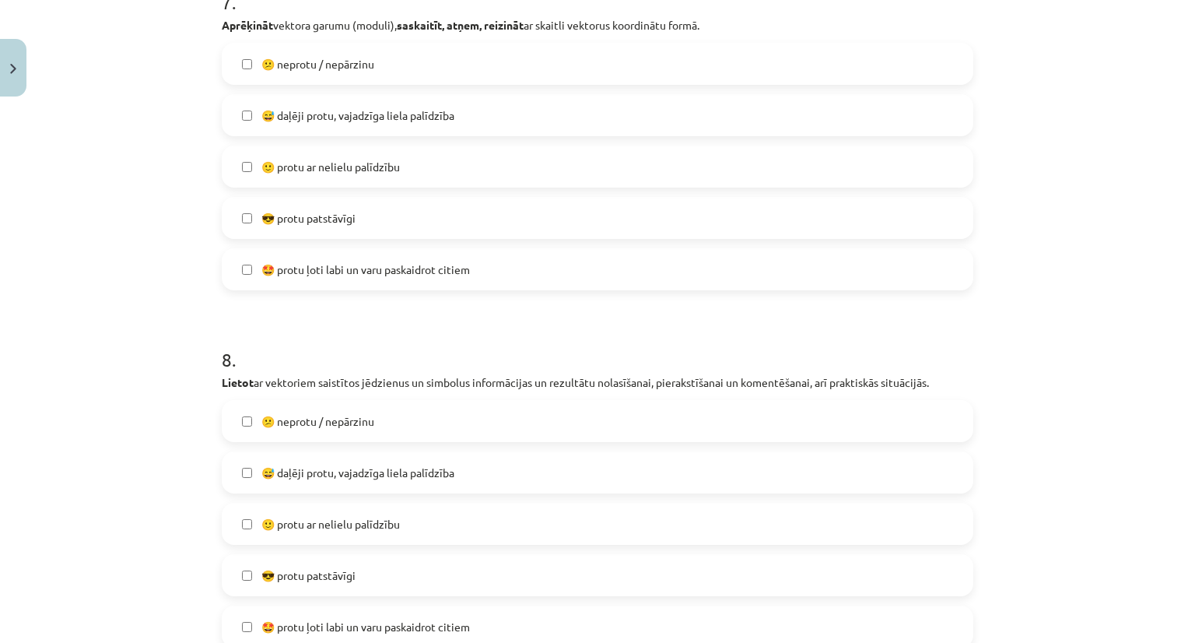
scroll to position [2654, 0]
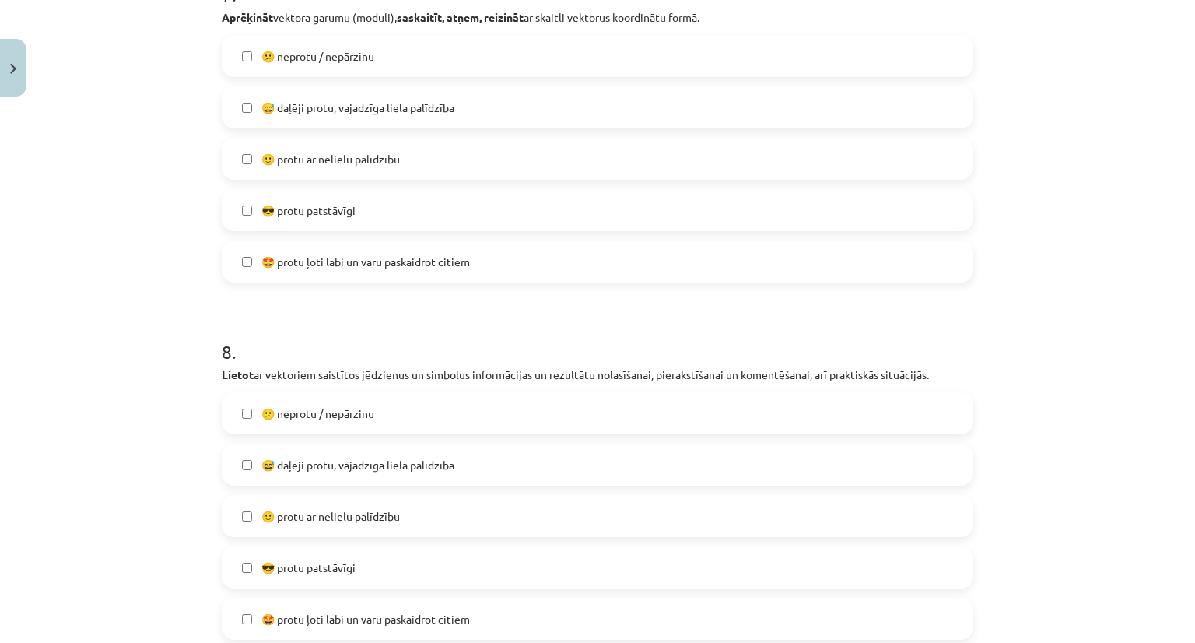
click at [230, 573] on label "😎 protu patstāvīgi" at bounding box center [597, 567] width 748 height 39
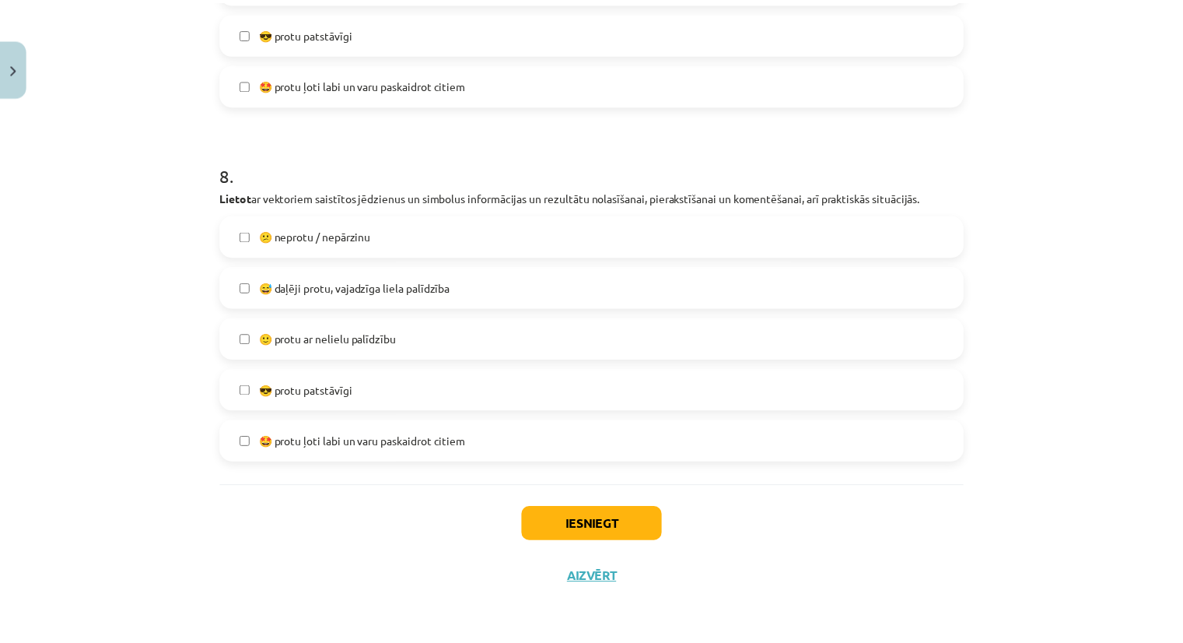
scroll to position [2832, 0]
click at [559, 524] on button "Iesniegt" at bounding box center [598, 524] width 142 height 34
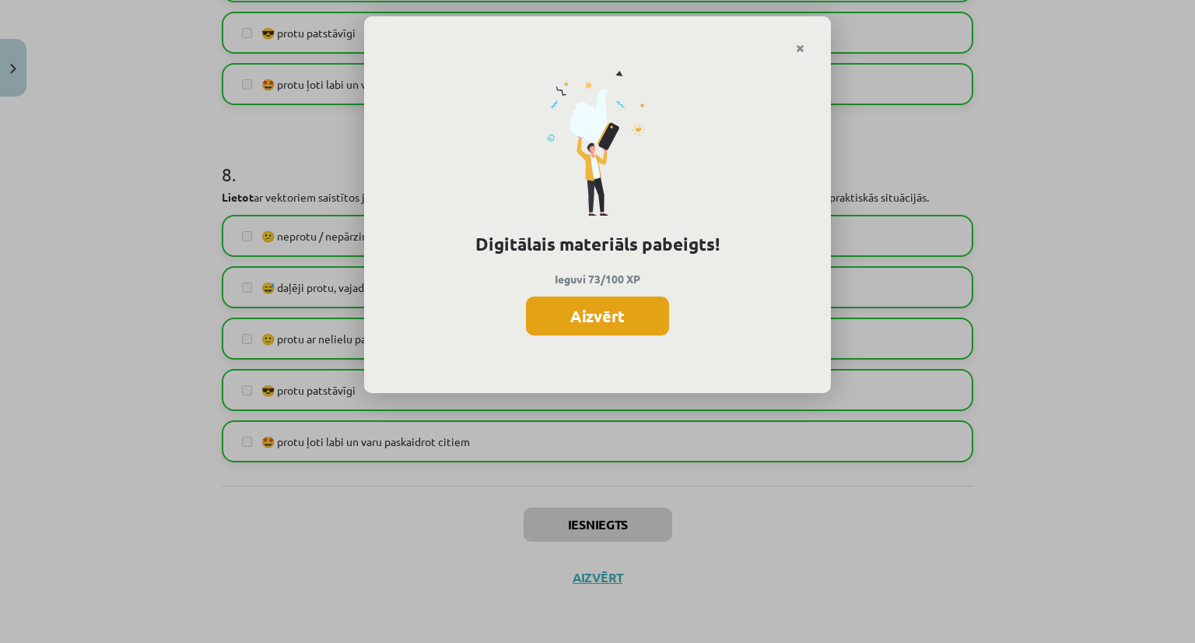
click at [604, 307] on button "Aizvērt" at bounding box center [597, 315] width 143 height 39
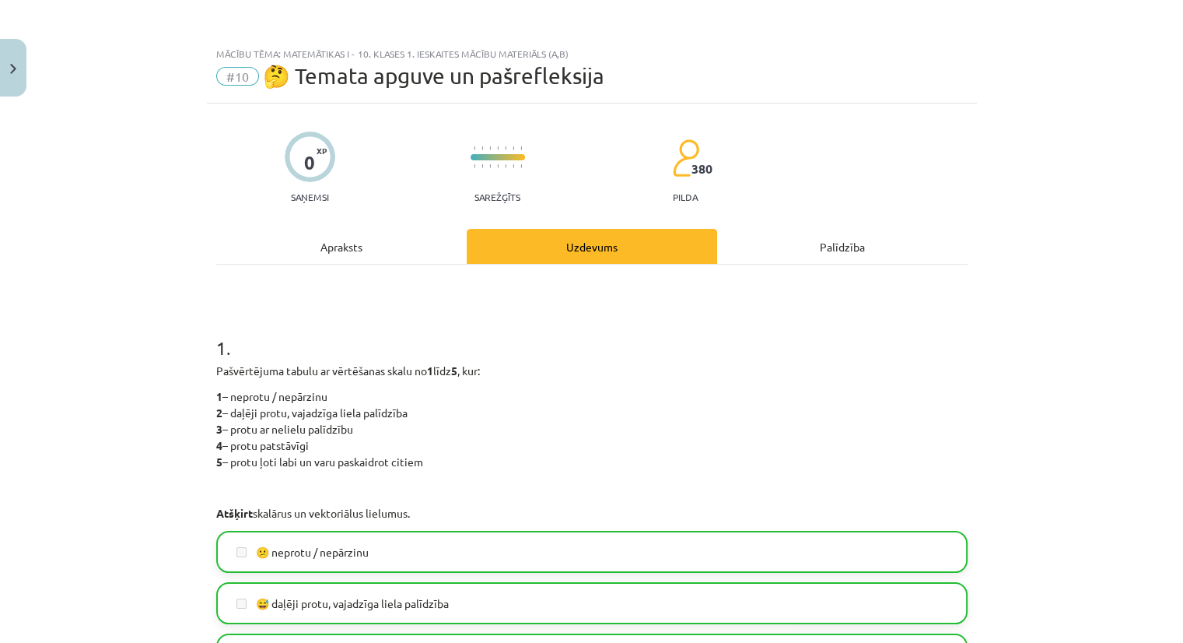
scroll to position [0, 0]
click at [22, 75] on button "Close" at bounding box center [13, 68] width 26 height 58
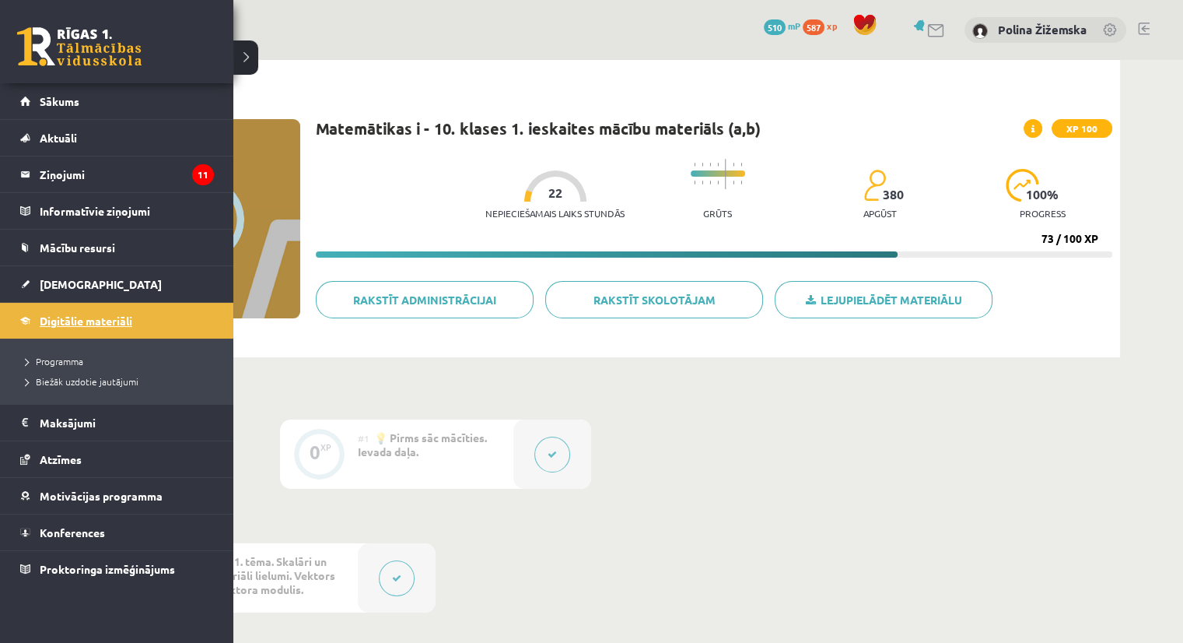
click at [37, 333] on link "Digitālie materiāli" at bounding box center [117, 321] width 194 height 36
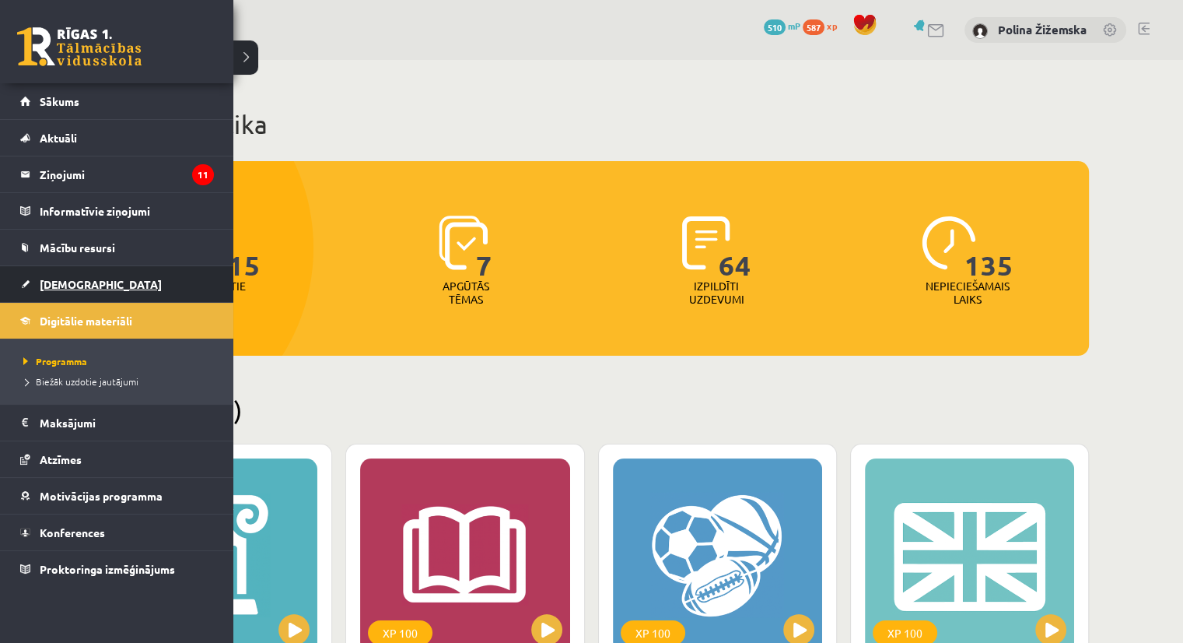
click at [75, 275] on link "[DEMOGRAPHIC_DATA]" at bounding box center [117, 284] width 194 height 36
